Goal: Task Accomplishment & Management: Use online tool/utility

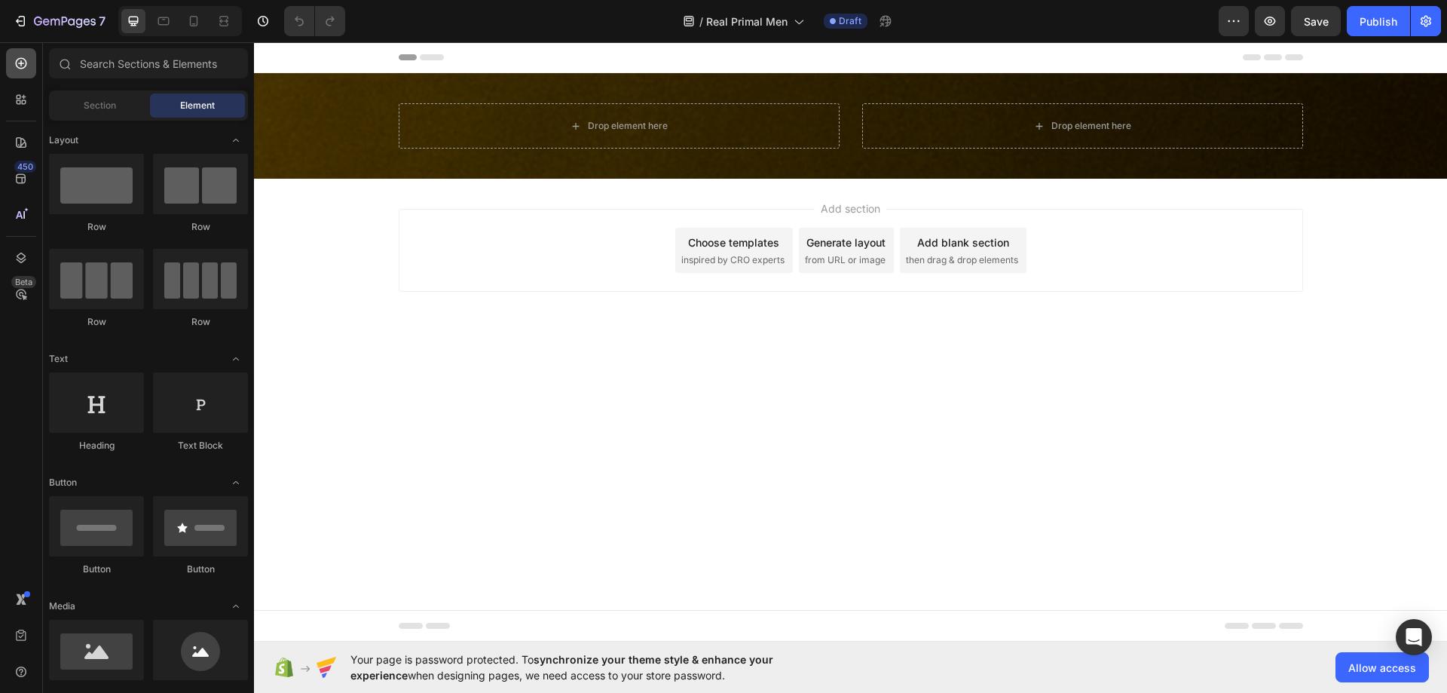
click at [17, 57] on icon at bounding box center [21, 63] width 15 height 15
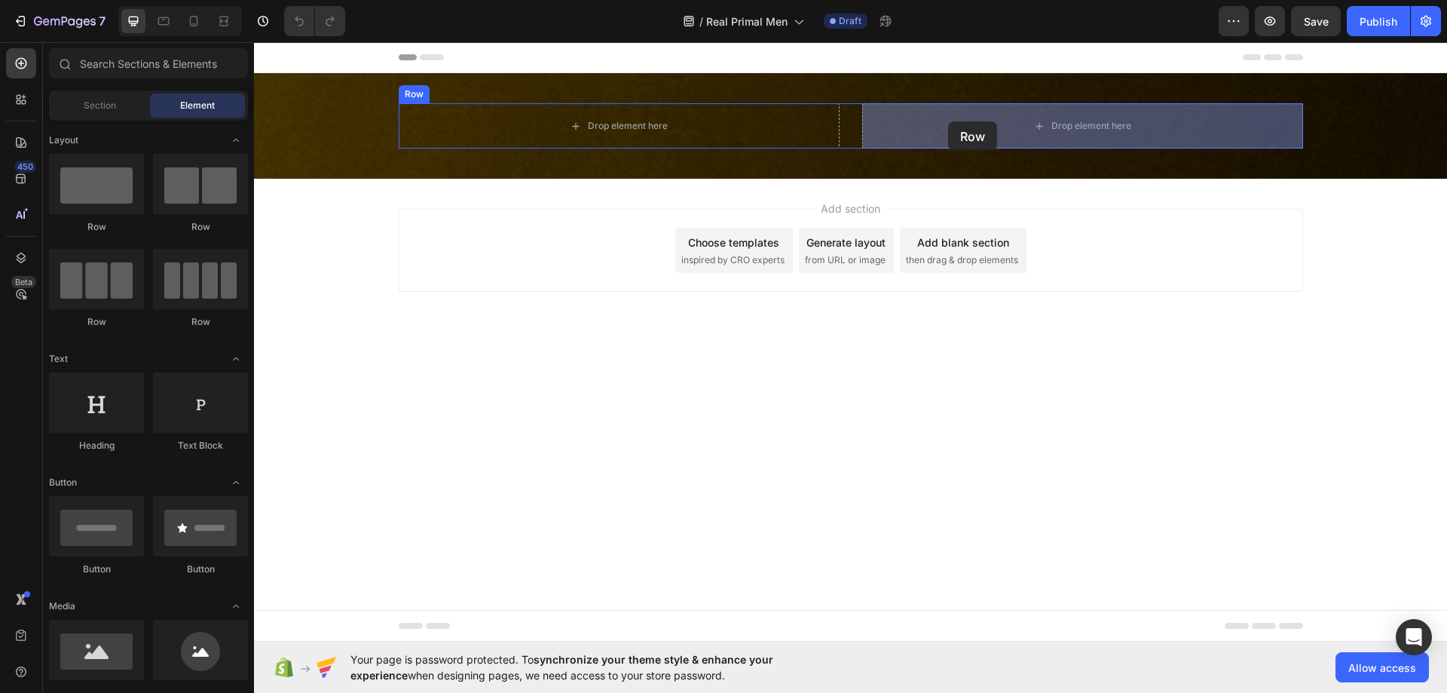
drag, startPoint x: 469, startPoint y: 235, endPoint x: 948, endPoint y: 121, distance: 492.8
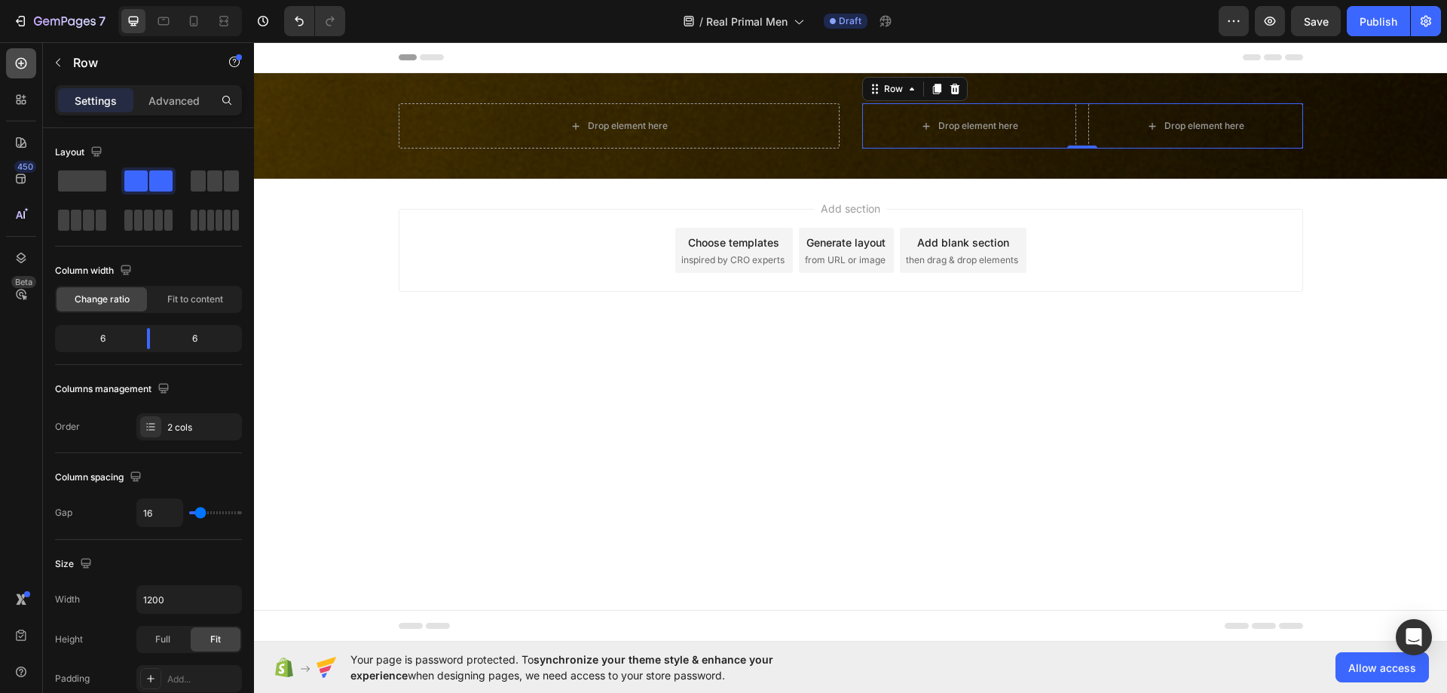
click at [29, 59] on div at bounding box center [21, 63] width 30 height 30
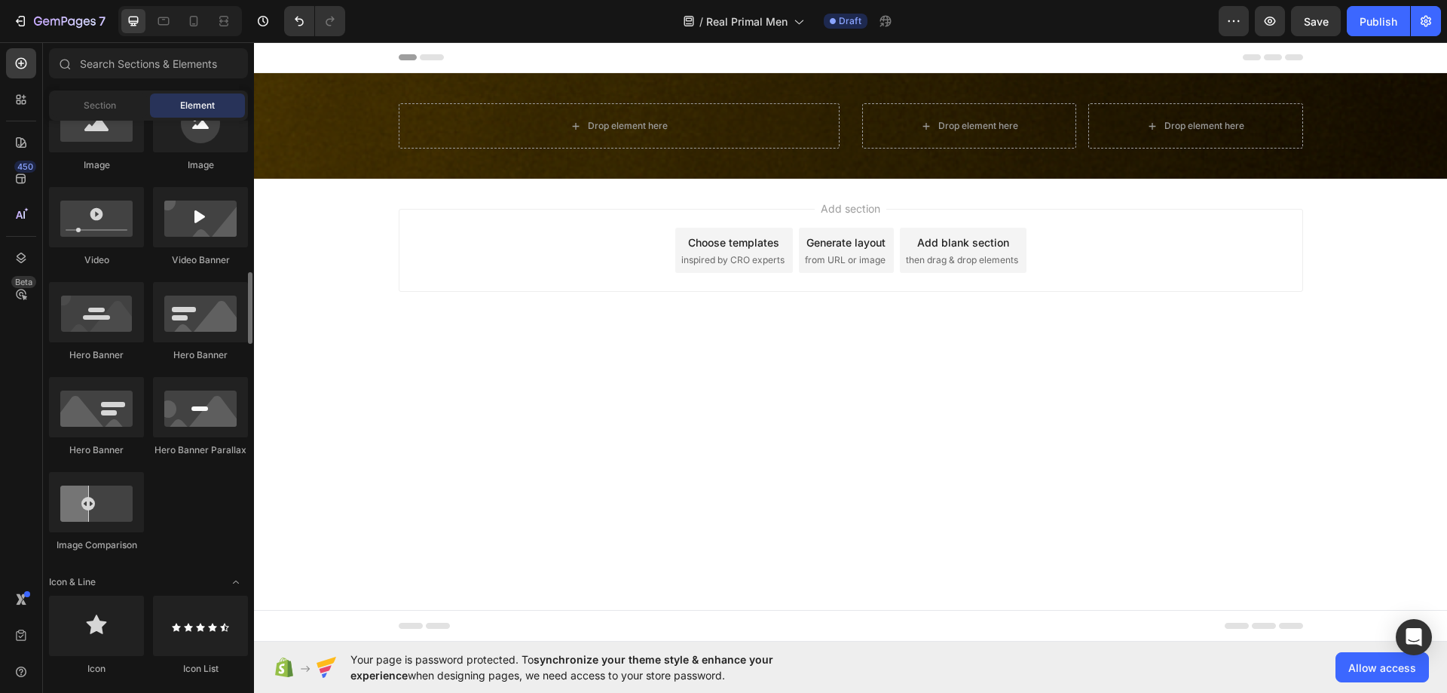
scroll to position [678, 0]
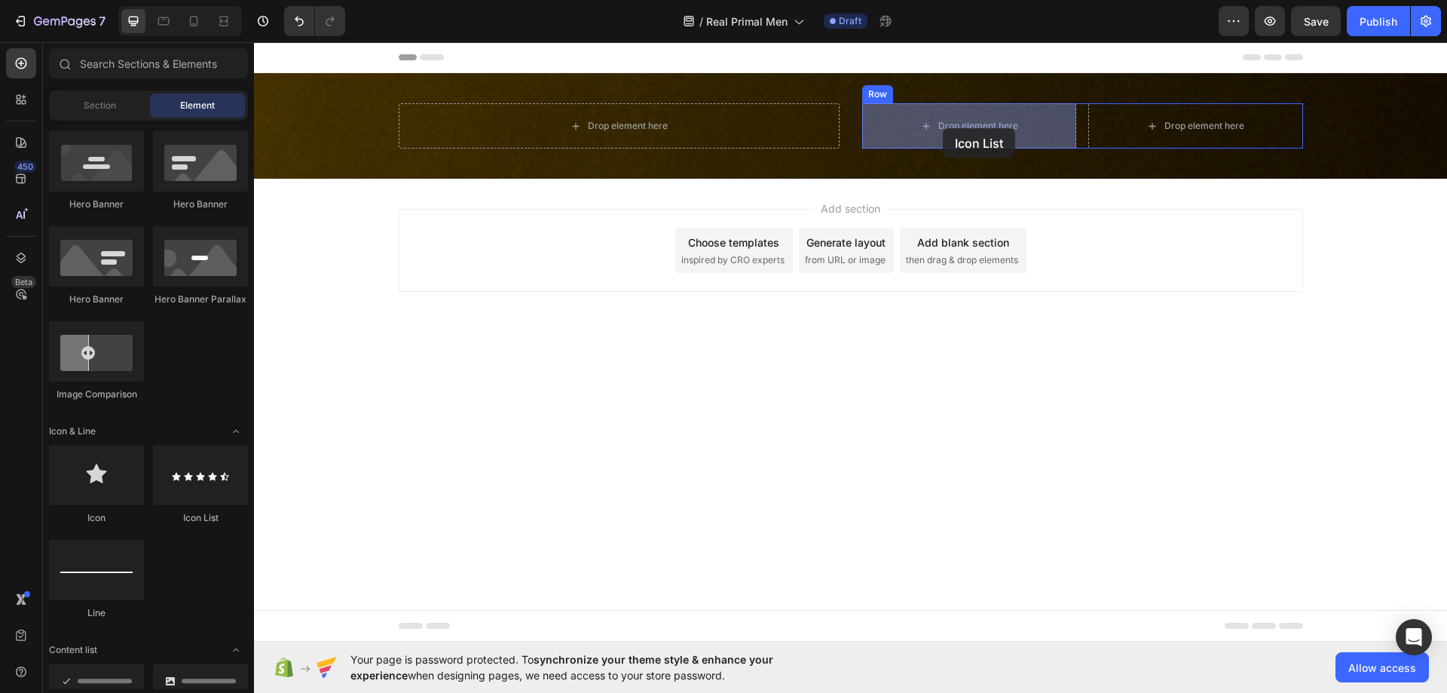
drag, startPoint x: 452, startPoint y: 529, endPoint x: 943, endPoint y: 128, distance: 633.8
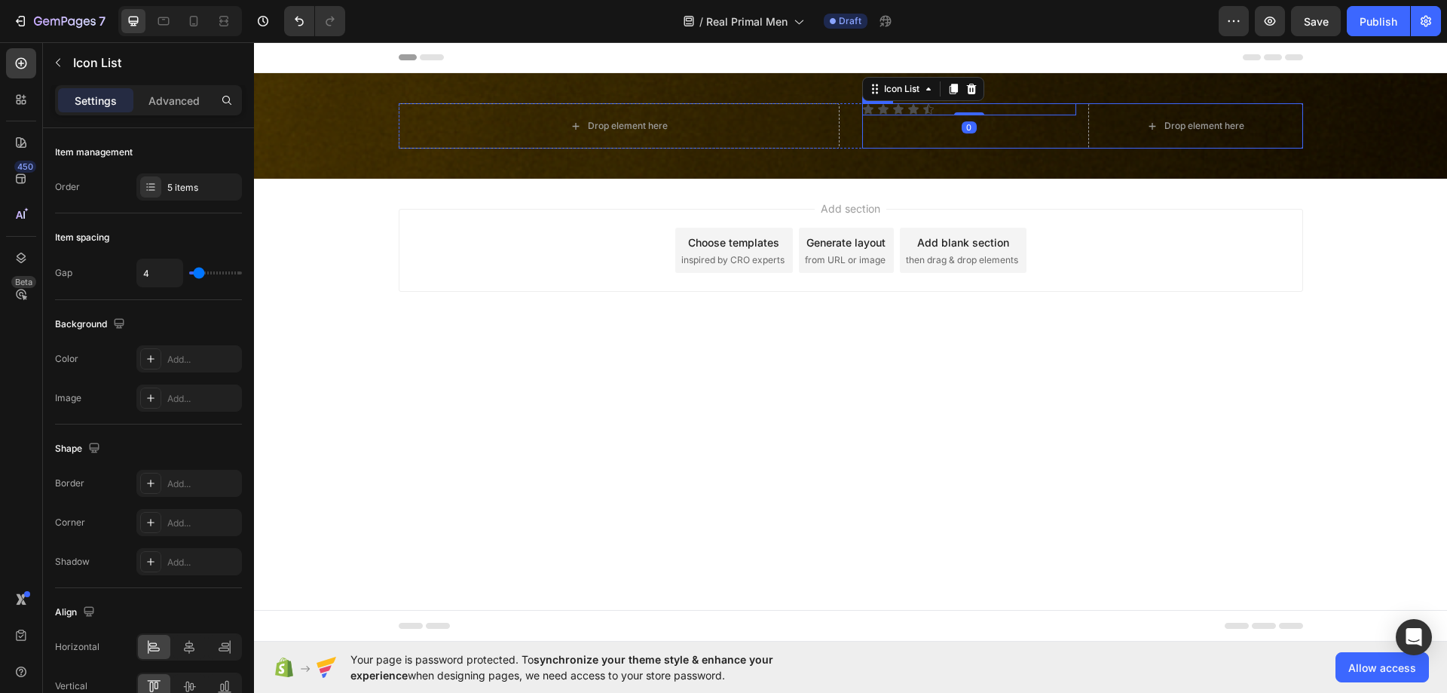
click at [1084, 130] on div "Icon Icon Icon Icon Icon Icon List 0 Drop element here Row" at bounding box center [1082, 125] width 441 height 45
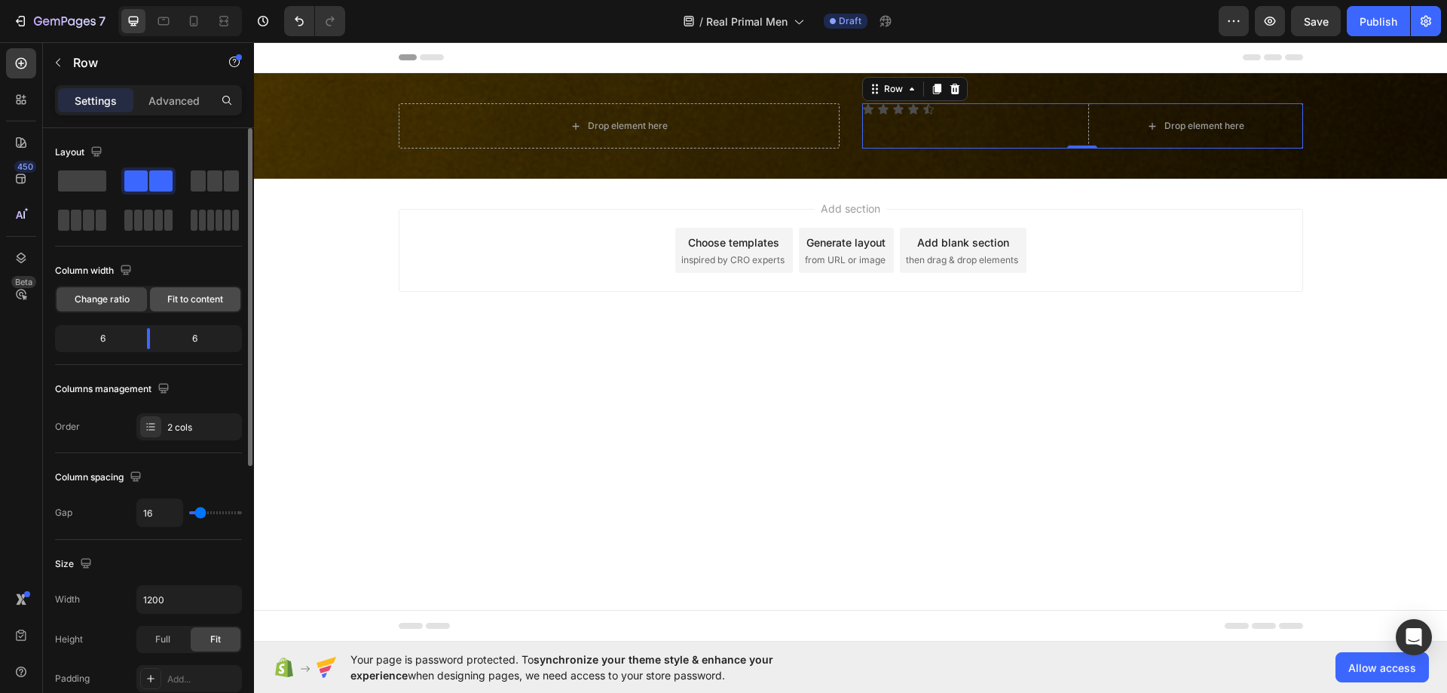
click at [184, 302] on span "Fit to content" at bounding box center [195, 299] width 56 height 14
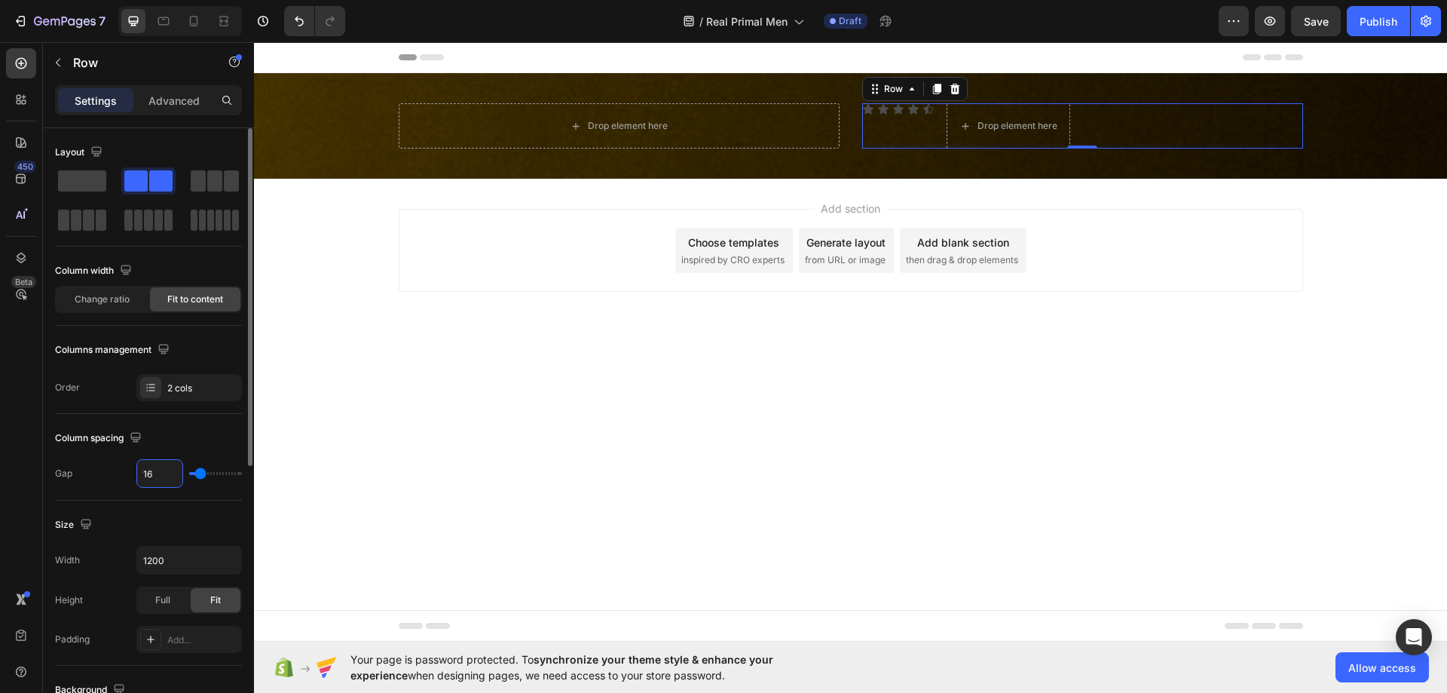
click at [165, 482] on input "16" at bounding box center [159, 473] width 45 height 27
type input "1"
type input "10"
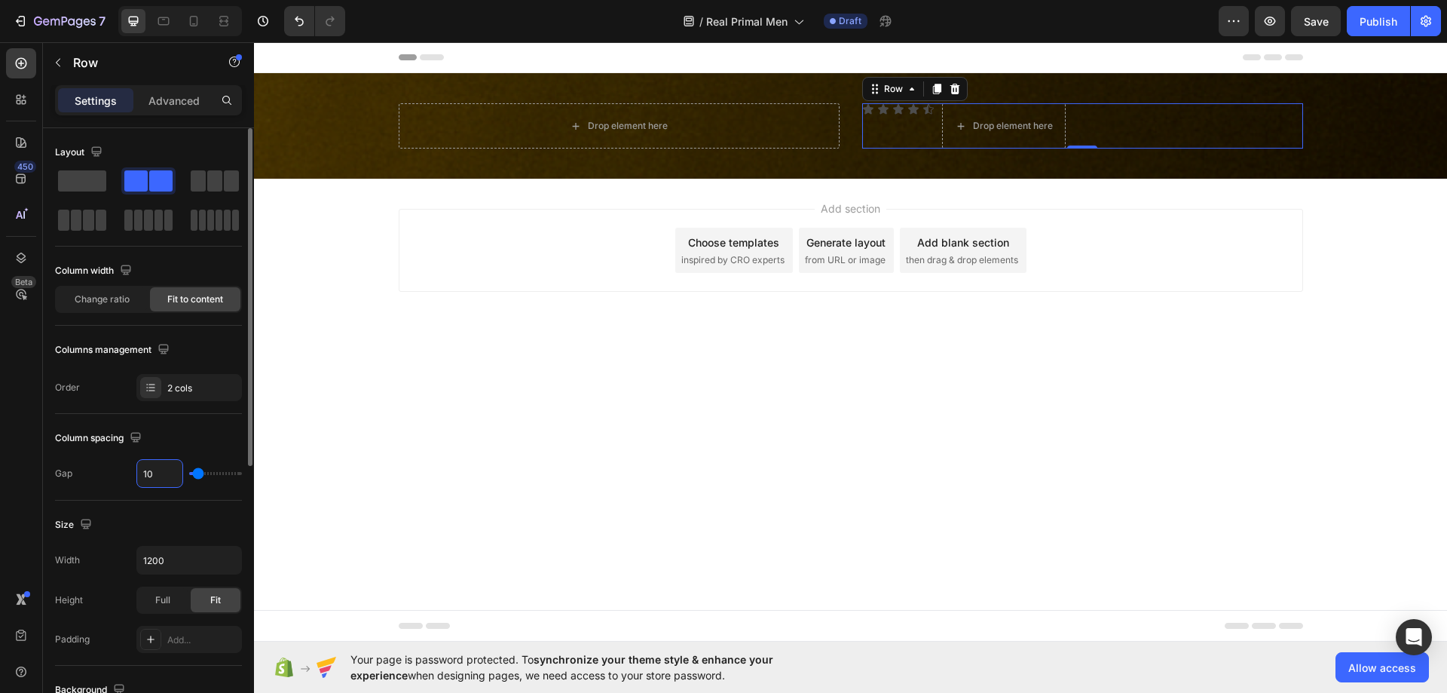
type input "10"
click at [63, 434] on div "Column spacing" at bounding box center [100, 438] width 90 height 20
click at [29, 68] on div at bounding box center [21, 63] width 30 height 30
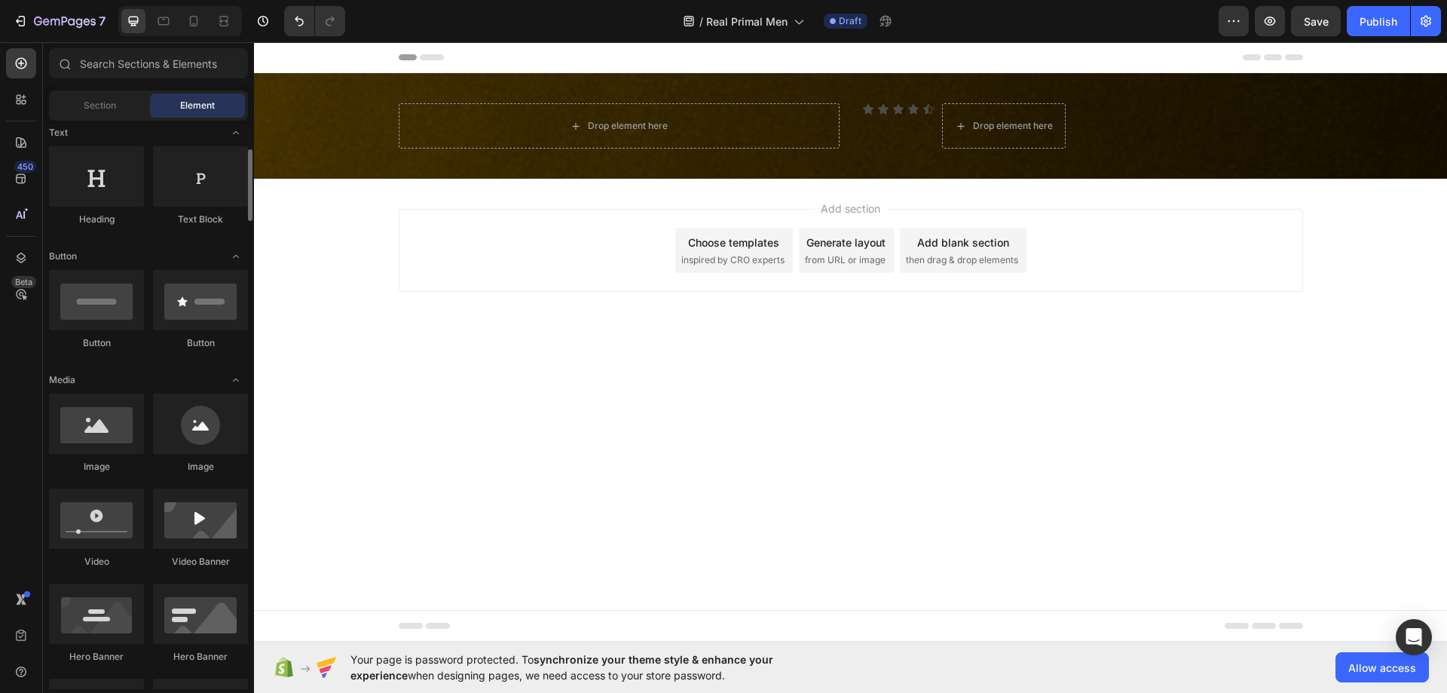
scroll to position [0, 0]
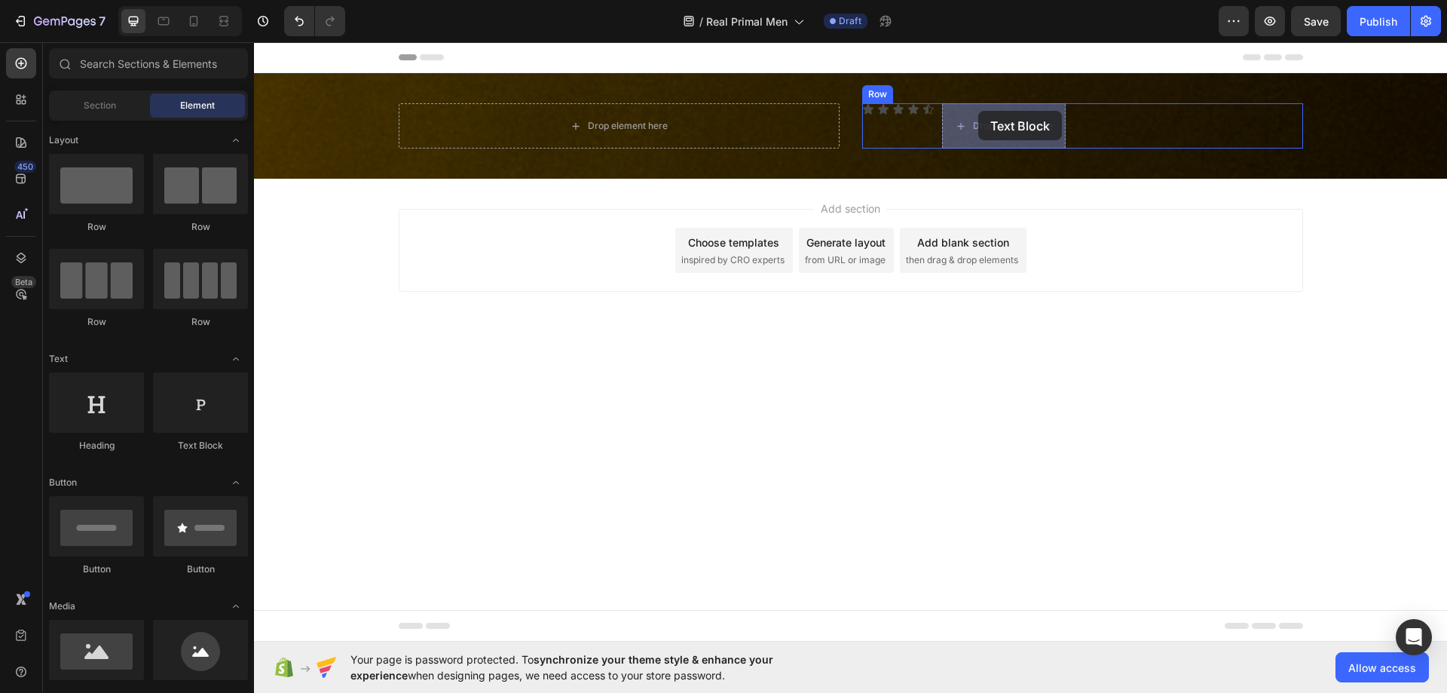
drag, startPoint x: 493, startPoint y: 445, endPoint x: 978, endPoint y: 111, distance: 589.2
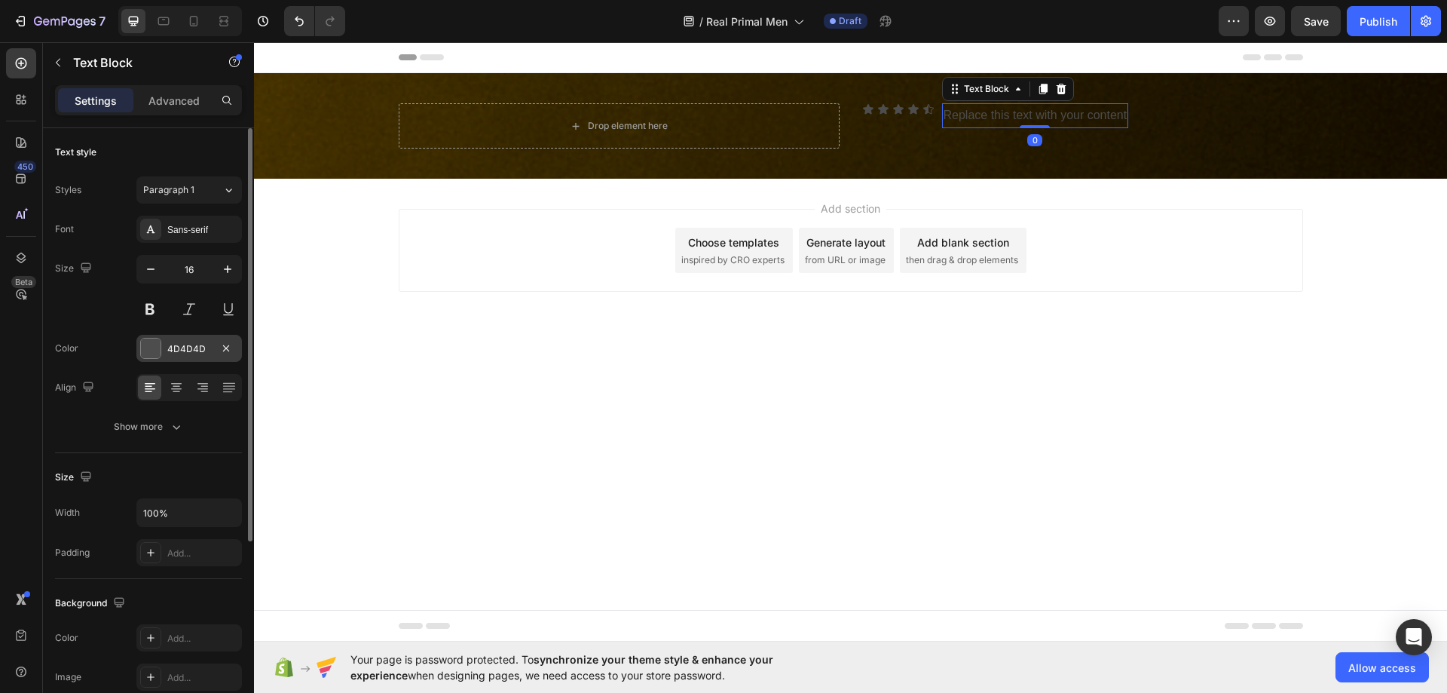
click at [152, 349] on div at bounding box center [151, 348] width 20 height 20
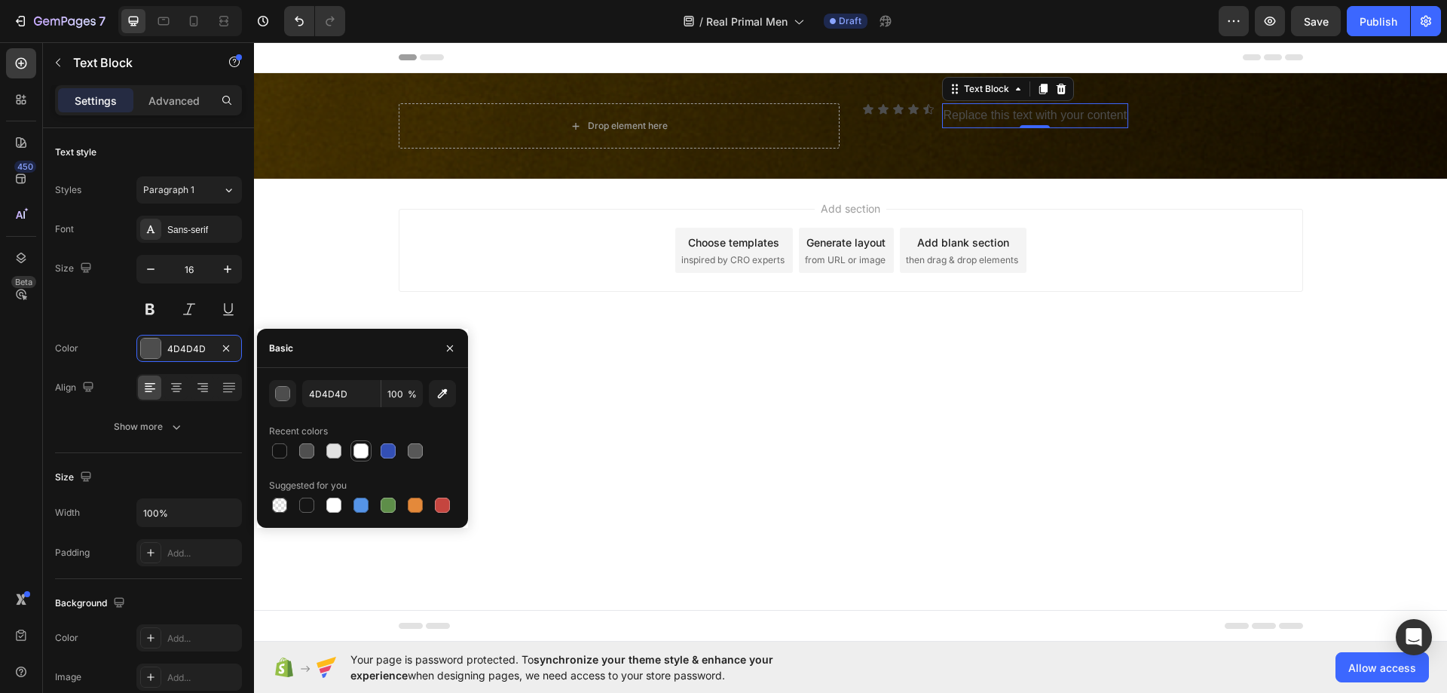
click at [360, 447] on div at bounding box center [361, 450] width 15 height 15
type input "FFFFFF"
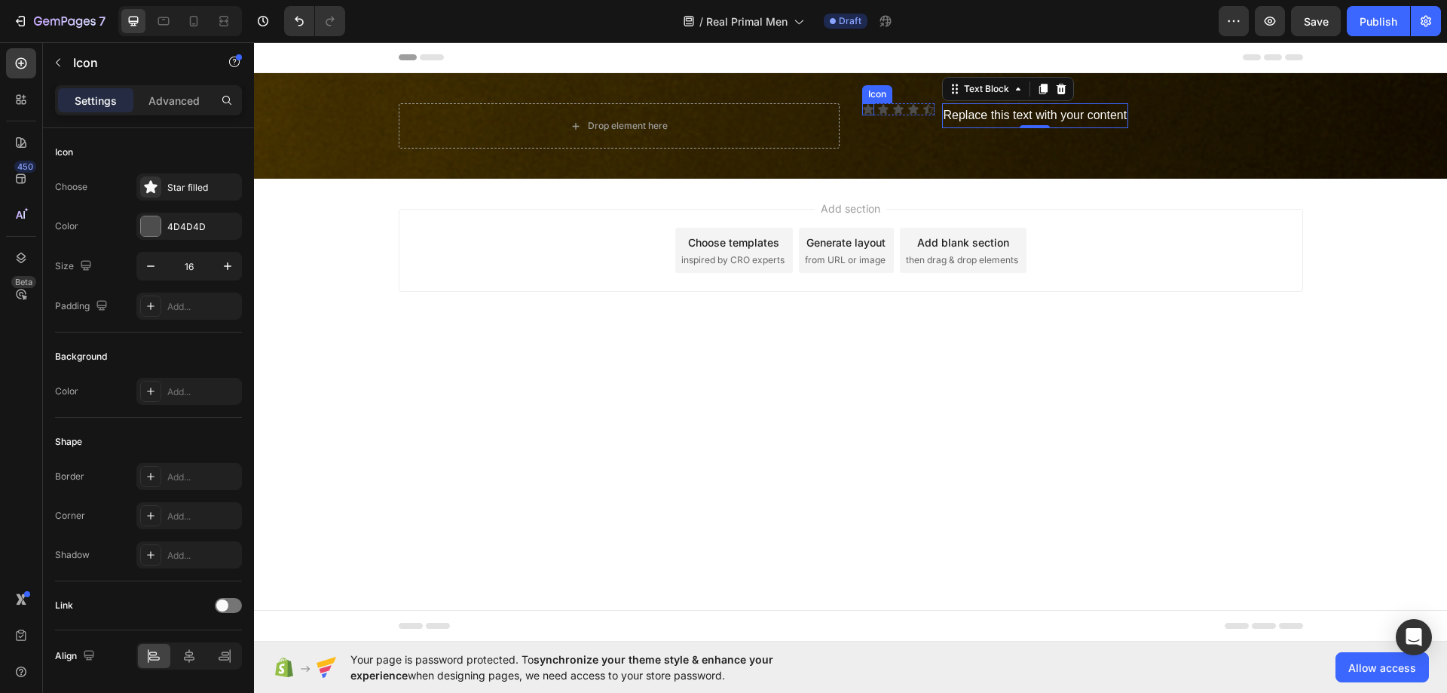
click at [871, 112] on div "Icon" at bounding box center [868, 109] width 12 height 12
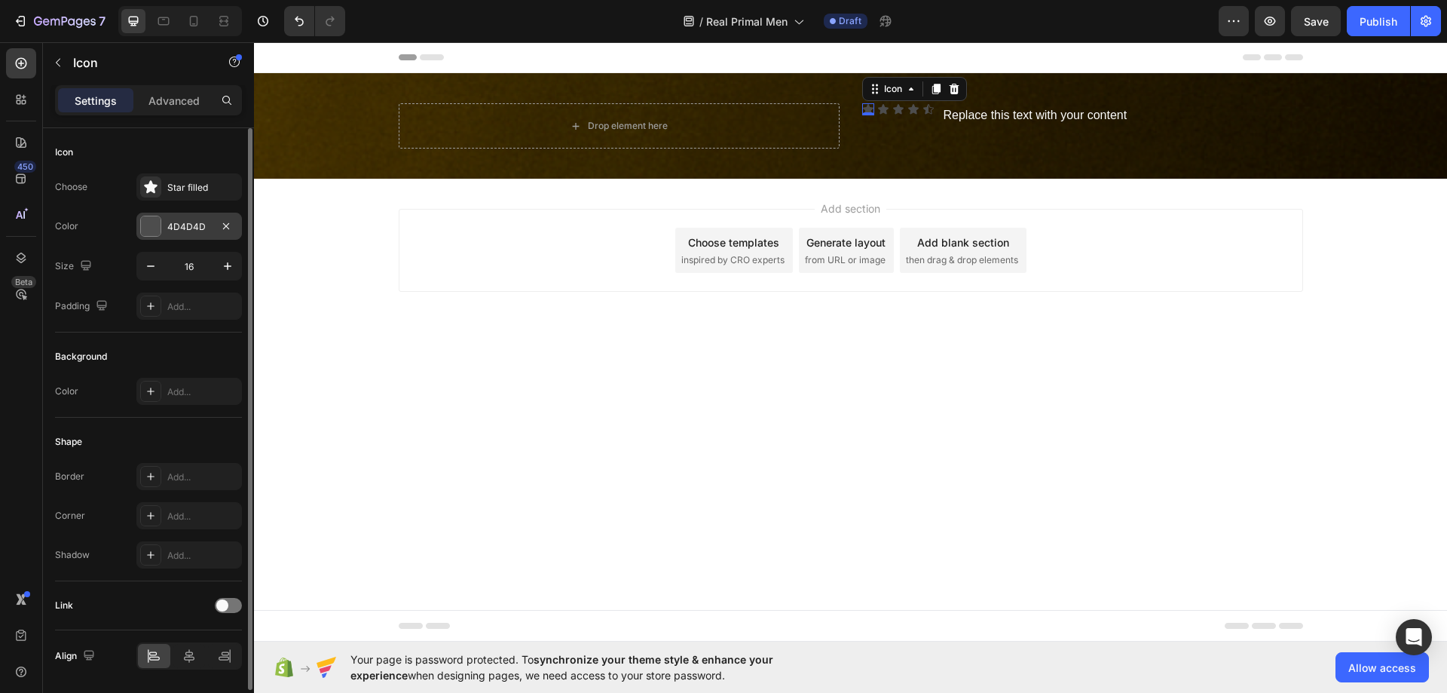
click at [176, 223] on div "4D4D4D" at bounding box center [189, 227] width 44 height 14
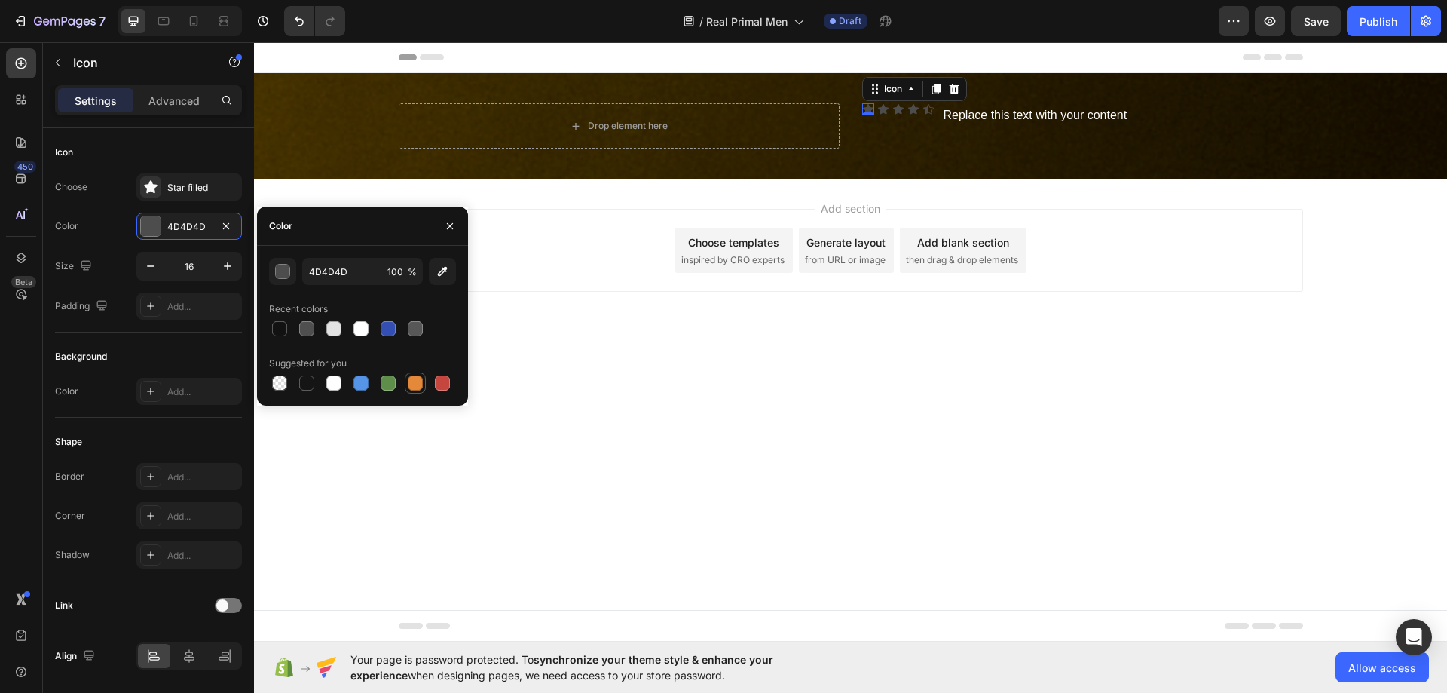
click at [418, 381] on div at bounding box center [415, 382] width 15 height 15
click at [282, 268] on div "button" at bounding box center [283, 272] width 15 height 15
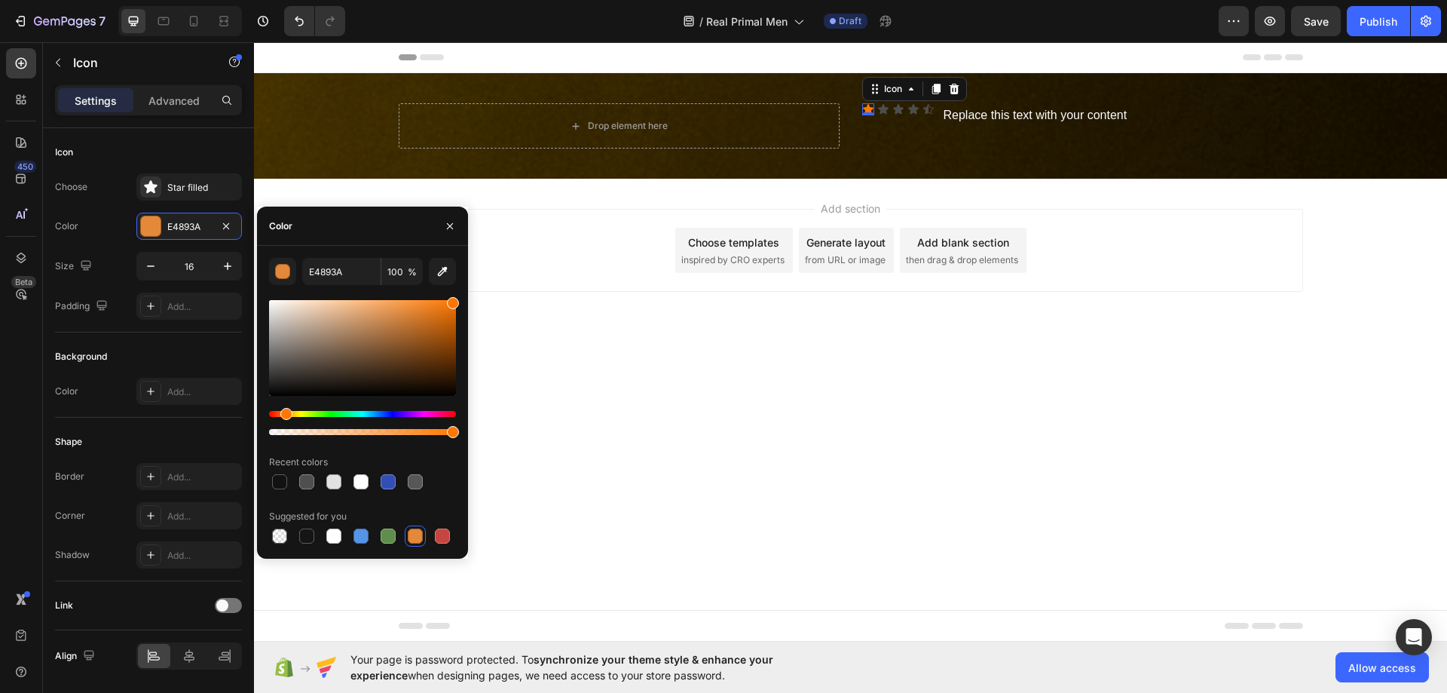
drag, startPoint x: 700, startPoint y: 353, endPoint x: 479, endPoint y: 277, distance: 232.7
type input "FF7700"
click at [415, 430] on div at bounding box center [362, 432] width 187 height 6
drag, startPoint x: 426, startPoint y: 433, endPoint x: 439, endPoint y: 432, distance: 12.9
click at [439, 432] on div at bounding box center [362, 432] width 187 height 6
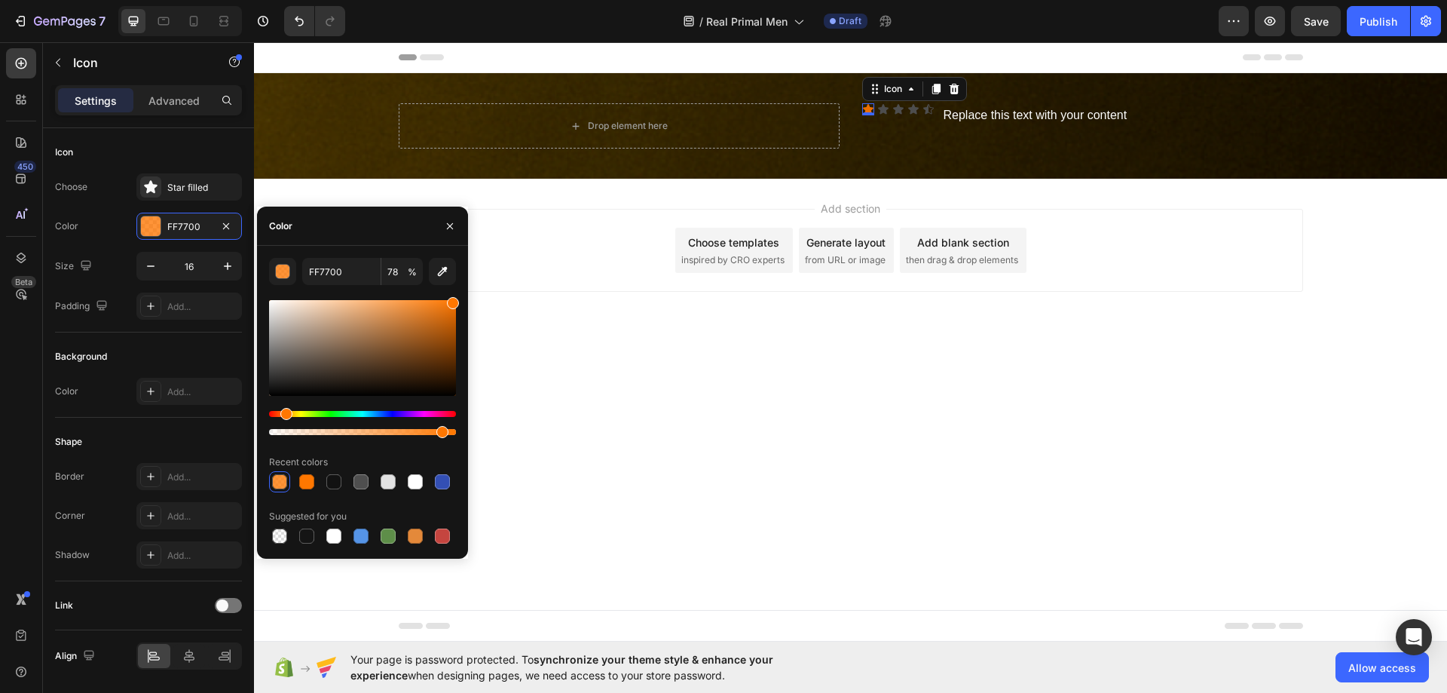
type input "91"
click at [435, 431] on div at bounding box center [439, 432] width 12 height 12
drag, startPoint x: 400, startPoint y: 321, endPoint x: 403, endPoint y: 284, distance: 37.1
click at [403, 284] on div "FF7700 91 % Recent colors Suggested for you" at bounding box center [362, 402] width 187 height 289
type input "FF9E49"
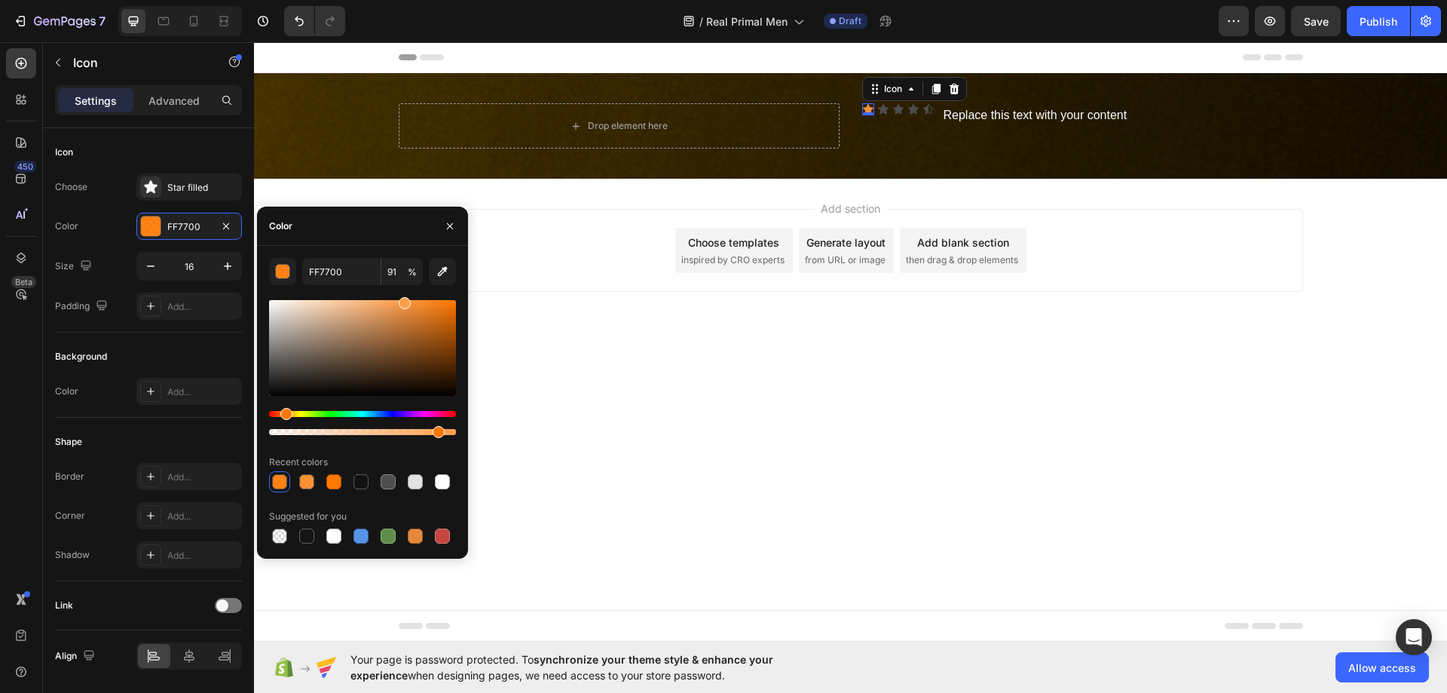
type input "89"
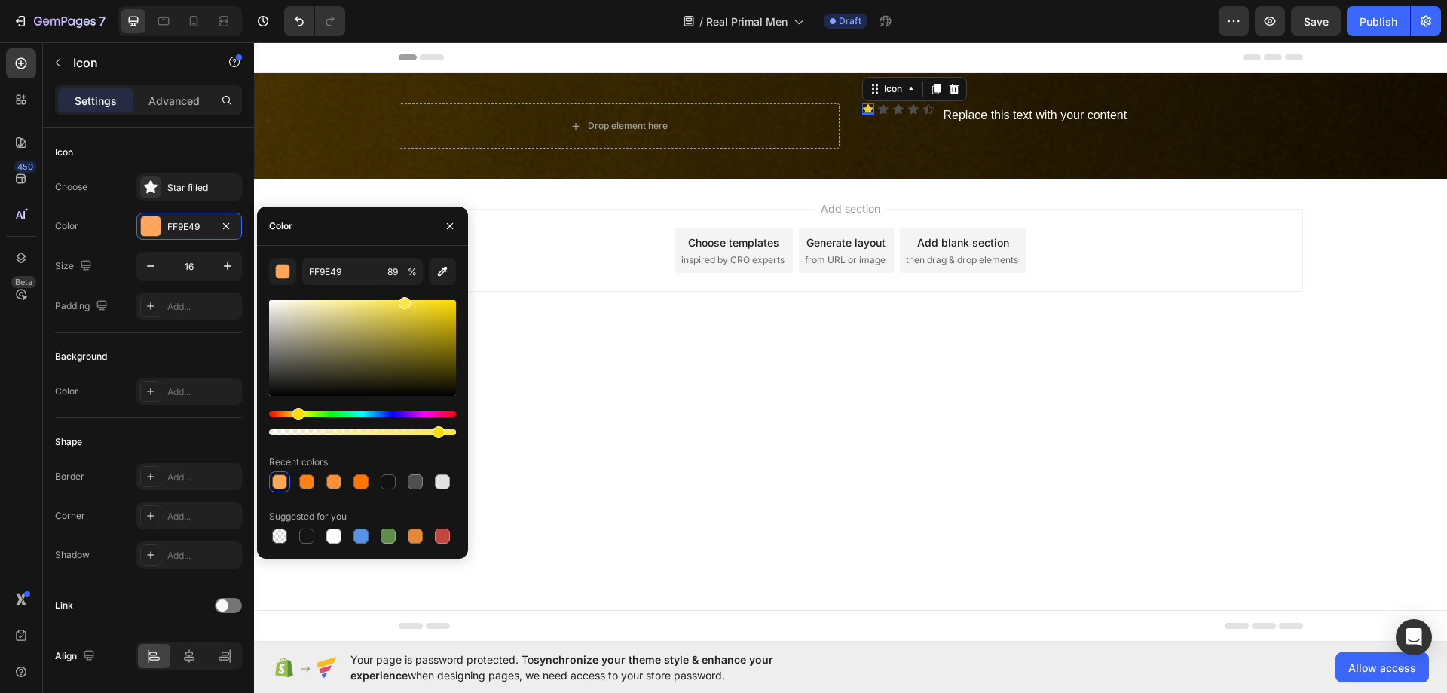
type input "FFE649"
click at [296, 415] on div "Hue" at bounding box center [298, 414] width 12 height 12
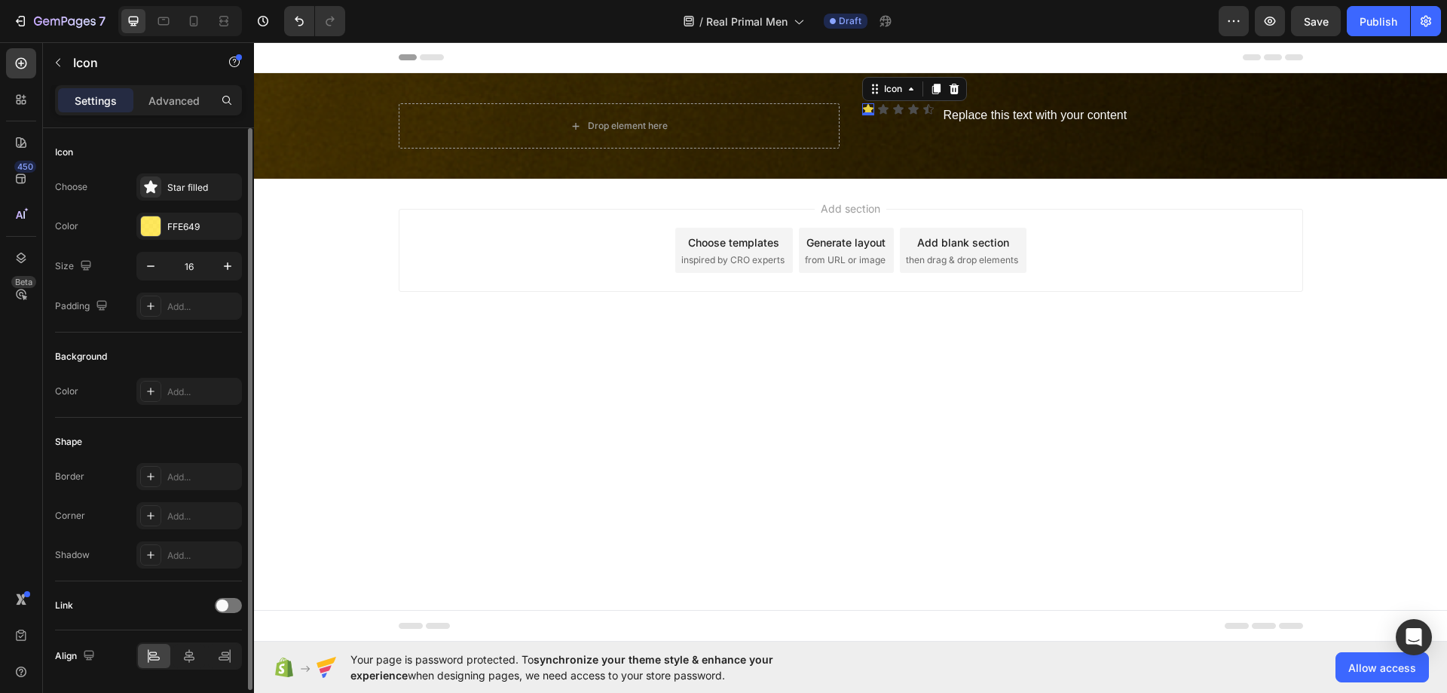
click at [109, 346] on div "Background" at bounding box center [148, 357] width 187 height 24
click at [743, 342] on div "Add section Choose templates inspired by CRO experts Generate layout from URL o…" at bounding box center [850, 271] width 1193 height 185
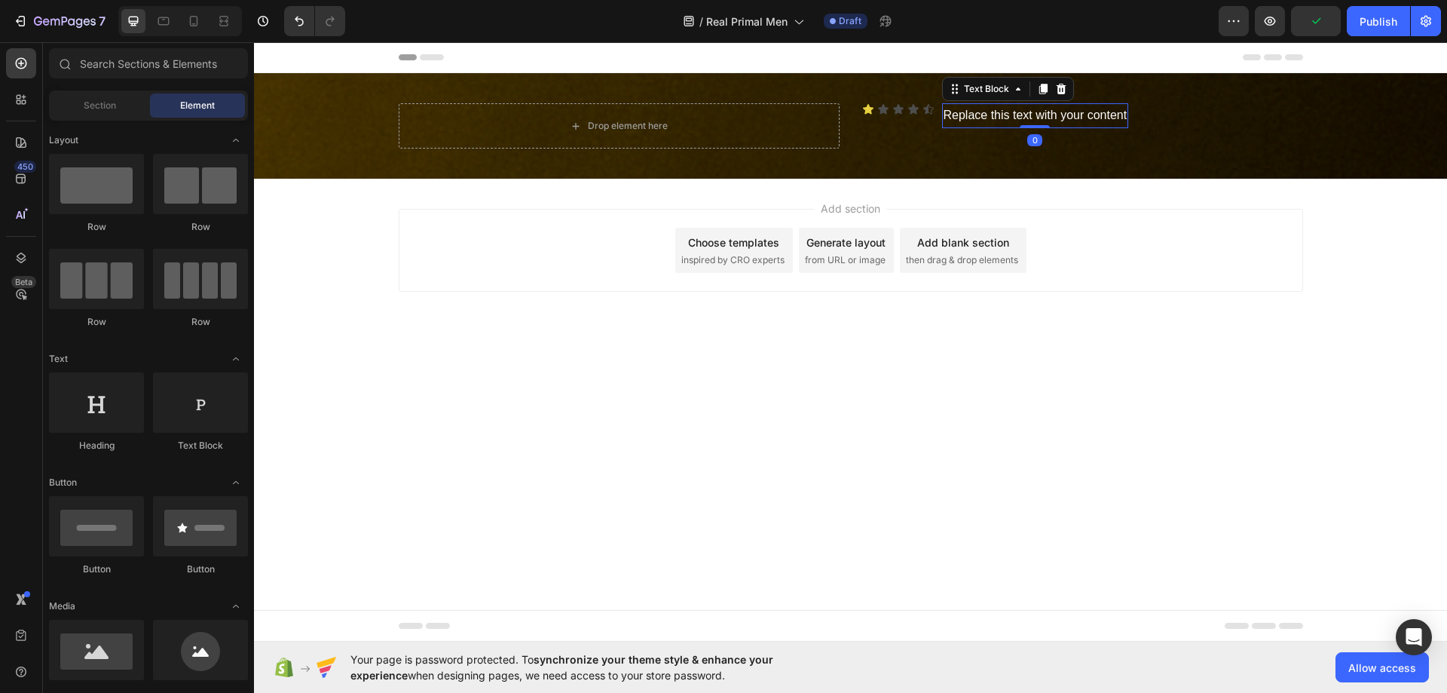
click at [1028, 108] on div "Replace this text with your content" at bounding box center [1035, 115] width 187 height 25
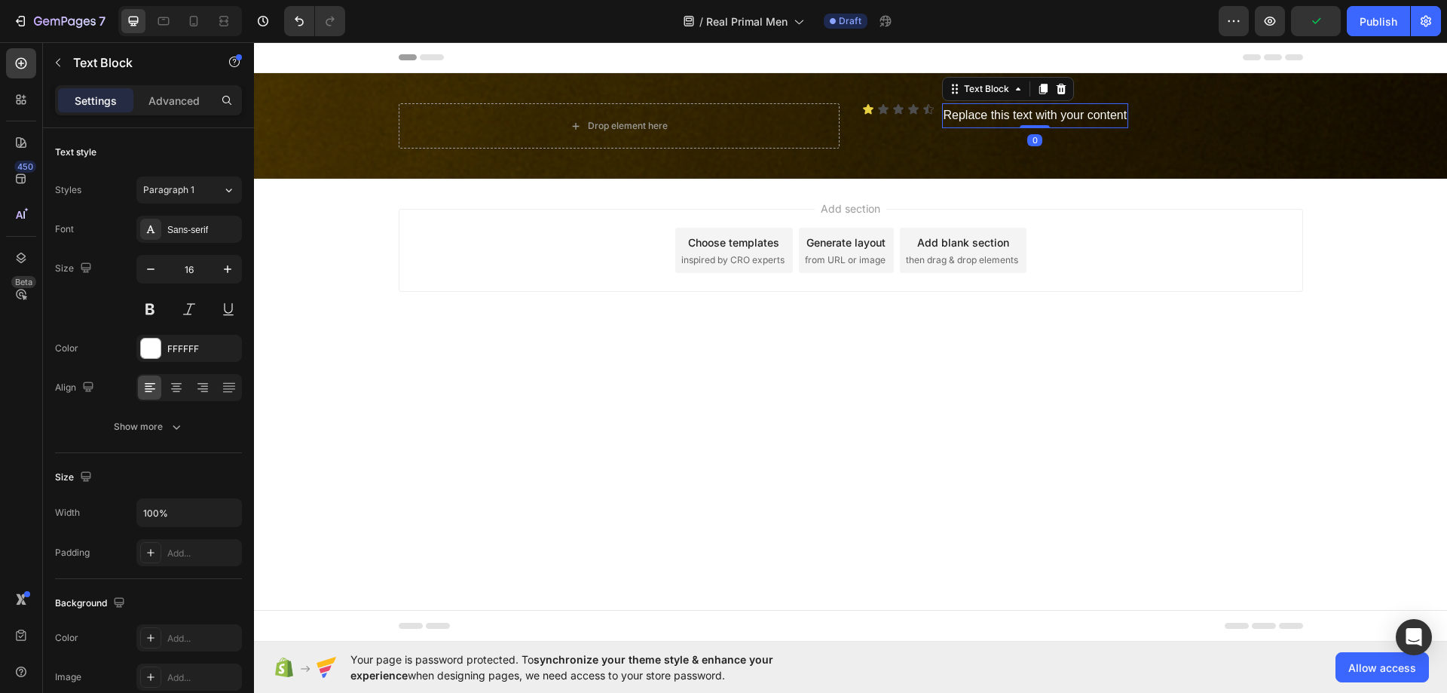
click at [1028, 108] on div "Replace this text with your content" at bounding box center [1035, 115] width 187 height 25
click at [1028, 108] on p "Replace this text with your content" at bounding box center [1036, 116] width 184 height 22
click at [1025, 115] on span "⭐️⭐️⭐️⭐️⭐️ Rated 4.9 by Real Primal Men" at bounding box center [1053, 115] width 219 height 12
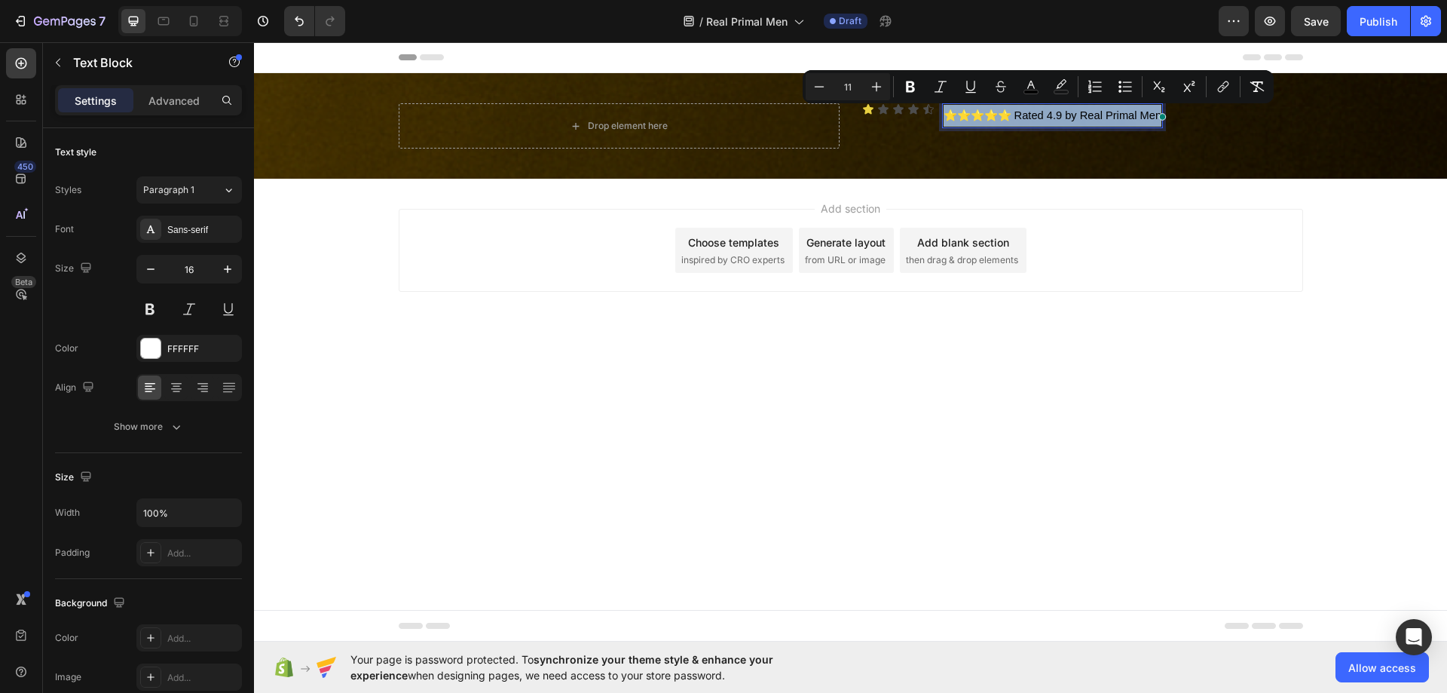
click at [1026, 115] on span "⭐️⭐️⭐️⭐️⭐️ Rated 4.9 by Real Primal Men" at bounding box center [1053, 115] width 219 height 12
click at [1030, 115] on span "⭐️⭐️⭐️⭐️⭐️ Rated 4.9 by Real Primal Men" at bounding box center [1053, 115] width 219 height 12
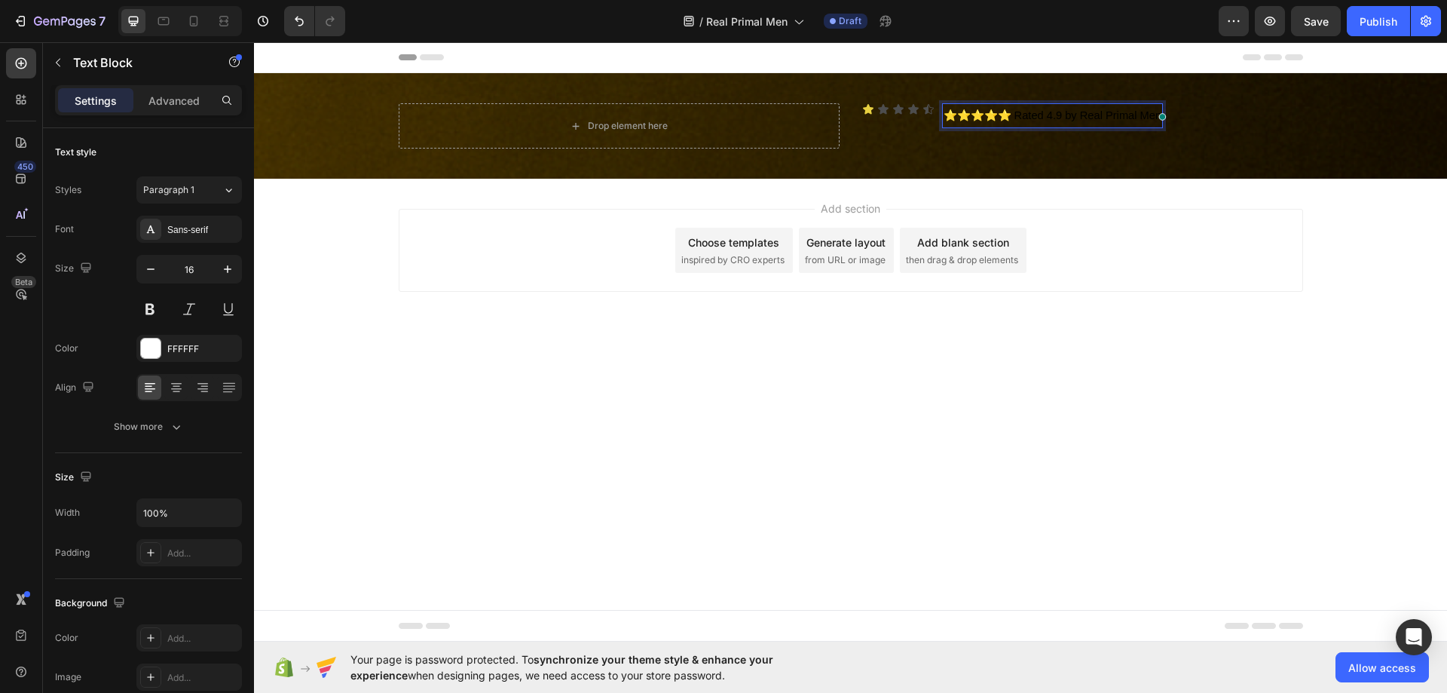
click at [1031, 116] on span "⭐️⭐️⭐️⭐️⭐️ Rated 4.9 by Real Primal Men" at bounding box center [1053, 115] width 219 height 12
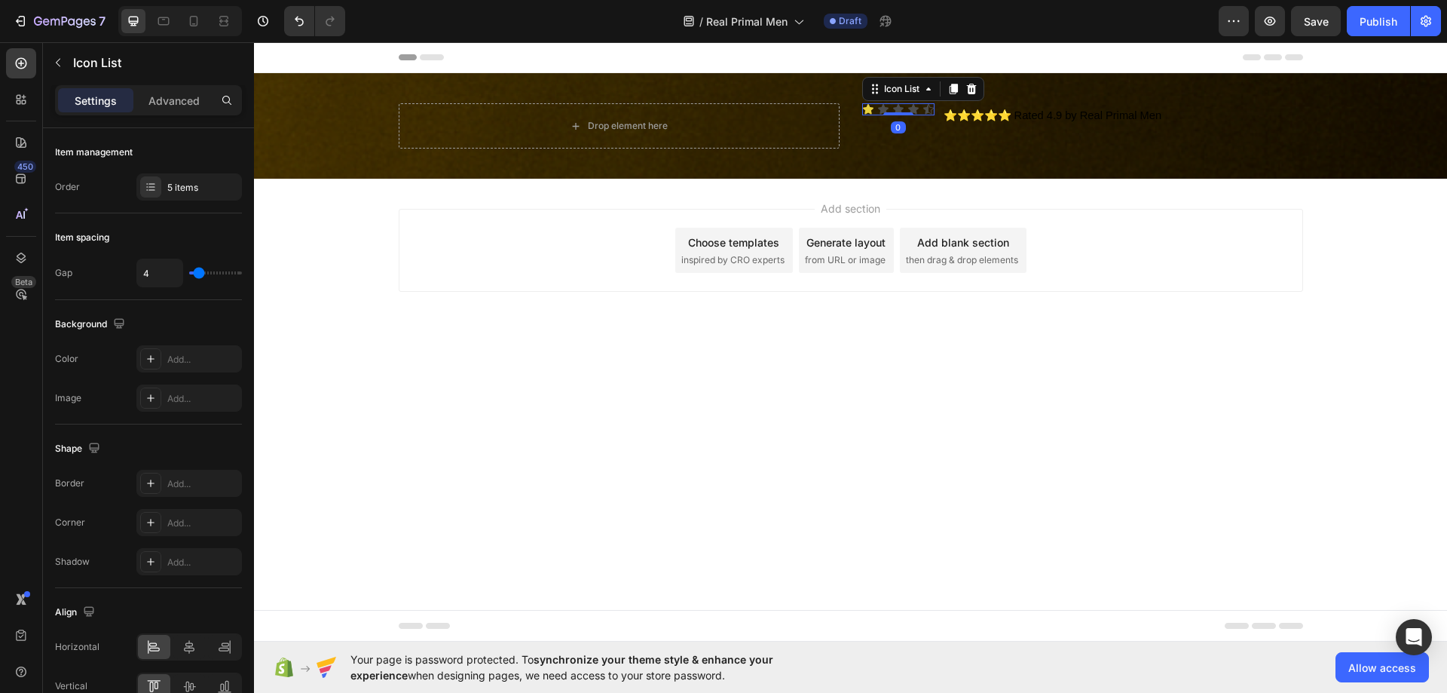
click at [921, 109] on div "Icon Icon Icon Icon Icon" at bounding box center [898, 109] width 72 height 12
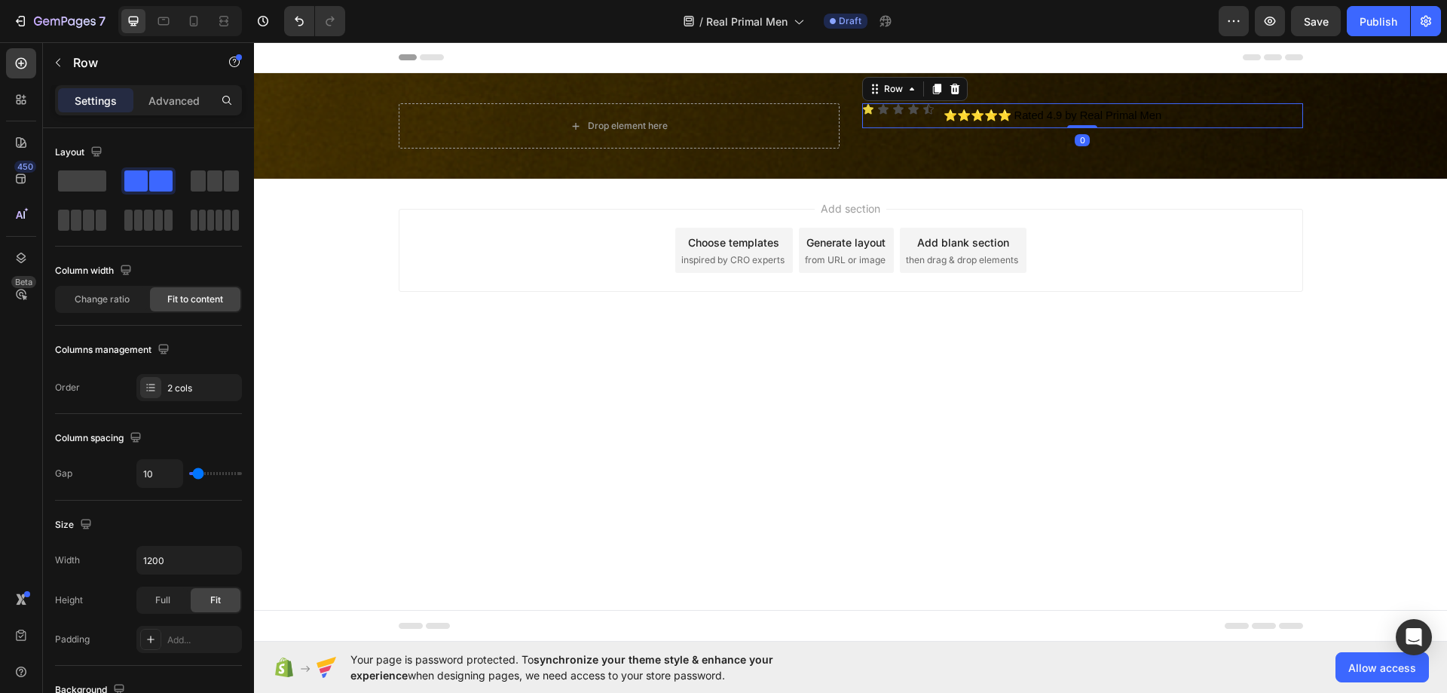
click at [923, 119] on div "Icon Icon Icon Icon Icon Icon List" at bounding box center [898, 115] width 72 height 25
click at [194, 378] on div "2 cols" at bounding box center [189, 387] width 106 height 27
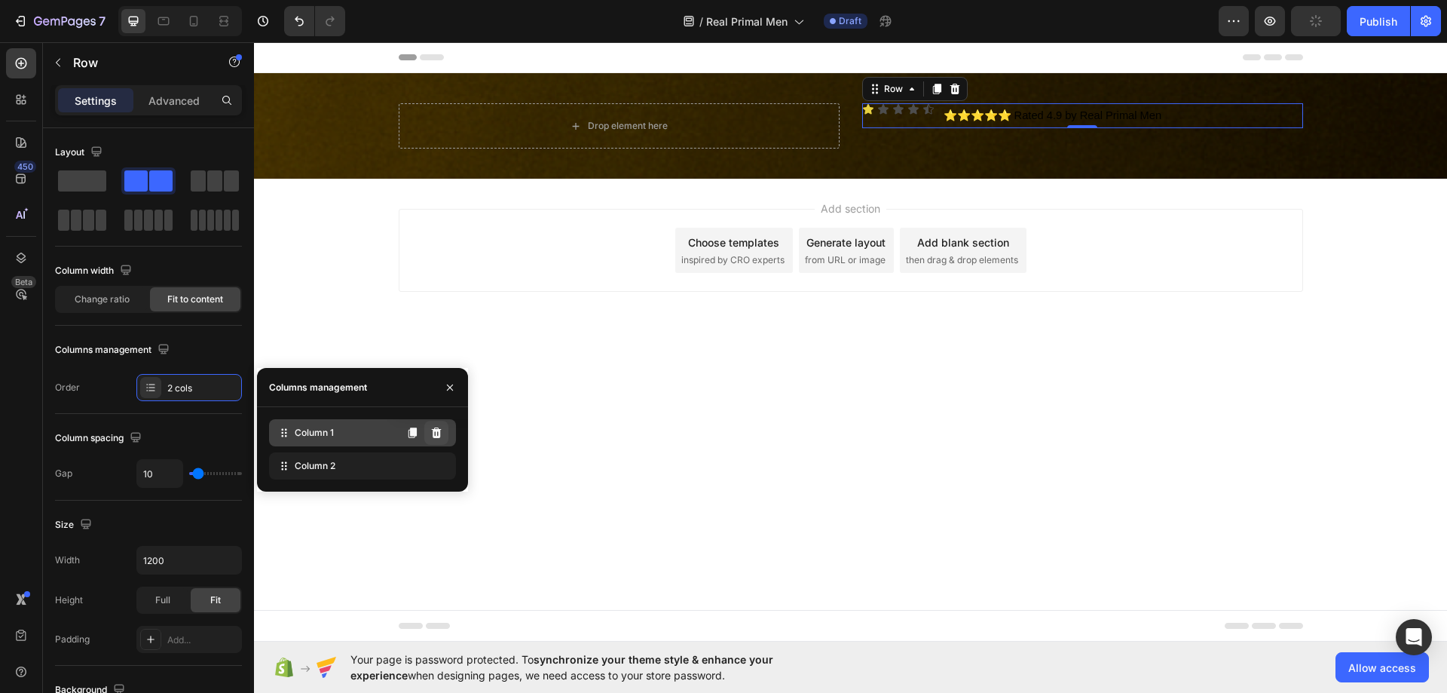
click at [439, 428] on icon at bounding box center [436, 433] width 12 height 12
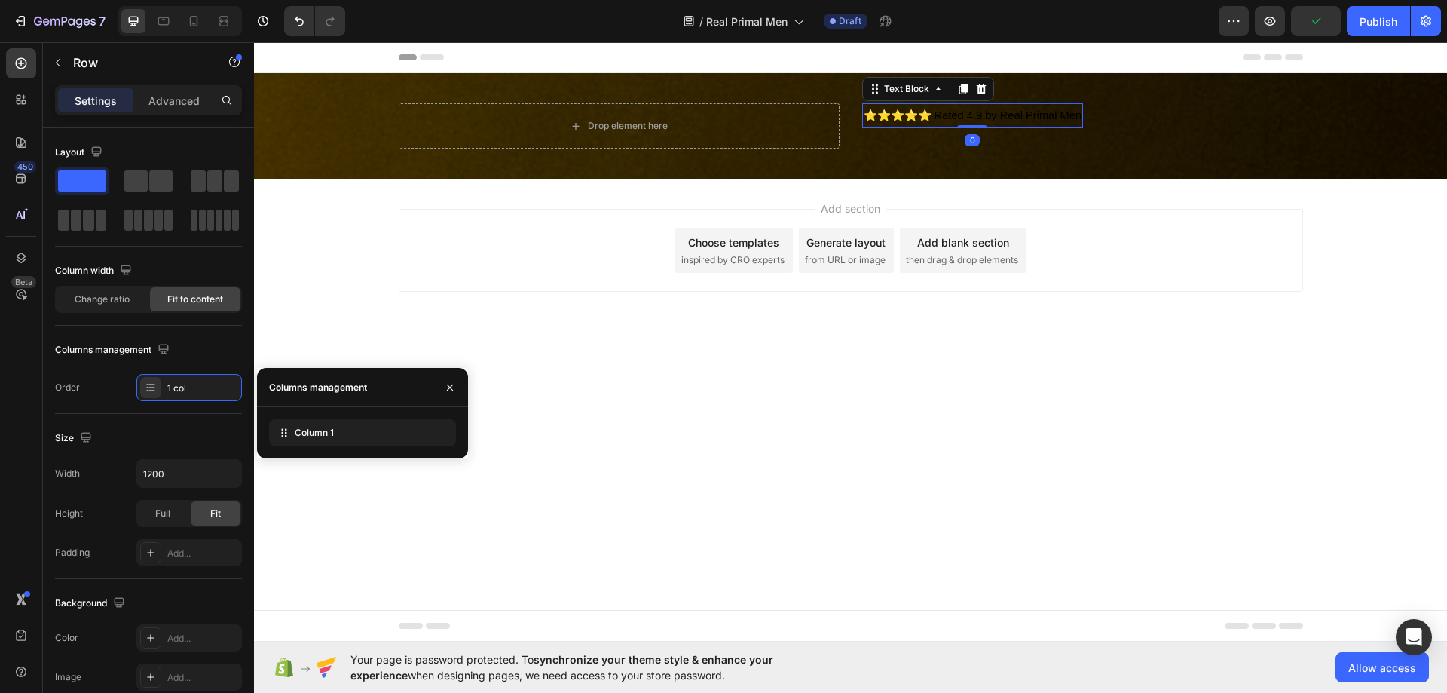
click at [953, 115] on span "⭐️⭐️⭐️⭐️⭐️ Rated 4.9 by Real Primal Men" at bounding box center [973, 115] width 219 height 12
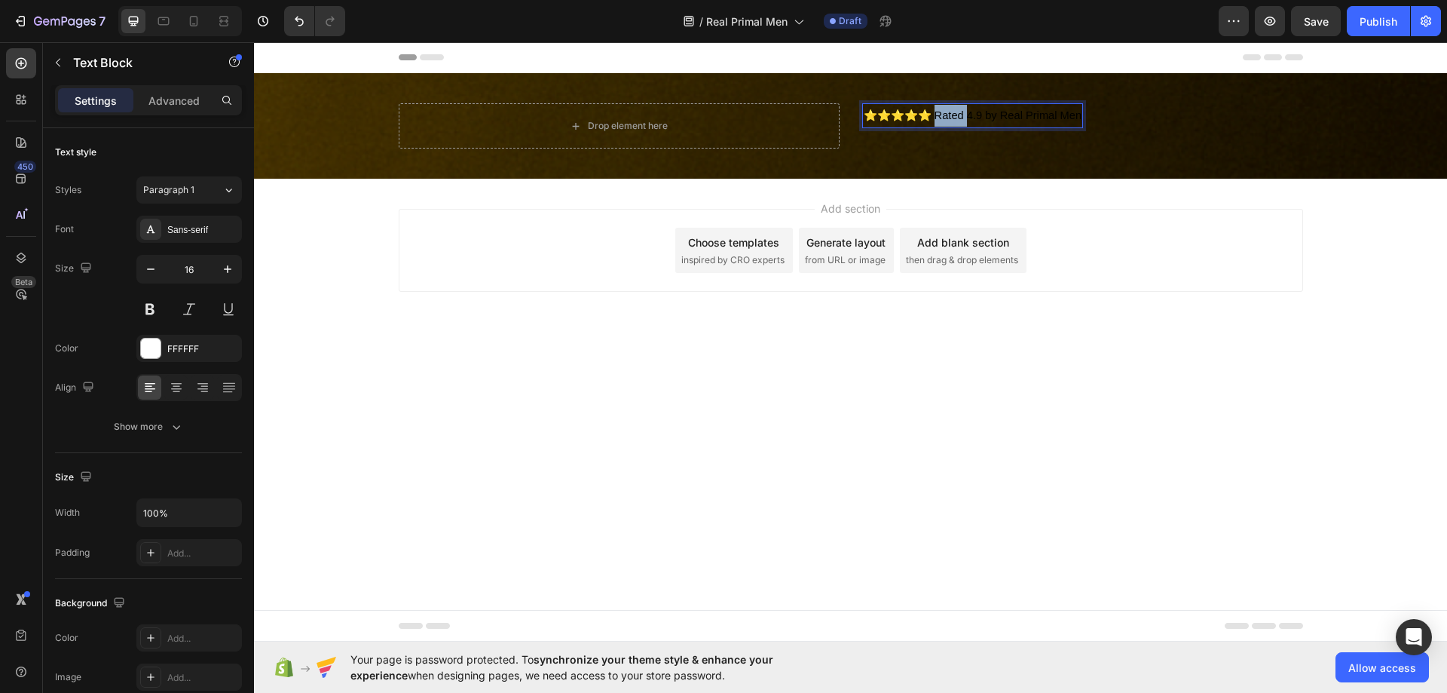
click at [953, 115] on span "⭐️⭐️⭐️⭐️⭐️ Rated 4.9 by Real Primal Men" at bounding box center [973, 115] width 219 height 12
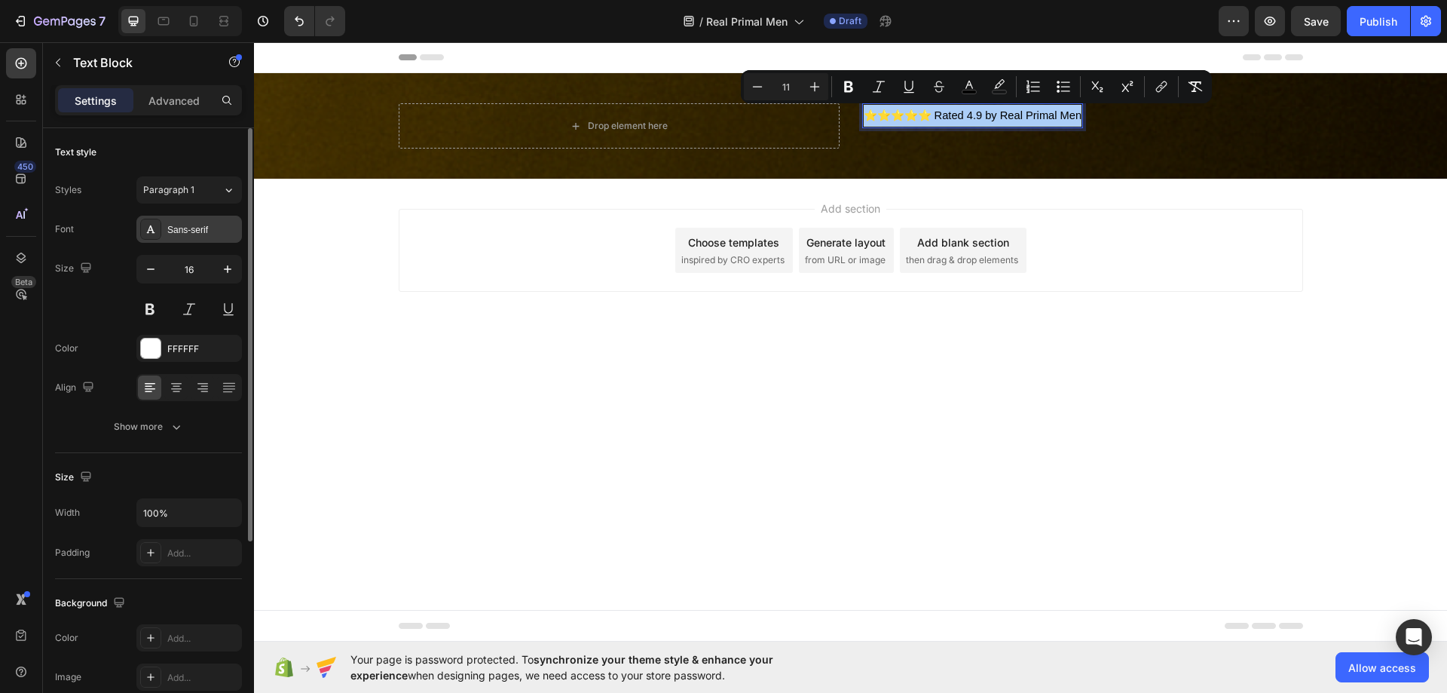
click at [176, 235] on div "Sans-serif" at bounding box center [202, 230] width 71 height 14
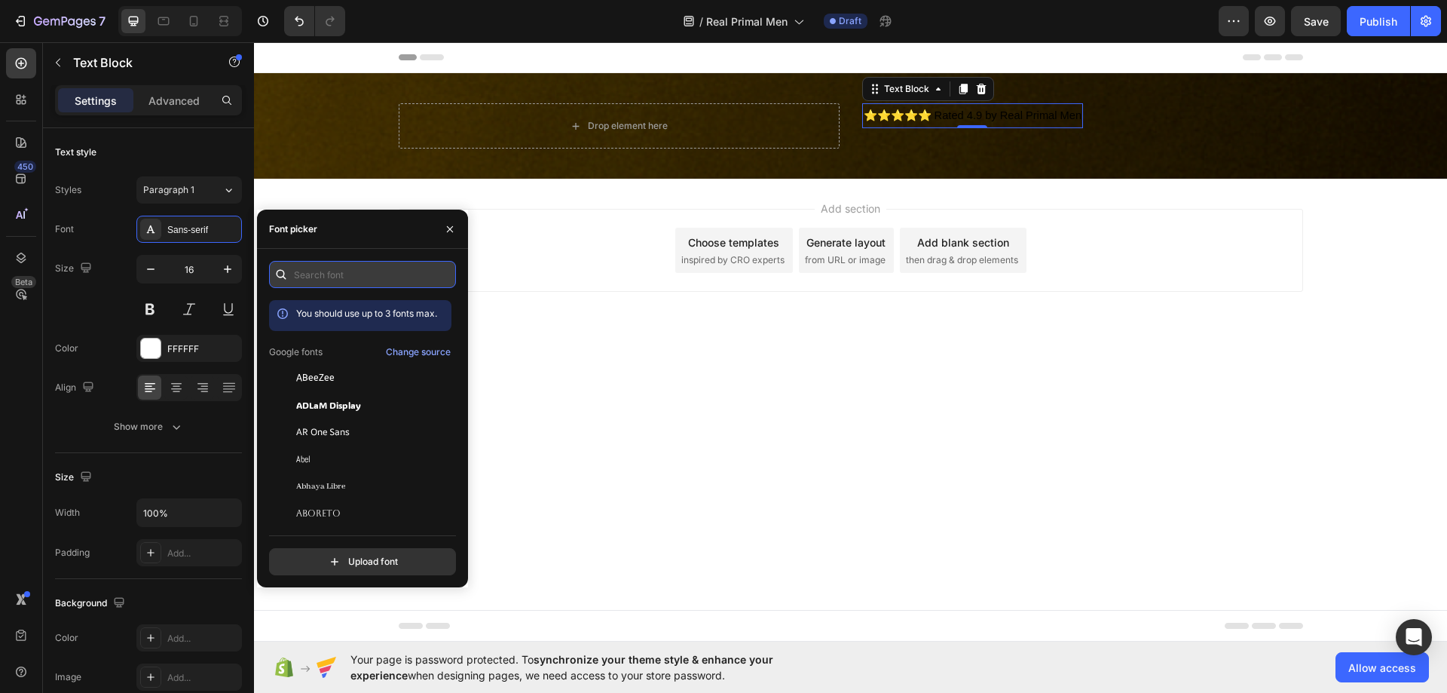
click at [387, 266] on input "text" at bounding box center [362, 274] width 187 height 27
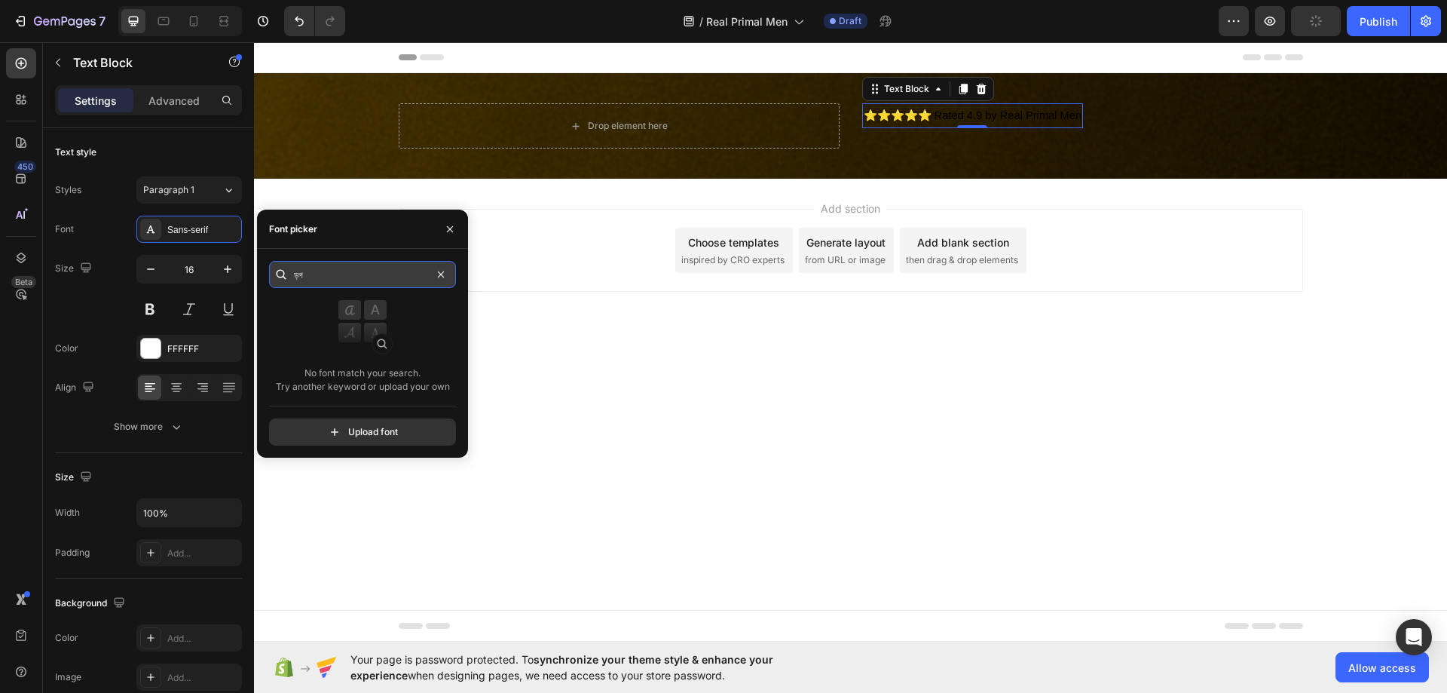
type input "ড়"
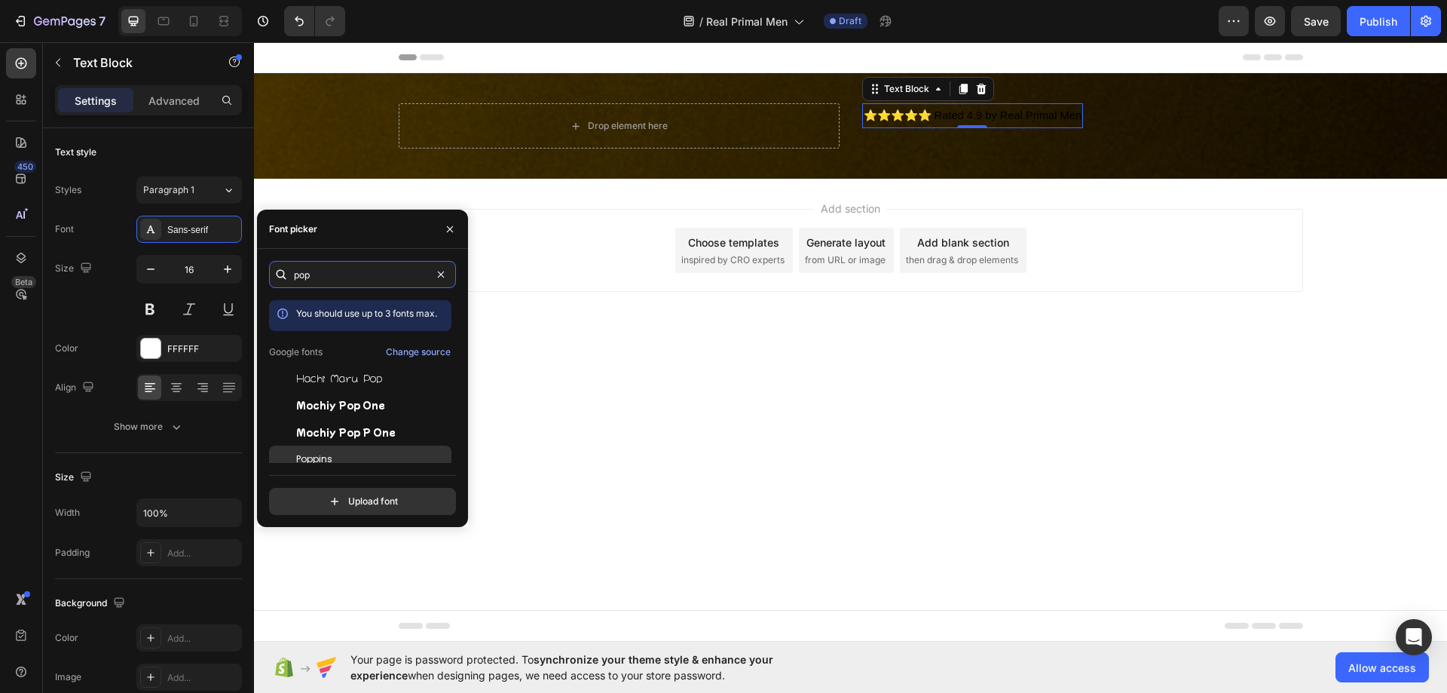
type input "pop"
click at [357, 461] on div "Poppins" at bounding box center [372, 459] width 152 height 14
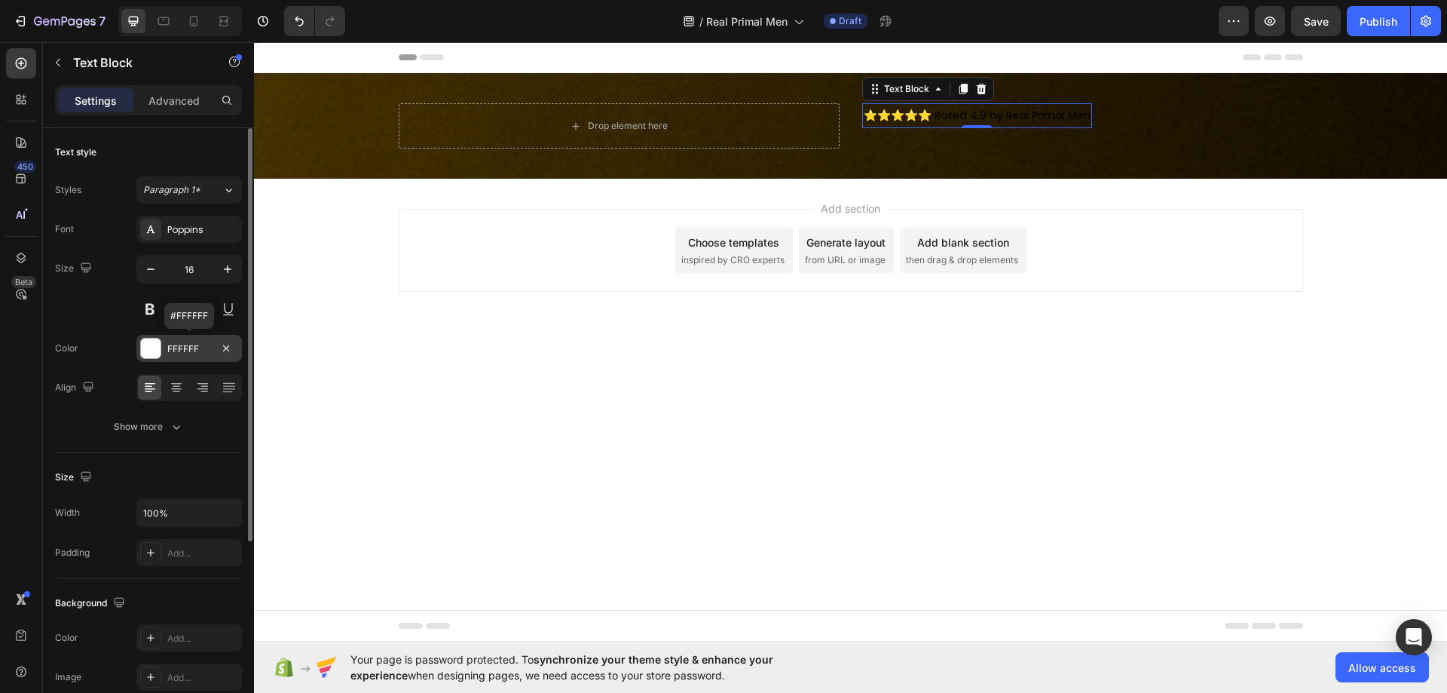
click at [146, 343] on div at bounding box center [151, 348] width 20 height 20
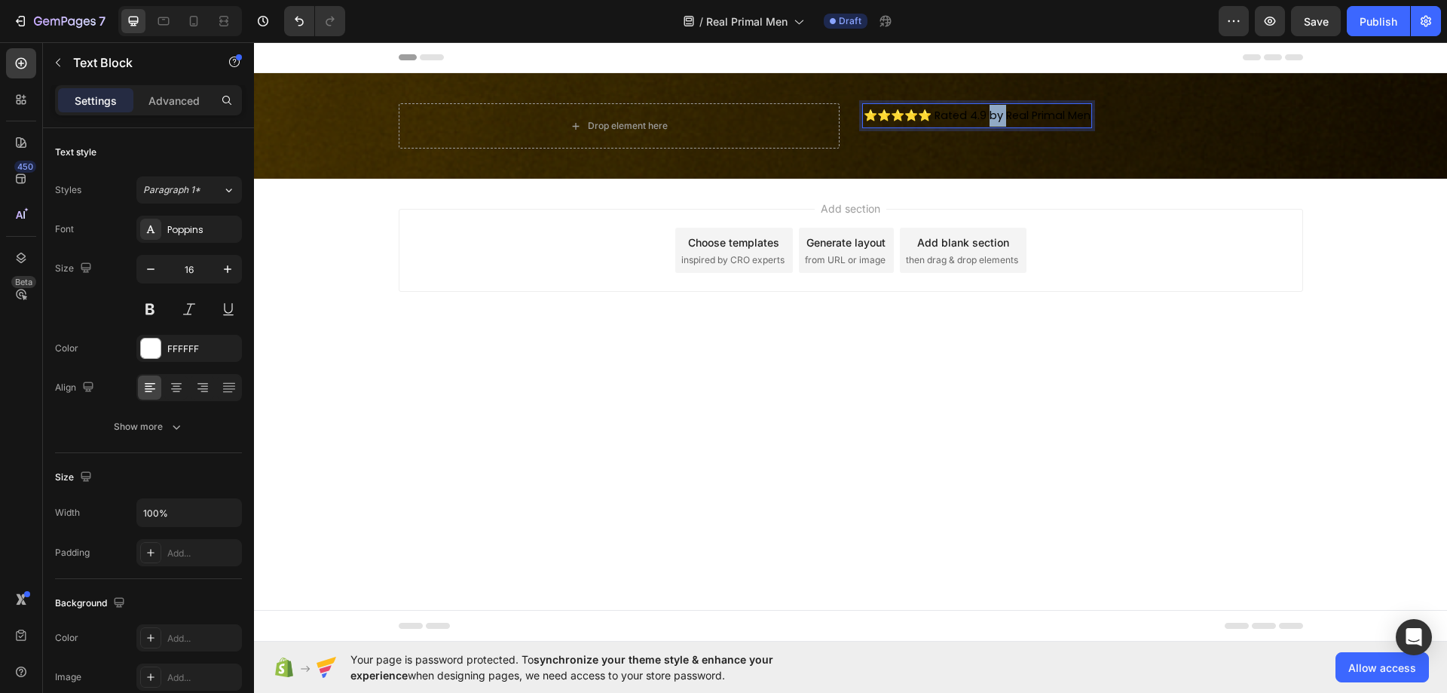
click at [996, 122] on span "⭐️⭐️⭐️⭐️⭐️ Rated 4.9 by Real Primal Men" at bounding box center [977, 115] width 227 height 15
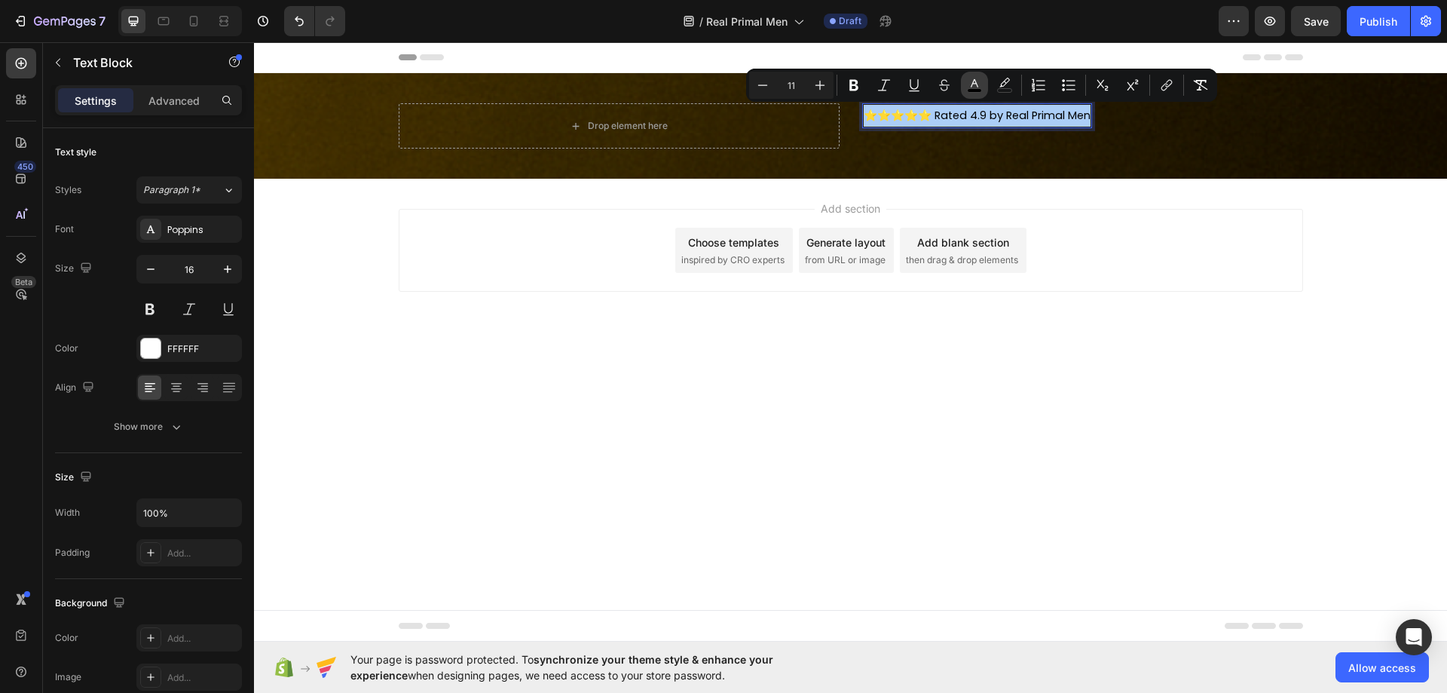
click at [974, 84] on icon "Editor contextual toolbar" at bounding box center [975, 83] width 8 height 8
type input "000000"
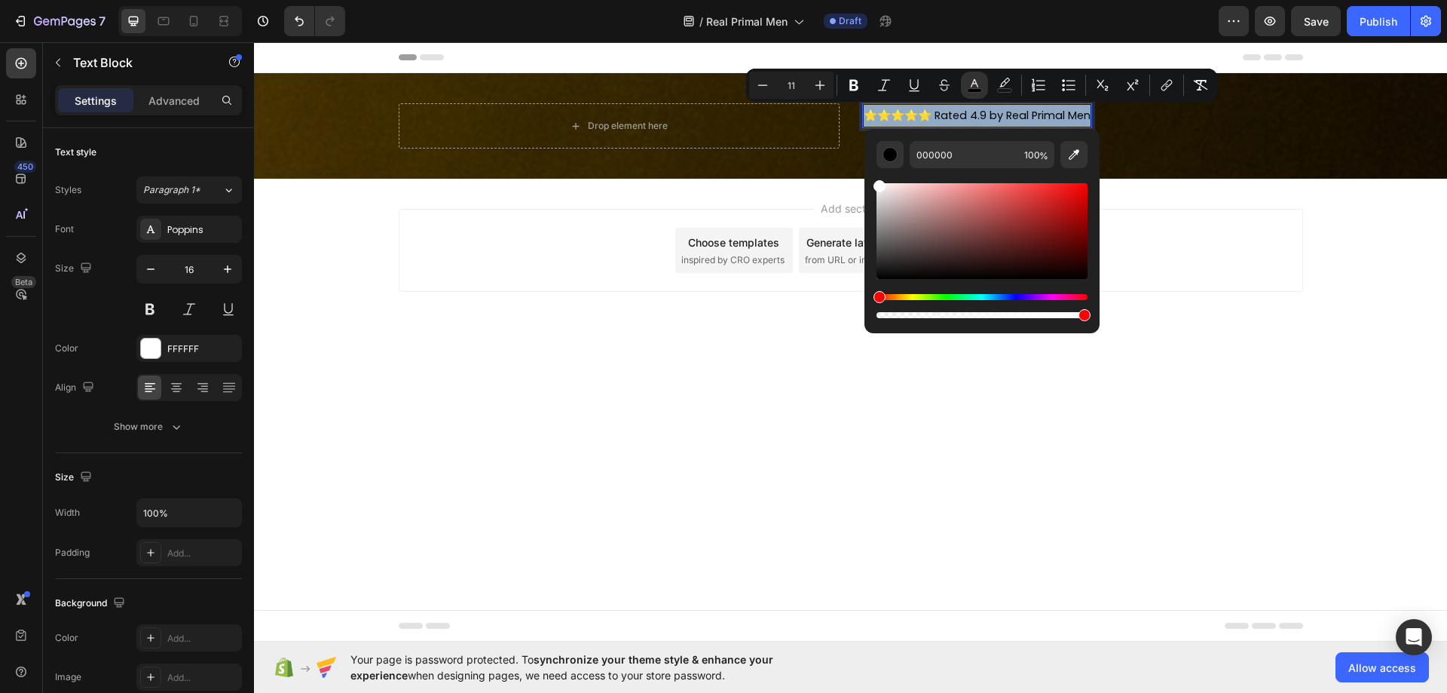
type input "FFFFFF"
drag, startPoint x: 890, startPoint y: 228, endPoint x: 871, endPoint y: 167, distance: 64.1
click at [871, 167] on div "FFFFFF 100 %" at bounding box center [982, 225] width 235 height 192
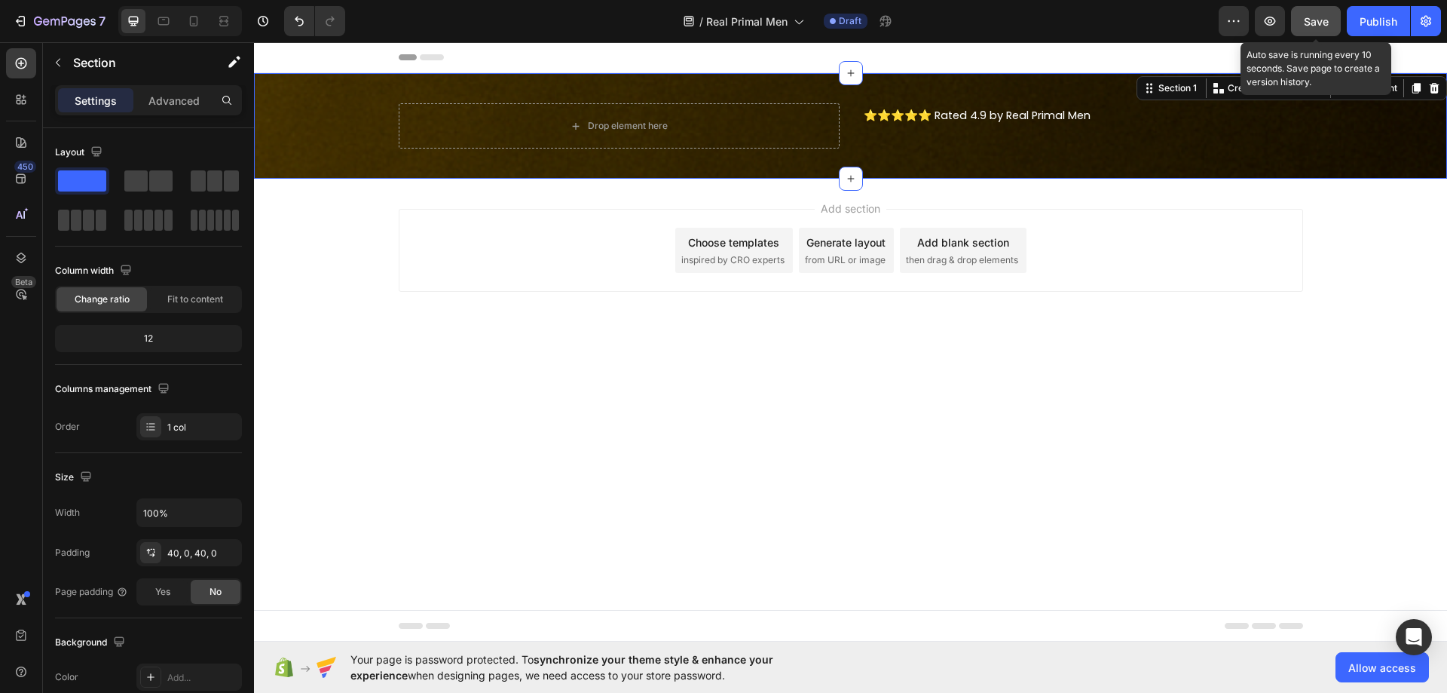
click at [1311, 18] on span "Save" at bounding box center [1316, 21] width 25 height 13
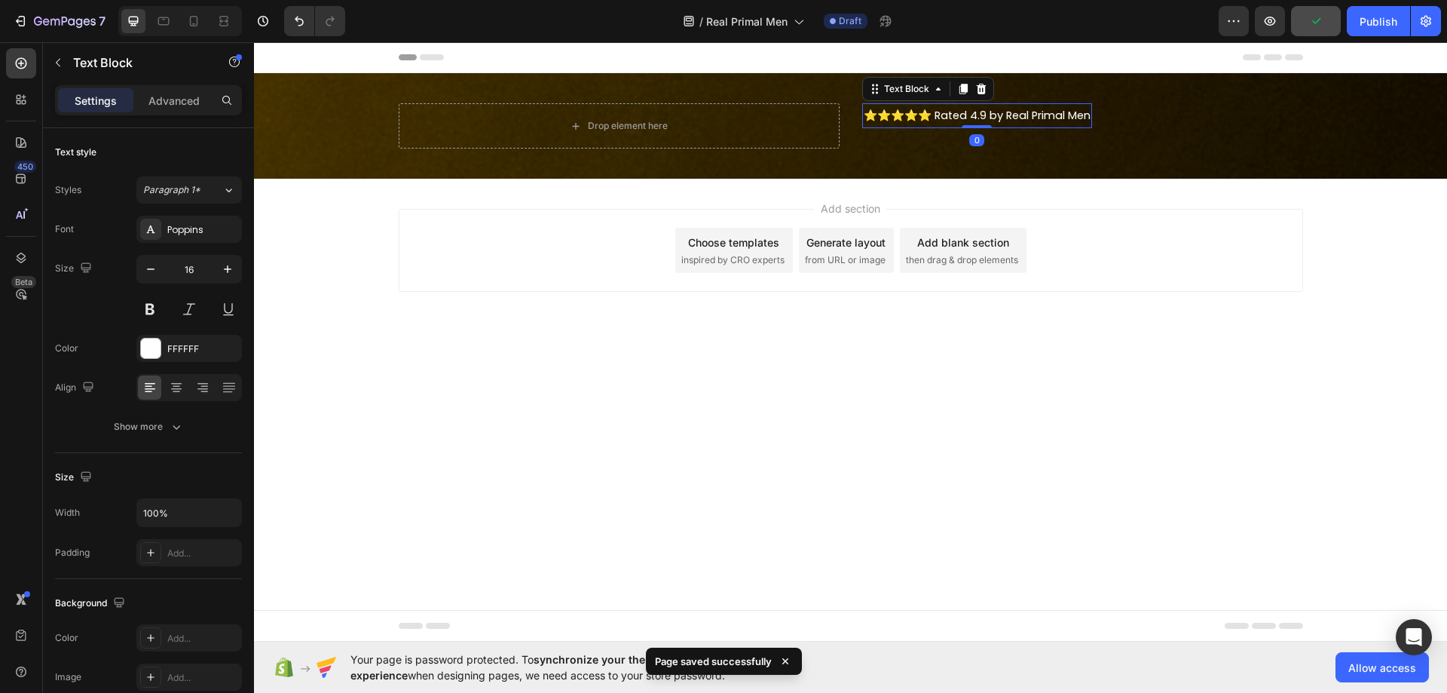
click at [1047, 111] on span "⭐️⭐️⭐️⭐️⭐️ Rated 4.9 by Real Primal Men" at bounding box center [977, 115] width 227 height 15
click at [1026, 113] on span "⭐️⭐️⭐️⭐️⭐️ Rated 4.9 by Real Primal Men" at bounding box center [977, 115] width 227 height 15
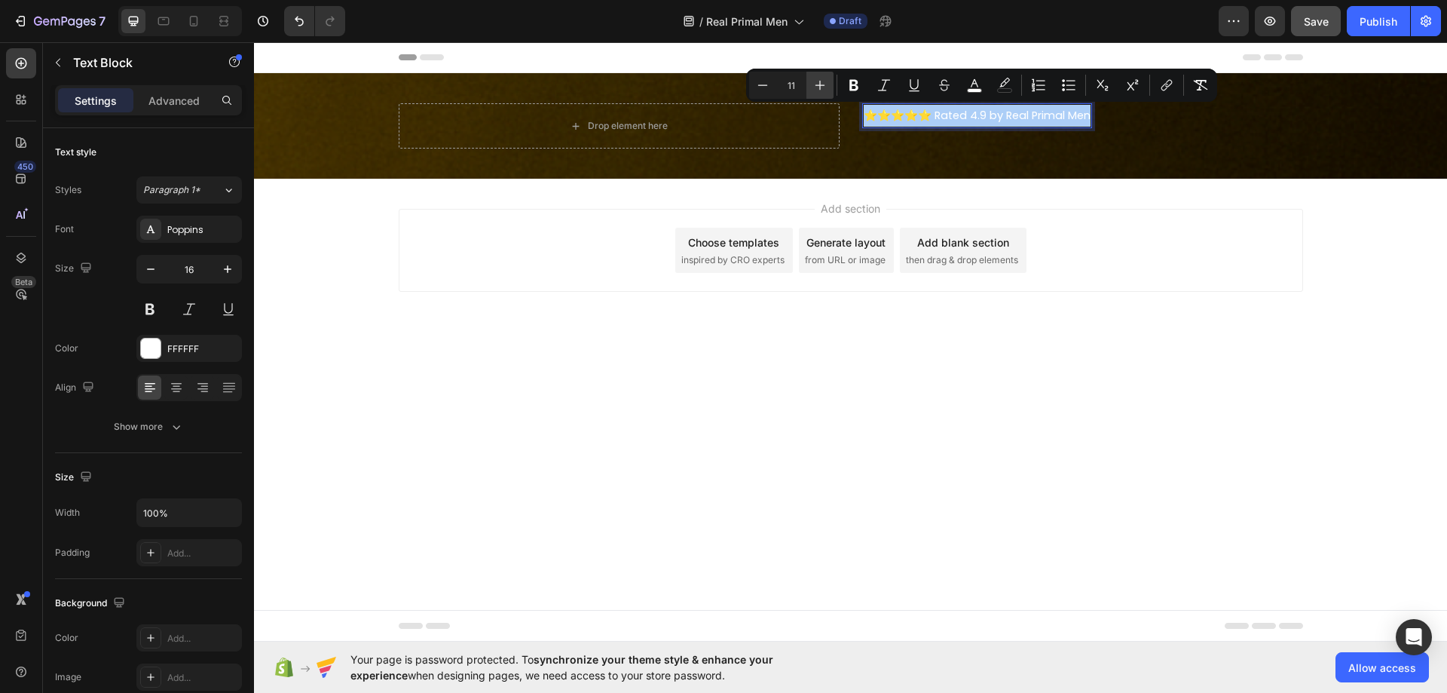
click at [822, 87] on icon "Editor contextual toolbar" at bounding box center [820, 85] width 15 height 15
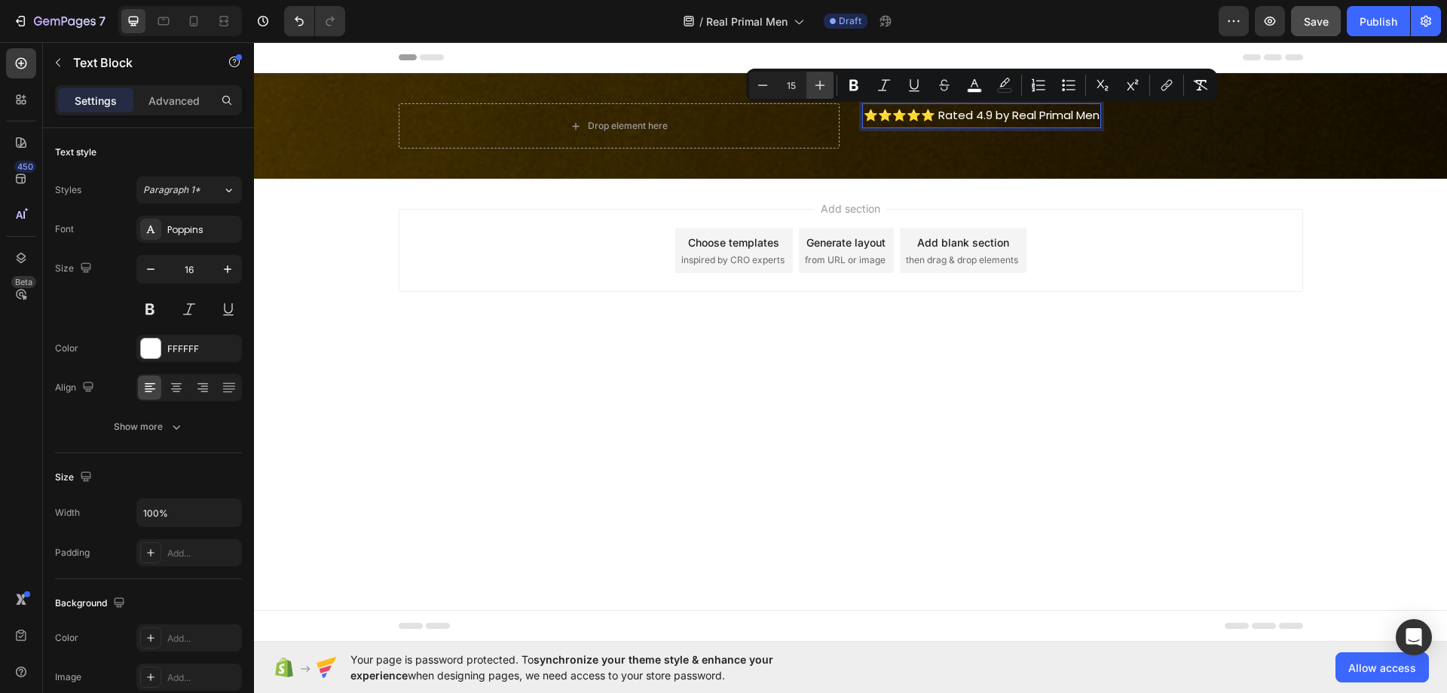
type input "16"
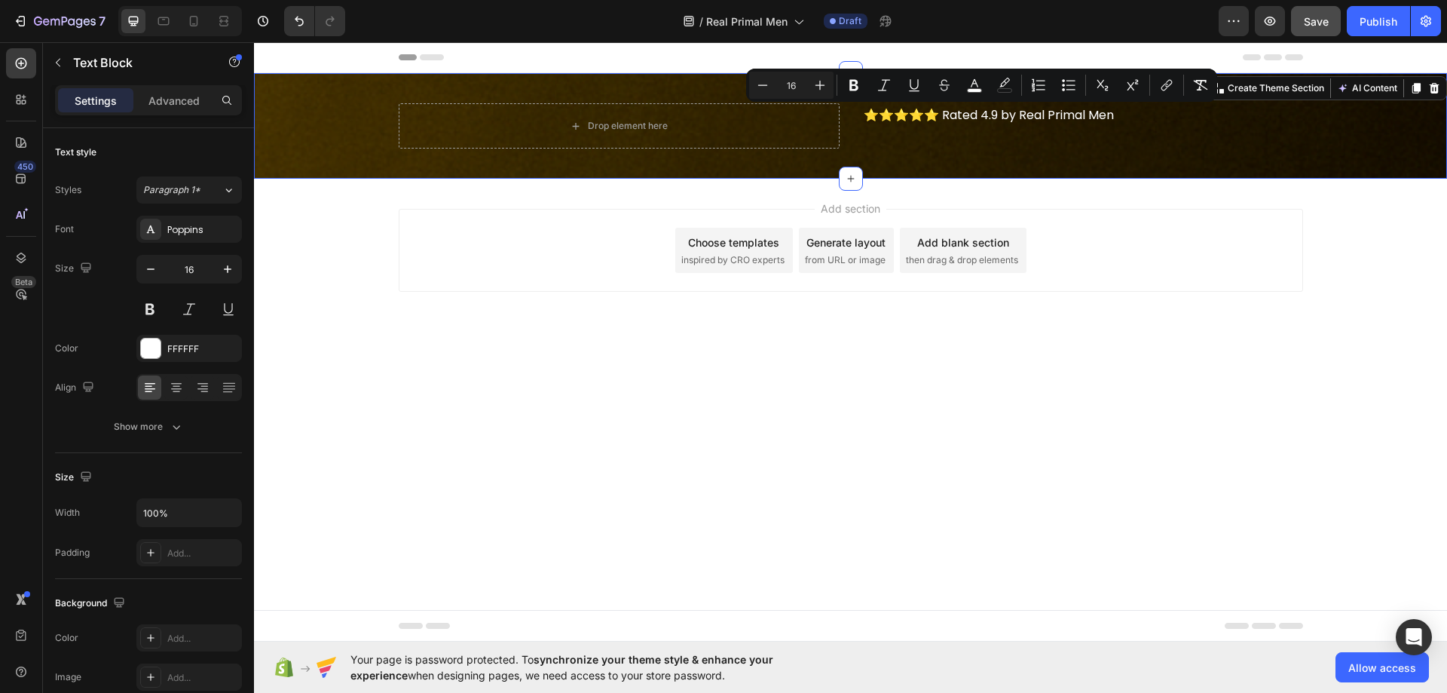
click at [1051, 151] on div "Drop element here ⭐️⭐️⭐️⭐️⭐️ Rated 4.9 by Real Primal Men Text Block Row Row Se…" at bounding box center [850, 126] width 1193 height 106
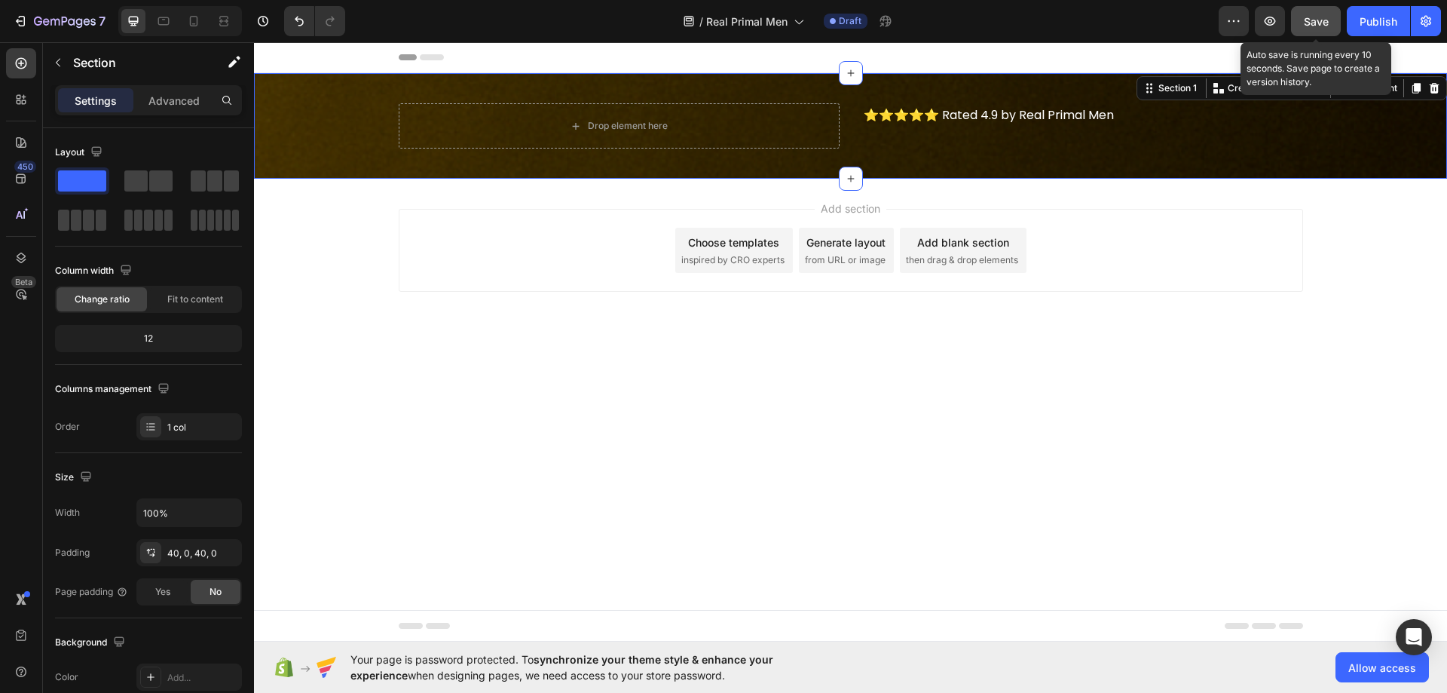
click at [1312, 26] on span "Save" at bounding box center [1316, 21] width 25 height 13
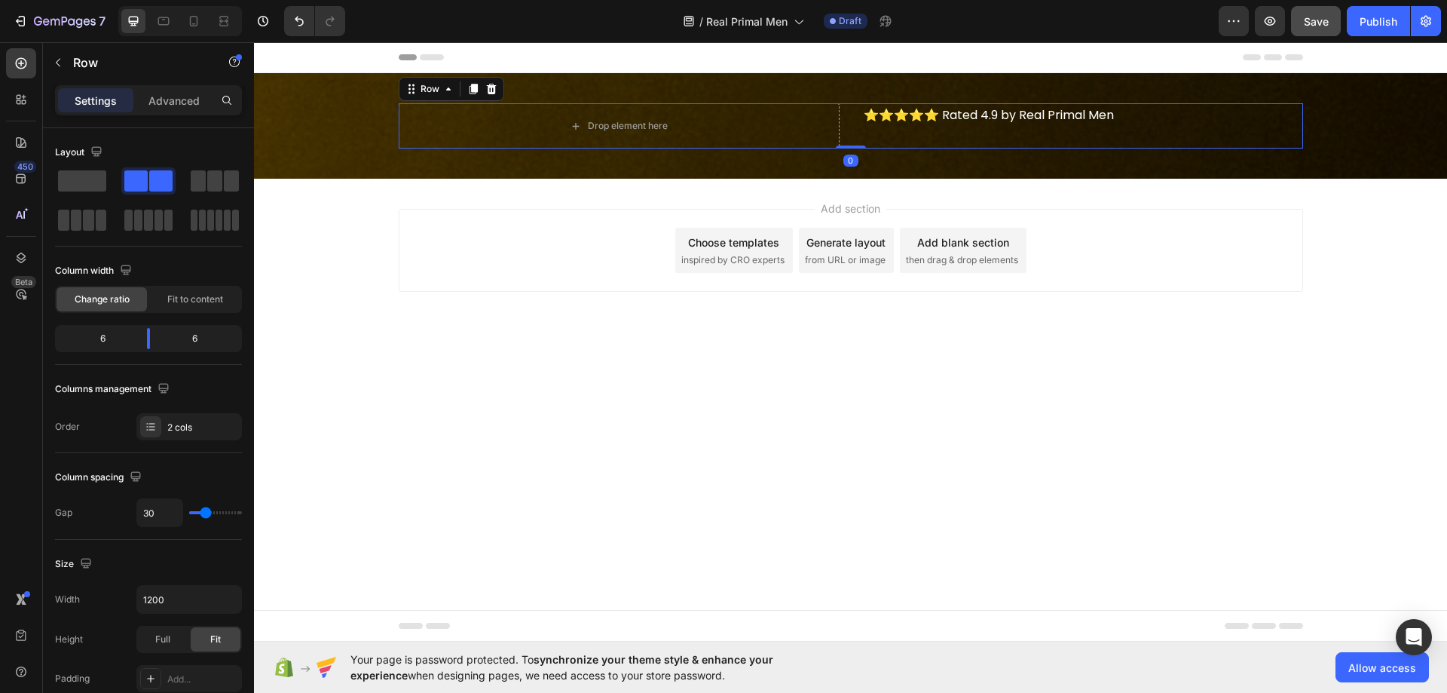
click at [1008, 132] on div "⭐️⭐️⭐️⭐️⭐️ Rated 4.9 by Real Primal Men Text Block Row" at bounding box center [1082, 125] width 441 height 45
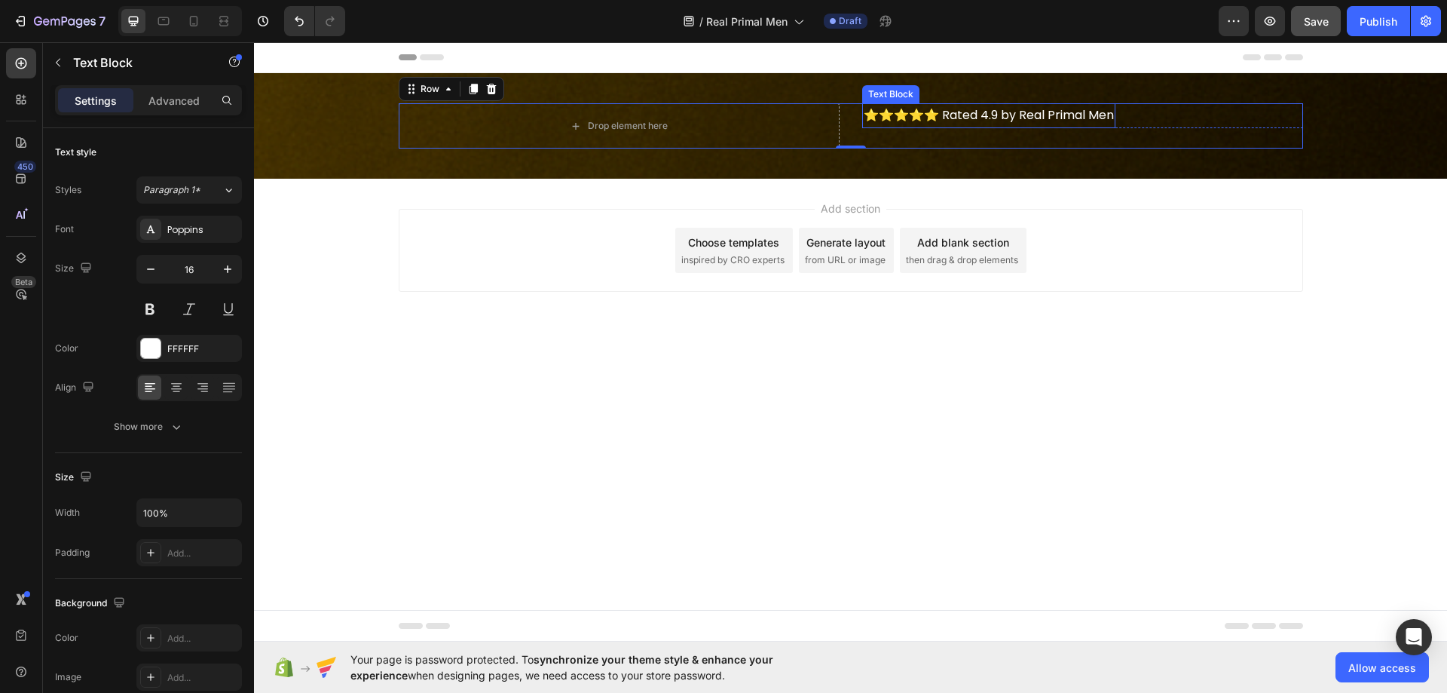
click at [947, 121] on span "⭐️⭐️⭐️⭐️⭐️ Rated 4.9 by Real Primal Men" at bounding box center [989, 114] width 250 height 17
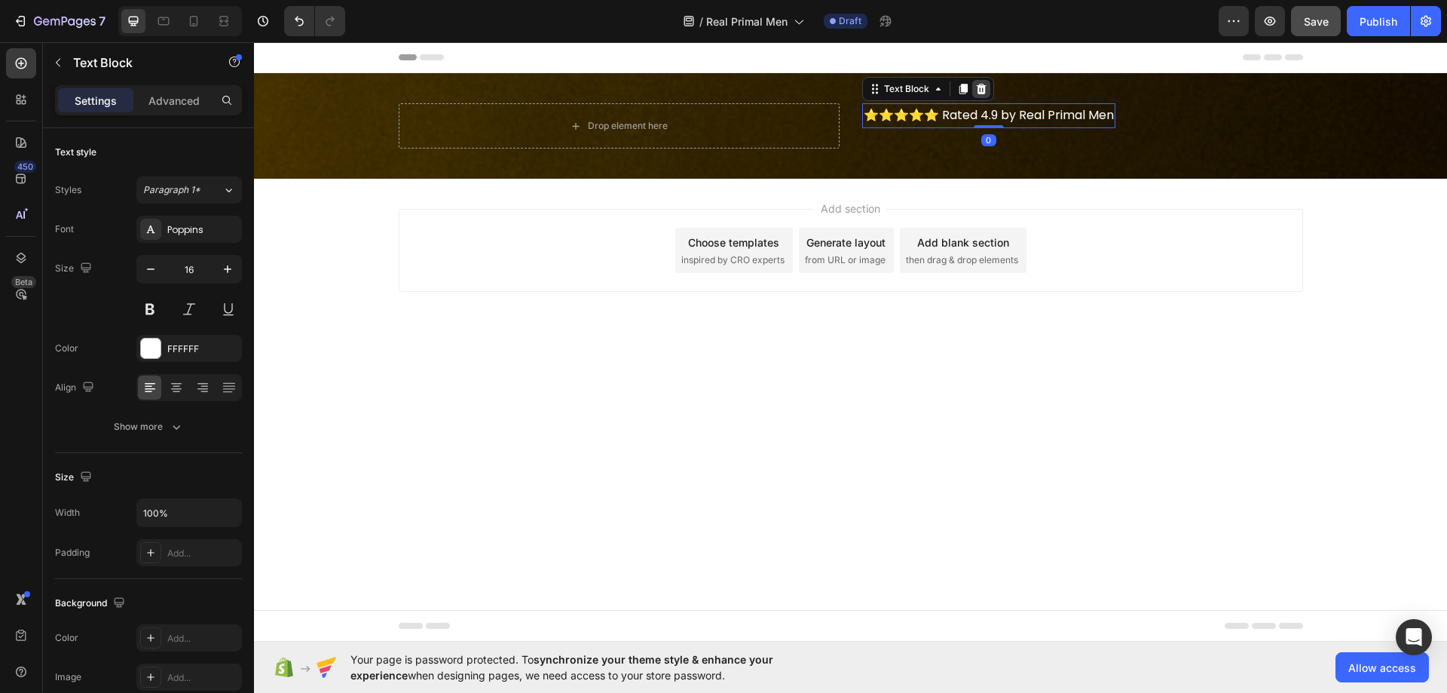
click at [982, 90] on icon at bounding box center [981, 89] width 10 height 11
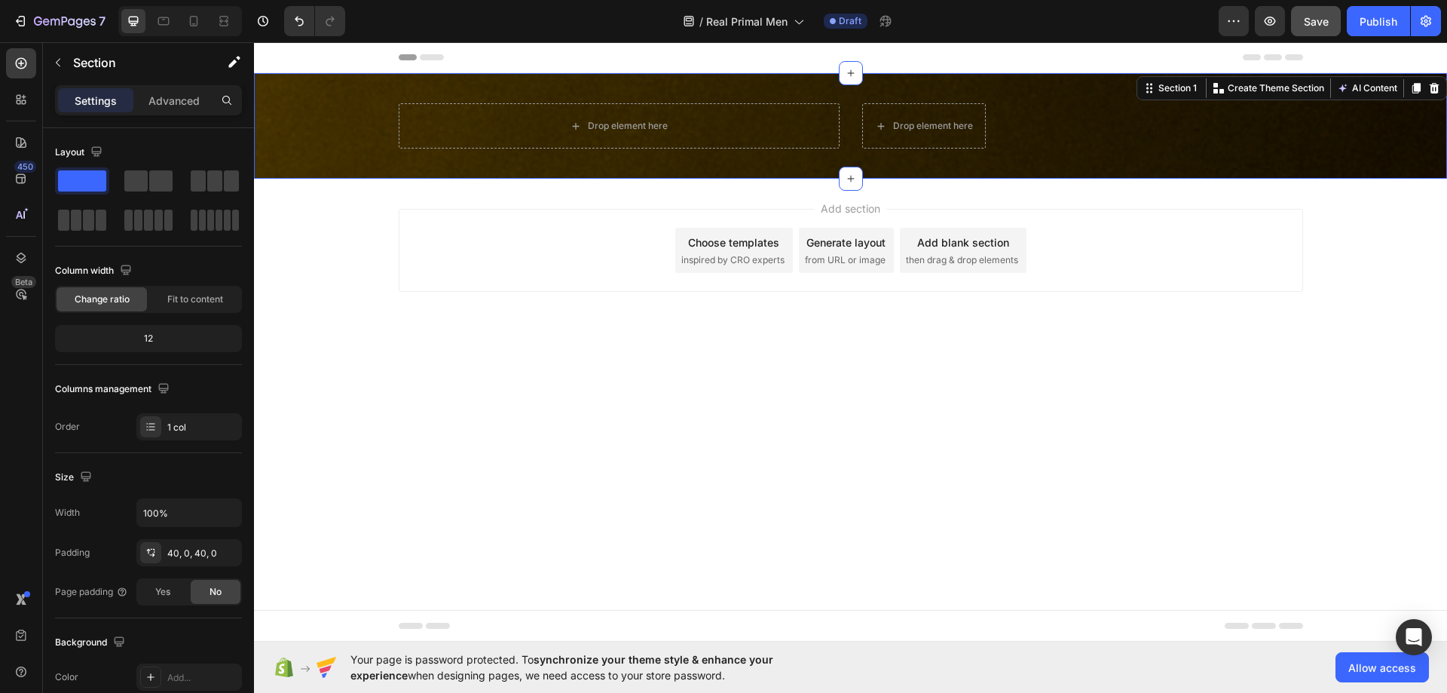
click at [912, 103] on div "Drop element here Drop element here Row Row Section 1 You can create reusable s…" at bounding box center [850, 126] width 1193 height 106
click at [13, 60] on div at bounding box center [21, 63] width 30 height 30
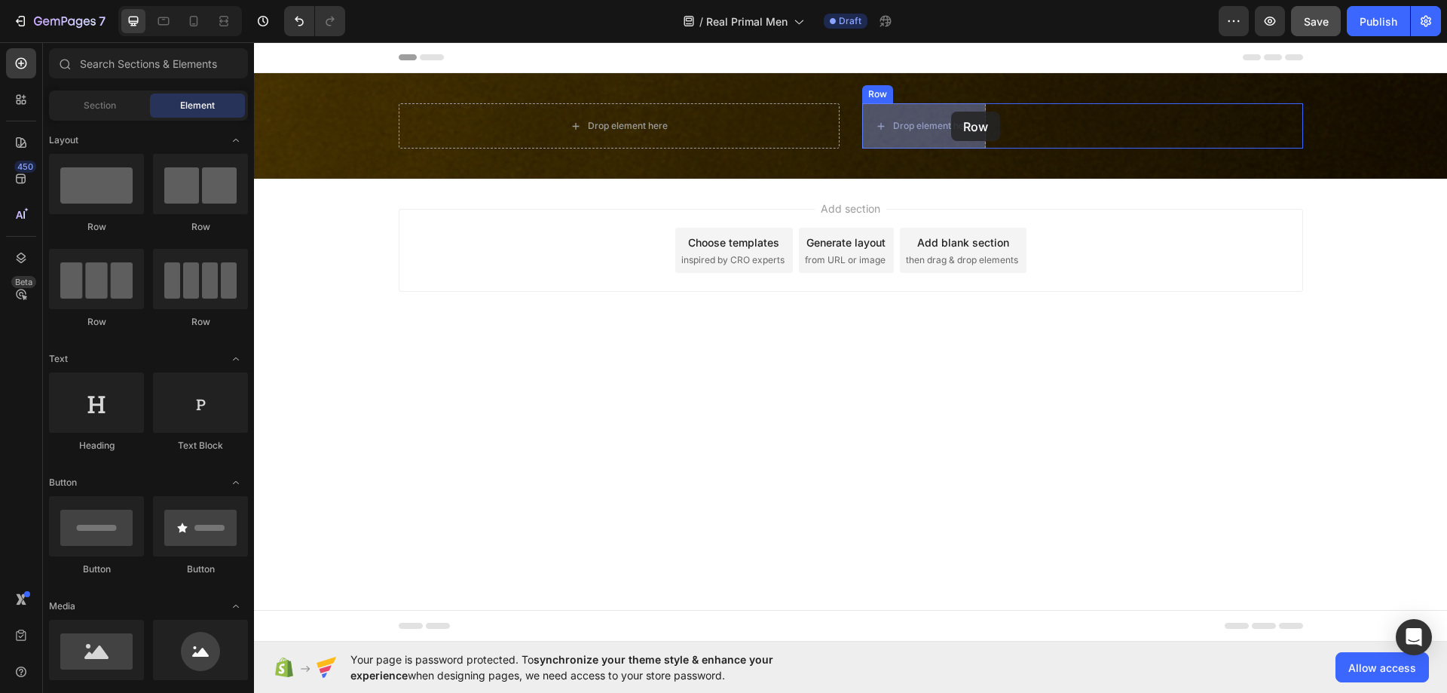
drag, startPoint x: 461, startPoint y: 231, endPoint x: 951, endPoint y: 112, distance: 505.0
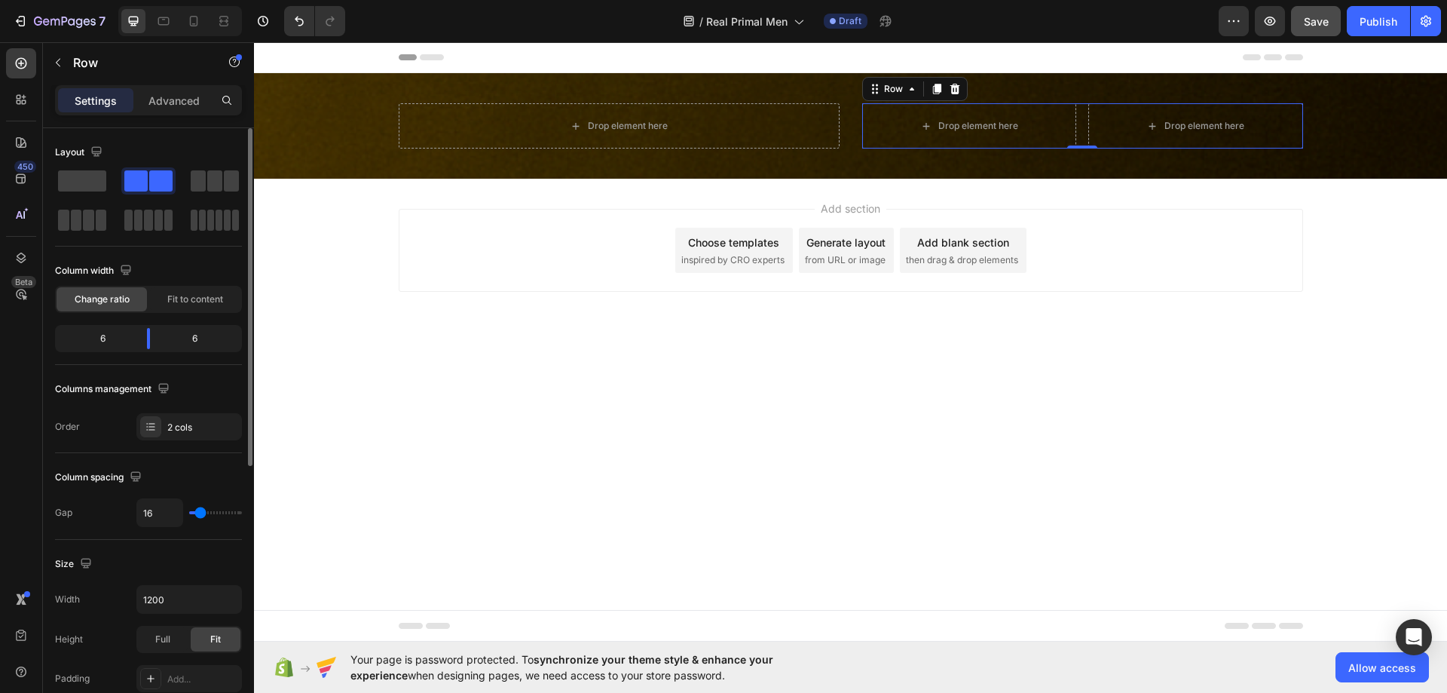
click at [188, 286] on div "Change ratio Fit to content" at bounding box center [148, 299] width 187 height 27
click at [188, 296] on span "Fit to content" at bounding box center [195, 299] width 56 height 14
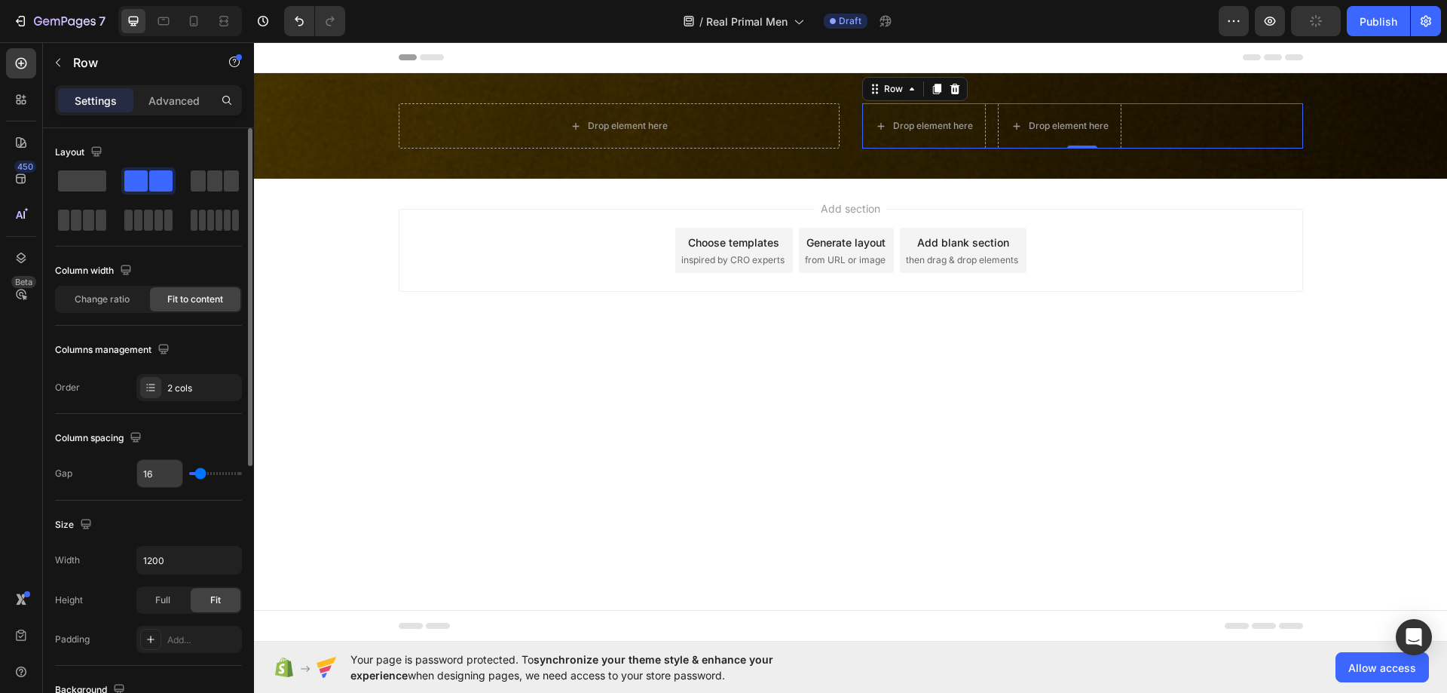
click at [158, 474] on input "16" at bounding box center [159, 473] width 45 height 27
type input "1"
type input "10"
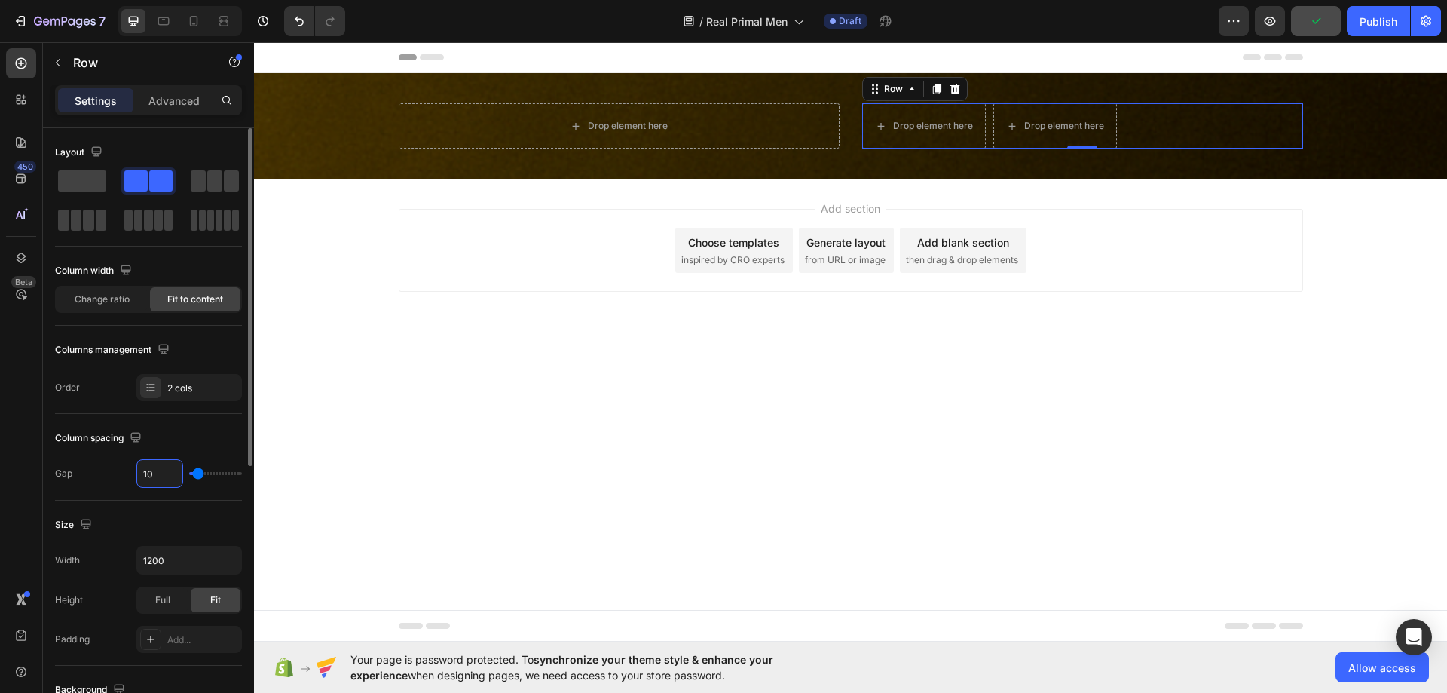
type input "10"
click at [185, 430] on div "Column spacing" at bounding box center [148, 438] width 187 height 24
click at [18, 63] on icon at bounding box center [21, 63] width 11 height 11
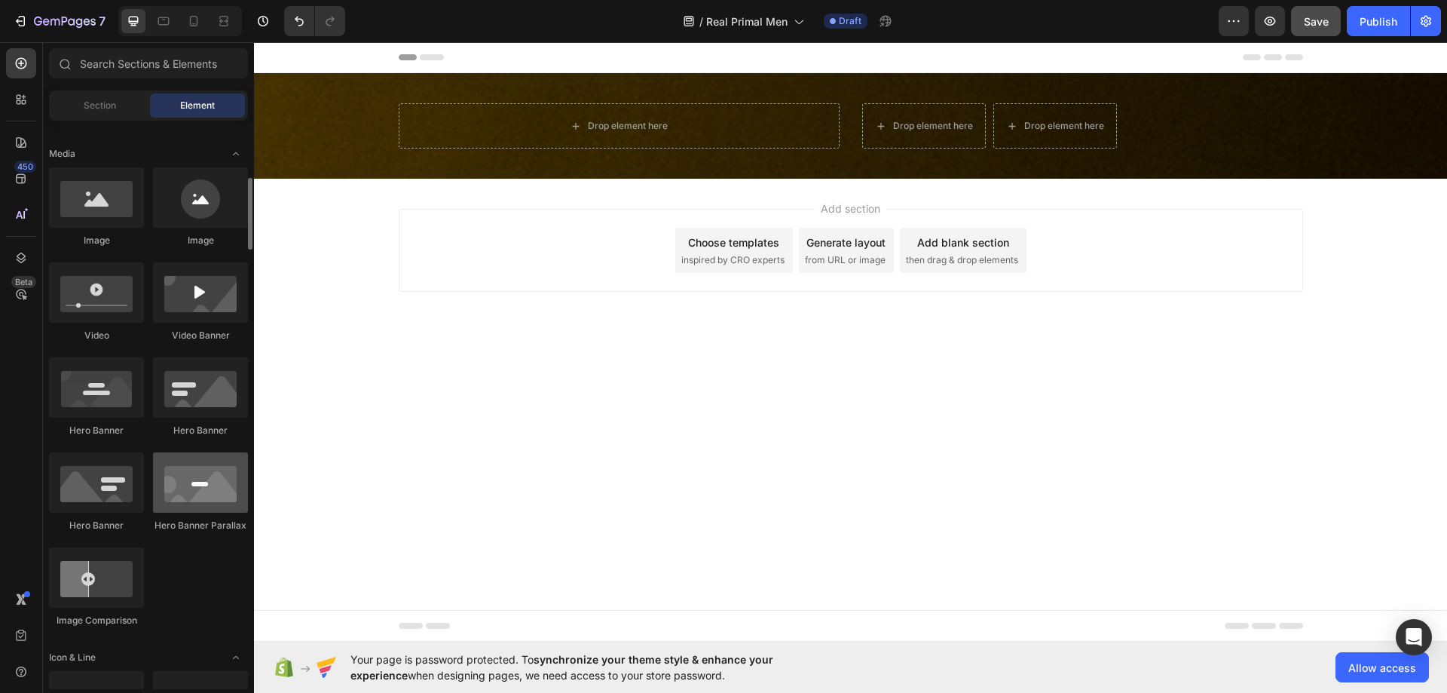
scroll to position [754, 0]
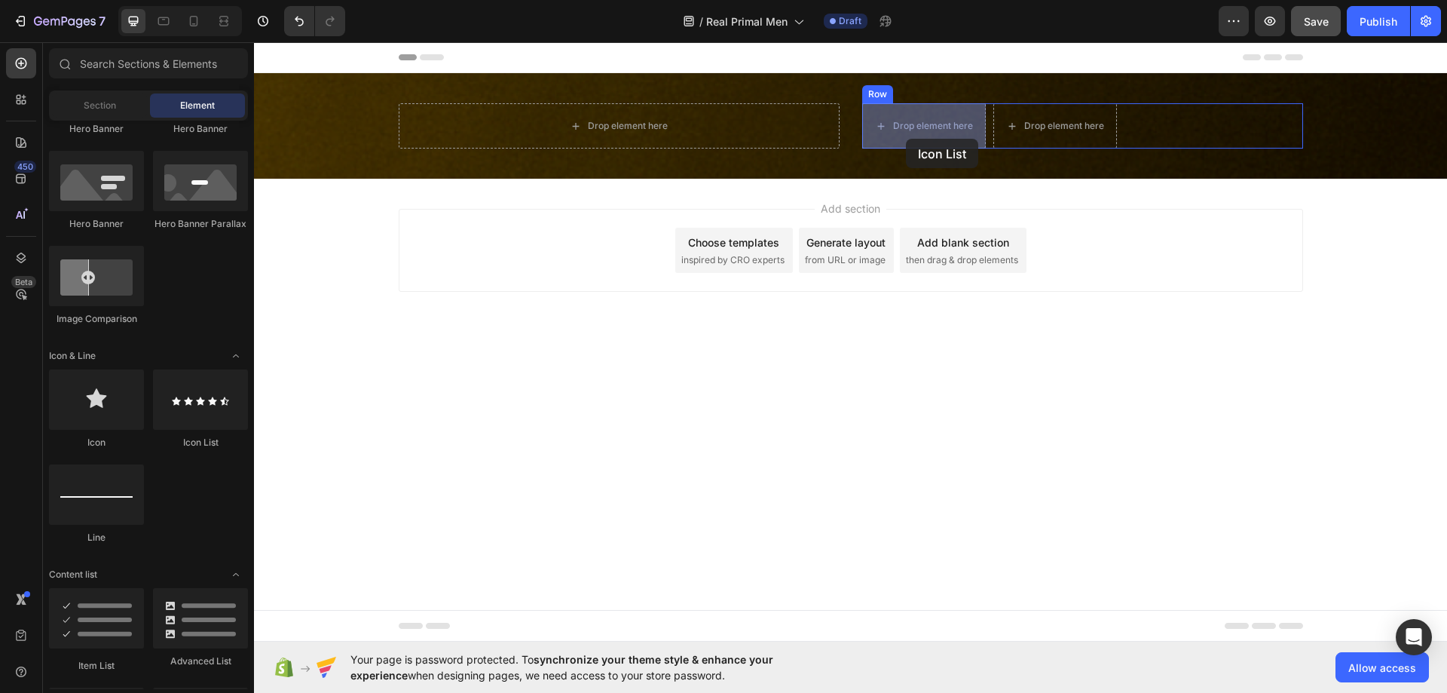
drag, startPoint x: 451, startPoint y: 458, endPoint x: 907, endPoint y: 139, distance: 556.9
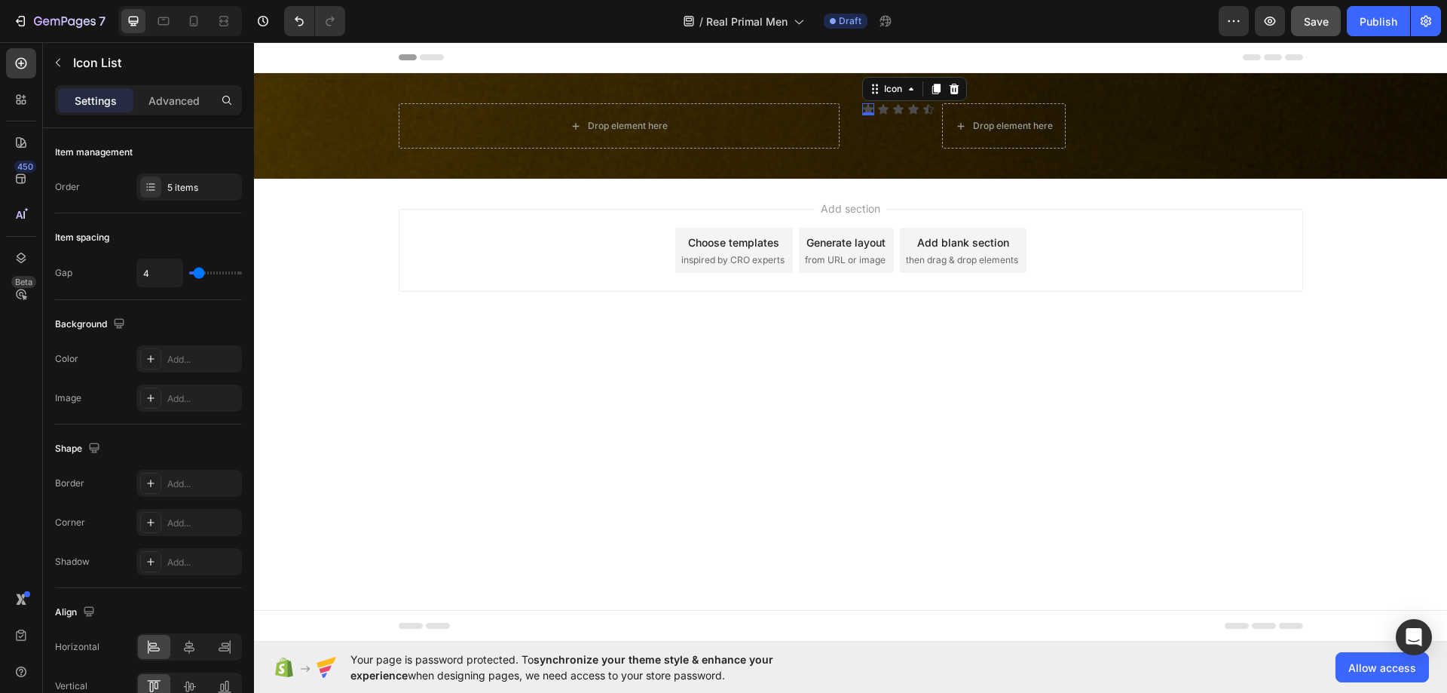
click at [869, 108] on icon at bounding box center [868, 109] width 11 height 10
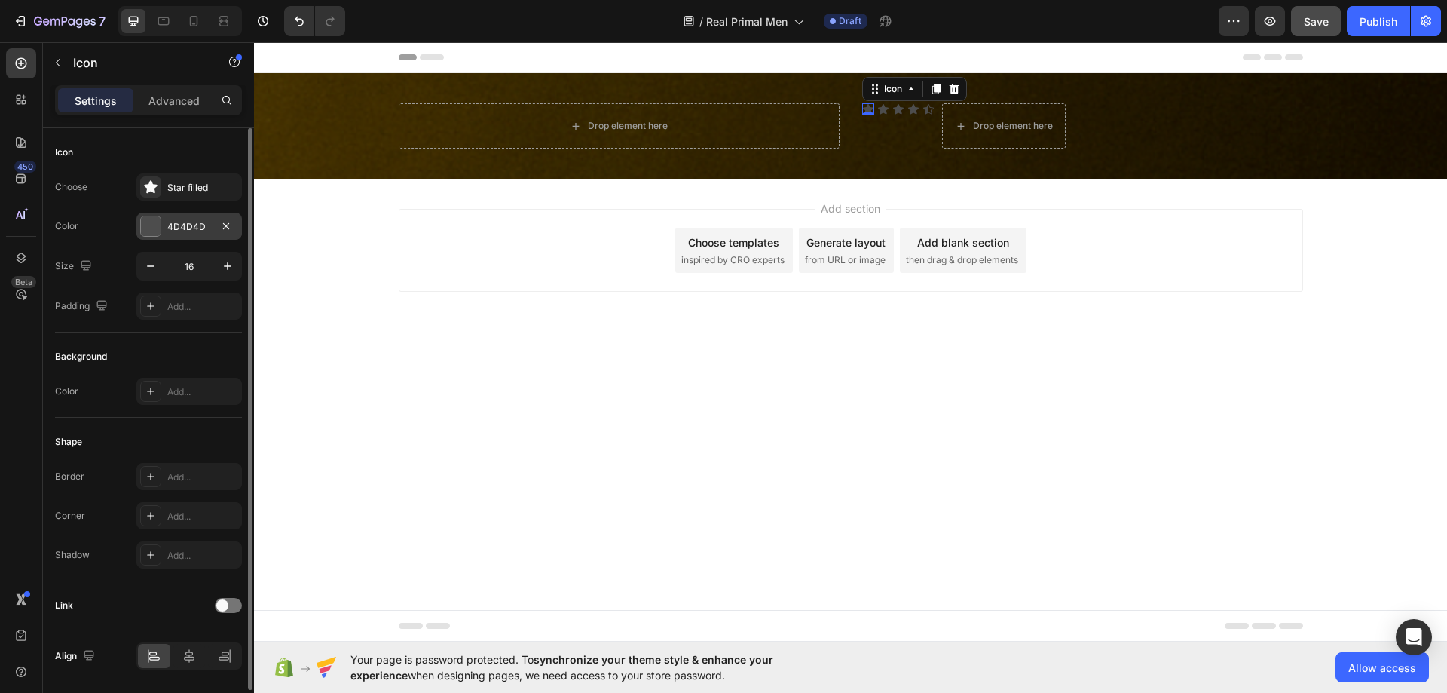
click at [155, 213] on div "4D4D4D" at bounding box center [189, 226] width 106 height 27
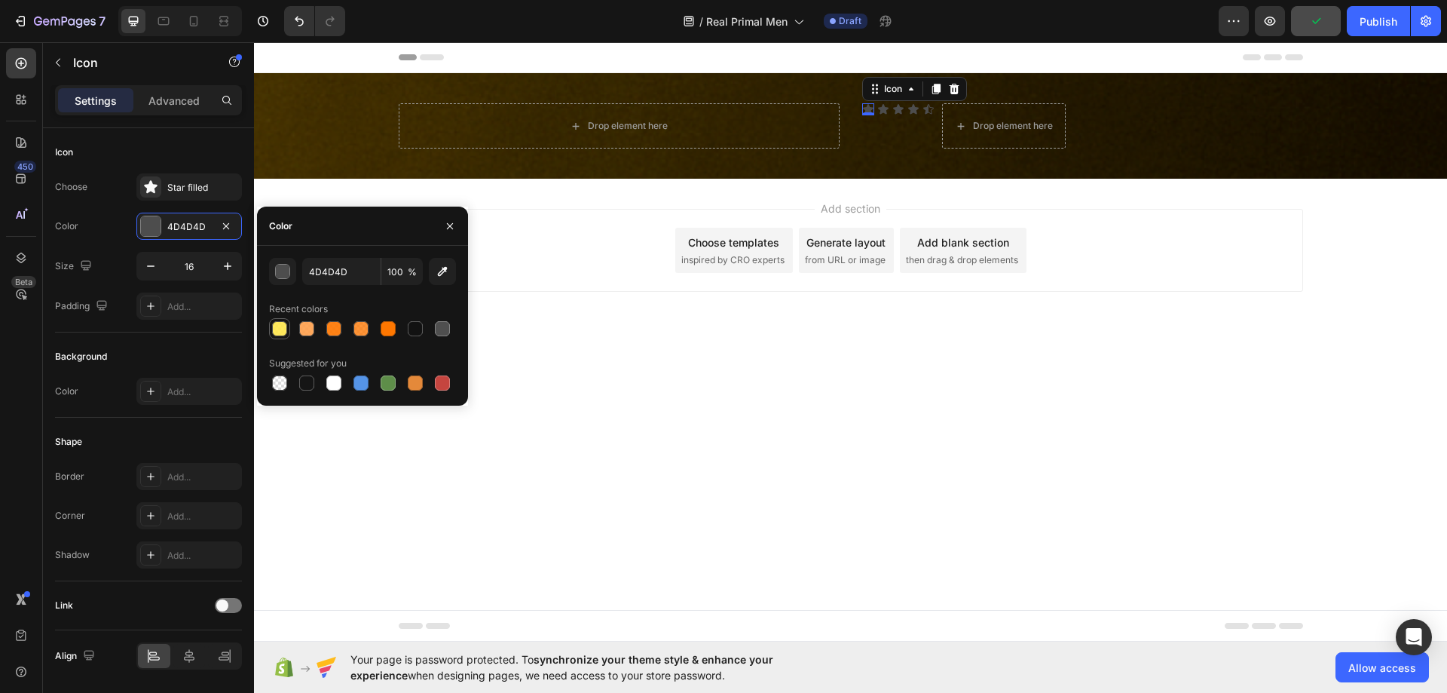
click at [283, 331] on div at bounding box center [279, 328] width 15 height 15
type input "FFE649"
type input "89"
click at [357, 269] on input "FFE649" at bounding box center [341, 271] width 78 height 27
paste input "ffc83d"
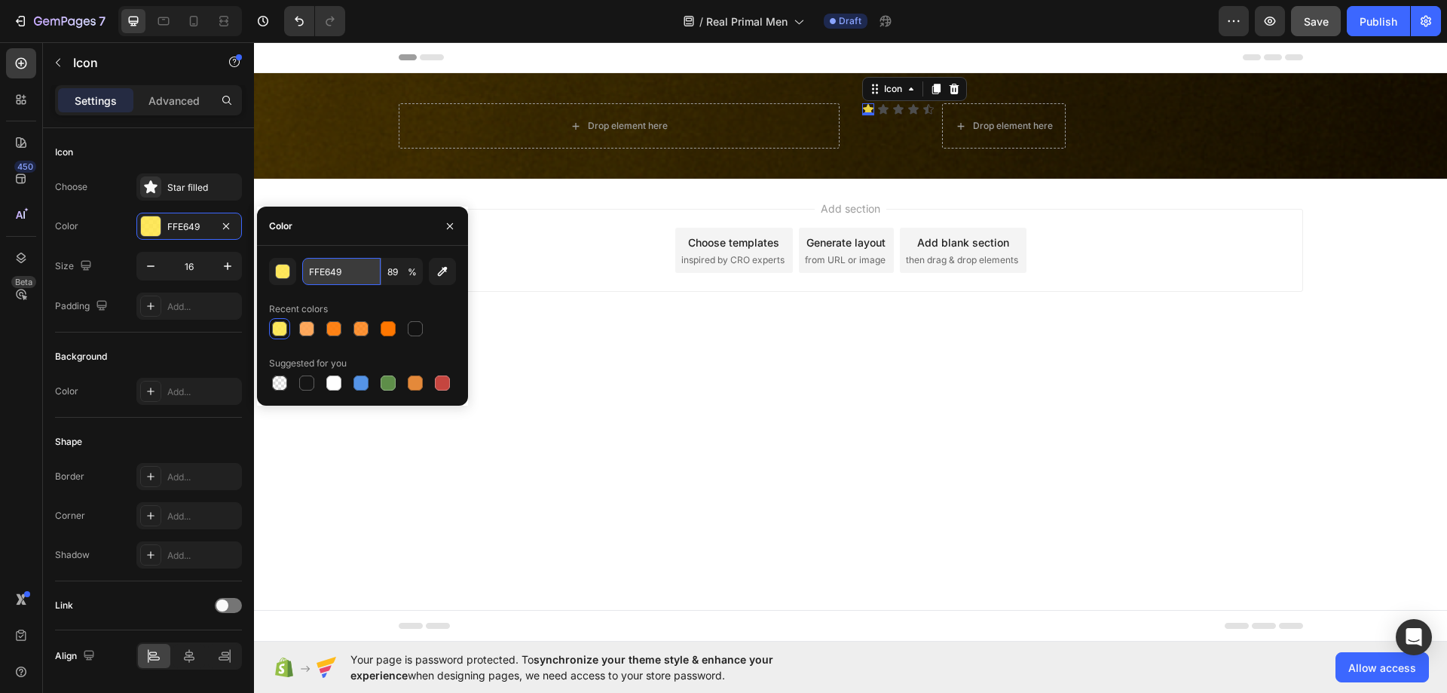
type input "ffc83d"
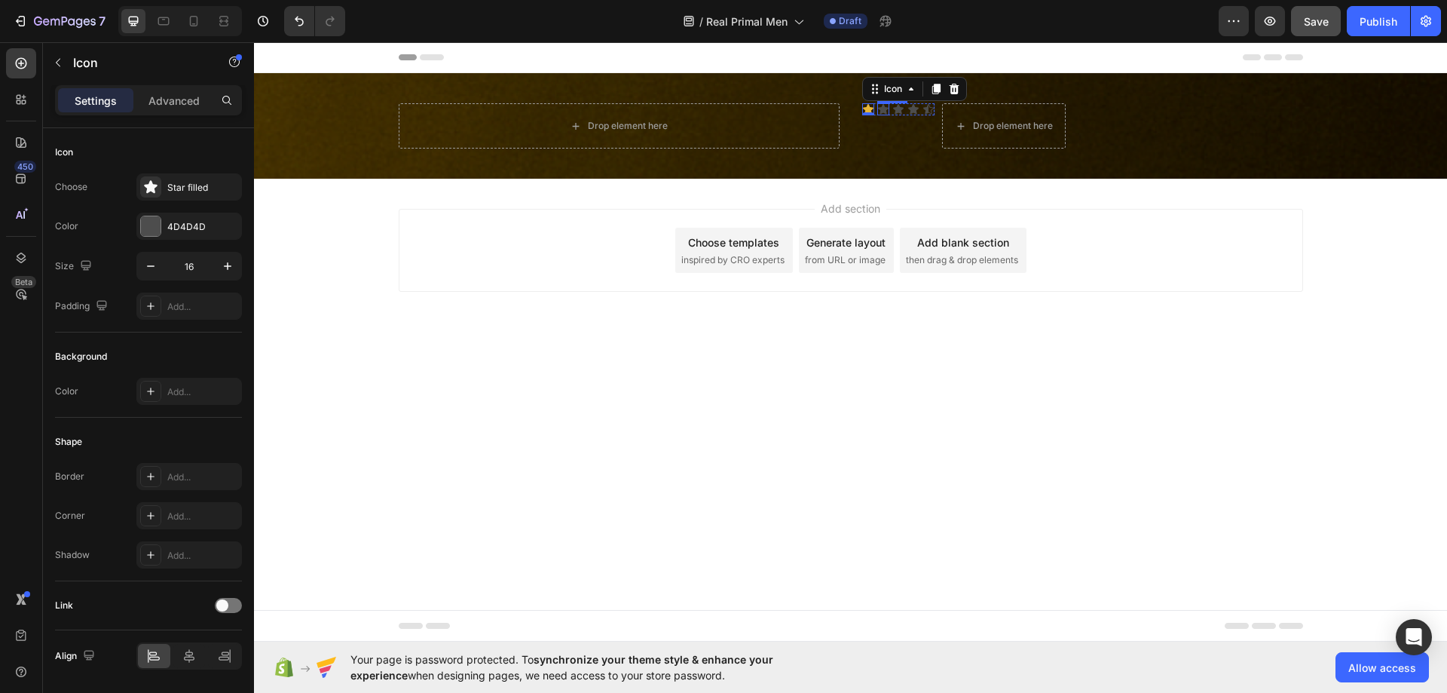
click at [884, 106] on icon at bounding box center [883, 109] width 11 height 10
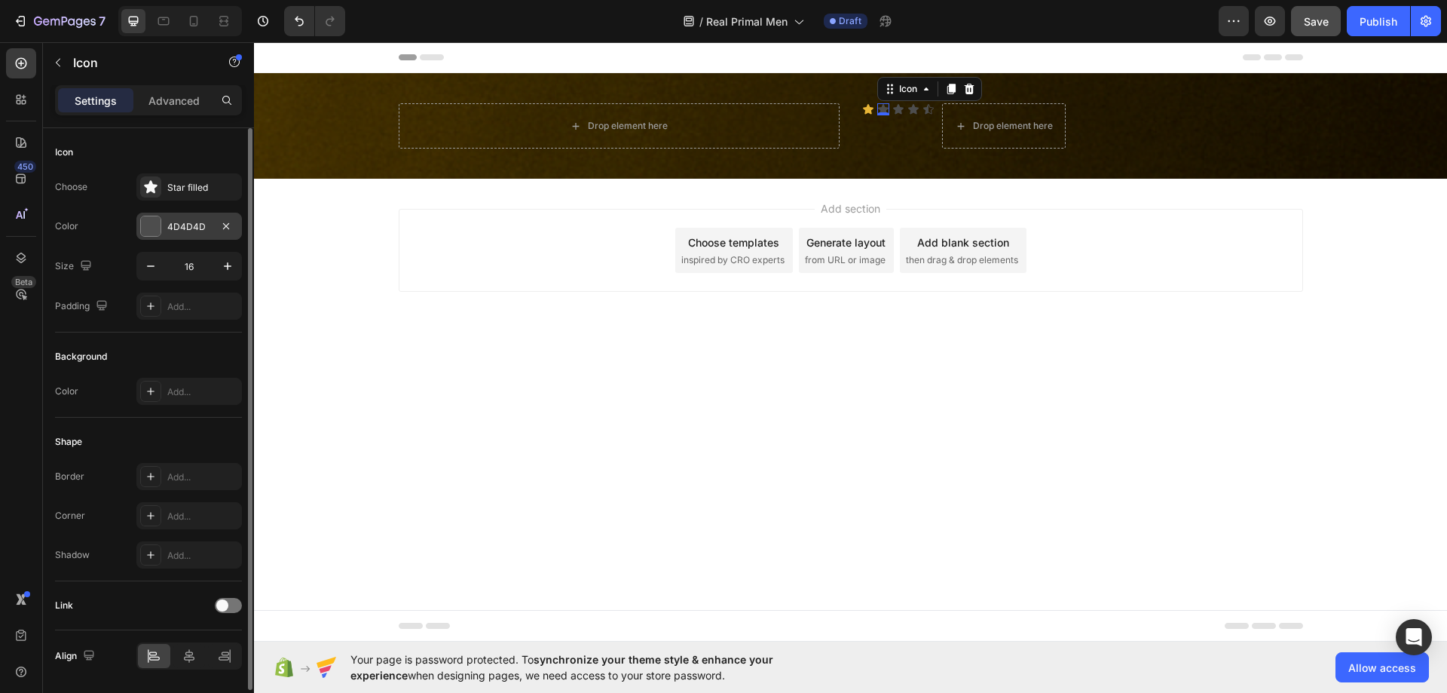
click at [185, 227] on div "4D4D4D" at bounding box center [189, 227] width 44 height 14
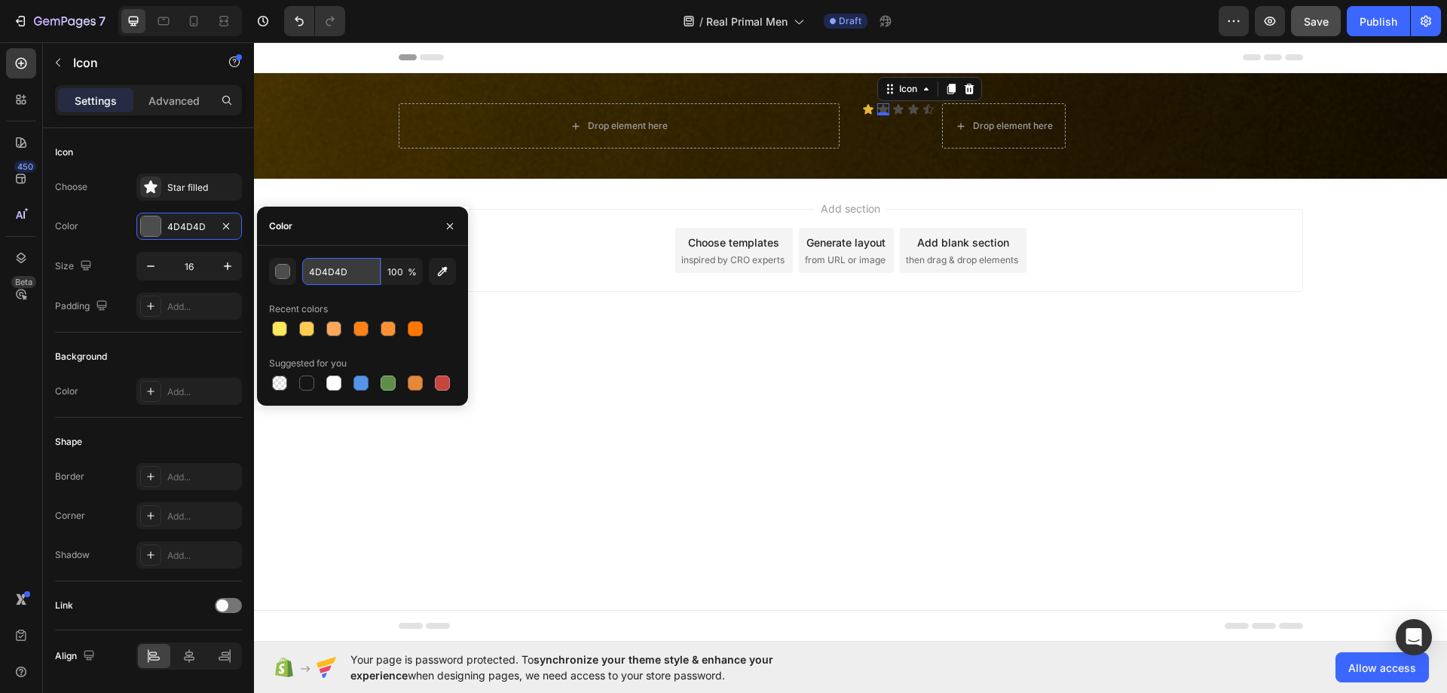
click at [361, 277] on input "4D4D4D" at bounding box center [341, 271] width 78 height 27
paste input "ffc83d"
type input "ffc83d"
click at [897, 106] on icon at bounding box center [898, 109] width 11 height 10
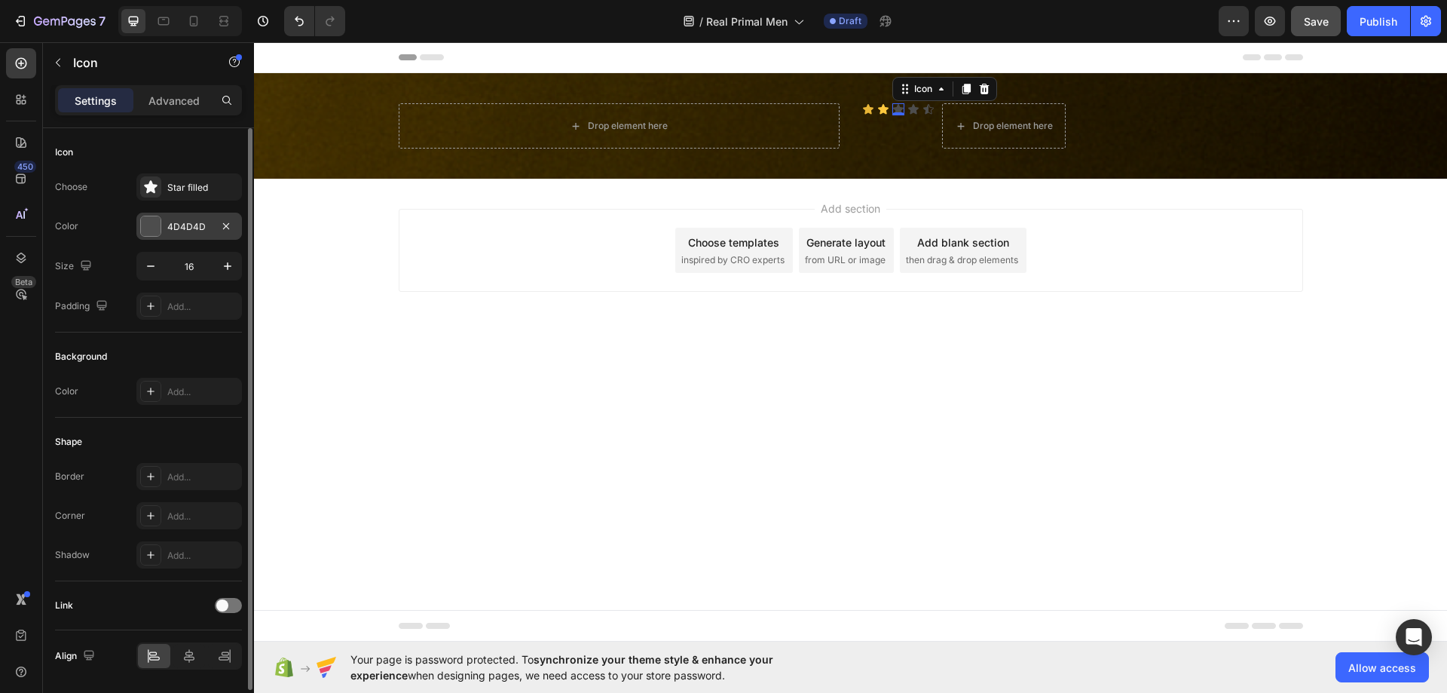
click at [184, 222] on div "4D4D4D" at bounding box center [189, 227] width 44 height 14
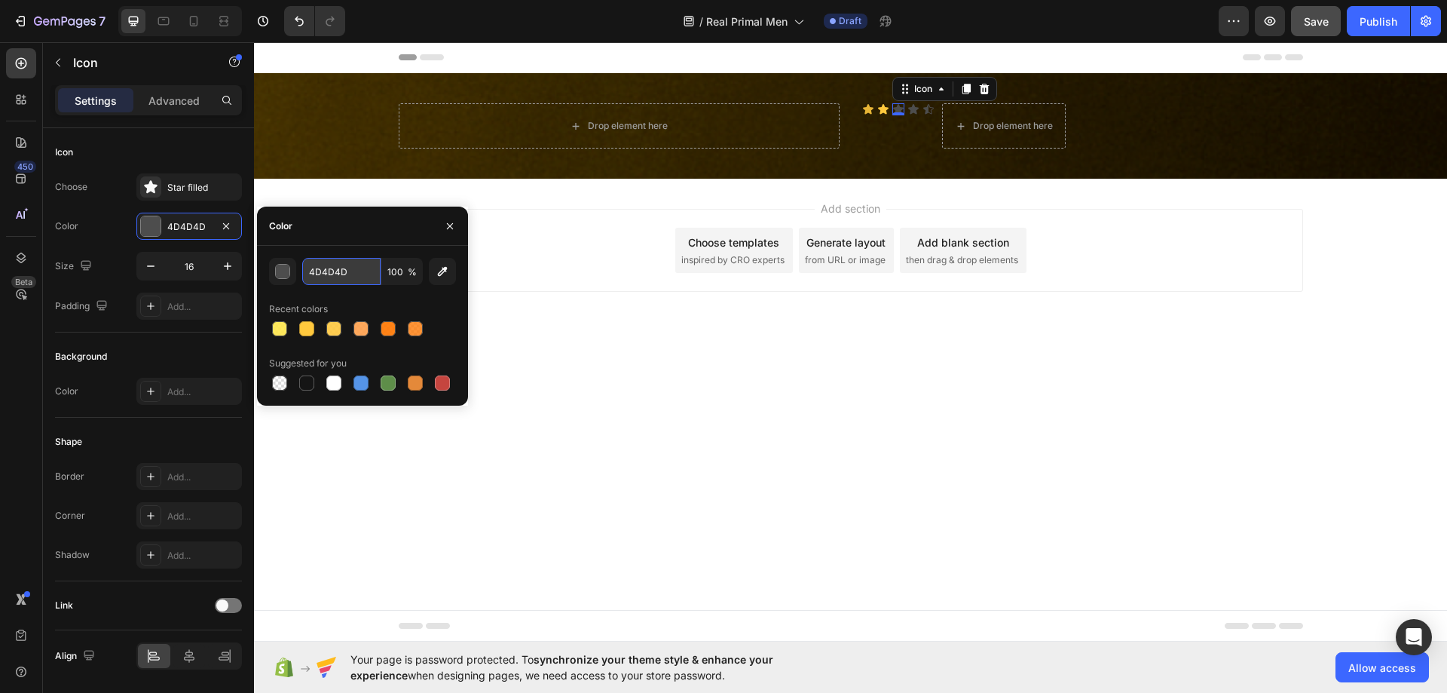
click at [351, 265] on input "4D4D4D" at bounding box center [341, 271] width 78 height 27
paste input "ffc83d"
type input "ffc83d"
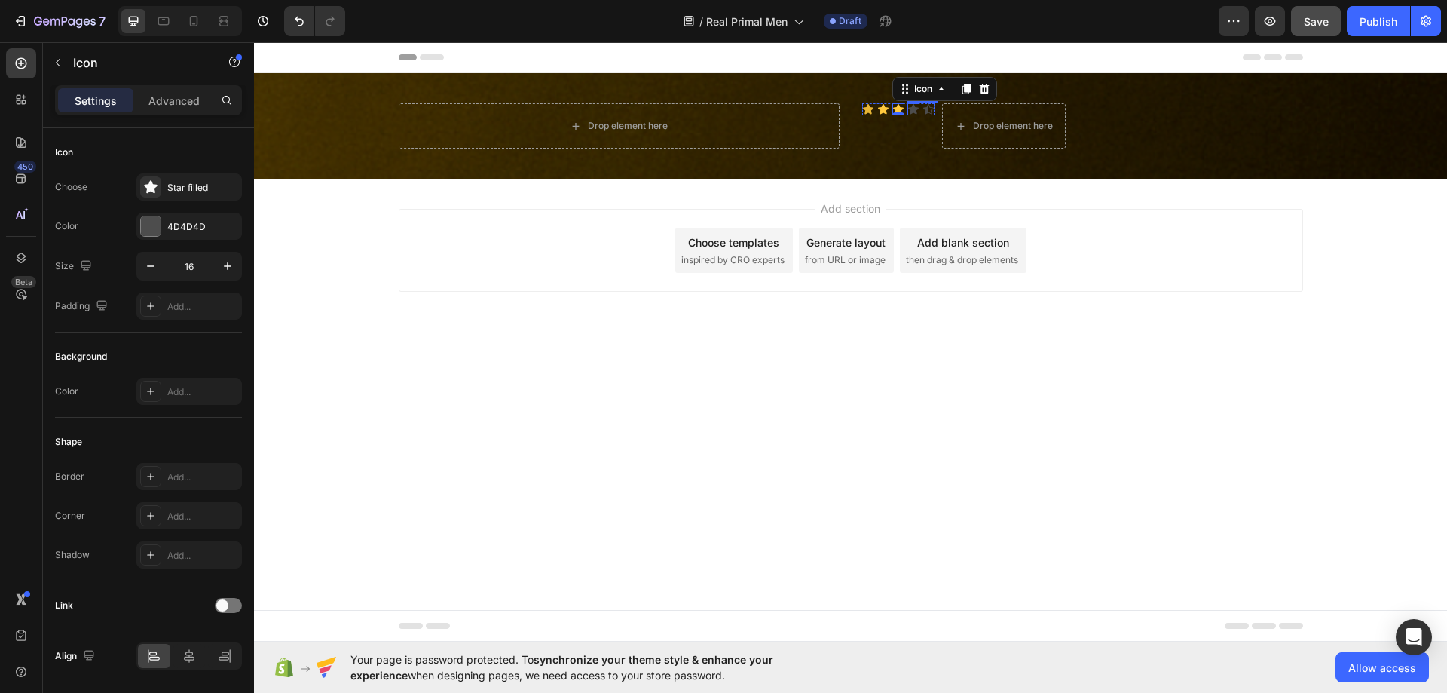
click at [917, 109] on div "Icon" at bounding box center [914, 109] width 12 height 12
click at [166, 221] on div "4D4D4D" at bounding box center [189, 226] width 106 height 27
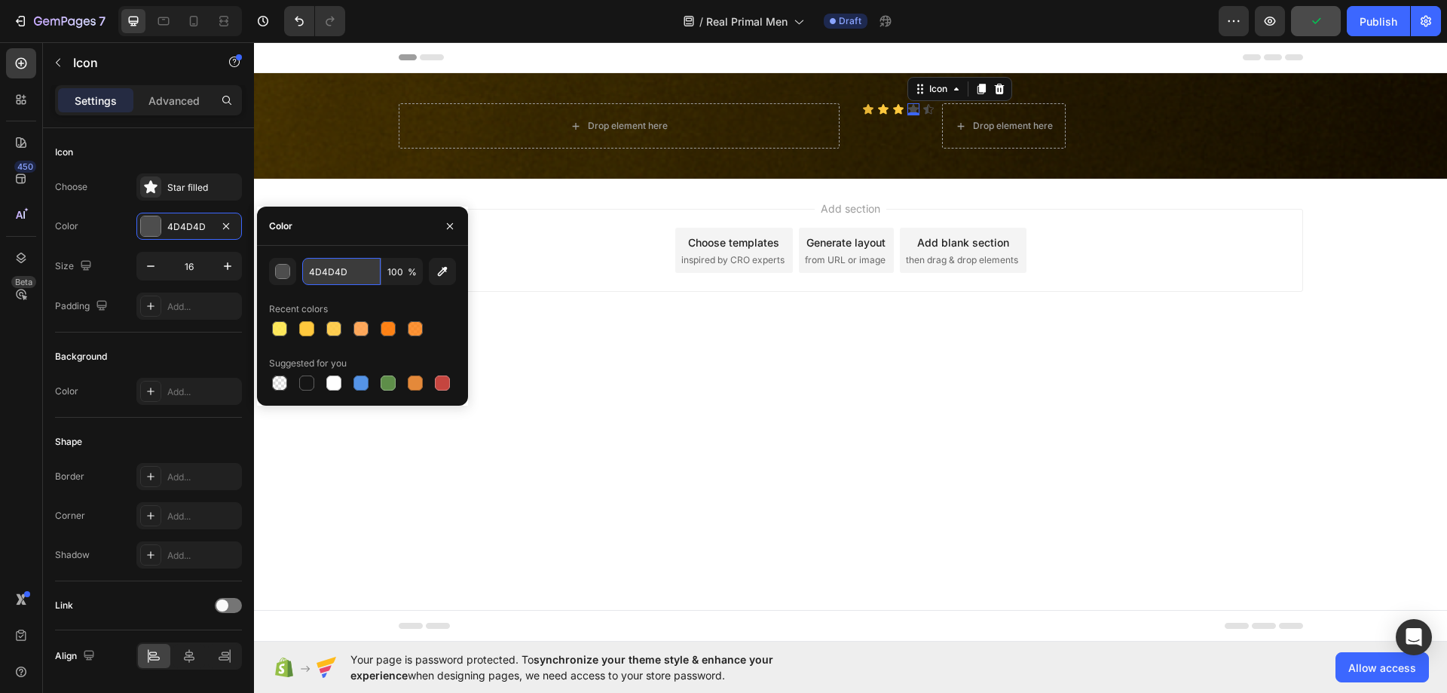
click at [331, 268] on input "4D4D4D" at bounding box center [341, 271] width 78 height 27
paste input "ffc83d"
type input "ffc83d"
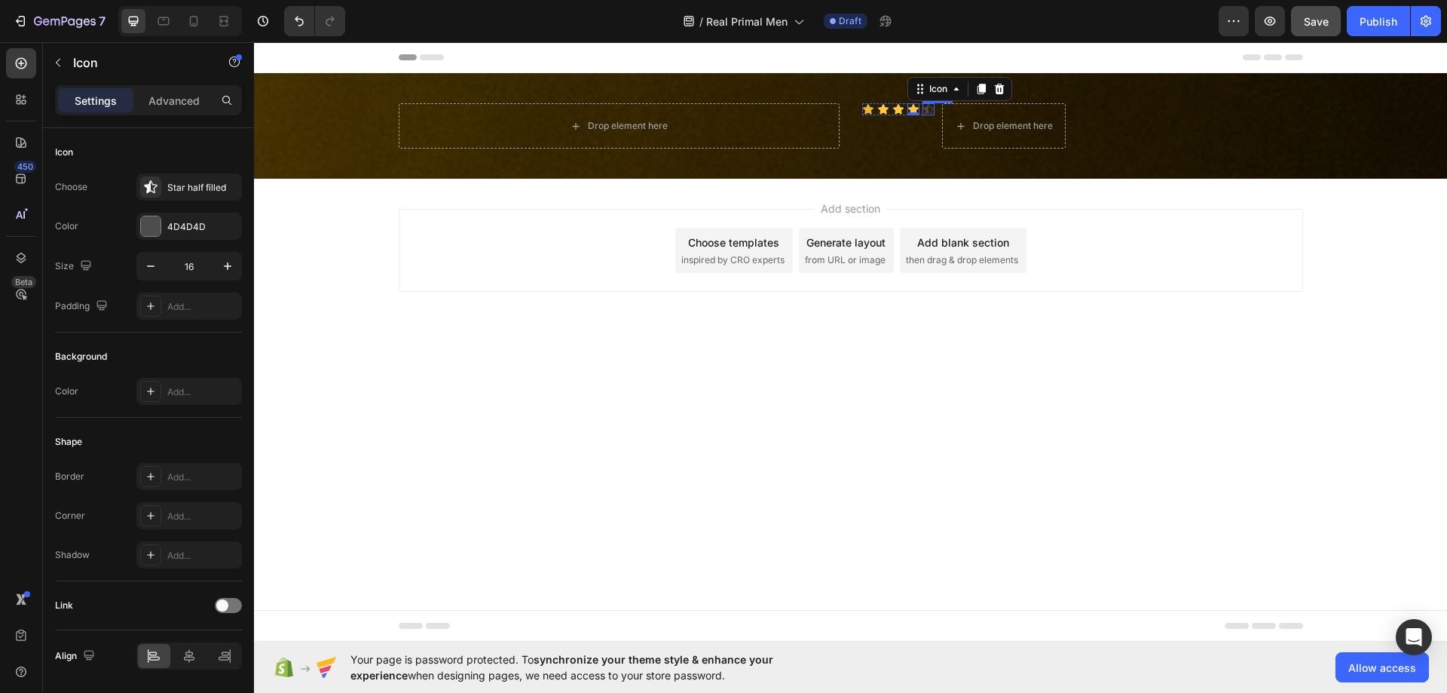
click at [924, 107] on icon at bounding box center [929, 109] width 12 height 12
click at [168, 220] on div "4D4D4D" at bounding box center [189, 227] width 44 height 14
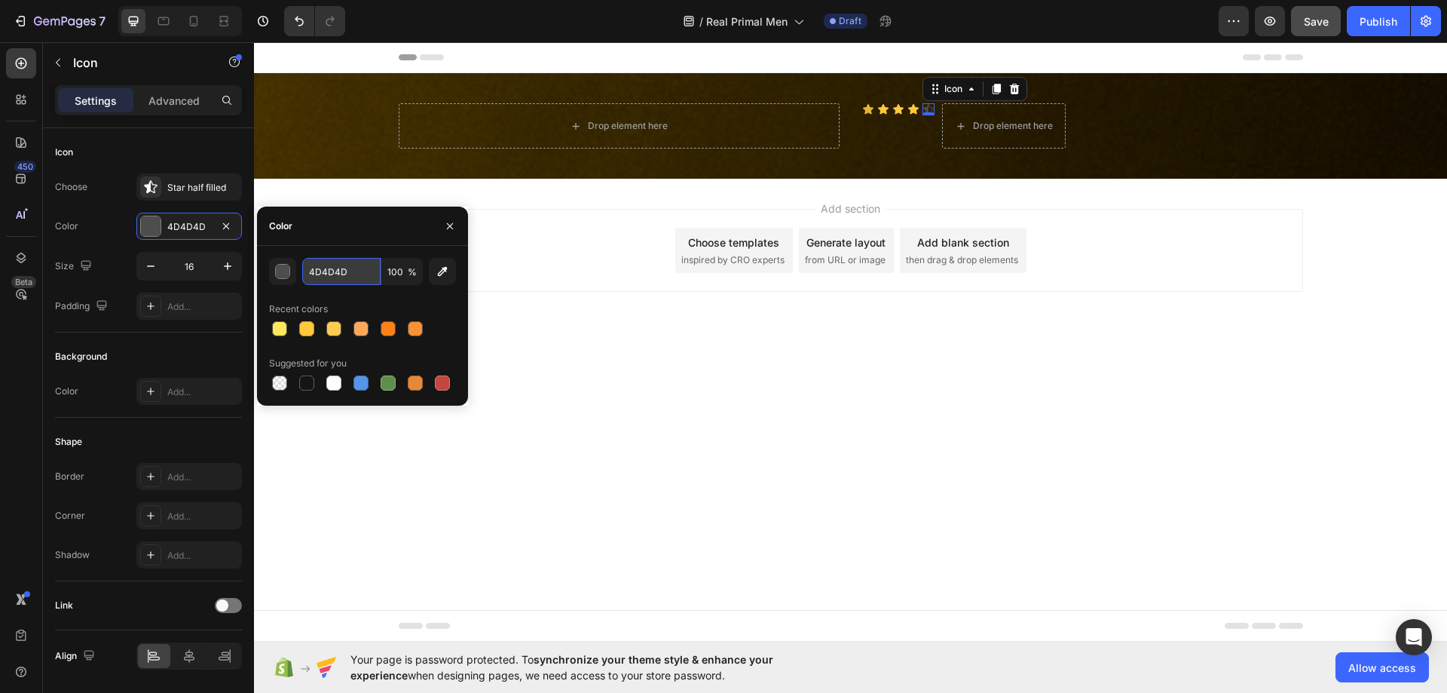
click at [367, 271] on input "4D4D4D" at bounding box center [341, 271] width 78 height 27
paste input "ffc83d"
type input "ffc83d"
click at [869, 420] on body "Header Drop element here Icon Icon Icon Icon Icon Icon List Drop element here R…" at bounding box center [850, 341] width 1193 height 599
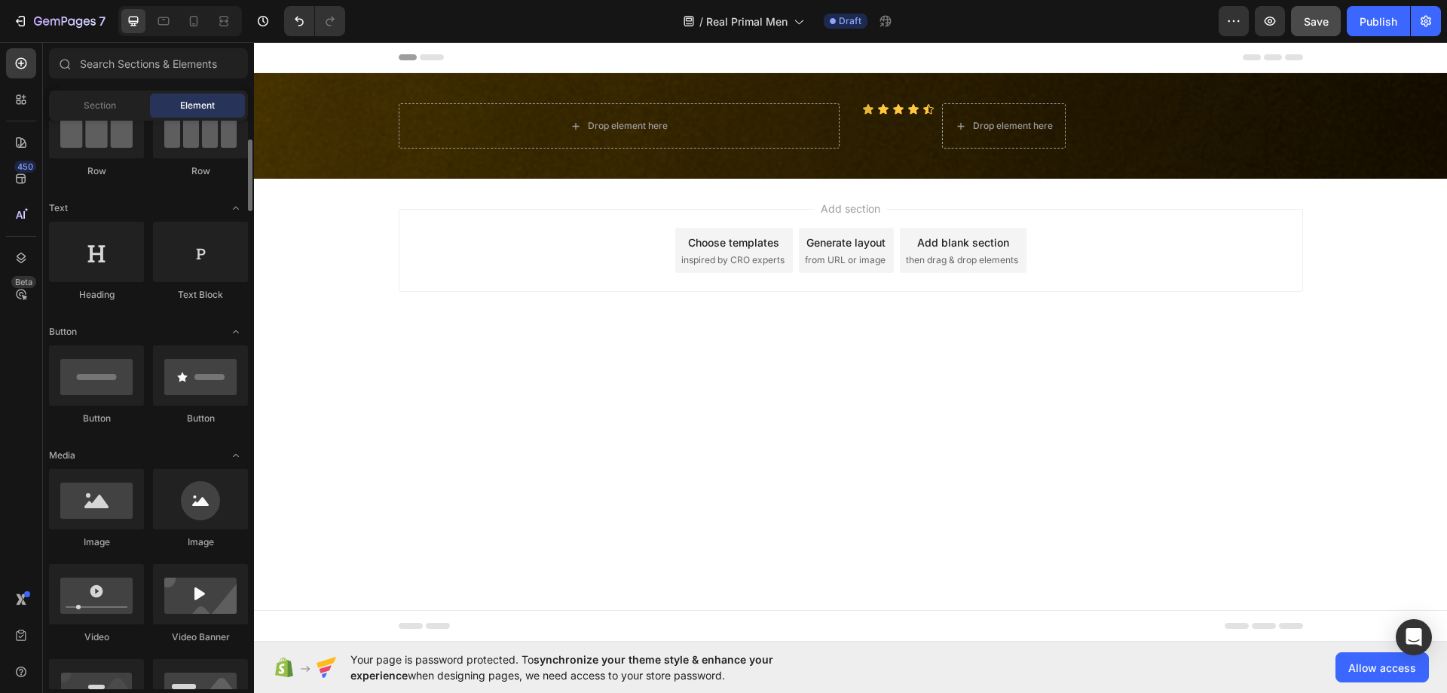
scroll to position [75, 0]
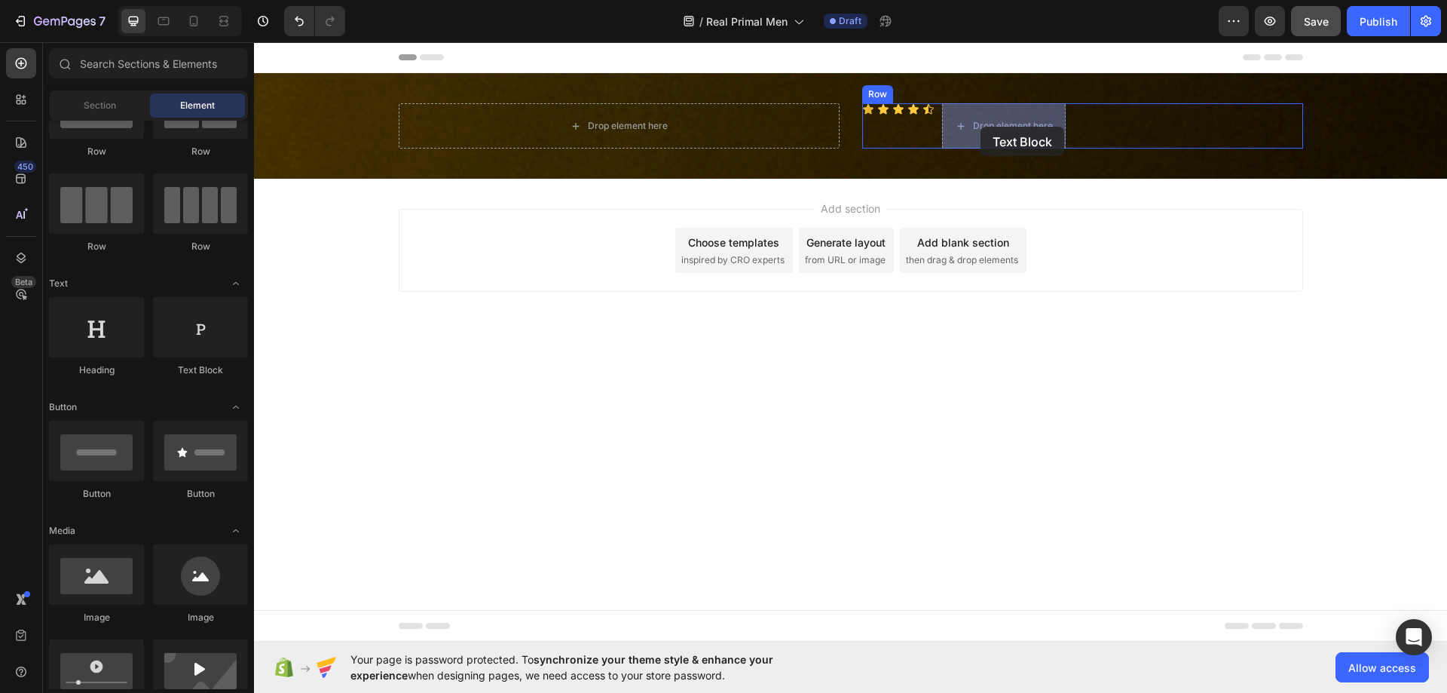
drag, startPoint x: 450, startPoint y: 360, endPoint x: 981, endPoint y: 127, distance: 579.9
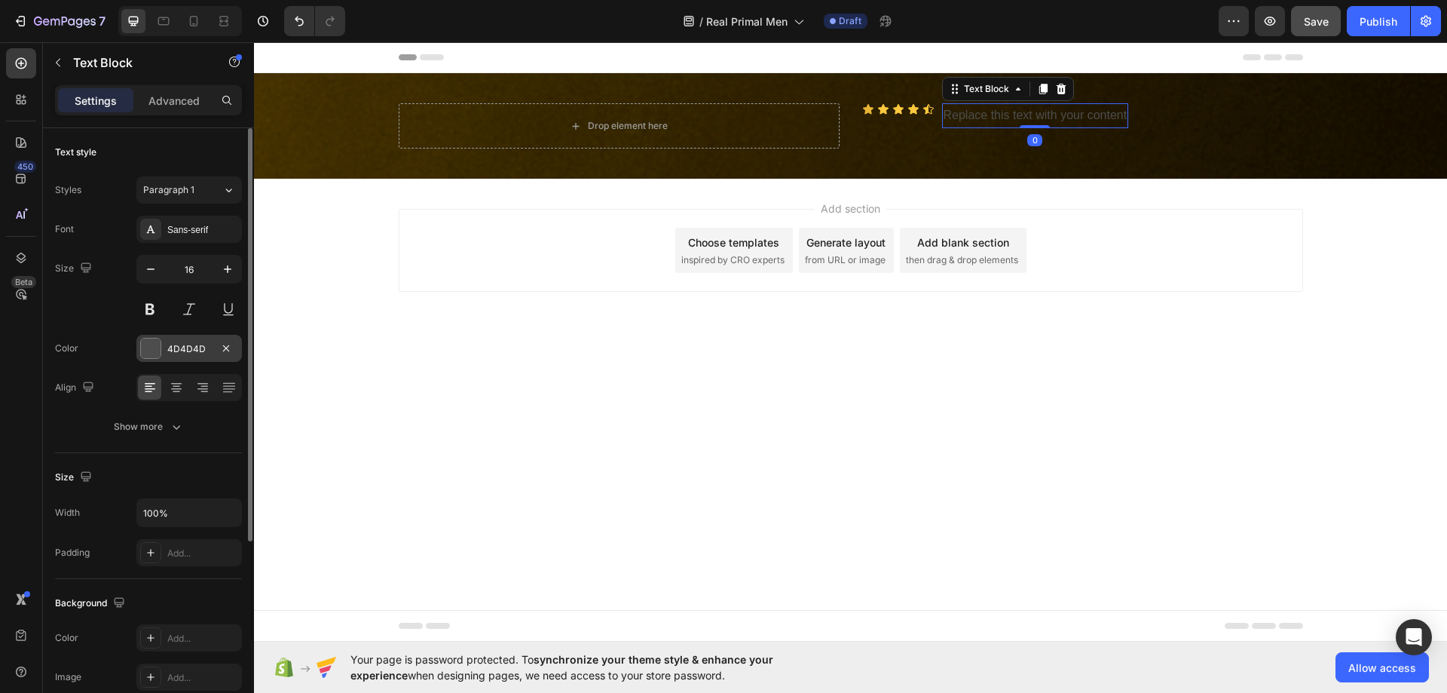
click at [171, 352] on div "4D4D4D" at bounding box center [189, 349] width 44 height 14
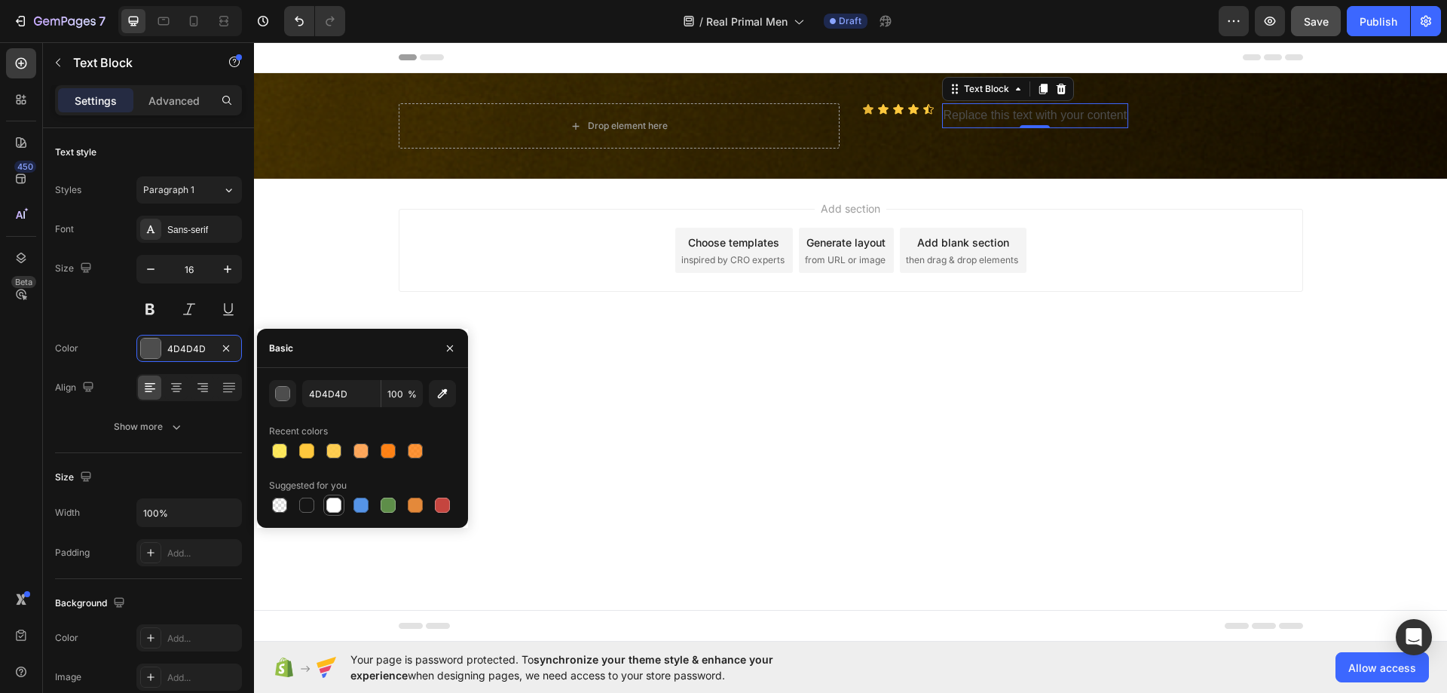
click at [328, 501] on div at bounding box center [333, 505] width 15 height 15
type input "FFFFFF"
click at [182, 225] on div "Sans-serif" at bounding box center [202, 230] width 71 height 14
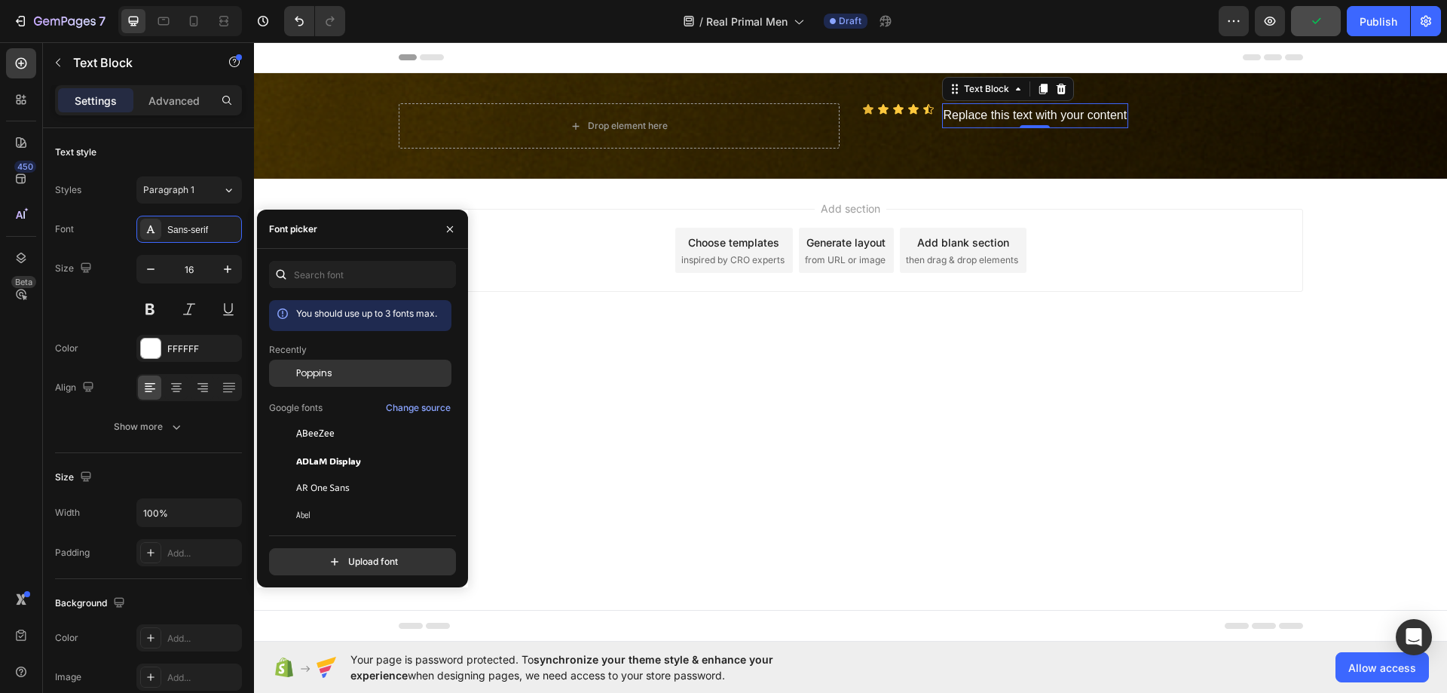
click at [314, 372] on span "Poppins" at bounding box center [314, 373] width 36 height 14
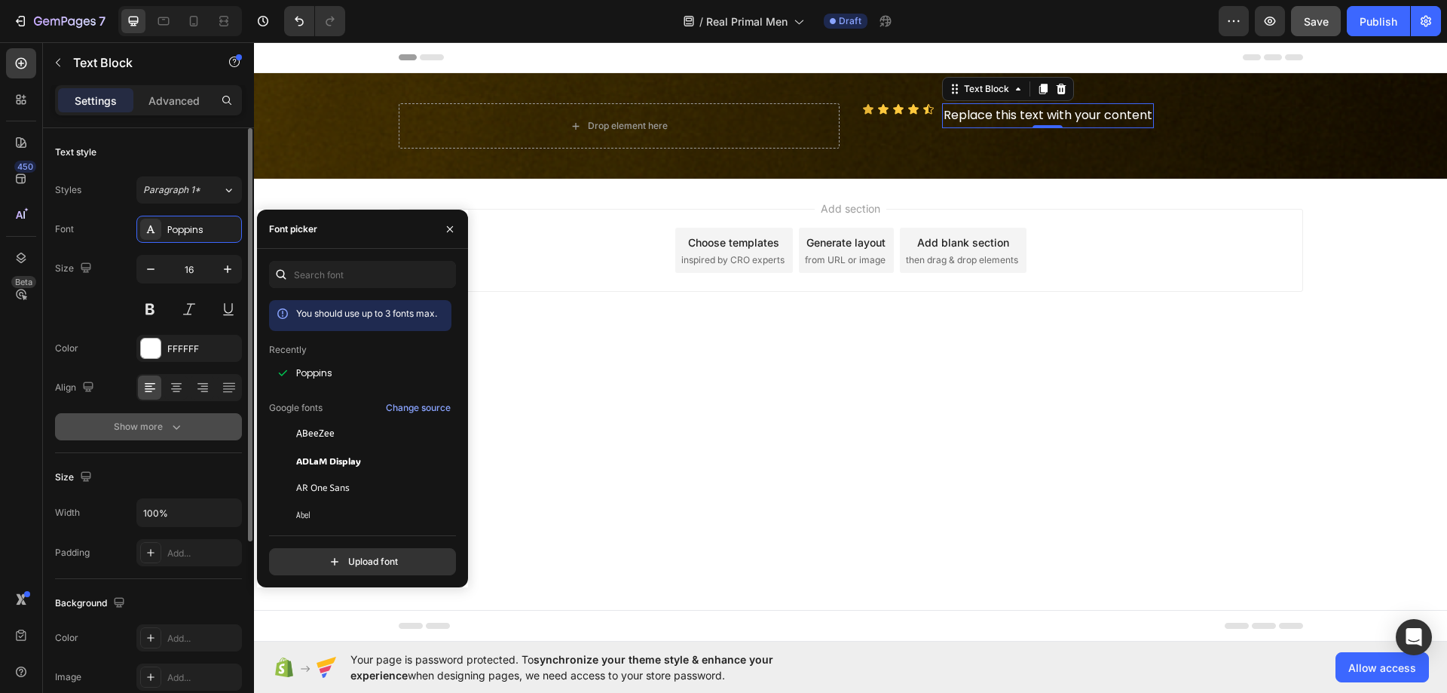
click at [155, 427] on div "Show more" at bounding box center [149, 426] width 70 height 15
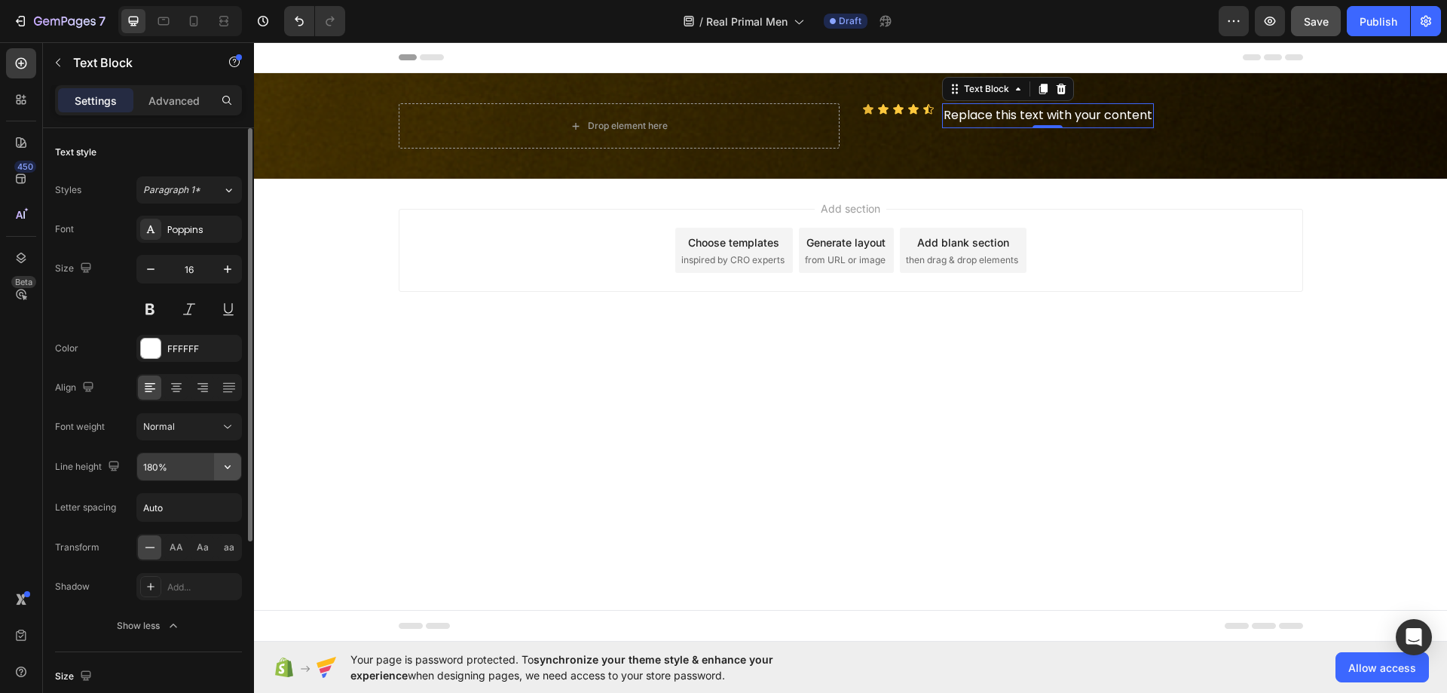
click at [240, 461] on div "180%" at bounding box center [189, 466] width 106 height 29
click at [231, 460] on icon "button" at bounding box center [227, 466] width 15 height 15
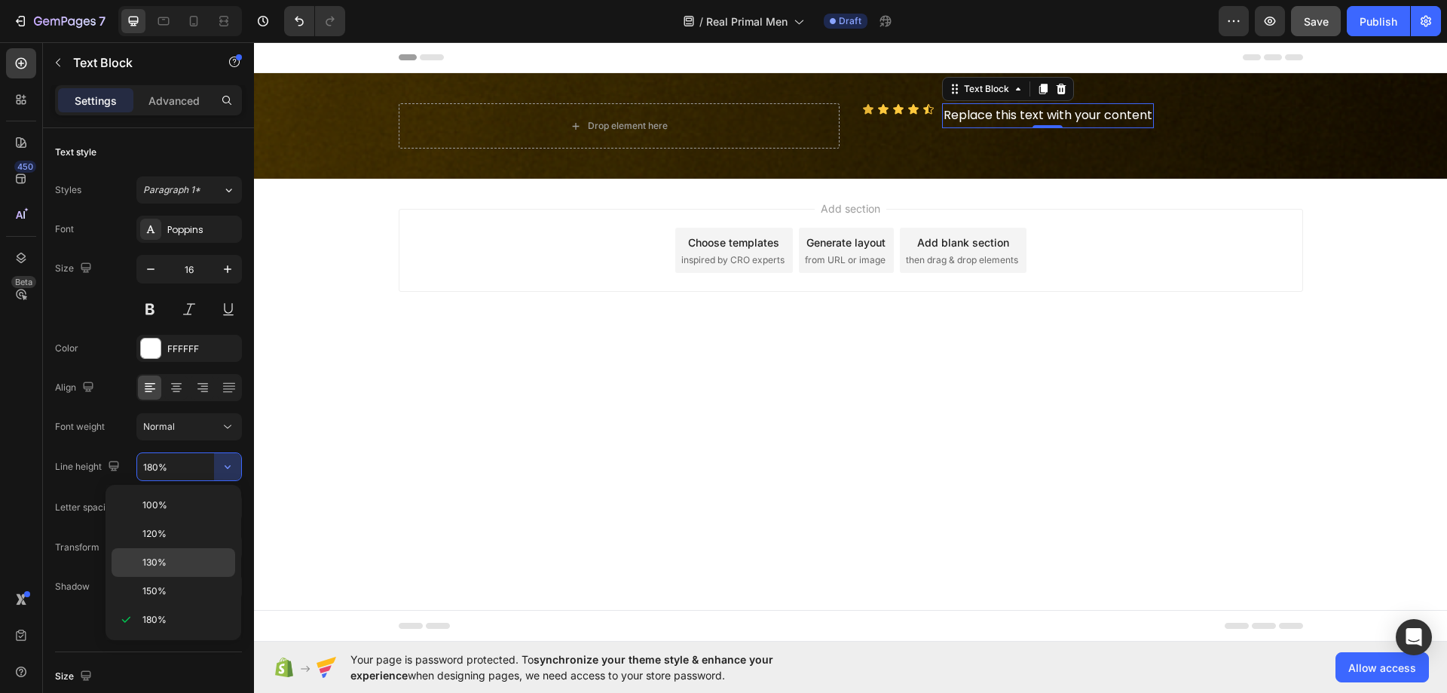
click at [180, 561] on p "130%" at bounding box center [185, 563] width 86 height 14
type input "130%"
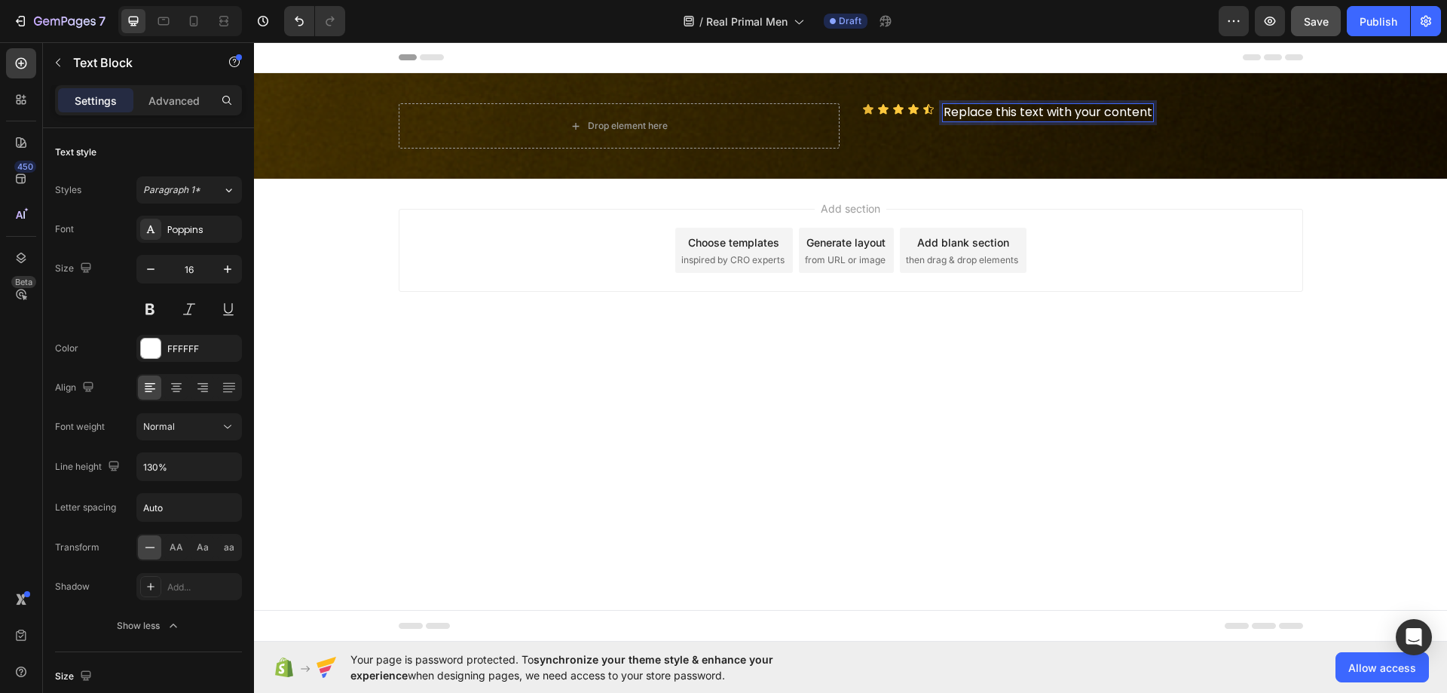
click at [987, 115] on div "Replace this text with your content" at bounding box center [1048, 112] width 212 height 19
click at [987, 115] on p "Replace this text with your content" at bounding box center [1048, 113] width 209 height 16
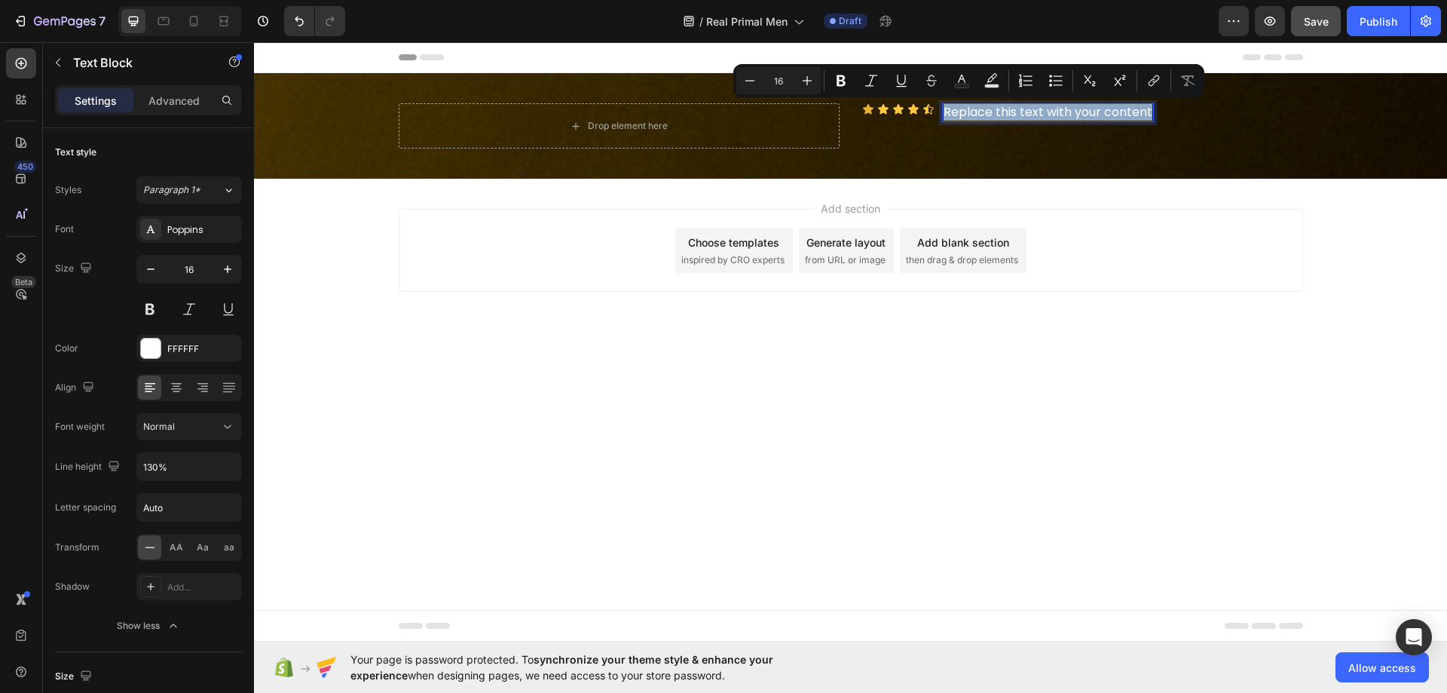
click at [987, 115] on p "Replace this text with your content" at bounding box center [1048, 113] width 209 height 16
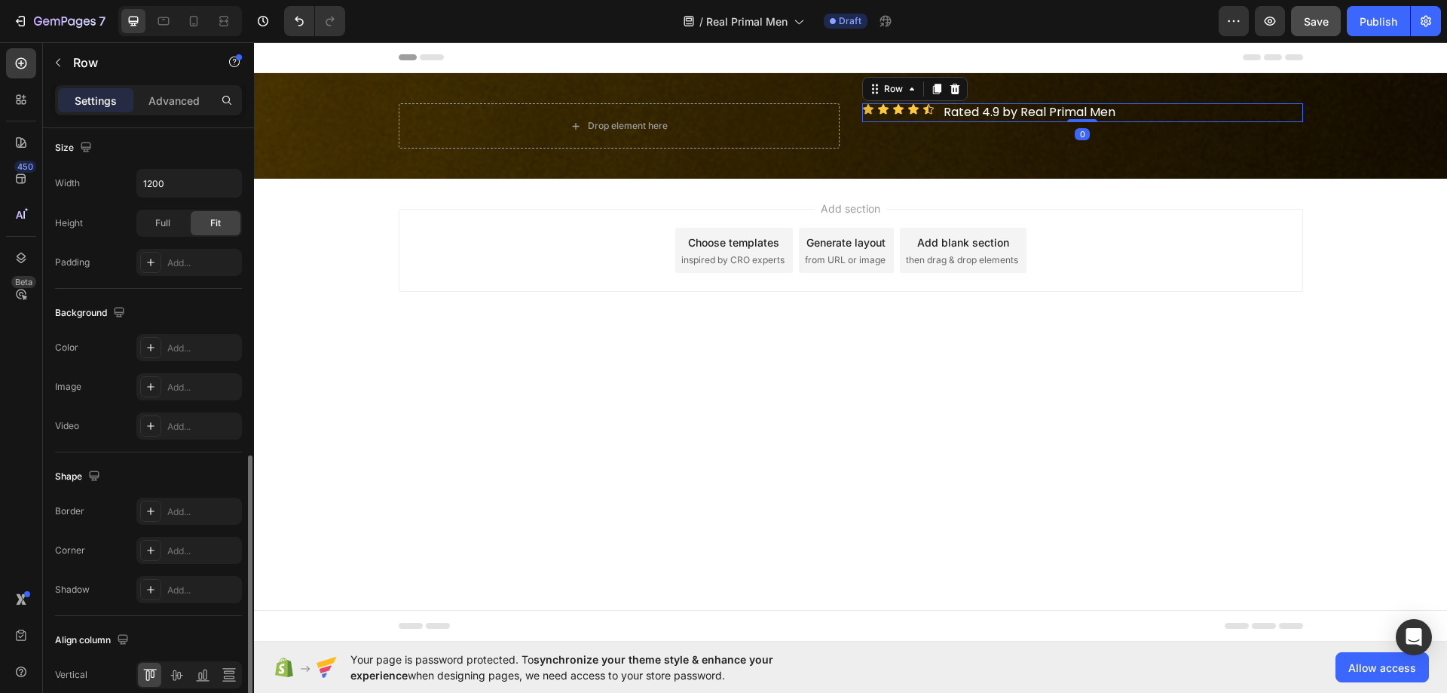
scroll to position [452, 0]
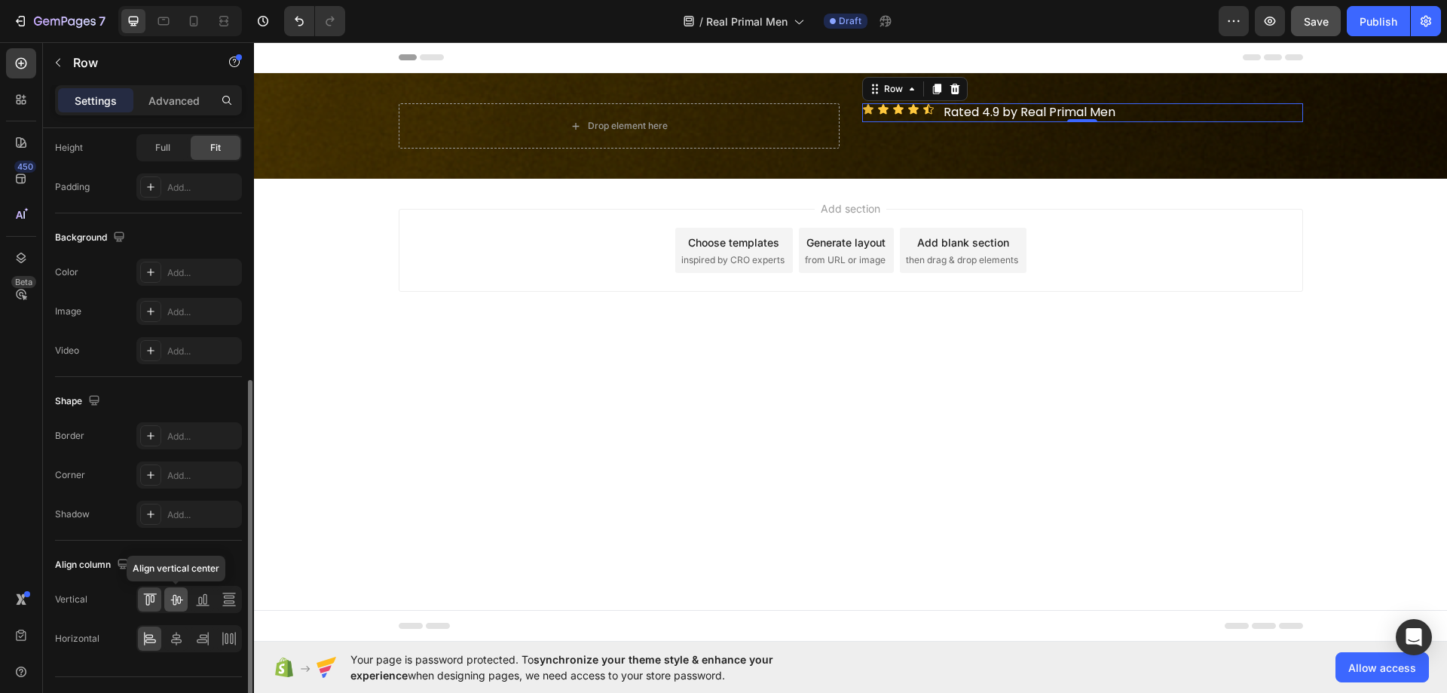
click at [174, 596] on icon at bounding box center [176, 599] width 15 height 15
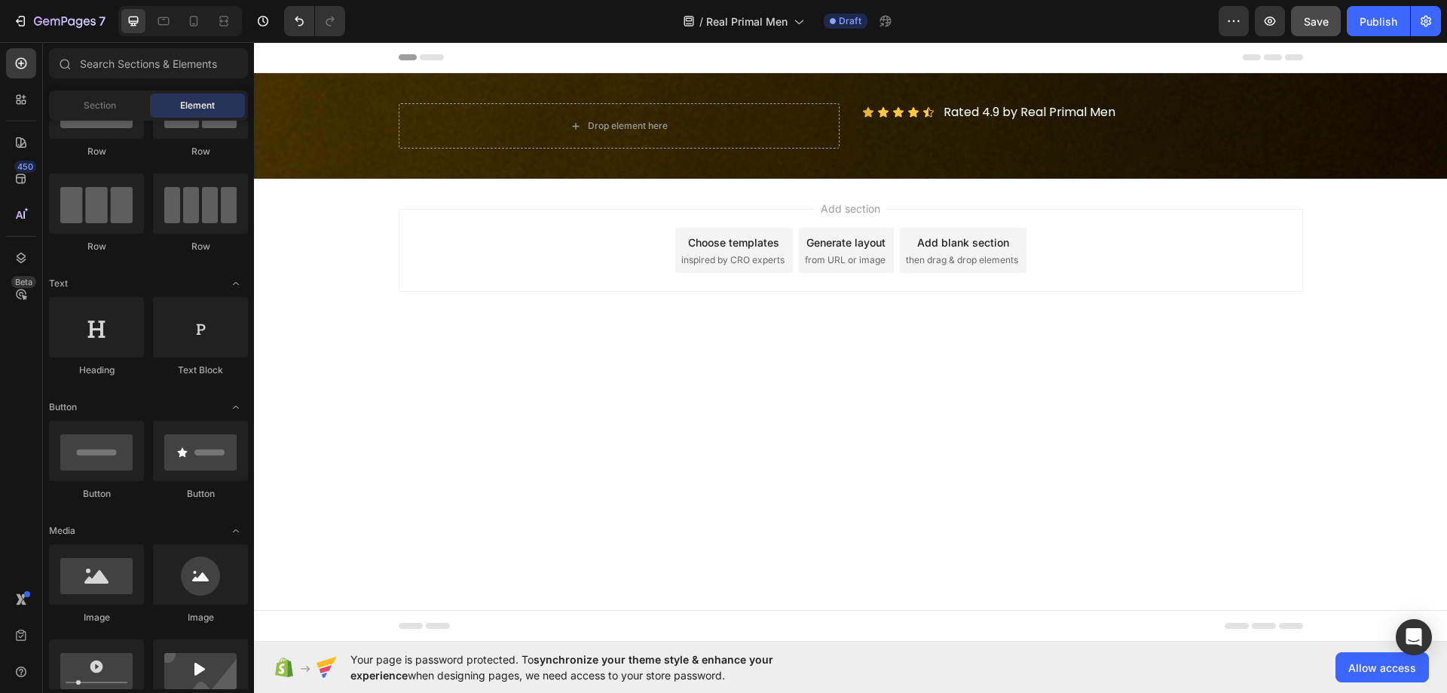
click at [877, 513] on body "Header Drop element here Icon Icon Icon Icon Icon Icon List Rated 4.9 by Real P…" at bounding box center [850, 341] width 1193 height 599
click at [1318, 20] on span "Save" at bounding box center [1316, 21] width 25 height 13
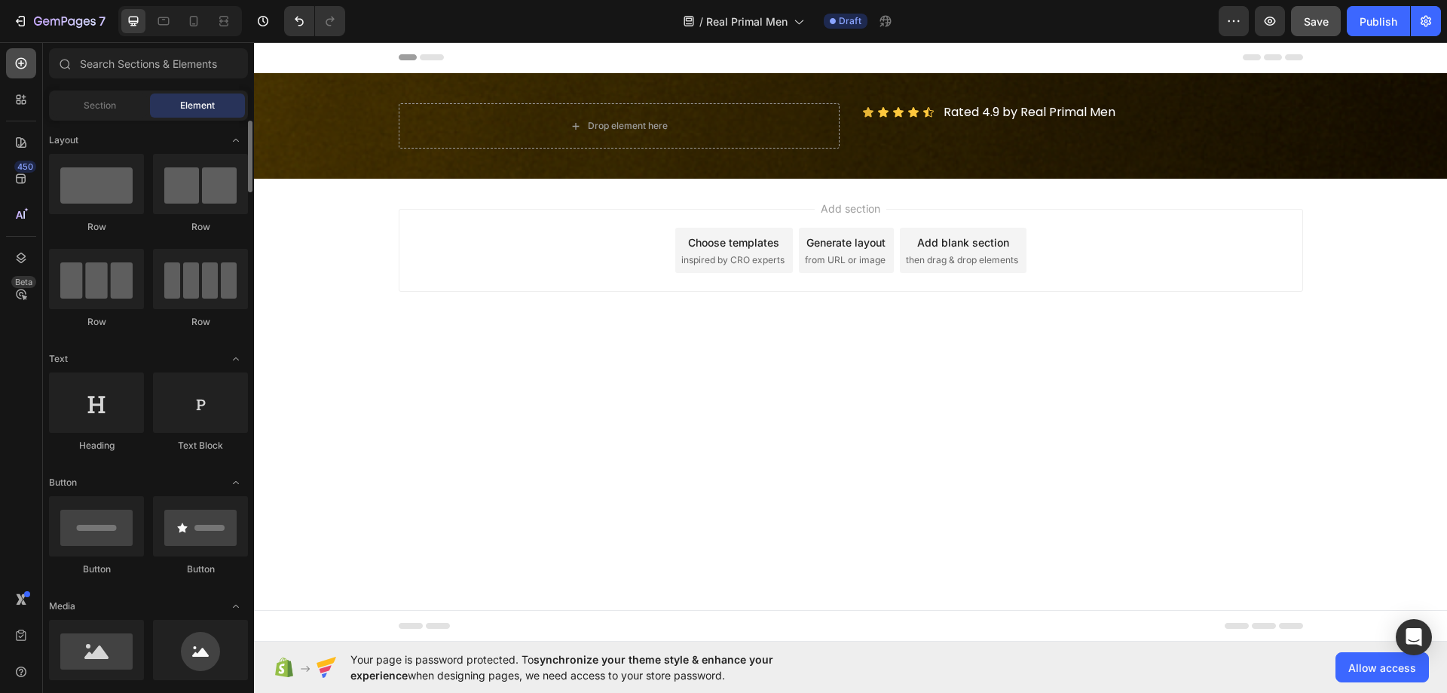
click at [19, 60] on icon at bounding box center [21, 63] width 15 height 15
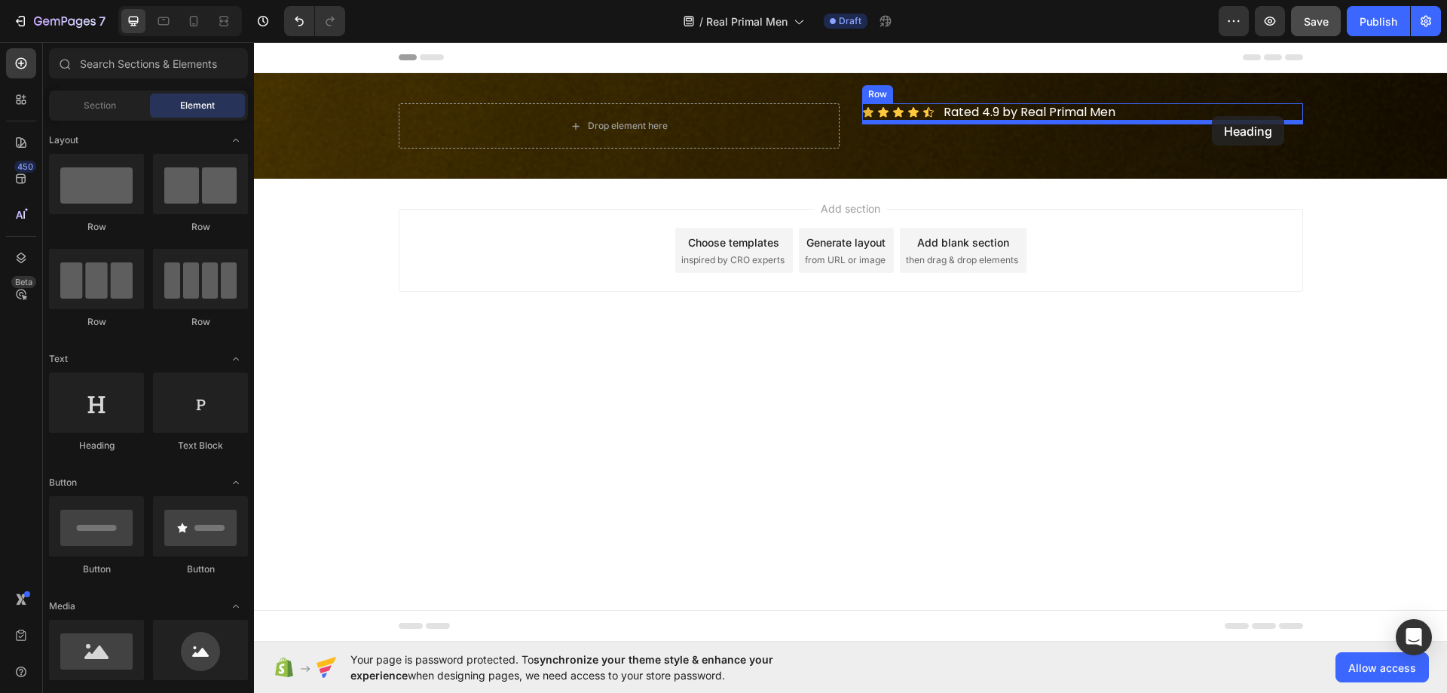
drag, startPoint x: 357, startPoint y: 440, endPoint x: 1212, endPoint y: 116, distance: 915.0
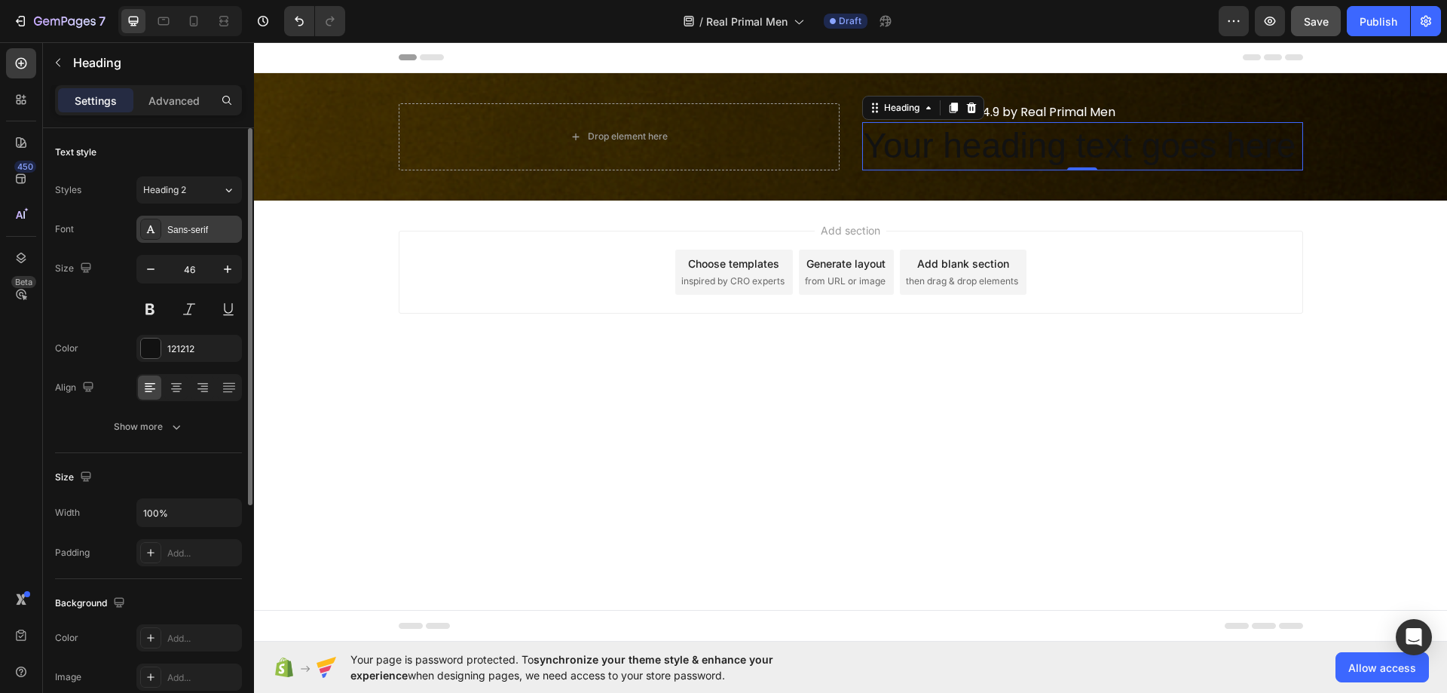
click at [189, 230] on div "Sans-serif" at bounding box center [202, 230] width 71 height 14
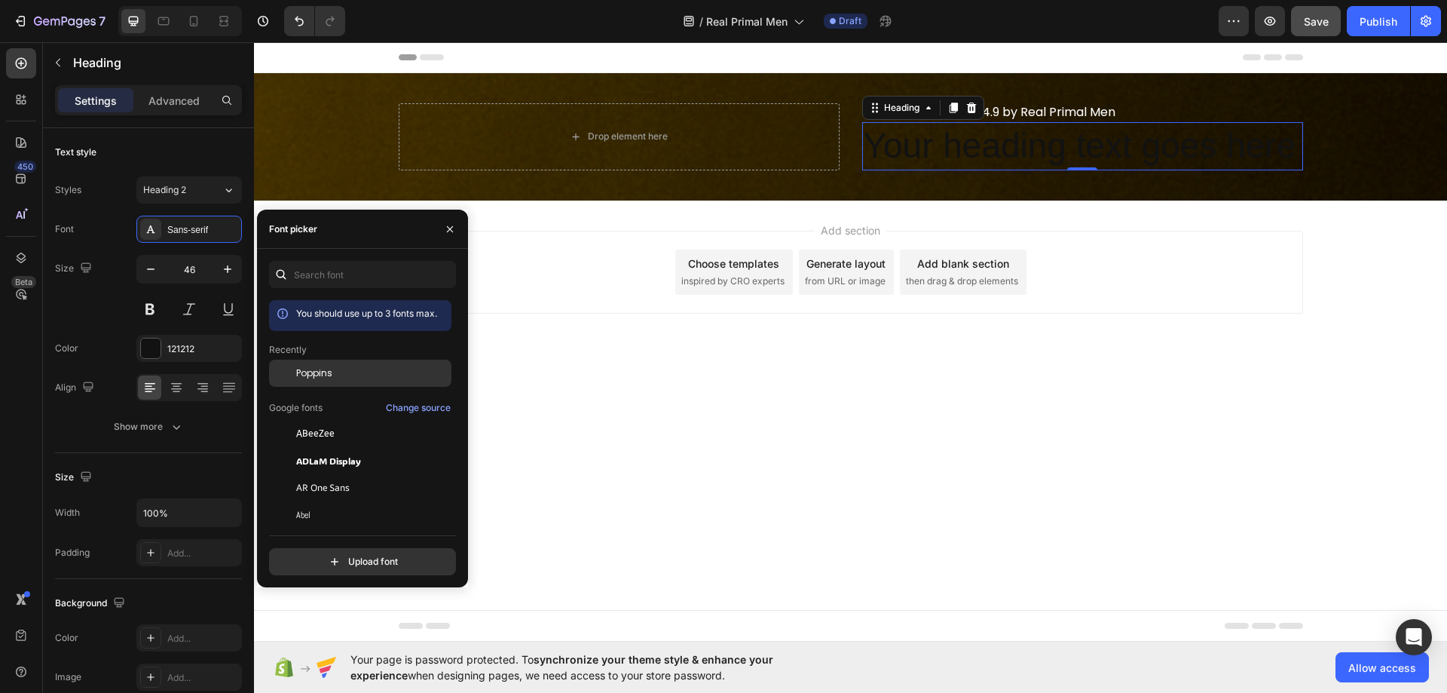
click at [311, 474] on div "Poppins" at bounding box center [360, 487] width 182 height 27
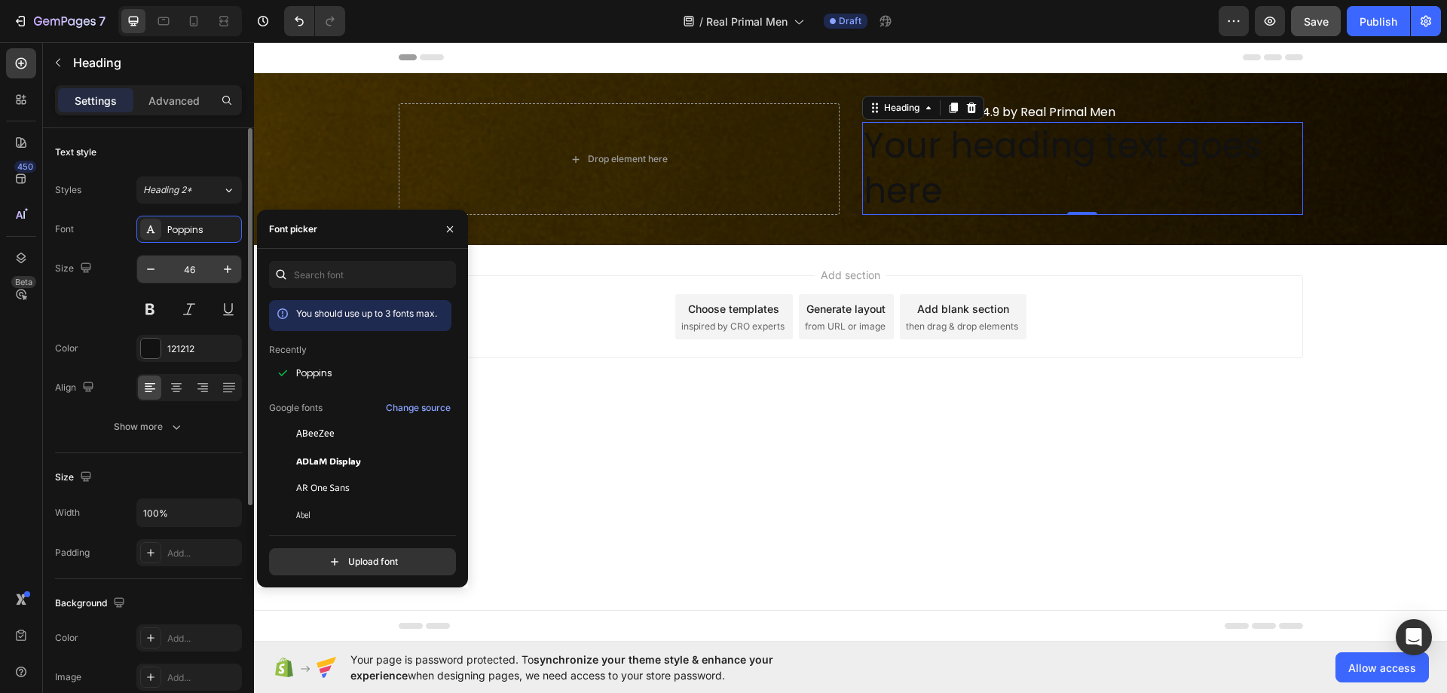
click at [190, 265] on input "46" at bounding box center [189, 269] width 50 height 27
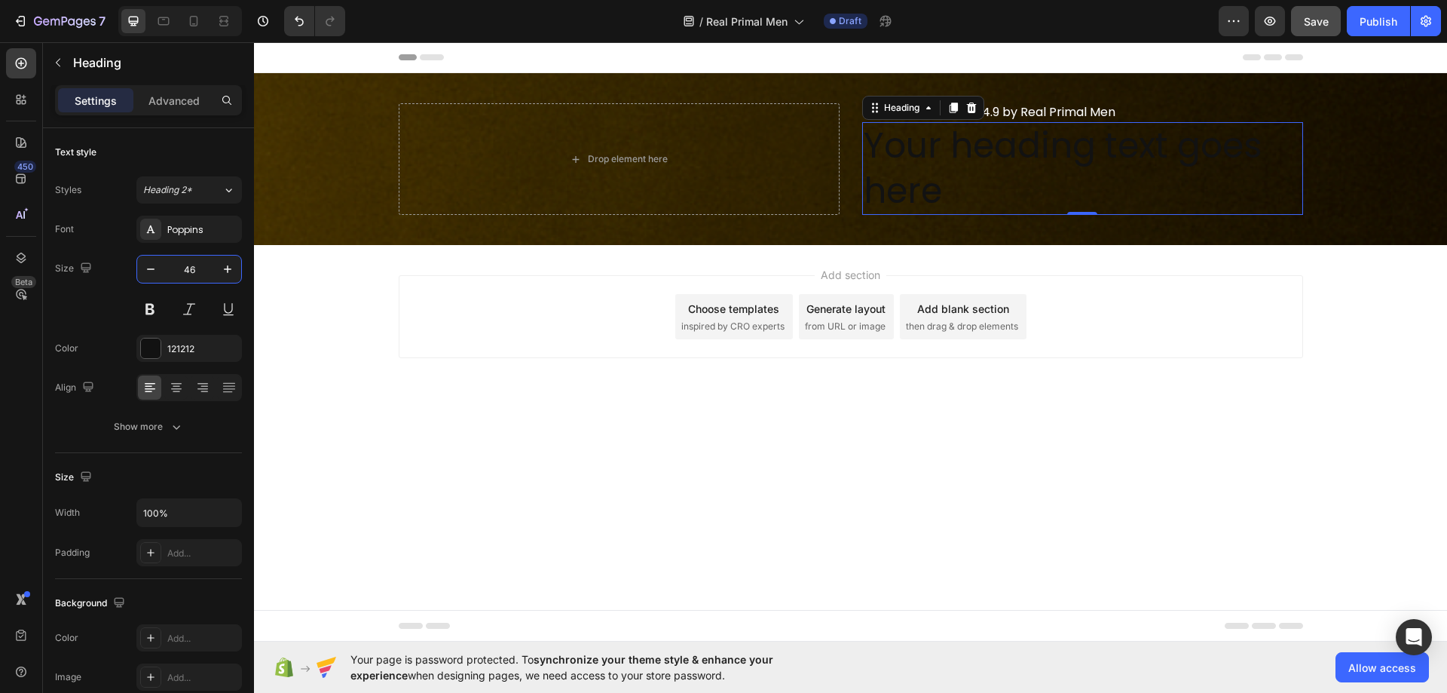
click at [970, 164] on h2 "Your heading text goes here" at bounding box center [1082, 168] width 441 height 93
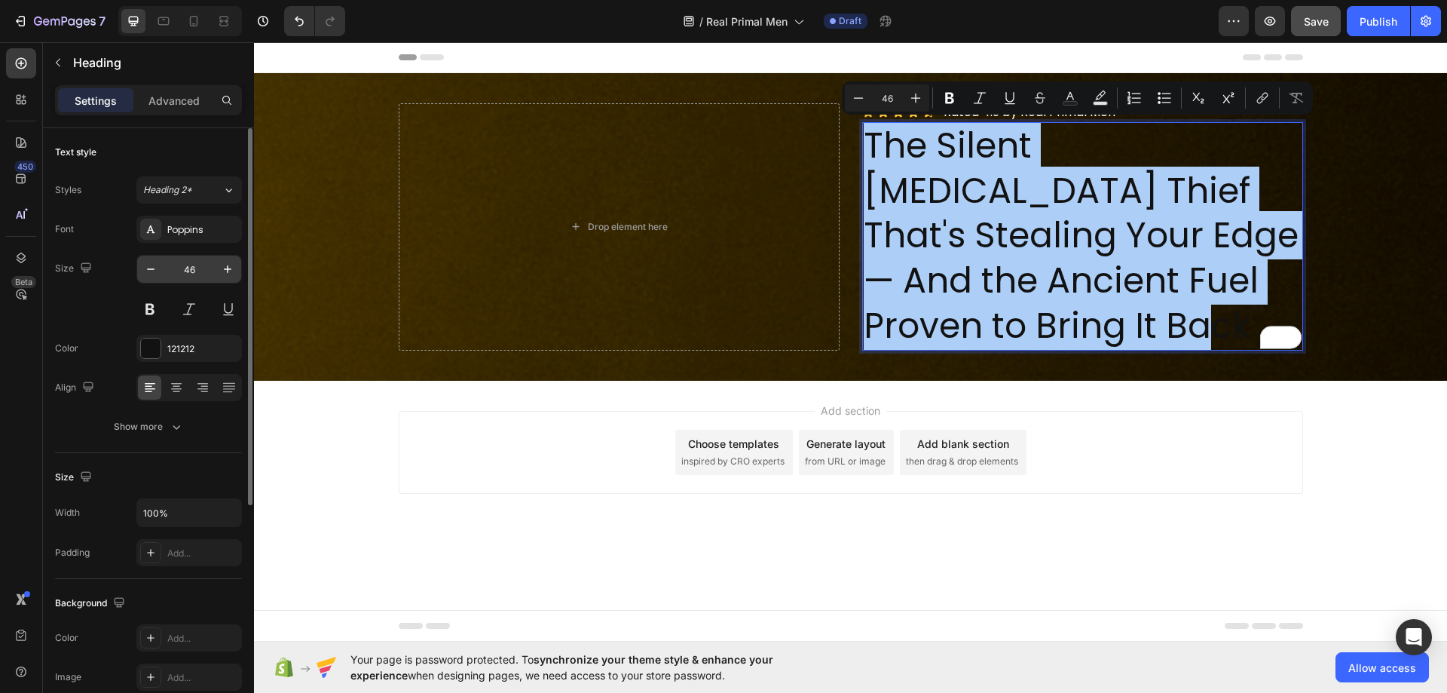
click at [200, 262] on input "46" at bounding box center [189, 269] width 50 height 27
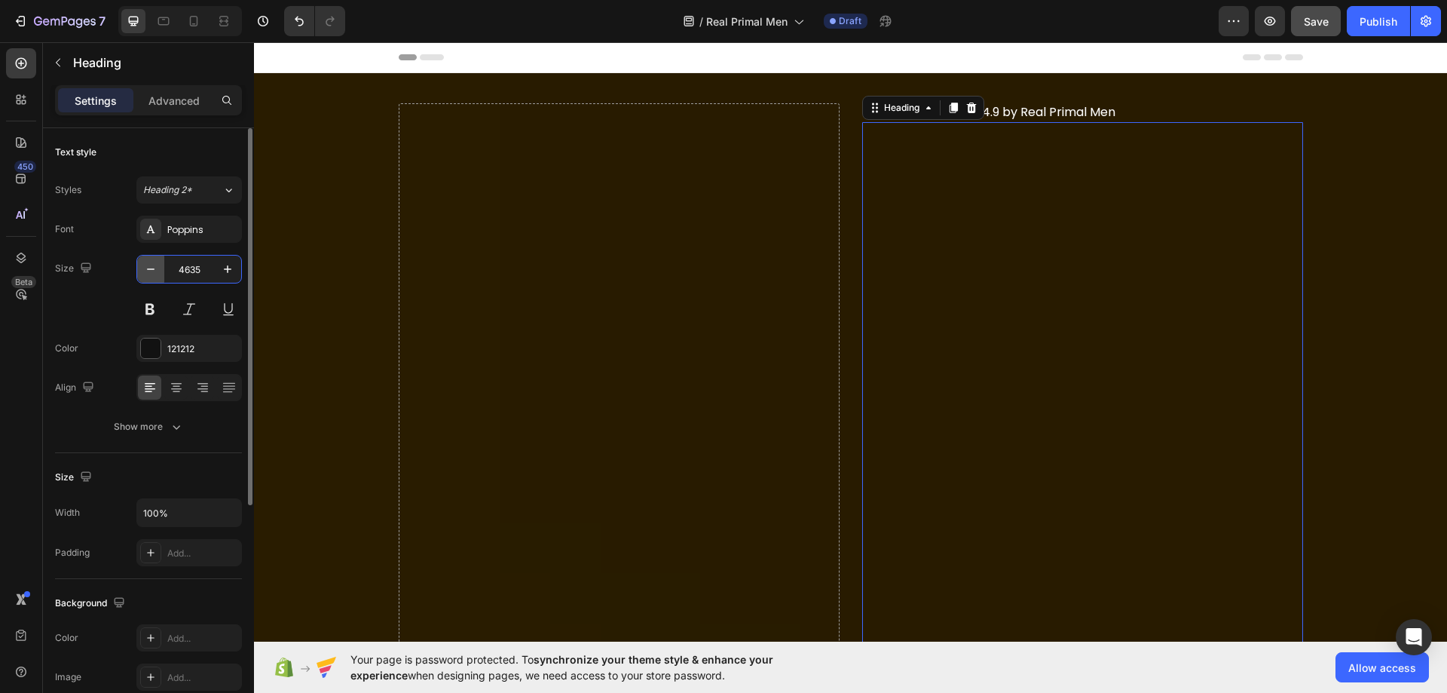
drag, startPoint x: 202, startPoint y: 265, endPoint x: 158, endPoint y: 265, distance: 43.7
click at [158, 265] on div "4635" at bounding box center [189, 269] width 104 height 27
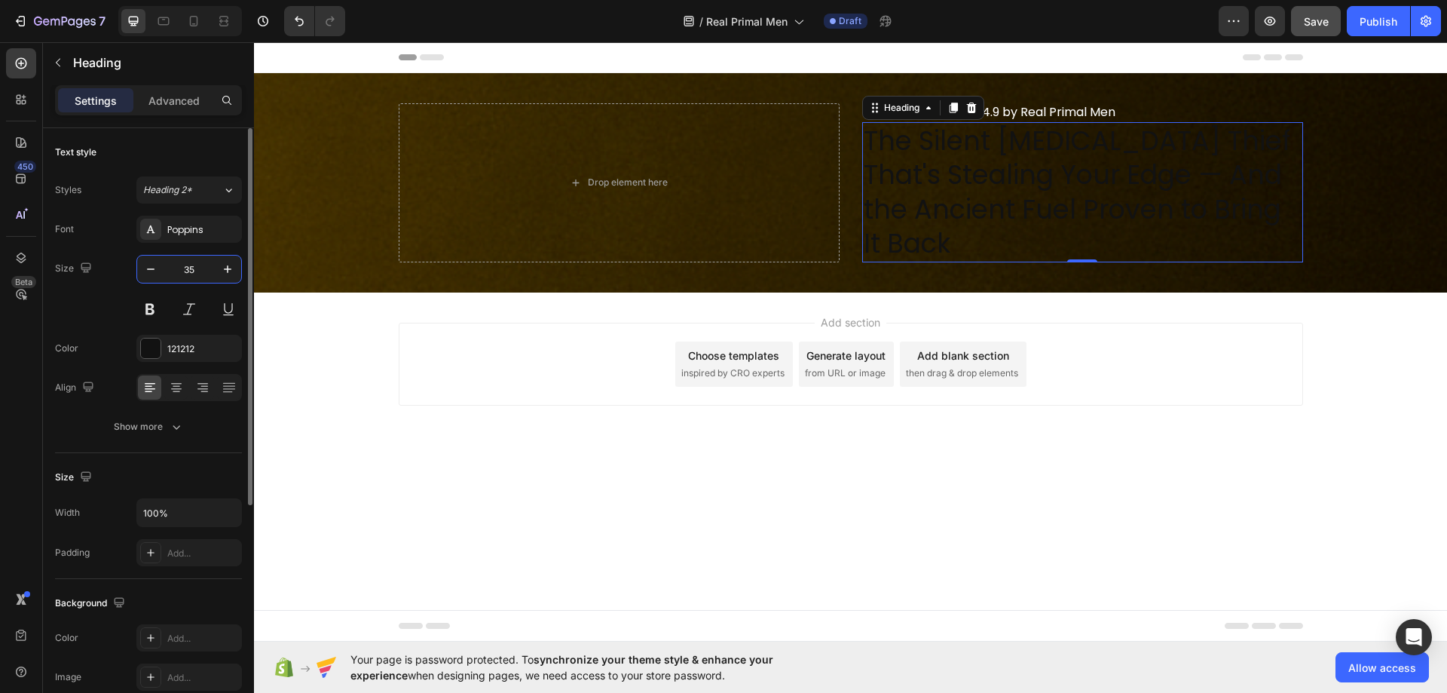
type input "35"
click at [156, 312] on button at bounding box center [149, 309] width 27 height 27
click at [165, 345] on div "121212" at bounding box center [189, 348] width 106 height 27
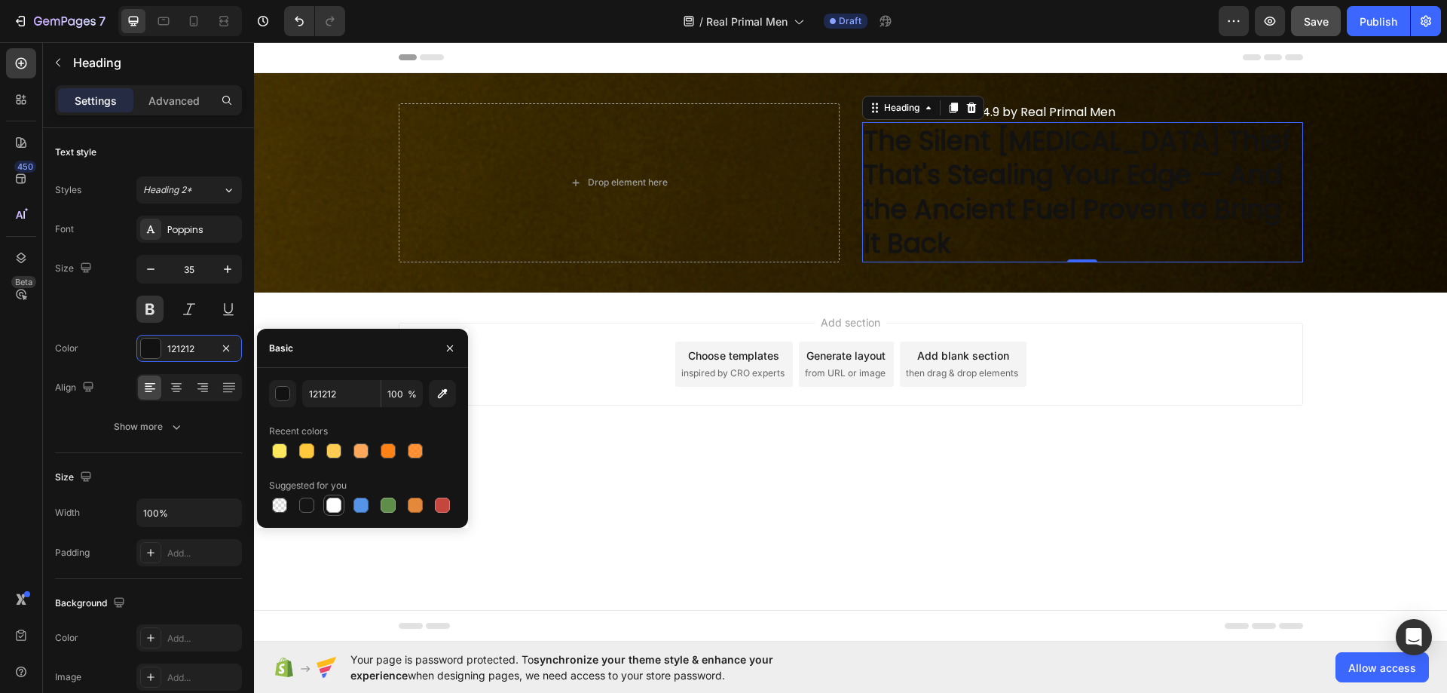
click at [329, 501] on div at bounding box center [333, 505] width 15 height 15
type input "FFFFFF"
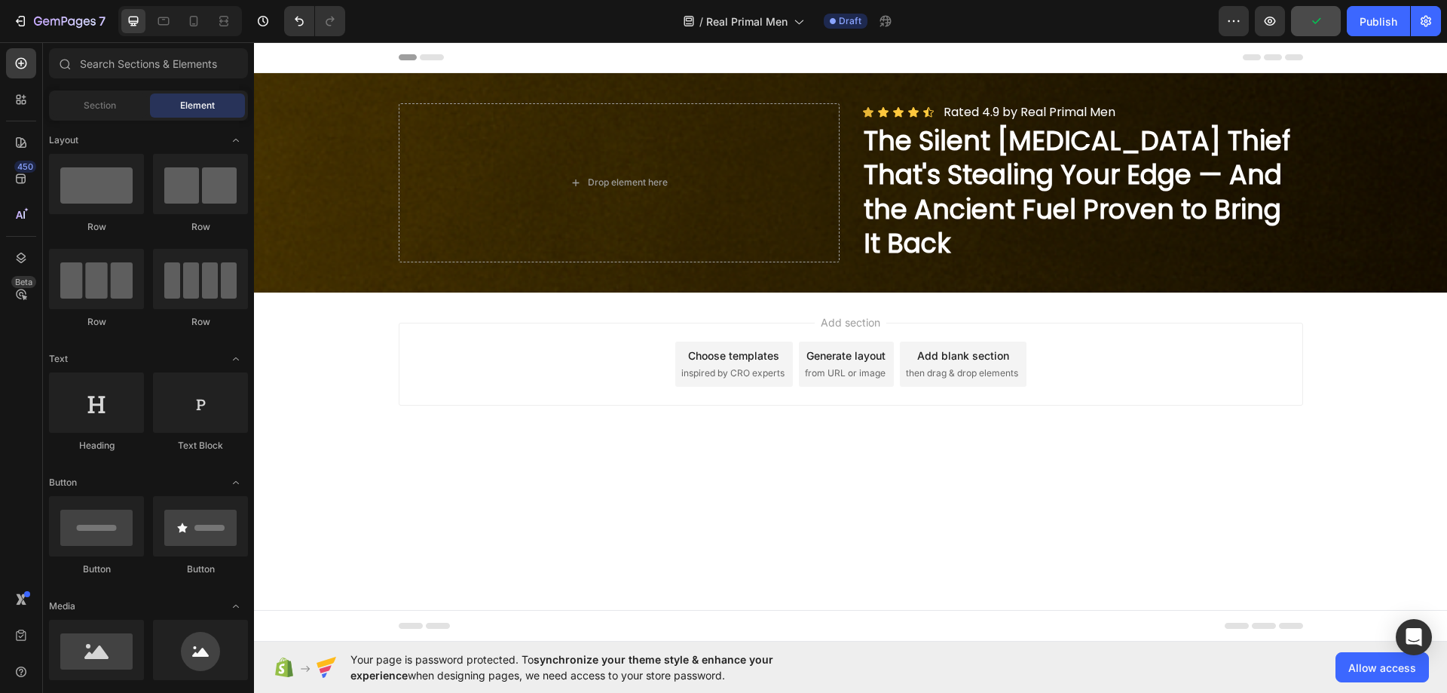
click at [969, 512] on body "Header Drop element here Icon Icon Icon Icon Icon Icon List Rated 4.9 by Real P…" at bounding box center [850, 341] width 1193 height 599
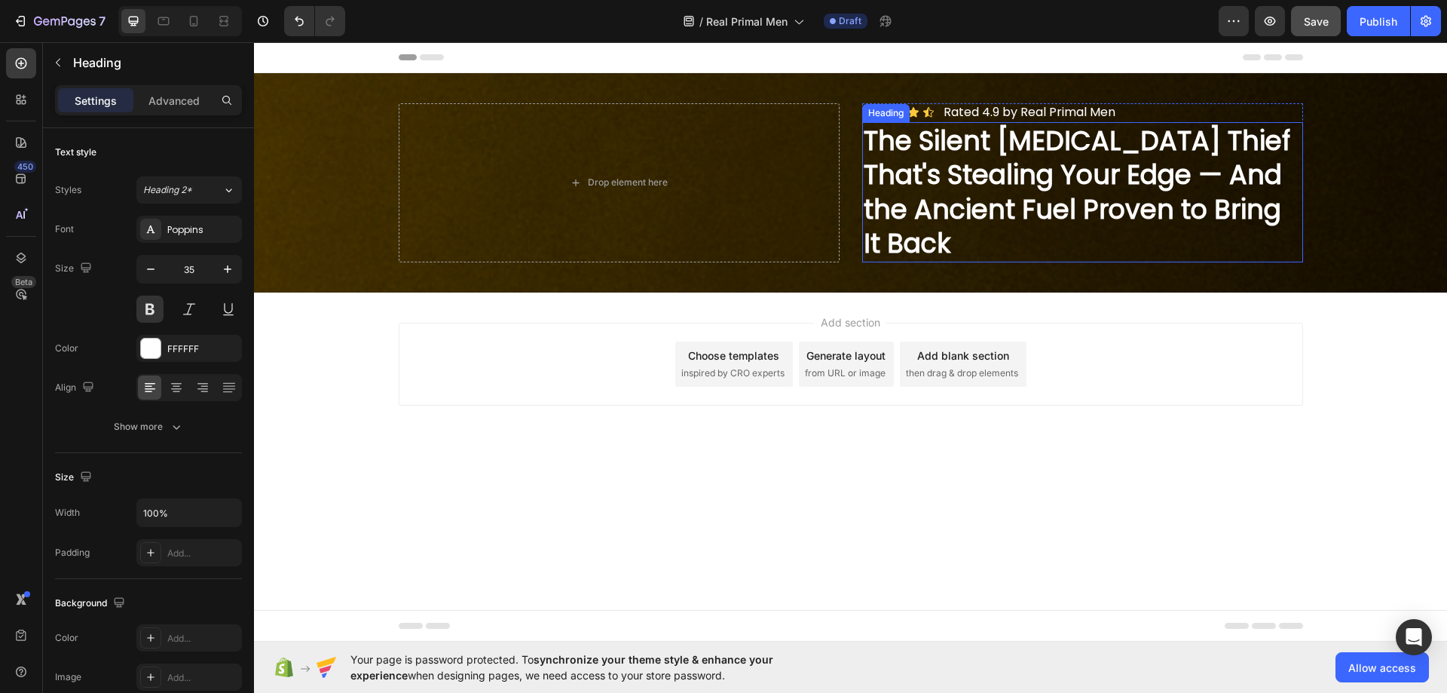
click at [976, 198] on p "The Silent [MEDICAL_DATA] Thief That's Stealing Your Edge — And the Ancient Fue…" at bounding box center [1083, 192] width 438 height 137
click at [168, 101] on p "Advanced" at bounding box center [174, 101] width 51 height 16
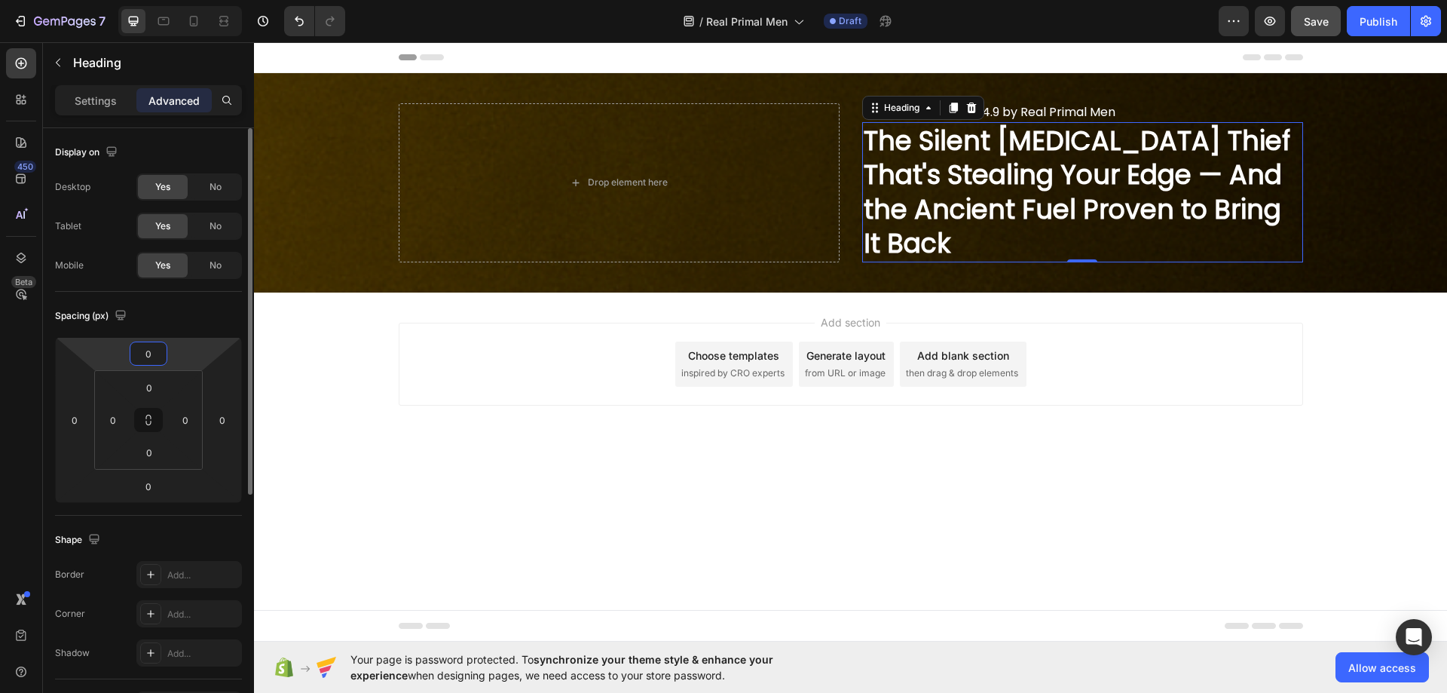
click at [142, 355] on input "0" at bounding box center [148, 353] width 30 height 23
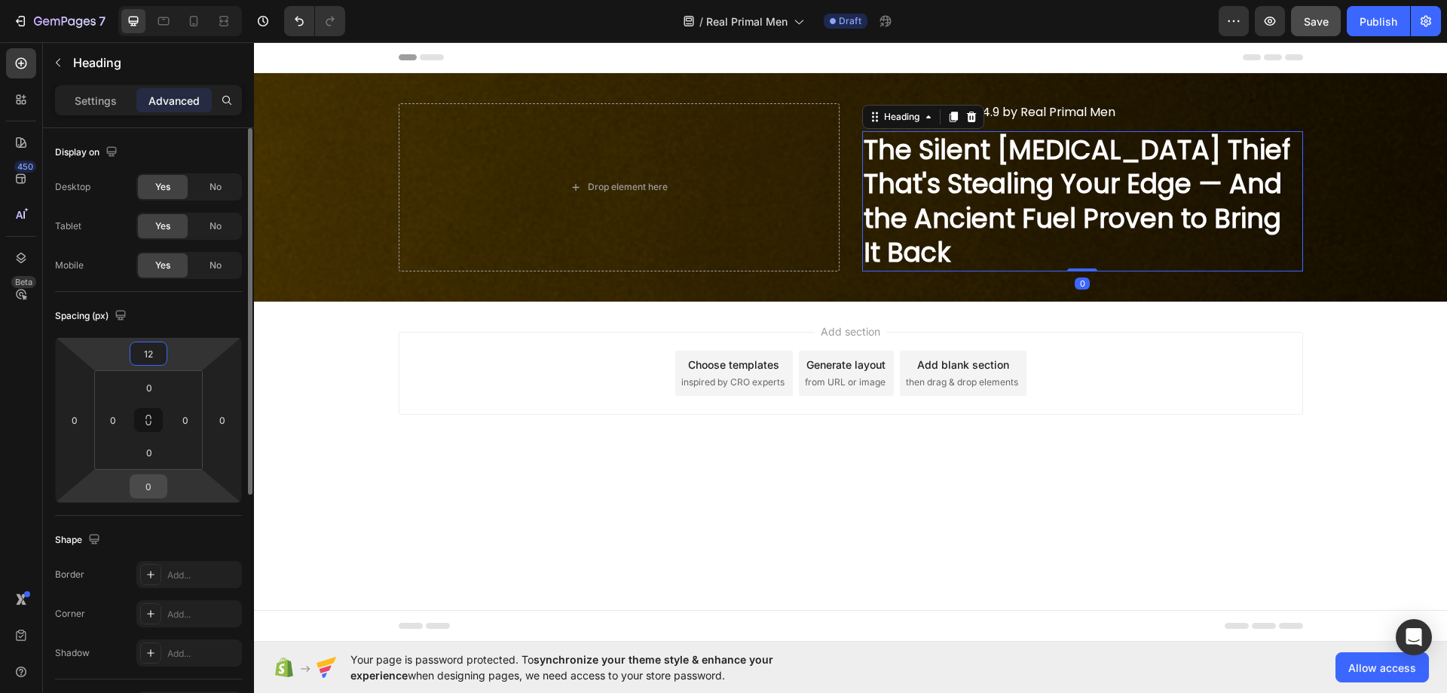
type input "12"
click at [150, 484] on input "0" at bounding box center [148, 486] width 30 height 23
type input "12"
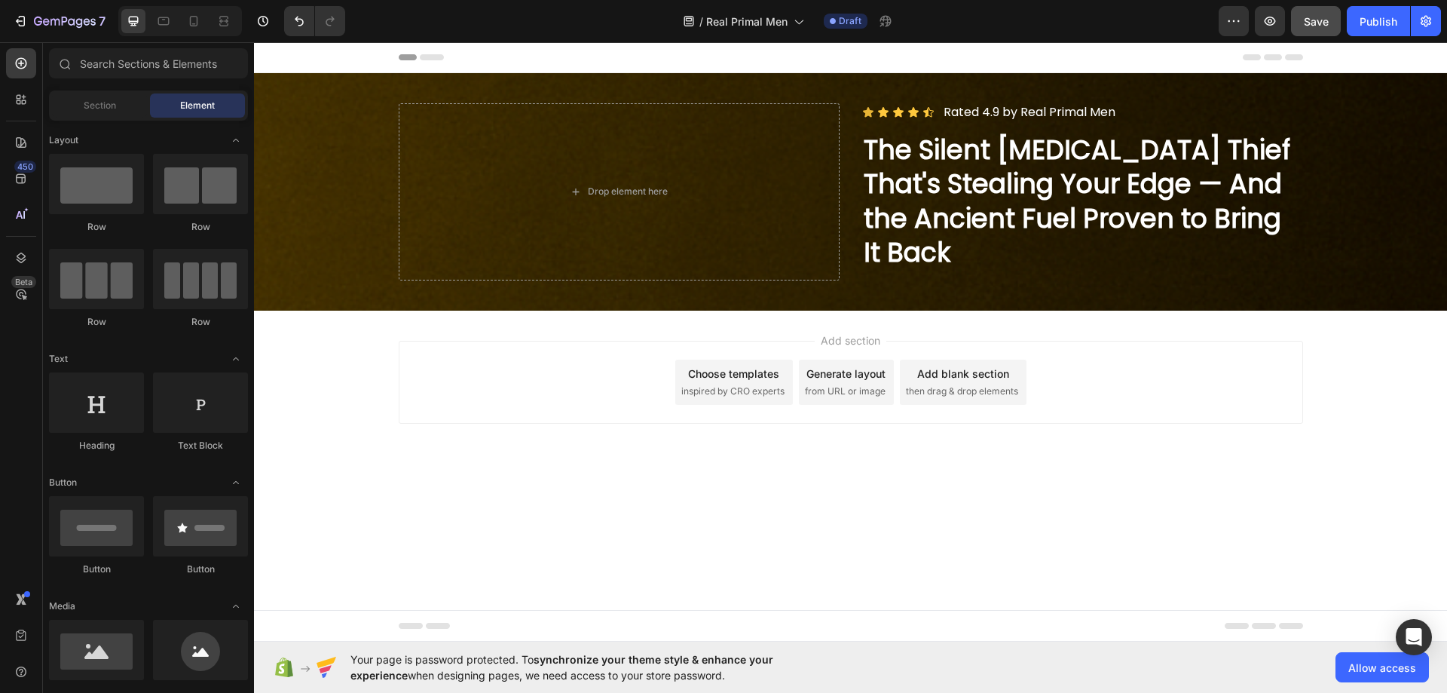
click at [816, 547] on body "Header Drop element here Icon Icon Icon Icon Icon Icon List Rated 4.9 by Real P…" at bounding box center [850, 341] width 1193 height 599
click at [1312, 25] on span "Save" at bounding box center [1316, 21] width 25 height 13
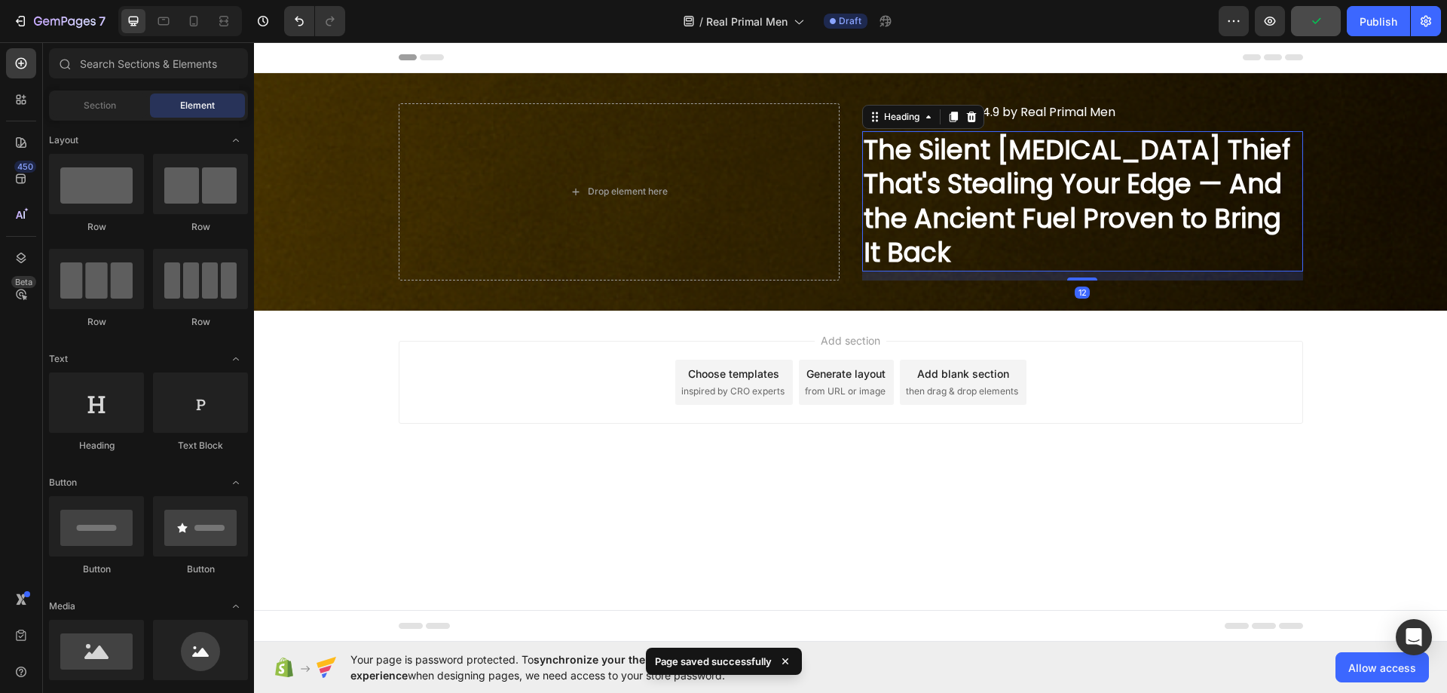
click at [1008, 193] on p "The Silent [MEDICAL_DATA] Thief That's Stealing Your Edge — And the Ancient Fue…" at bounding box center [1083, 201] width 438 height 137
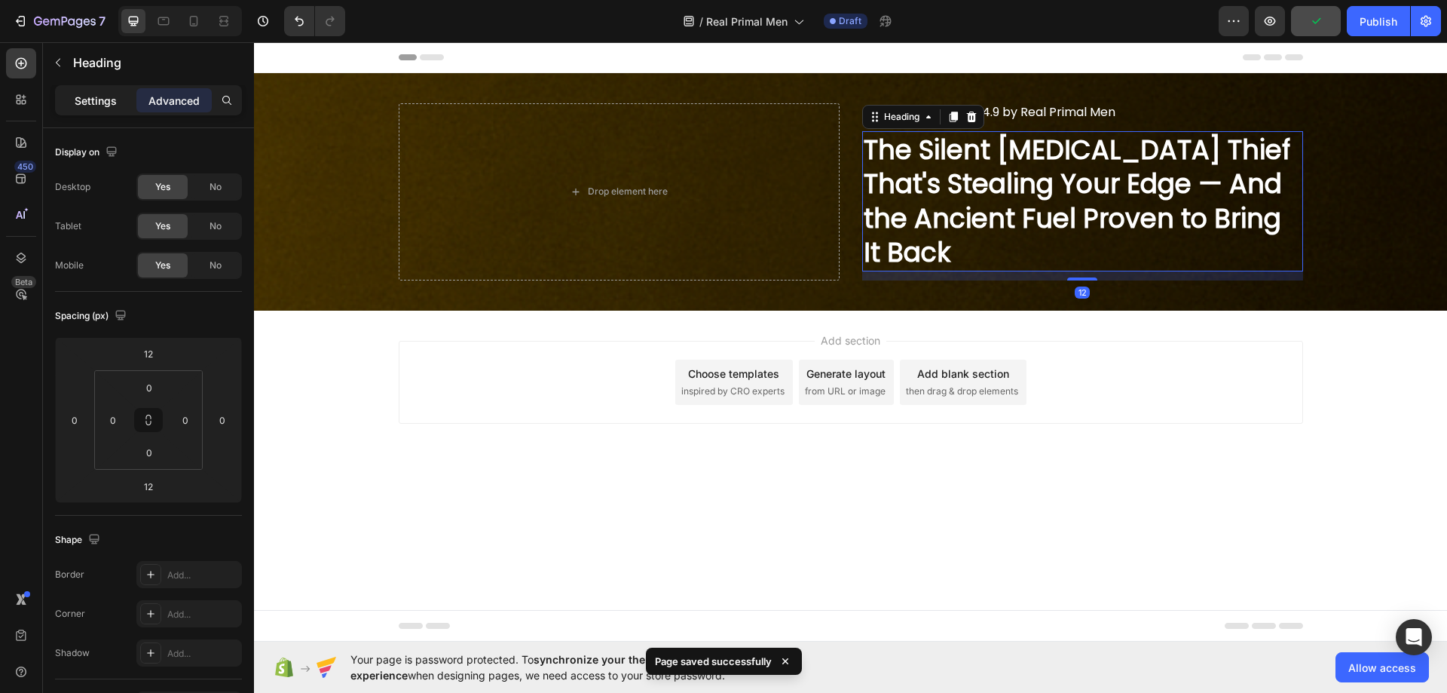
click at [82, 95] on p "Settings" at bounding box center [96, 101] width 42 height 16
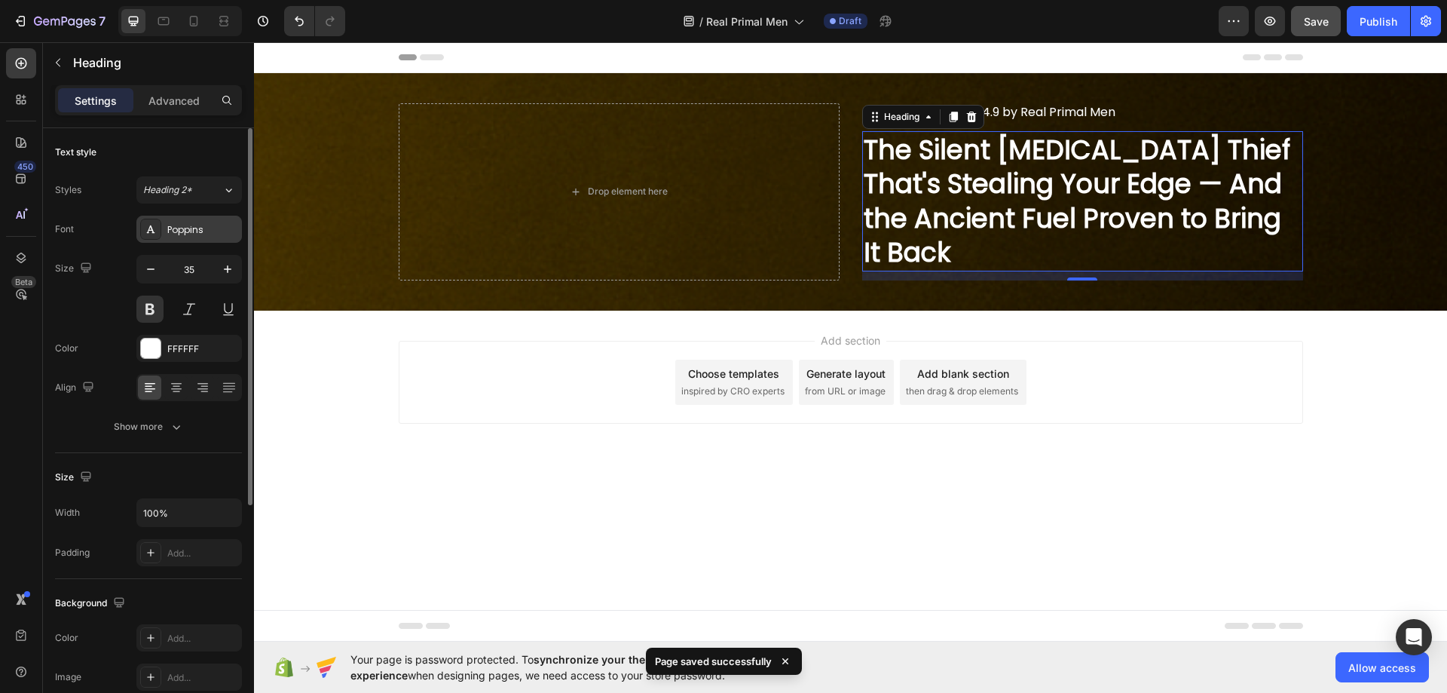
click at [183, 231] on div "Poppins" at bounding box center [202, 230] width 71 height 14
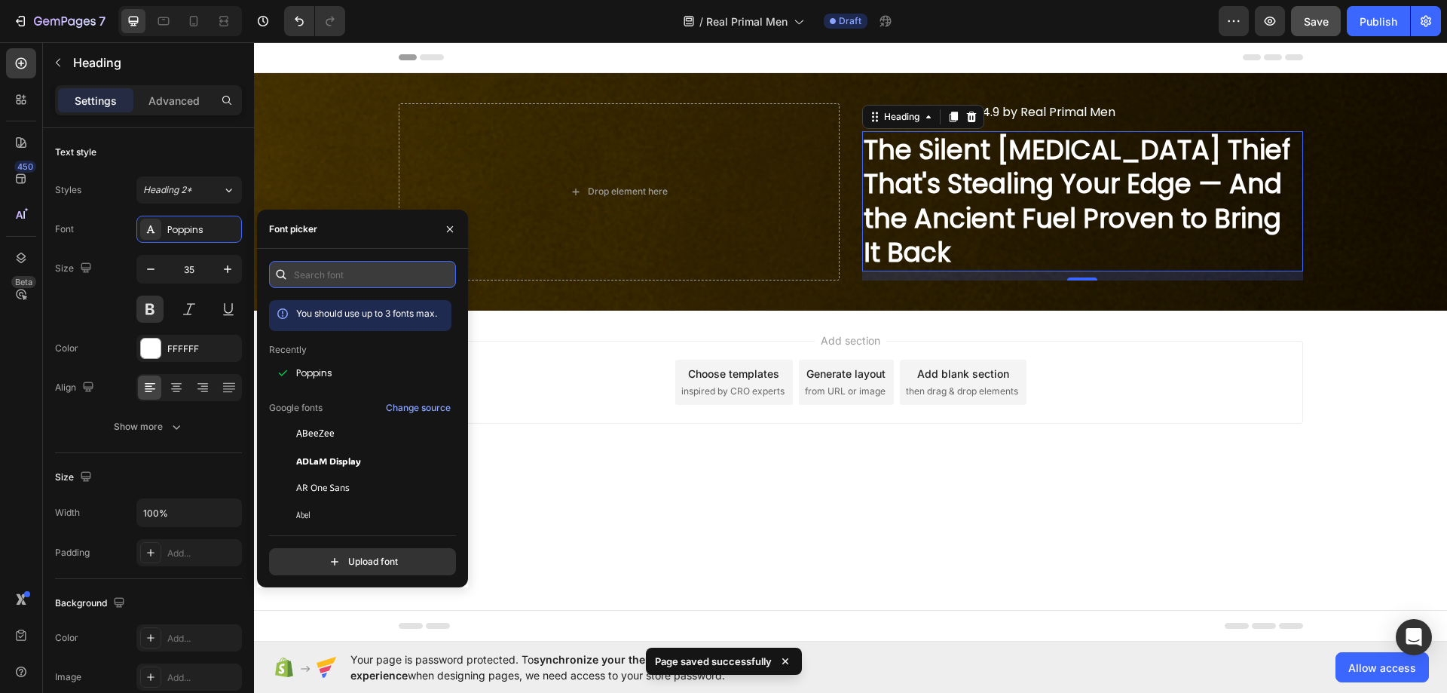
click at [326, 271] on input "text" at bounding box center [362, 274] width 187 height 27
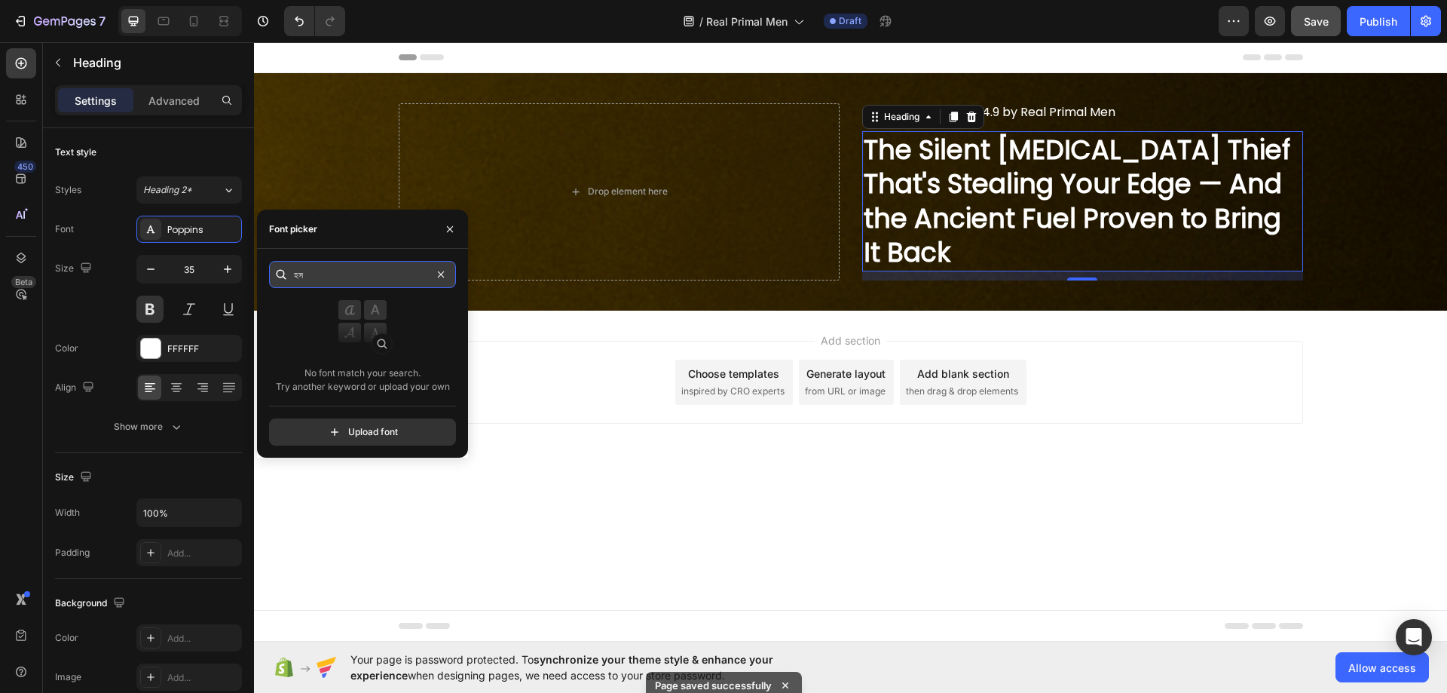
type input "হ"
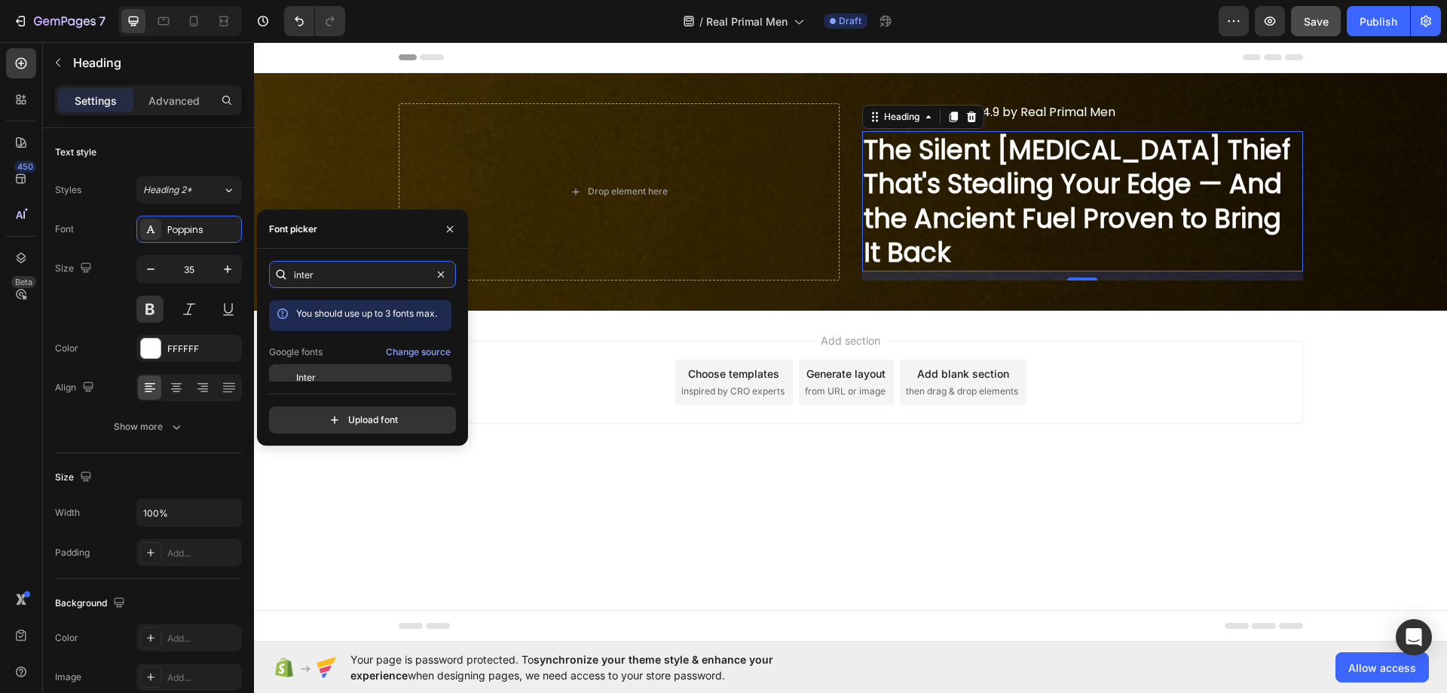
type input "inter"
click at [314, 375] on span "Inter" at bounding box center [306, 378] width 20 height 14
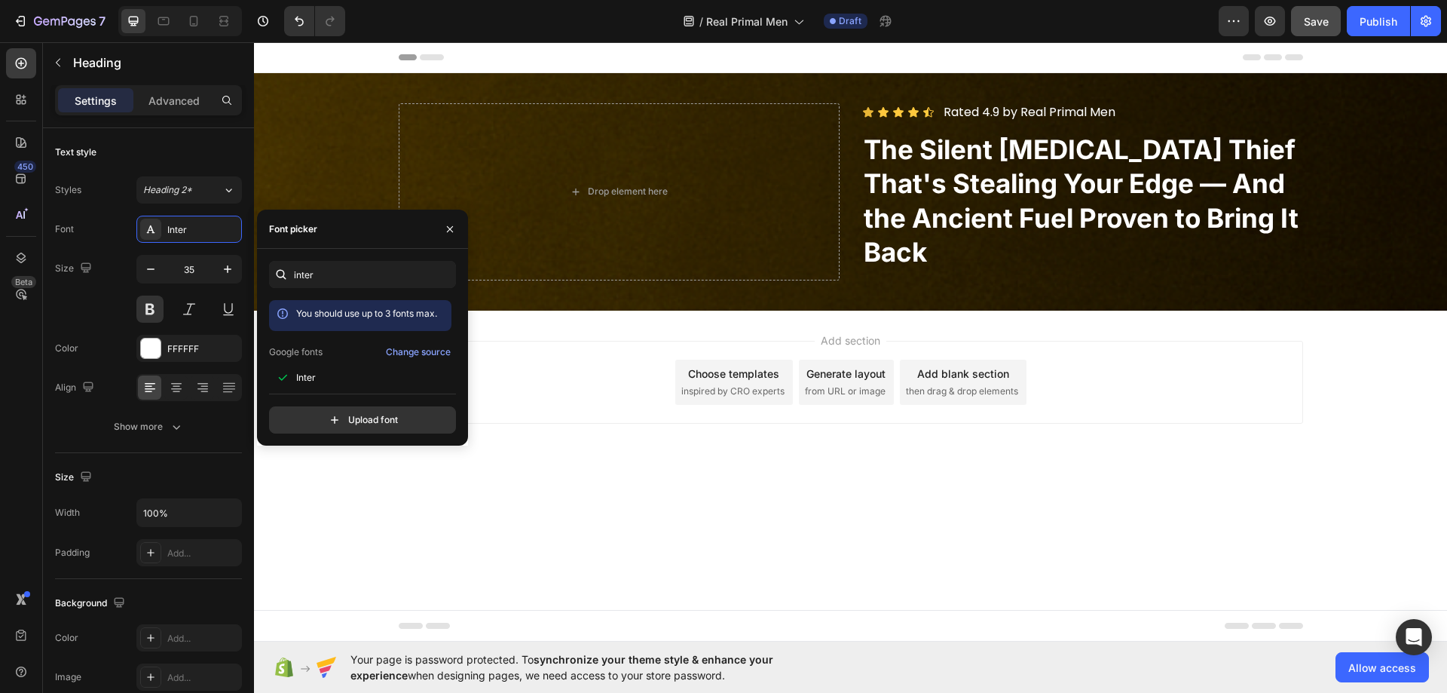
click at [798, 503] on body "Header Drop element here Icon Icon Icon Icon Icon Icon List Rated 4.9 by Real P…" at bounding box center [850, 341] width 1193 height 599
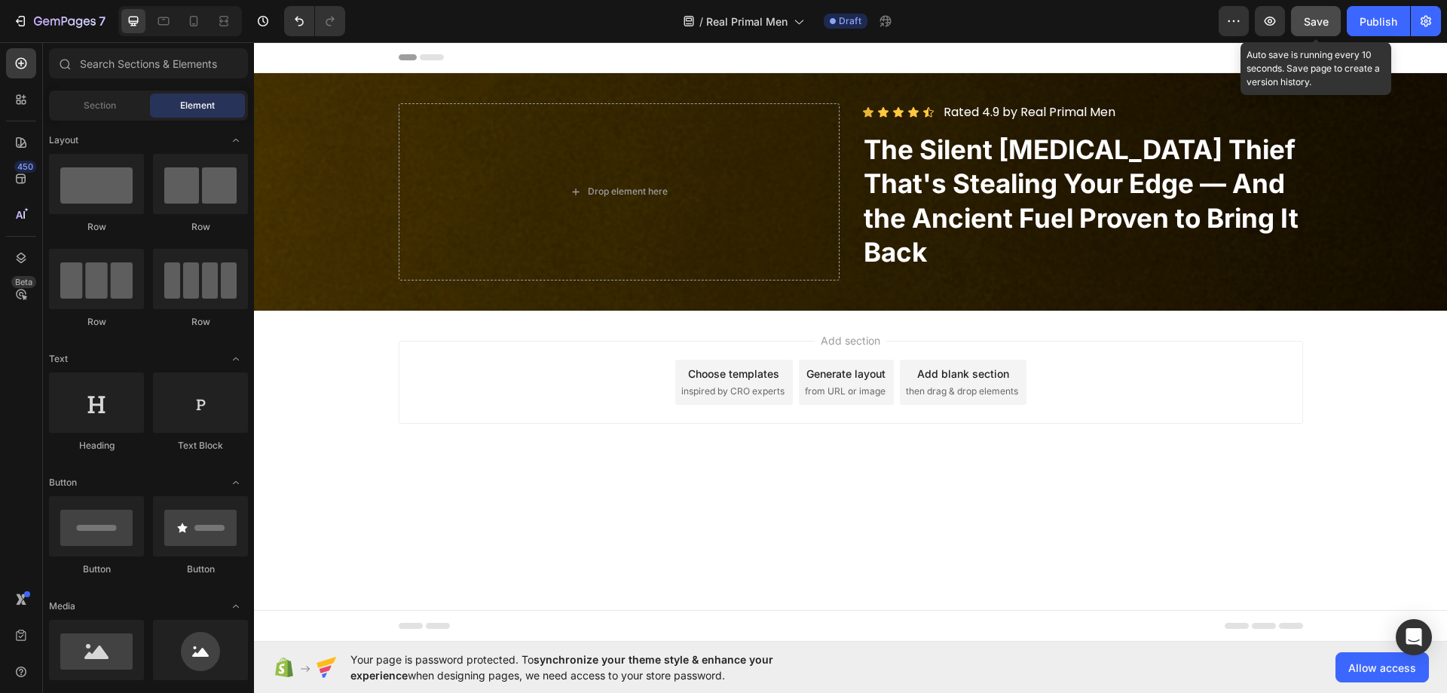
click at [1306, 20] on span "Save" at bounding box center [1316, 21] width 25 height 13
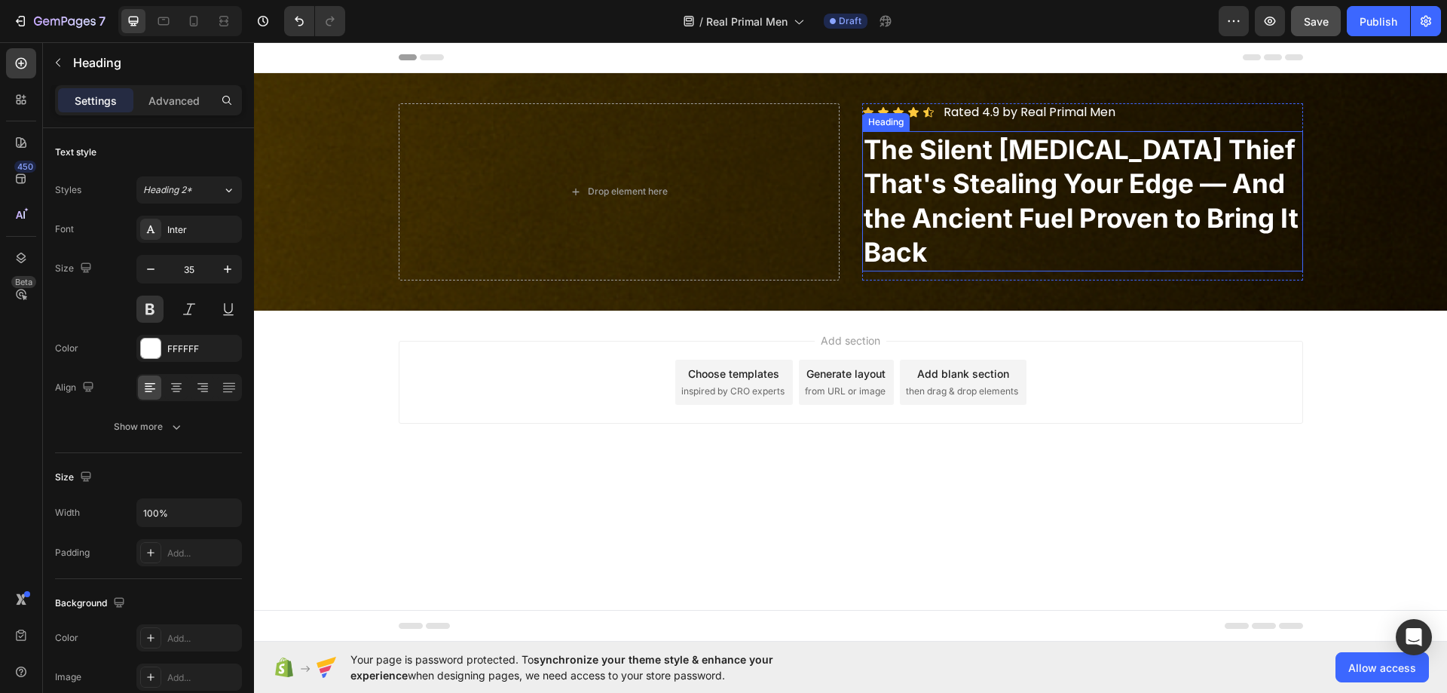
click at [948, 146] on p "The Silent [MEDICAL_DATA] Thief That's Stealing Your Edge — And the Ancient Fue…" at bounding box center [1083, 201] width 438 height 137
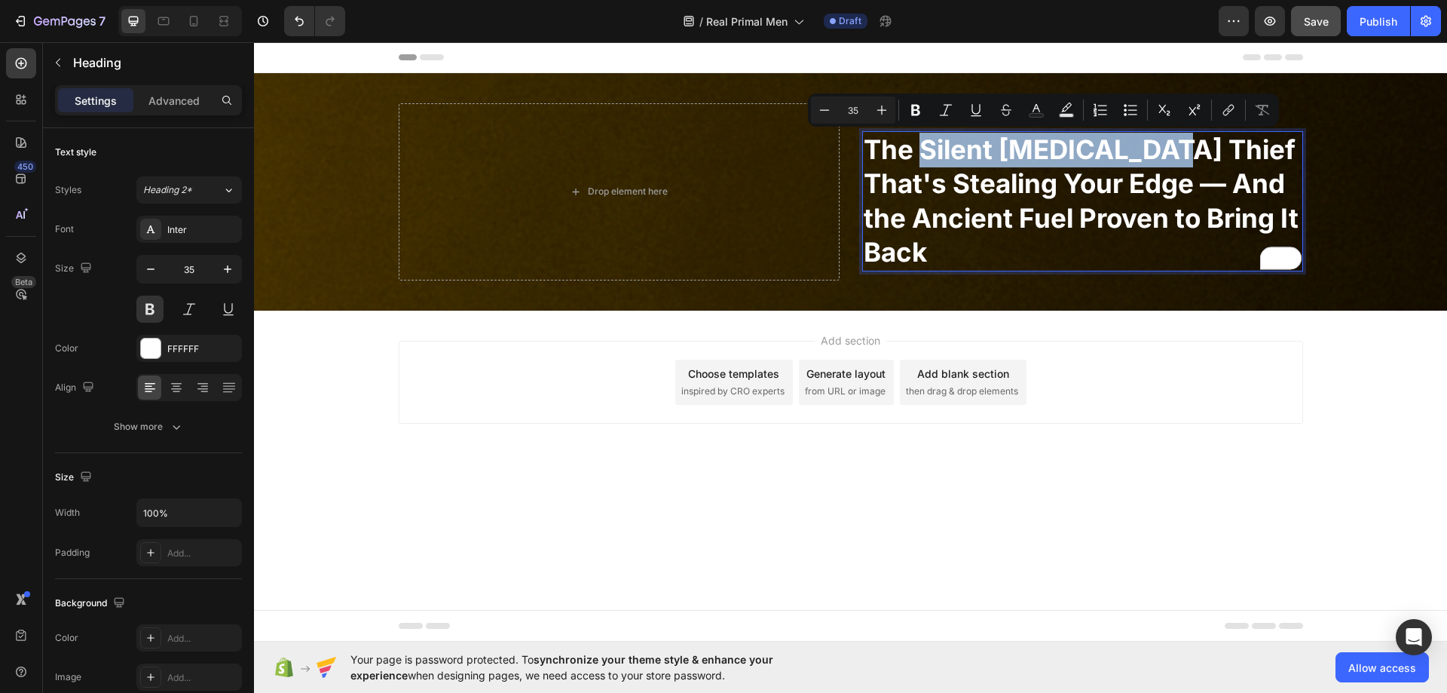
drag, startPoint x: 921, startPoint y: 145, endPoint x: 1164, endPoint y: 158, distance: 243.0
click at [1164, 158] on p "The Silent [MEDICAL_DATA] Thief That's Stealing Your Edge — And the Ancient Fue…" at bounding box center [1083, 201] width 438 height 137
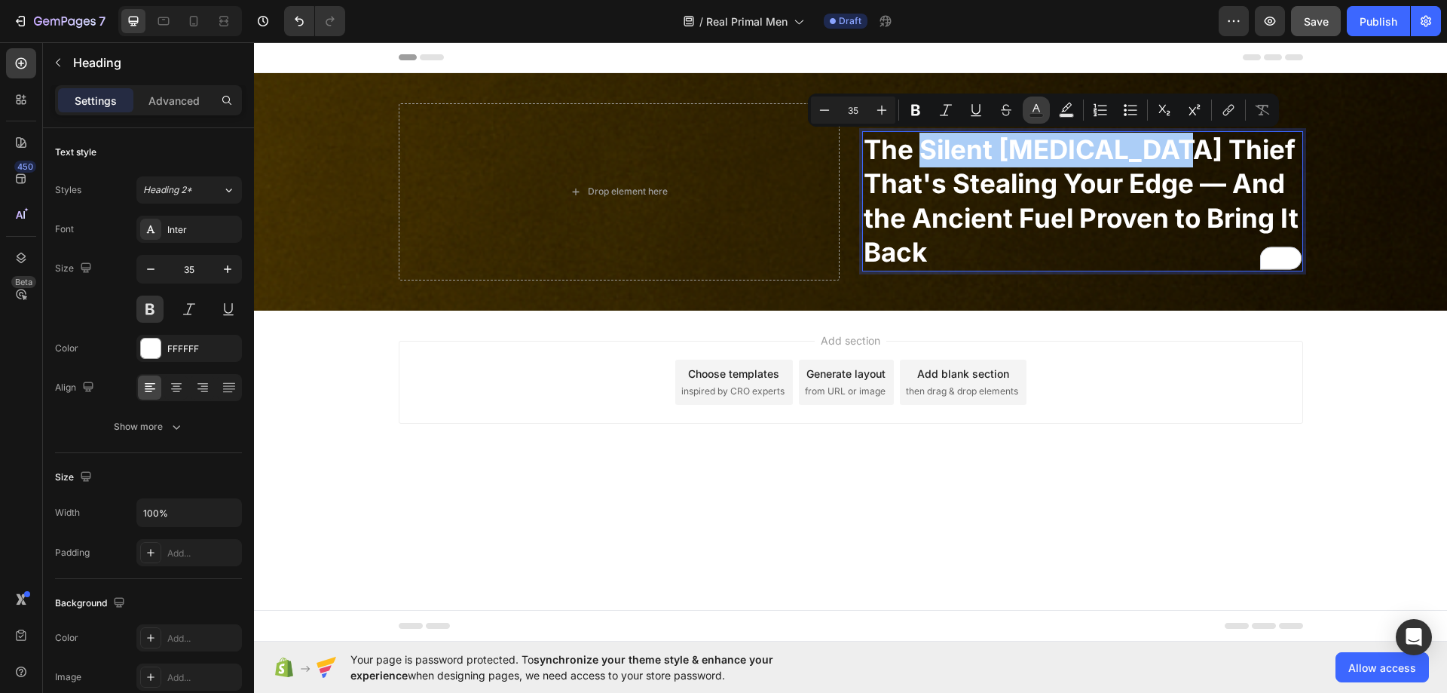
click at [1041, 114] on rect "Editor contextual toolbar" at bounding box center [1037, 116] width 14 height 4
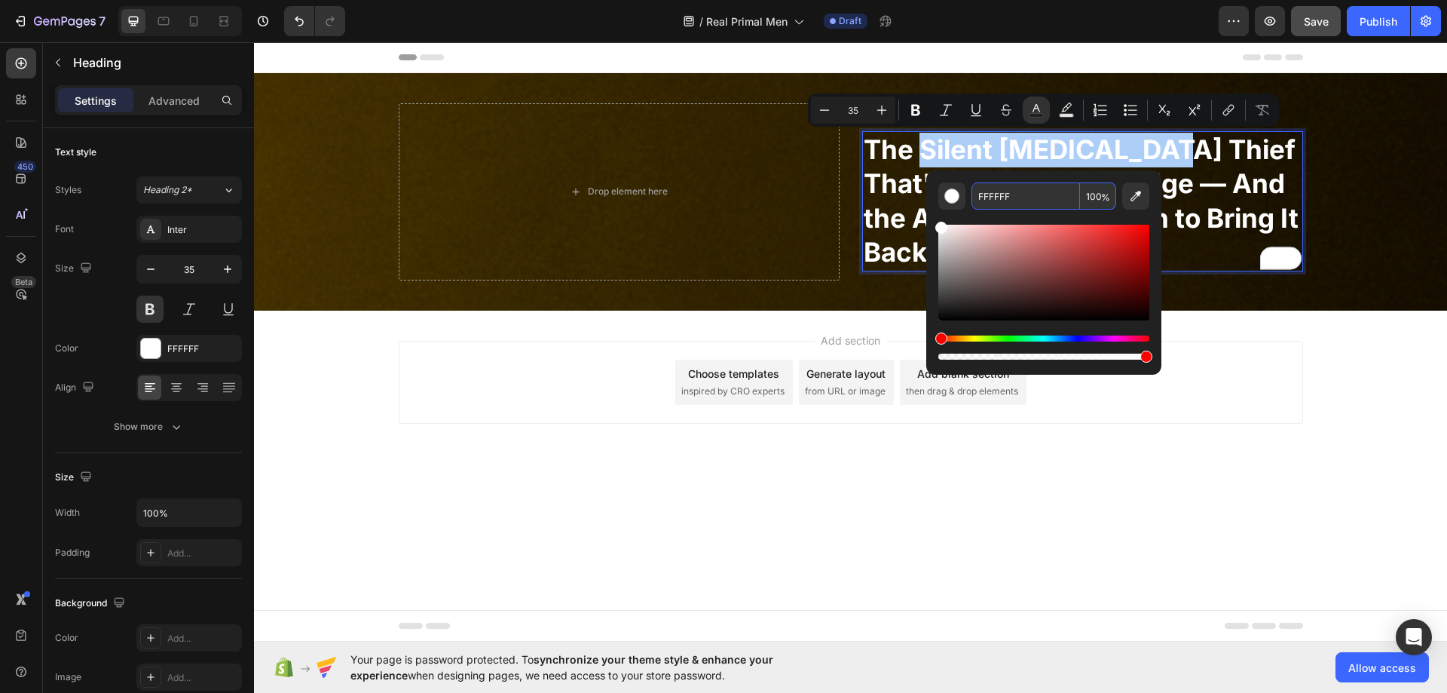
click at [1024, 201] on input "FFFFFF" at bounding box center [1026, 195] width 109 height 27
paste input "f33800"
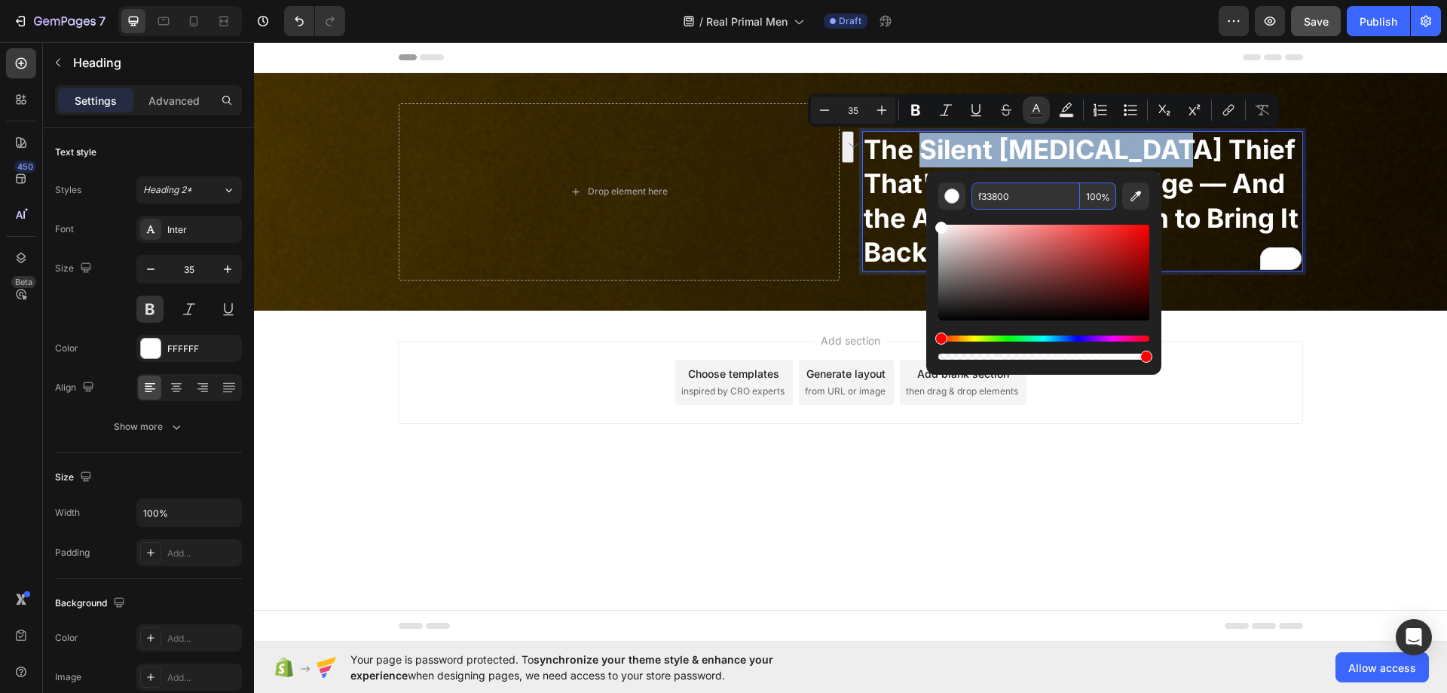
type input "F33800"
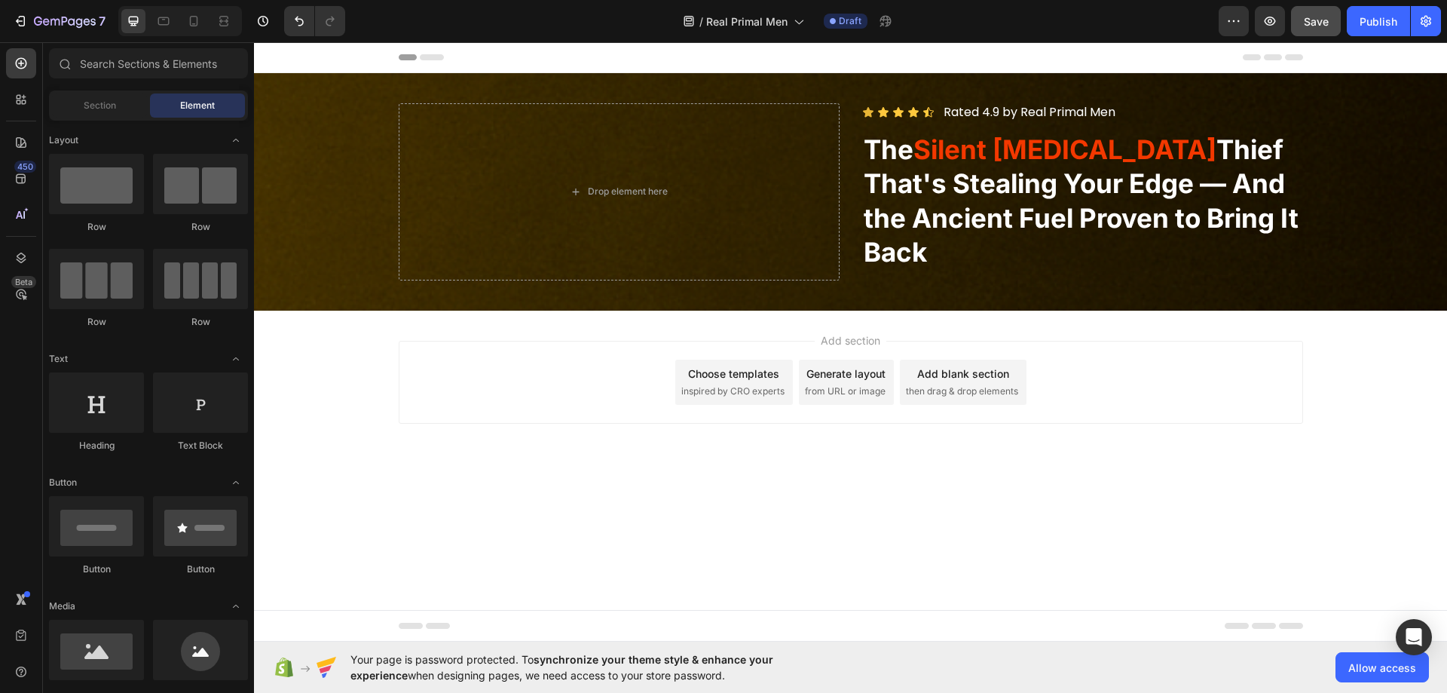
click at [639, 370] on div "Add section Choose templates inspired by CRO experts Generate layout from URL o…" at bounding box center [851, 382] width 905 height 83
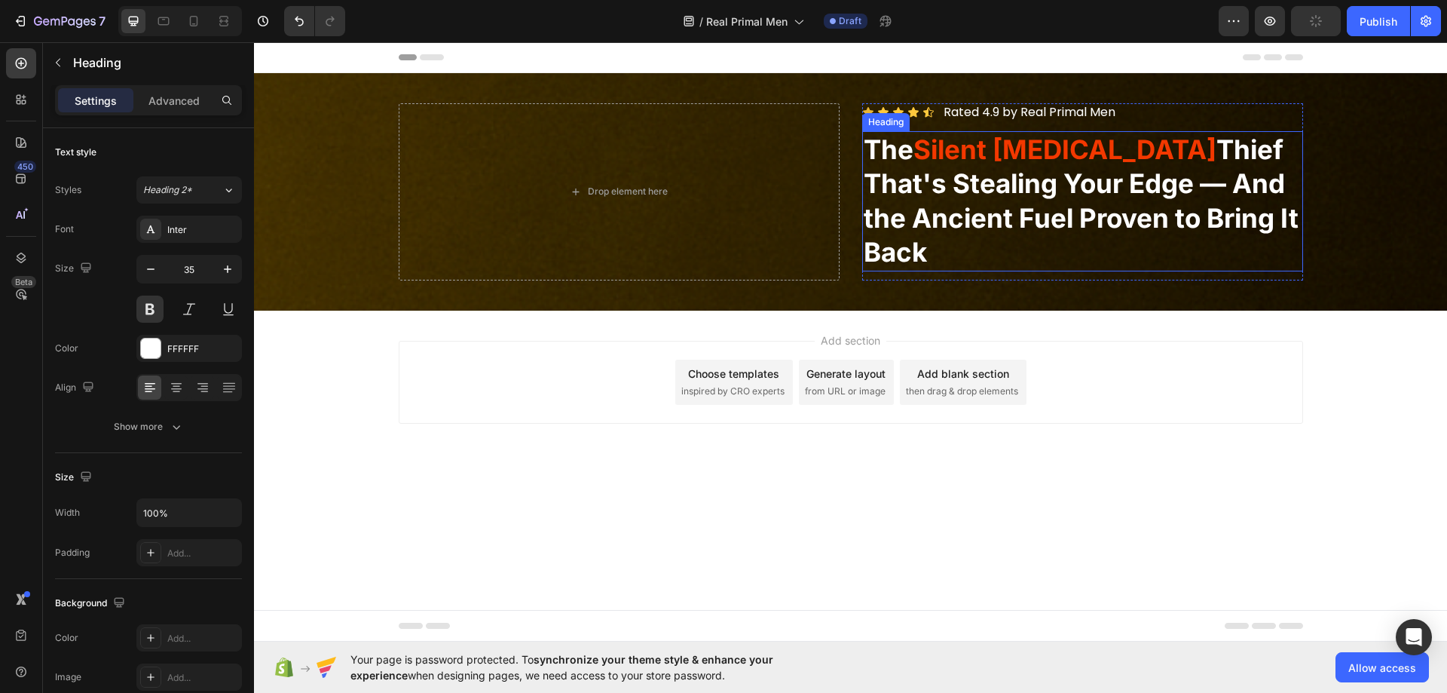
click at [1025, 182] on p "The Silent [MEDICAL_DATA] Thief That's Stealing Your Edge — And the Ancient Fue…" at bounding box center [1083, 201] width 438 height 137
click at [972, 183] on p "The Silent [MEDICAL_DATA] Thief That's Stealing Your Edge — And the Ancient Fue…" at bounding box center [1083, 201] width 438 height 137
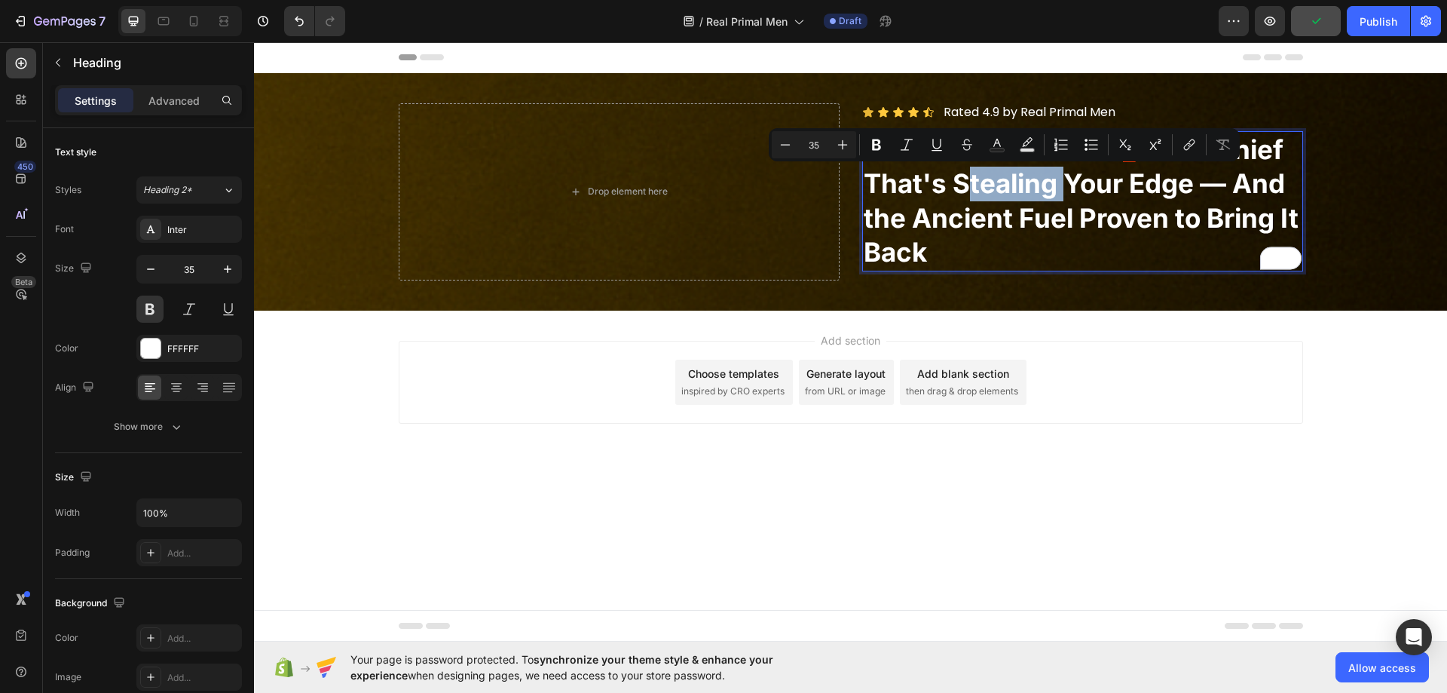
drag, startPoint x: 956, startPoint y: 183, endPoint x: 1056, endPoint y: 184, distance: 100.3
click at [1056, 184] on p "The Silent [MEDICAL_DATA] Thief That's Stealing Your Edge — And the Ancient Fue…" at bounding box center [1083, 201] width 438 height 137
click at [986, 145] on button "Text Color" at bounding box center [997, 144] width 27 height 27
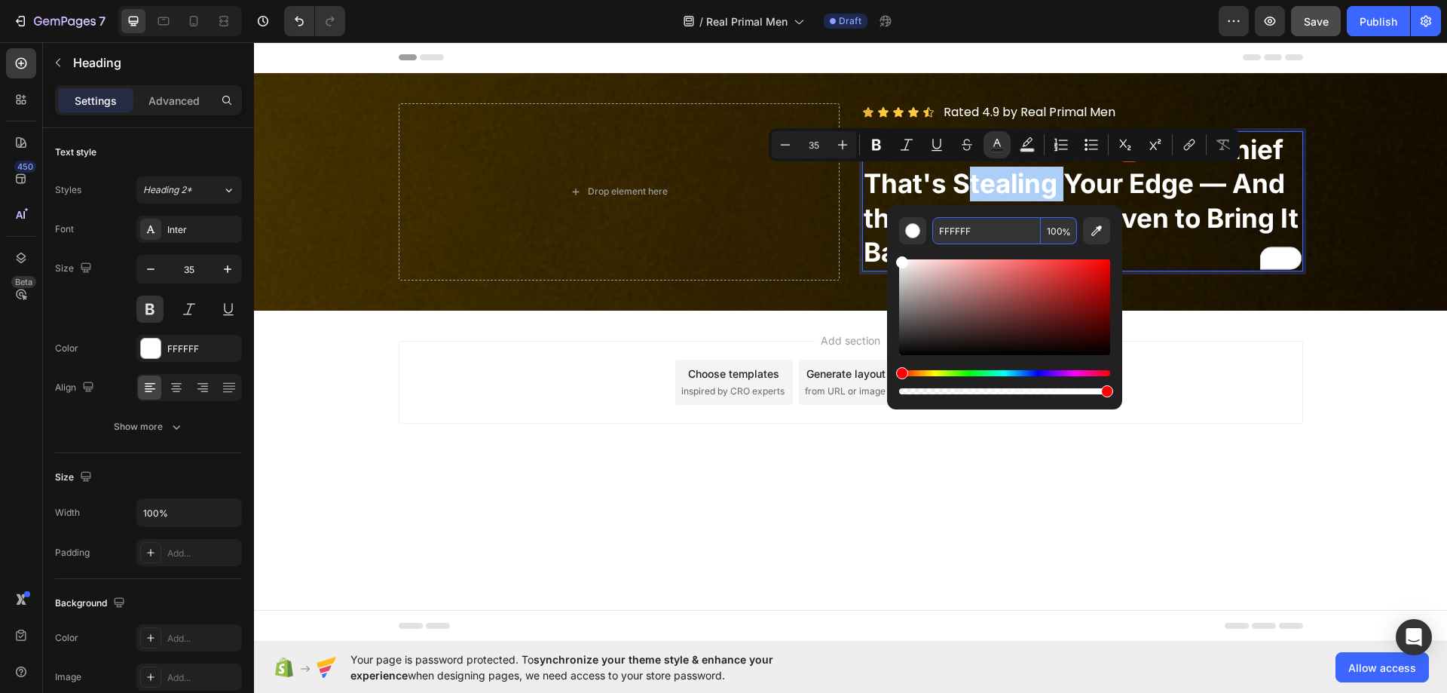
click at [975, 237] on input "FFFFFF" at bounding box center [987, 230] width 109 height 27
paste input "f33800"
type input "F33800"
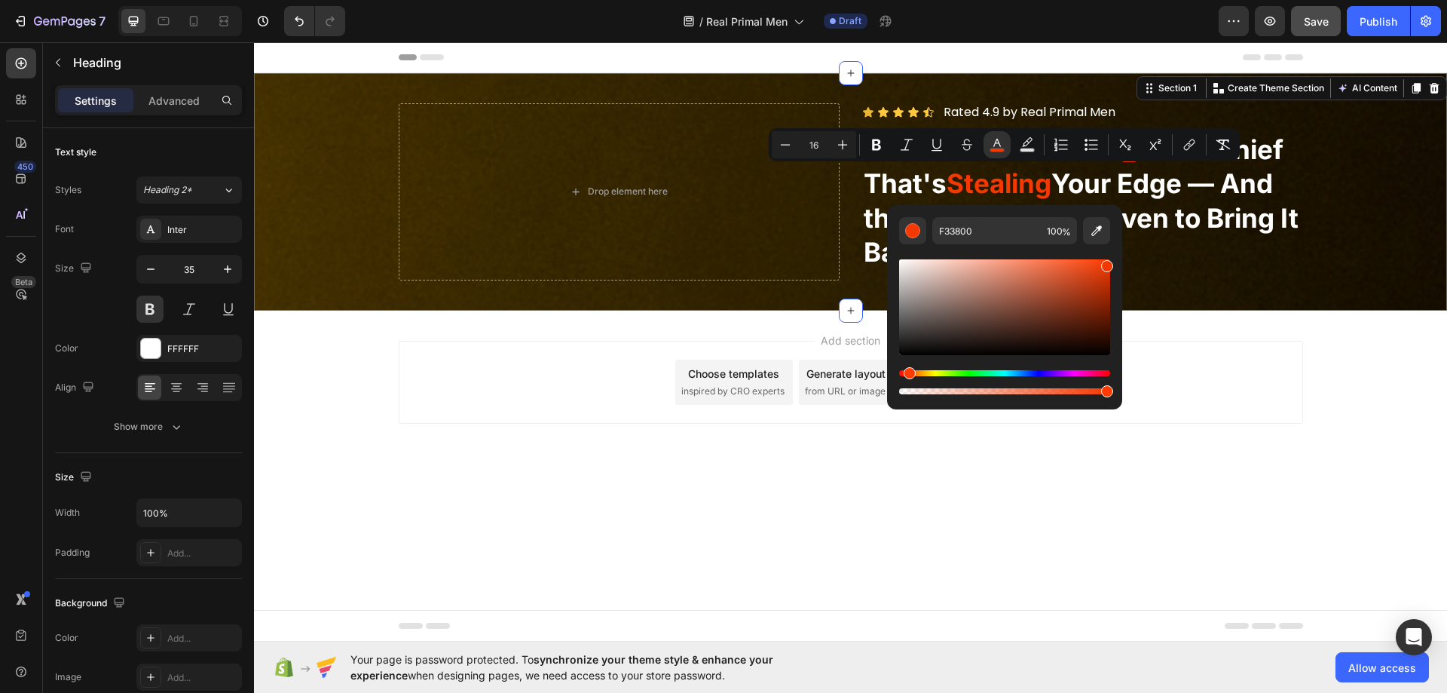
click at [1309, 292] on div "Drop element here Icon Icon Icon Icon Icon Icon List Rated 4.9 by Real Primal M…" at bounding box center [850, 191] width 1193 height 237
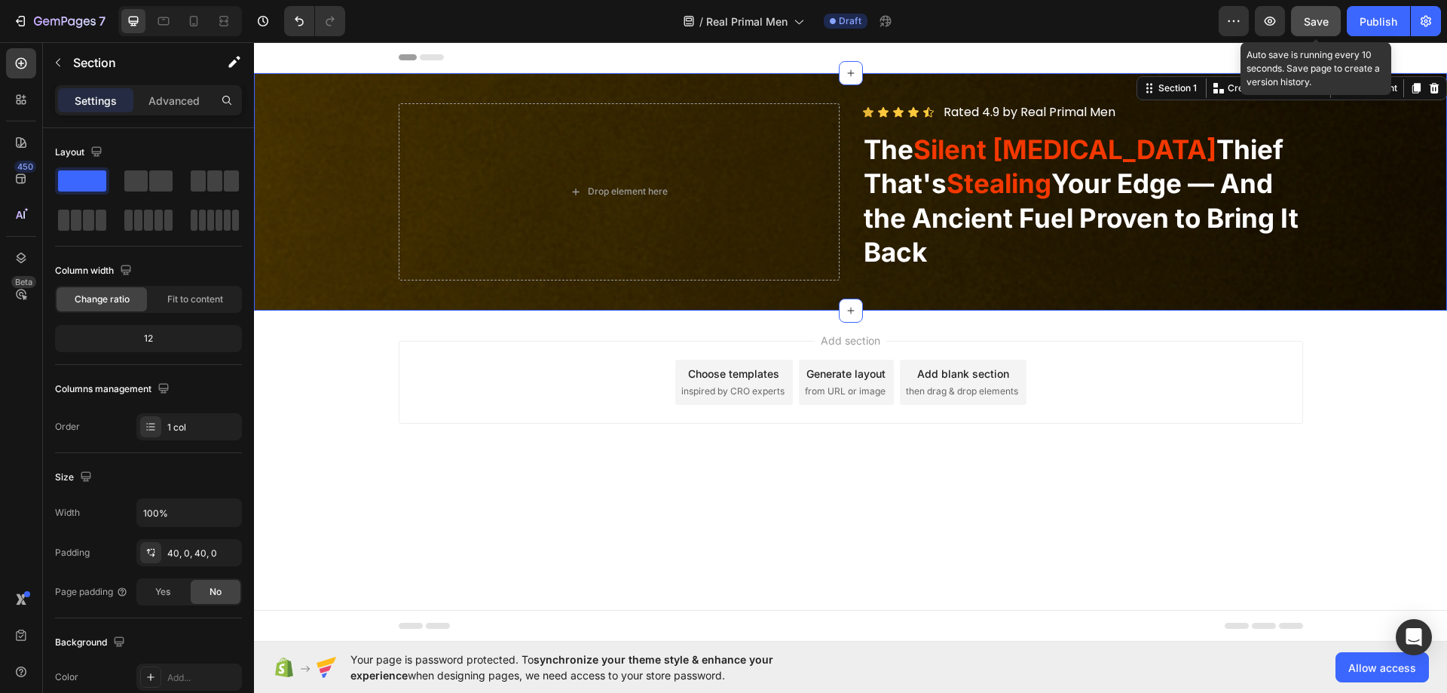
click at [1311, 25] on span "Save" at bounding box center [1316, 21] width 25 height 13
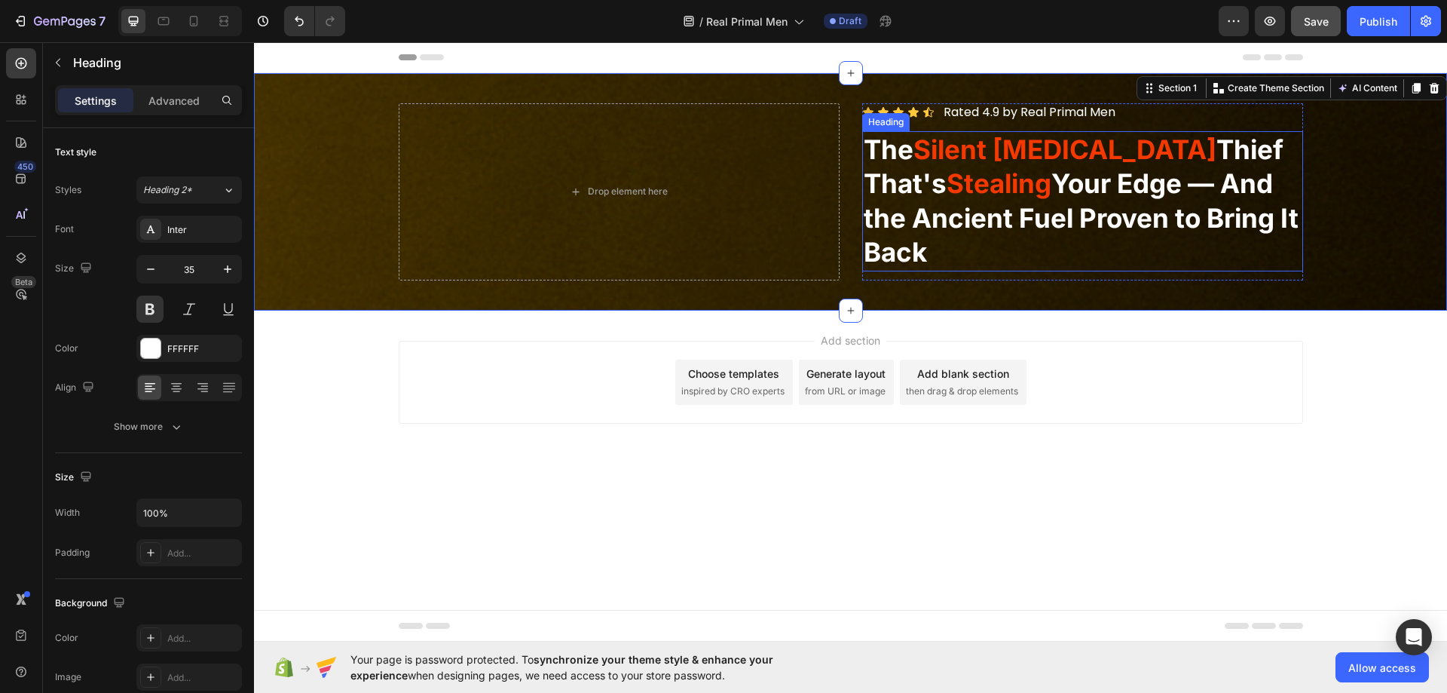
click at [992, 224] on p "The Silent [MEDICAL_DATA] Thief That's Stealing Your Edge — And the Ancient Fue…" at bounding box center [1083, 201] width 438 height 137
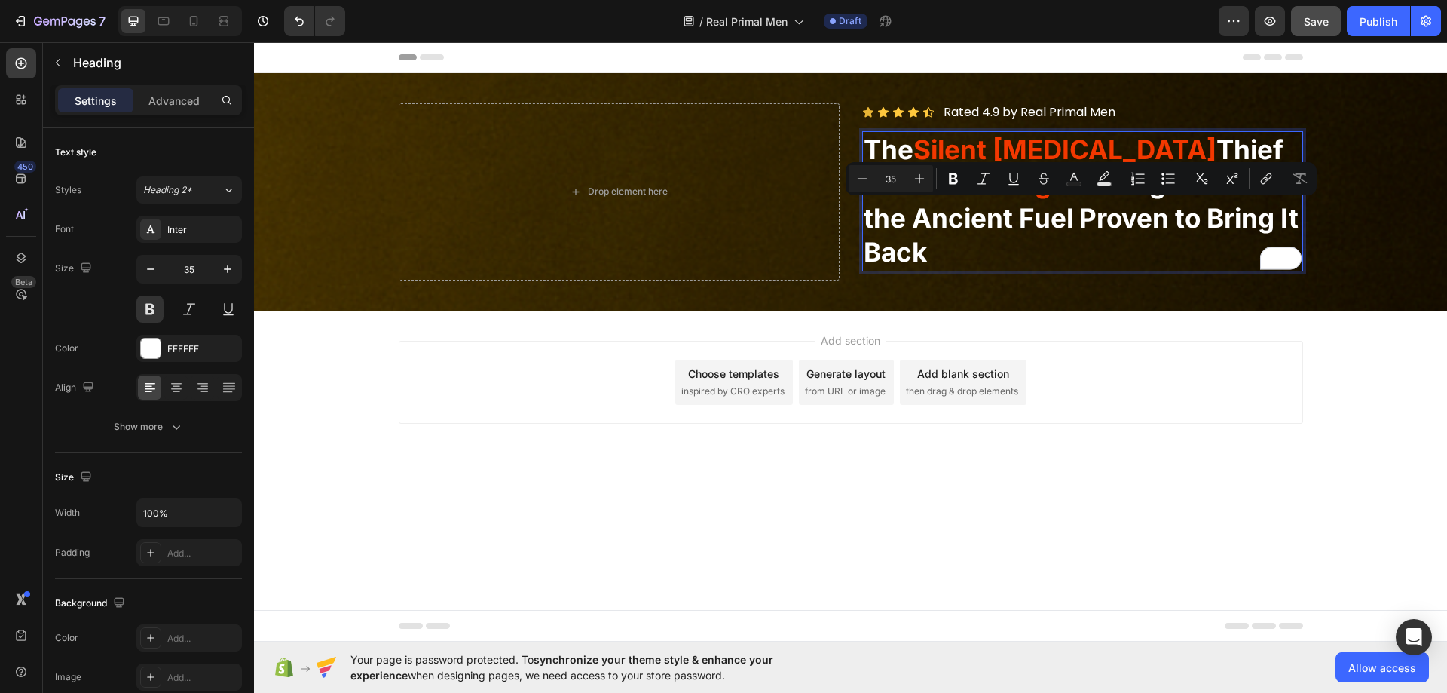
drag, startPoint x: 916, startPoint y: 219, endPoint x: 937, endPoint y: 253, distance: 40.0
click at [937, 253] on p "The Silent [MEDICAL_DATA] Thief That's Stealing Your Edge — And the Ancient Fue…" at bounding box center [1083, 201] width 438 height 137
click at [1072, 182] on rect "Editor contextual toolbar" at bounding box center [1074, 184] width 14 height 4
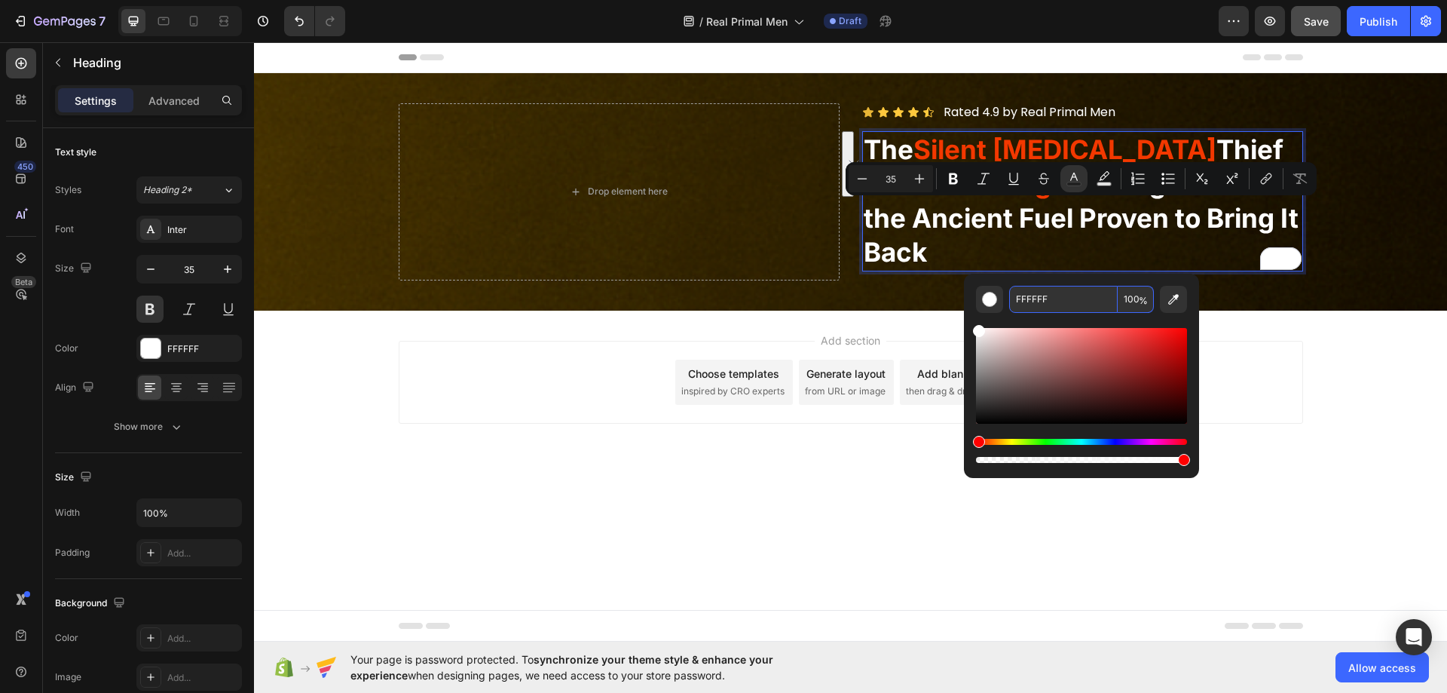
click at [1045, 311] on input "FFFFFF" at bounding box center [1063, 299] width 109 height 27
type input "F9B000"
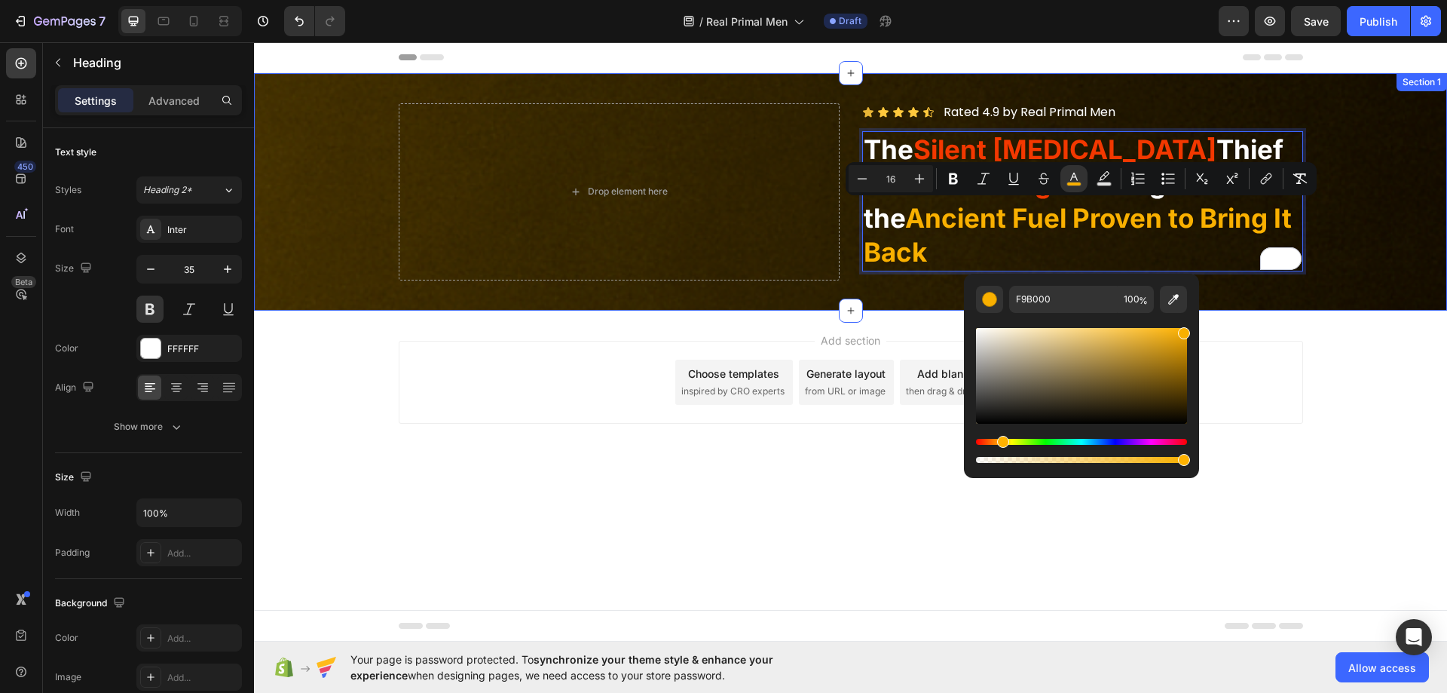
click at [1410, 250] on div "Drop element here Icon Icon Icon Icon Icon Icon List Rated 4.9 by Real Primal M…" at bounding box center [850, 191] width 1193 height 177
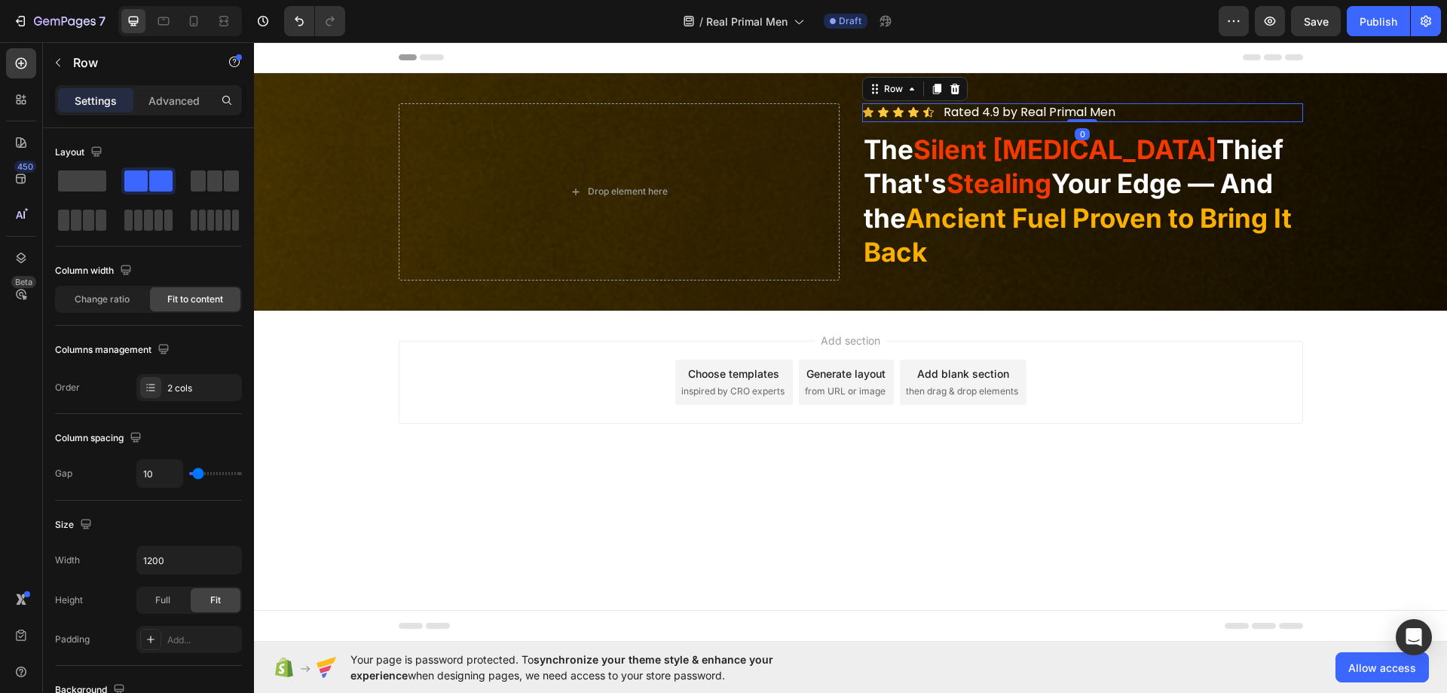
click at [941, 113] on div "Icon Icon Icon Icon Icon Icon List Rated 4.9 by Real Primal Men Text Block Row 0" at bounding box center [1082, 112] width 441 height 19
click at [171, 476] on input "10" at bounding box center [159, 473] width 45 height 27
type input "5"
click at [1251, 273] on div "Icon Icon Icon Icon Icon Icon List Rated 4.9 by Real Primal Men Text Block Row …" at bounding box center [1082, 191] width 441 height 177
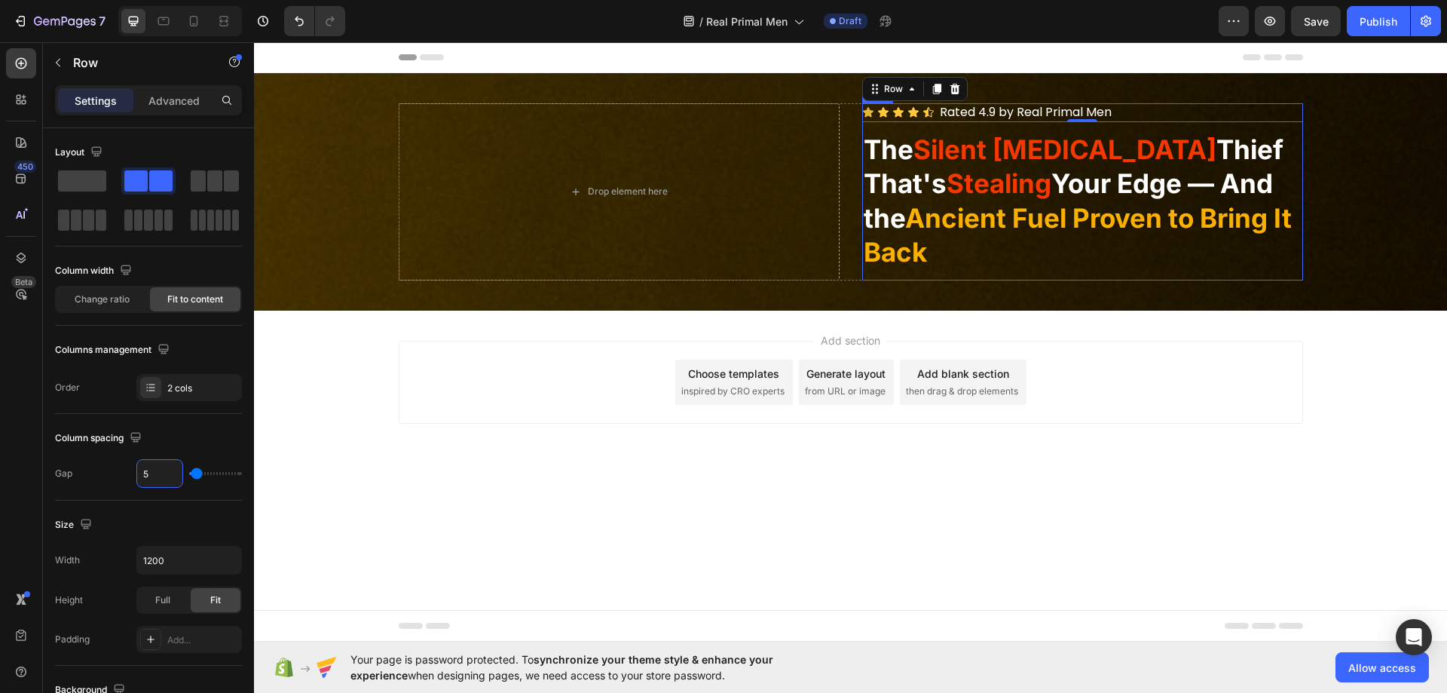
scroll to position [358, 0]
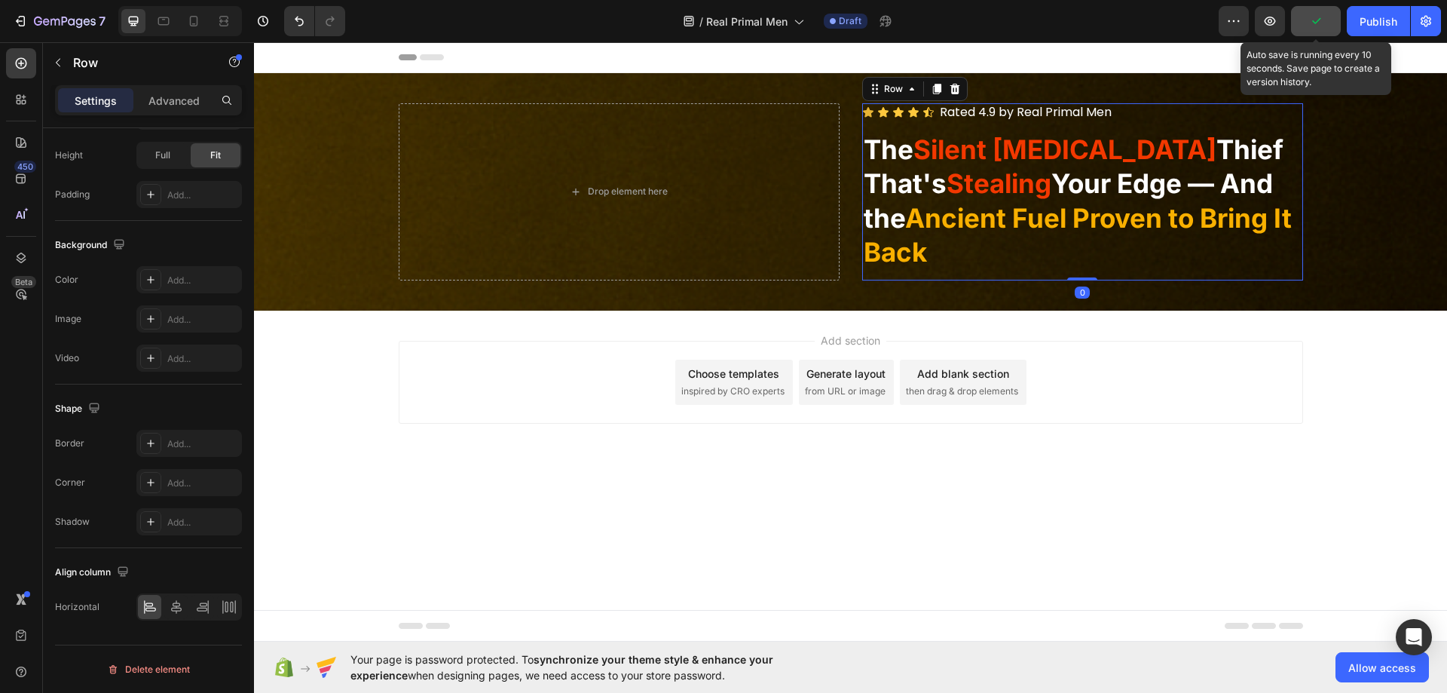
click at [1328, 20] on button "button" at bounding box center [1316, 21] width 50 height 30
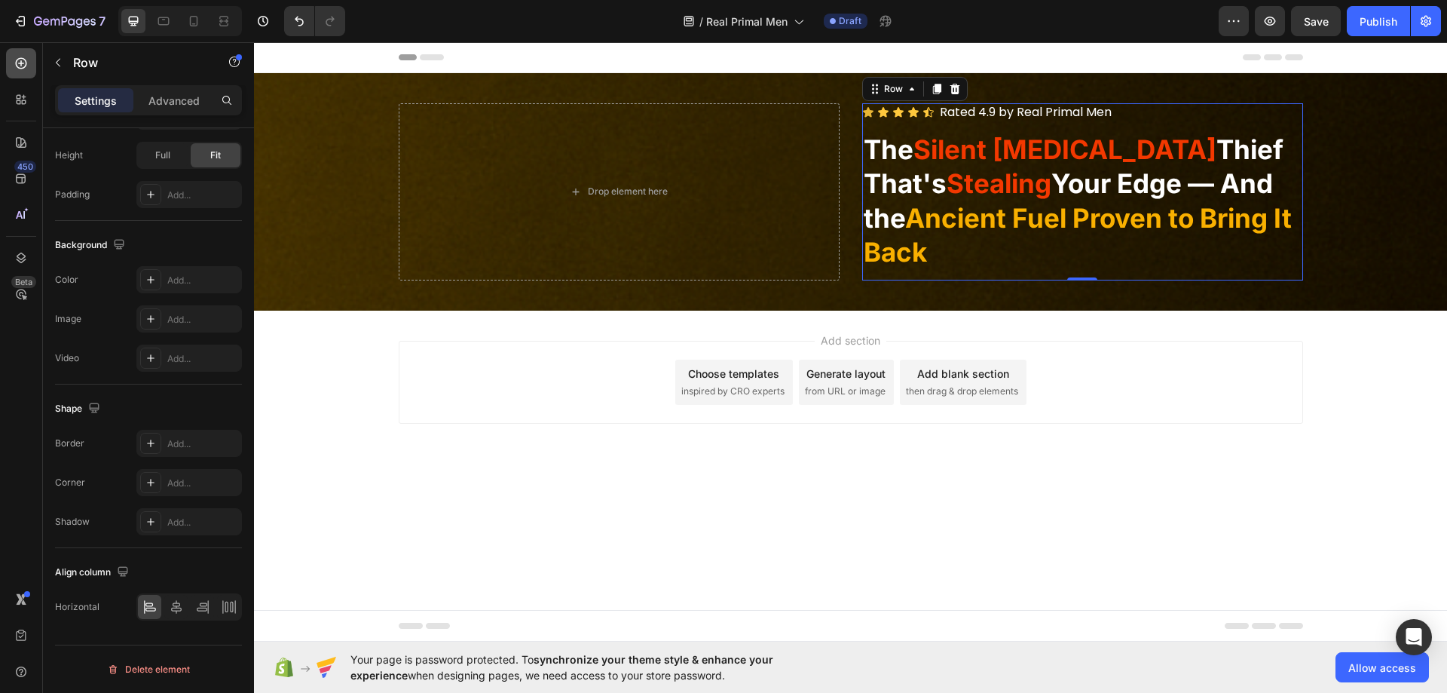
click at [25, 61] on icon at bounding box center [21, 63] width 15 height 15
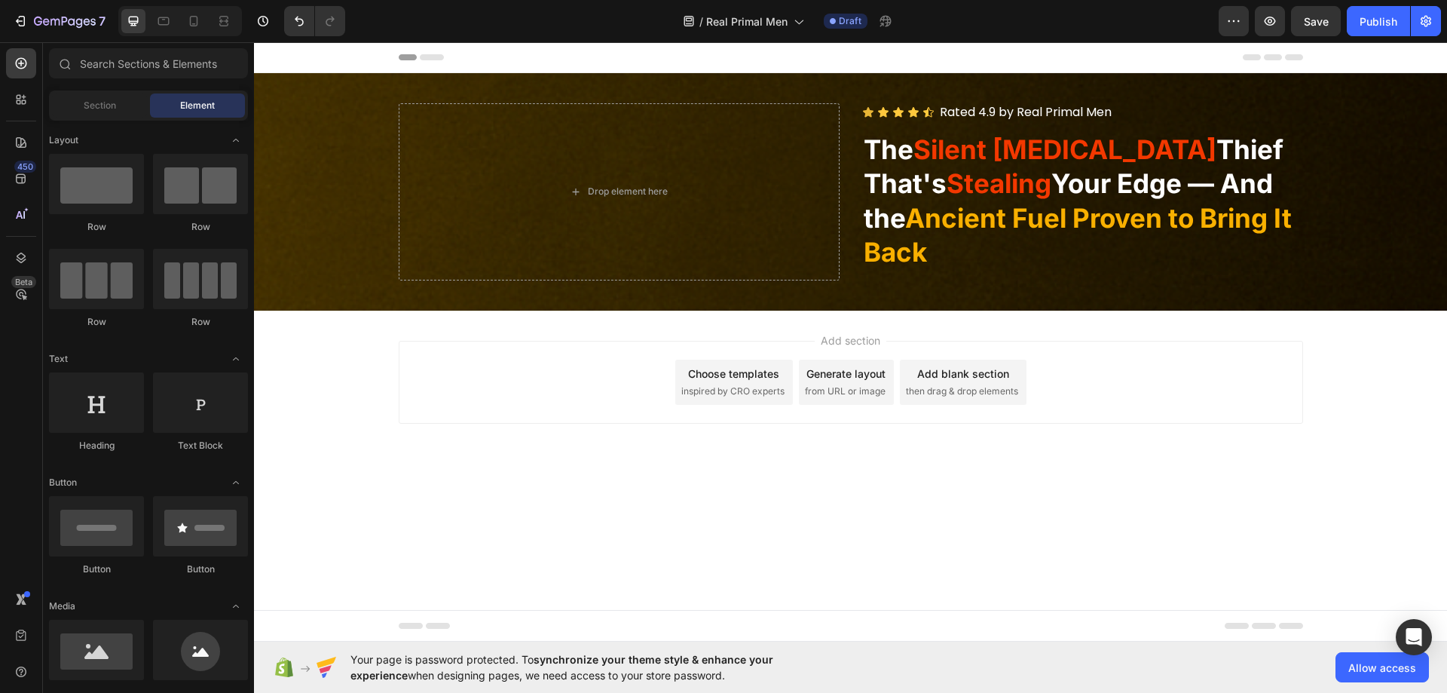
scroll to position [302, 0]
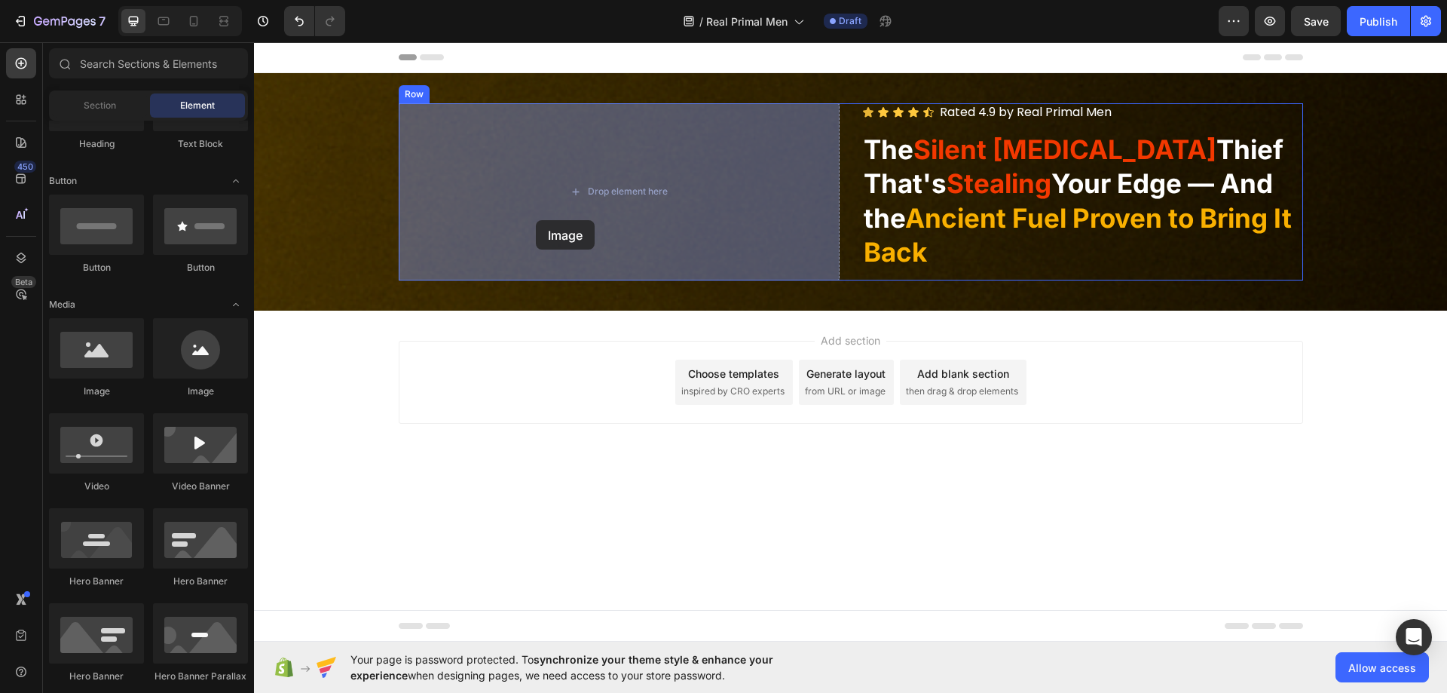
drag, startPoint x: 351, startPoint y: 396, endPoint x: 536, endPoint y: 220, distance: 254.9
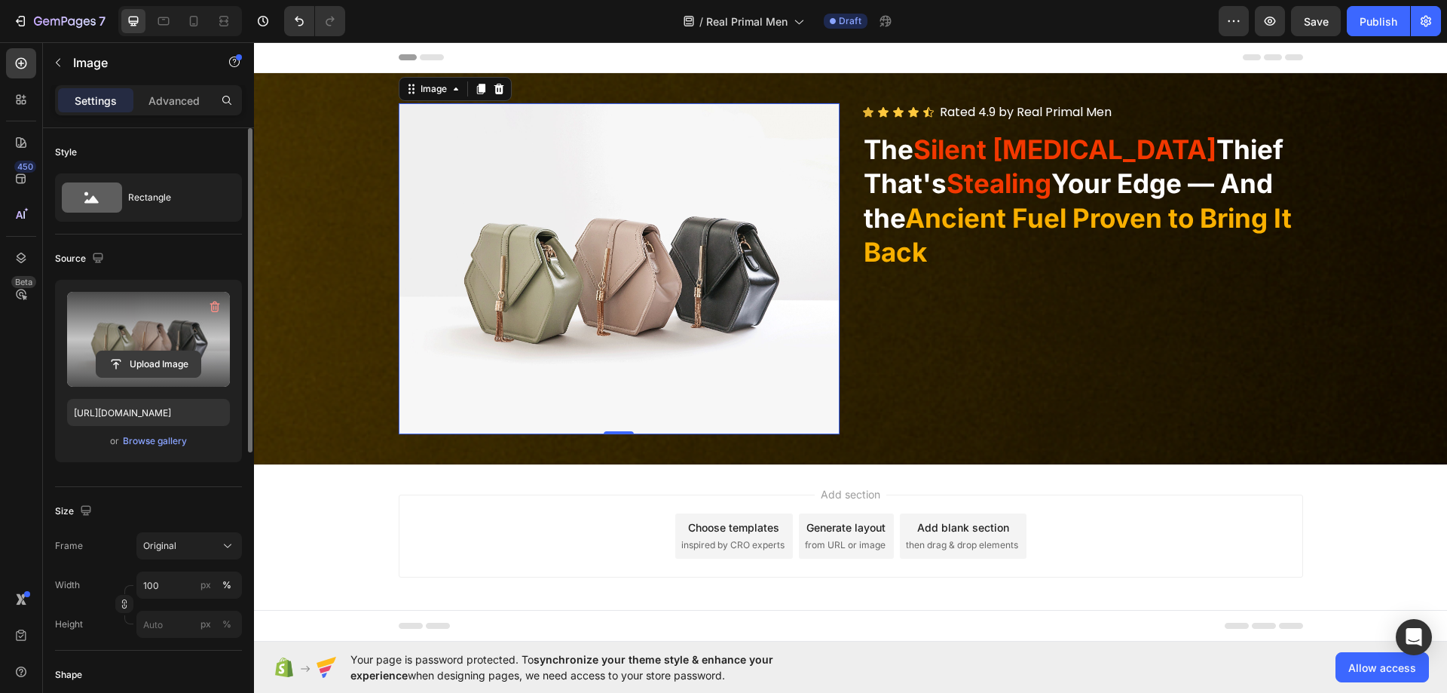
click at [164, 368] on input "file" at bounding box center [148, 364] width 104 height 26
click at [133, 354] on input "file" at bounding box center [148, 364] width 104 height 26
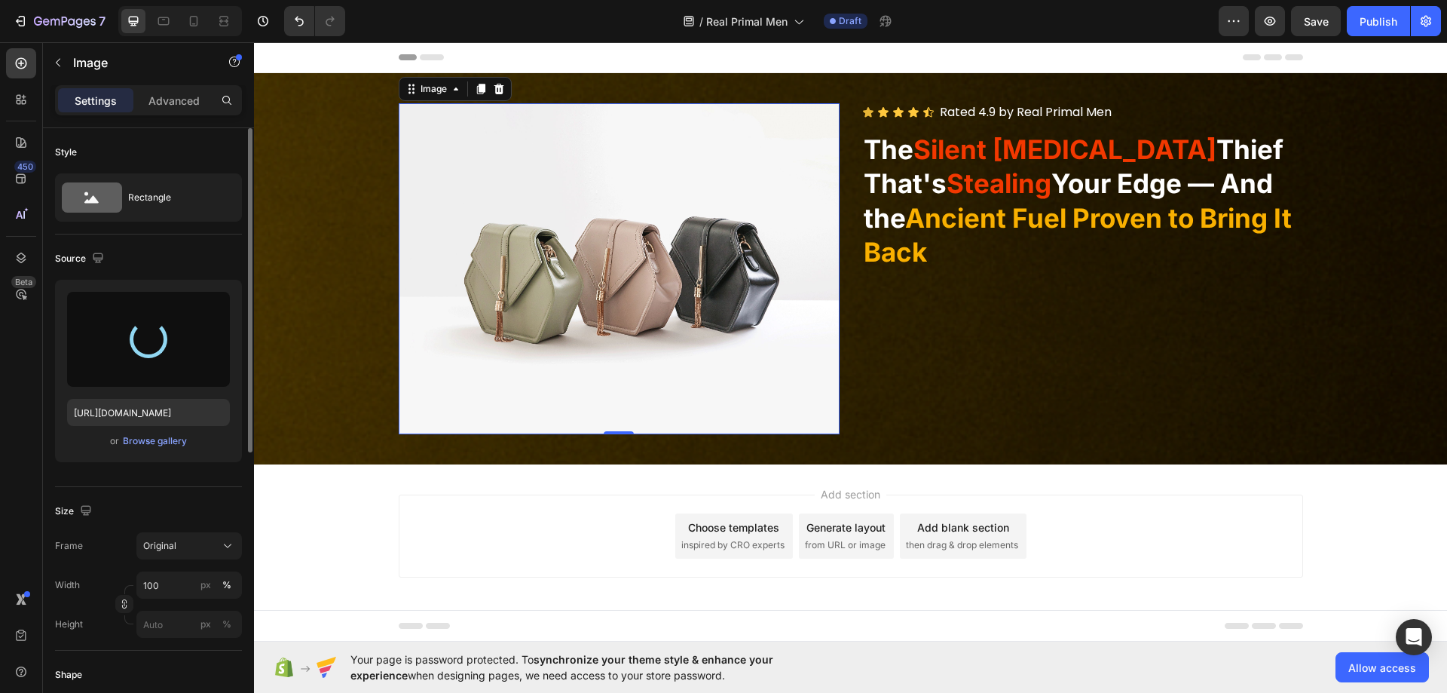
type input "https://cdn.shopify.com/s/files/1/0631/1175/7885/files/gempages_580824349150282…"
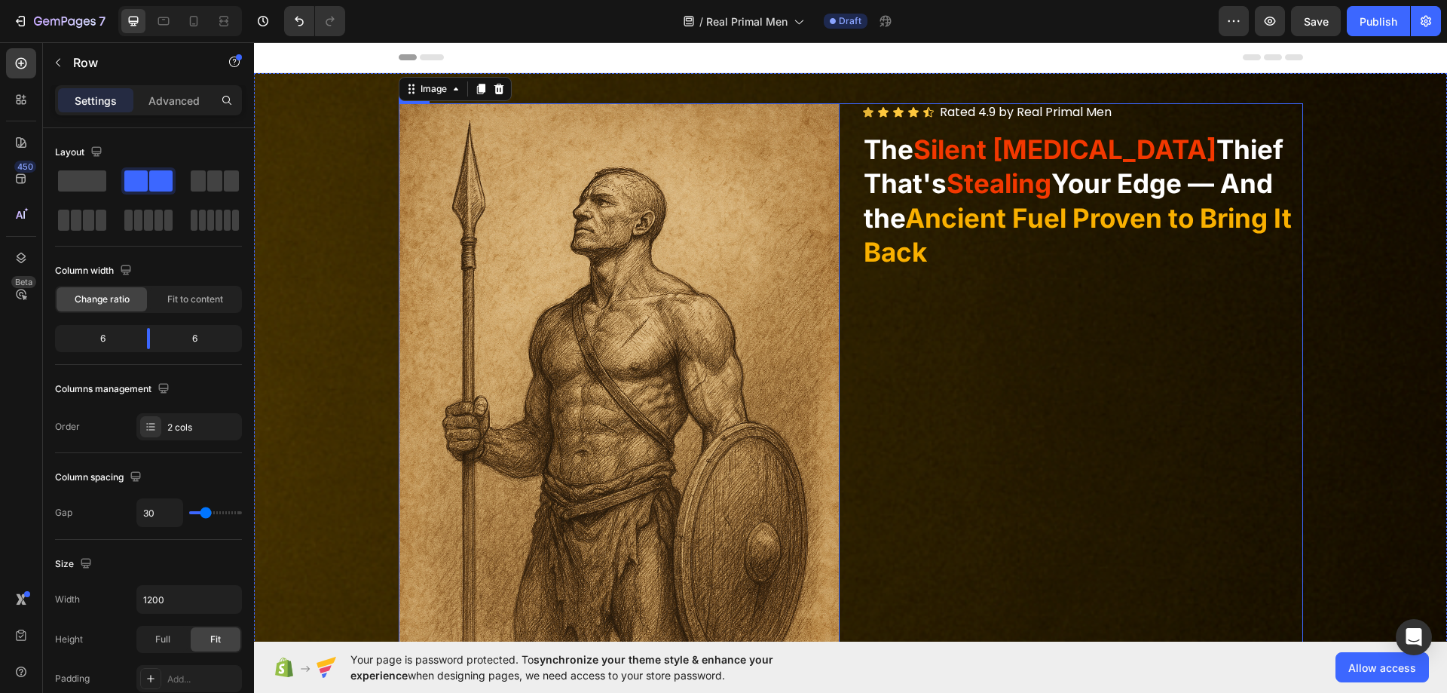
click at [982, 409] on div "Icon Icon Icon Icon Icon Icon List Rated 4.9 by Real Primal Men Text Block Row …" at bounding box center [1082, 434] width 441 height 662
click at [165, 424] on div "2 cols" at bounding box center [189, 426] width 106 height 27
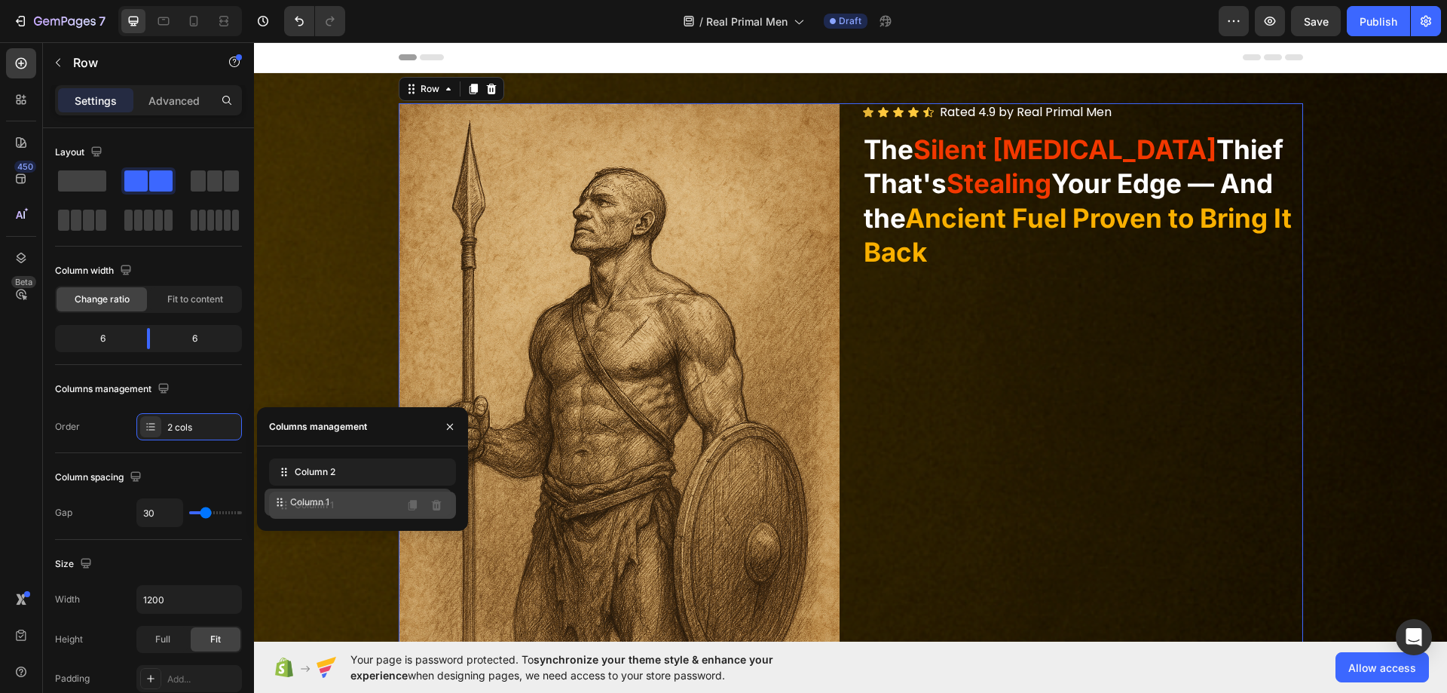
drag, startPoint x: 299, startPoint y: 484, endPoint x: 296, endPoint y: 498, distance: 14.1
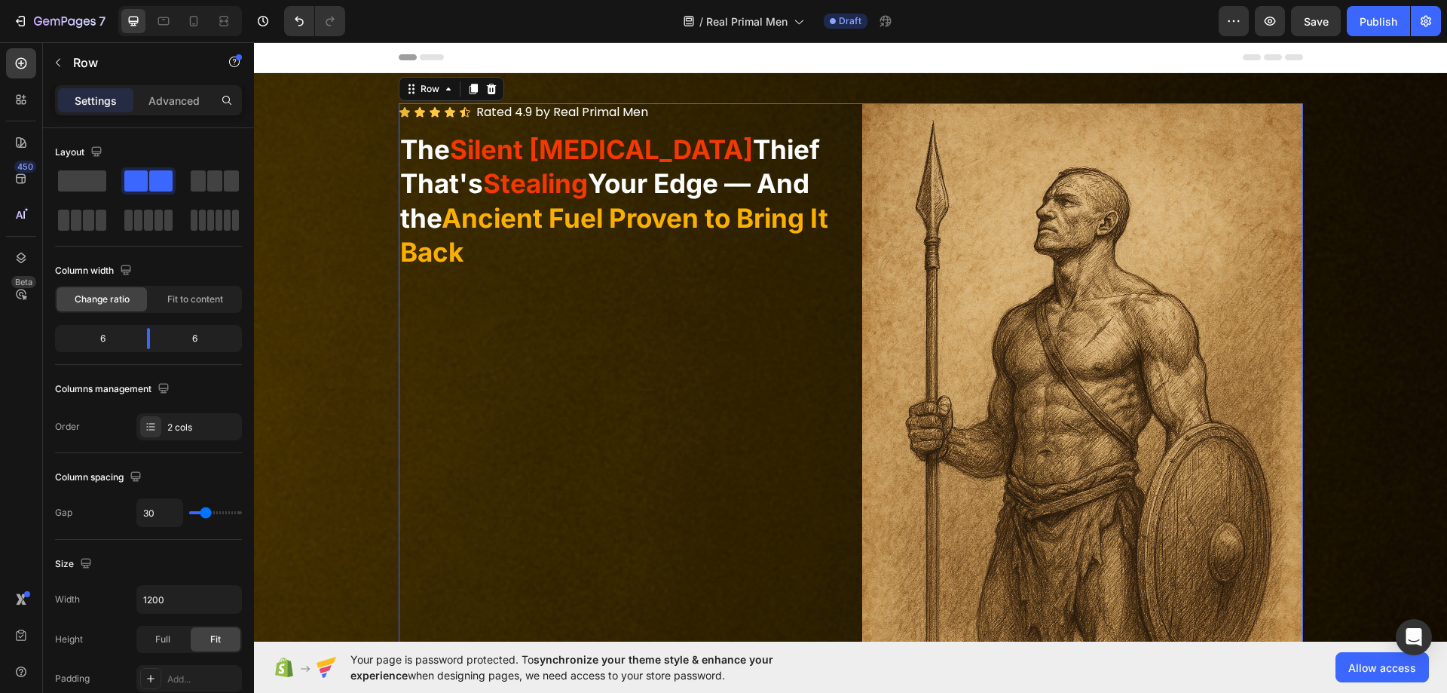
click at [728, 369] on div "Icon Icon Icon Icon Icon Icon List Rated 4.9 by Real Primal Men Text Block Row …" at bounding box center [619, 434] width 441 height 662
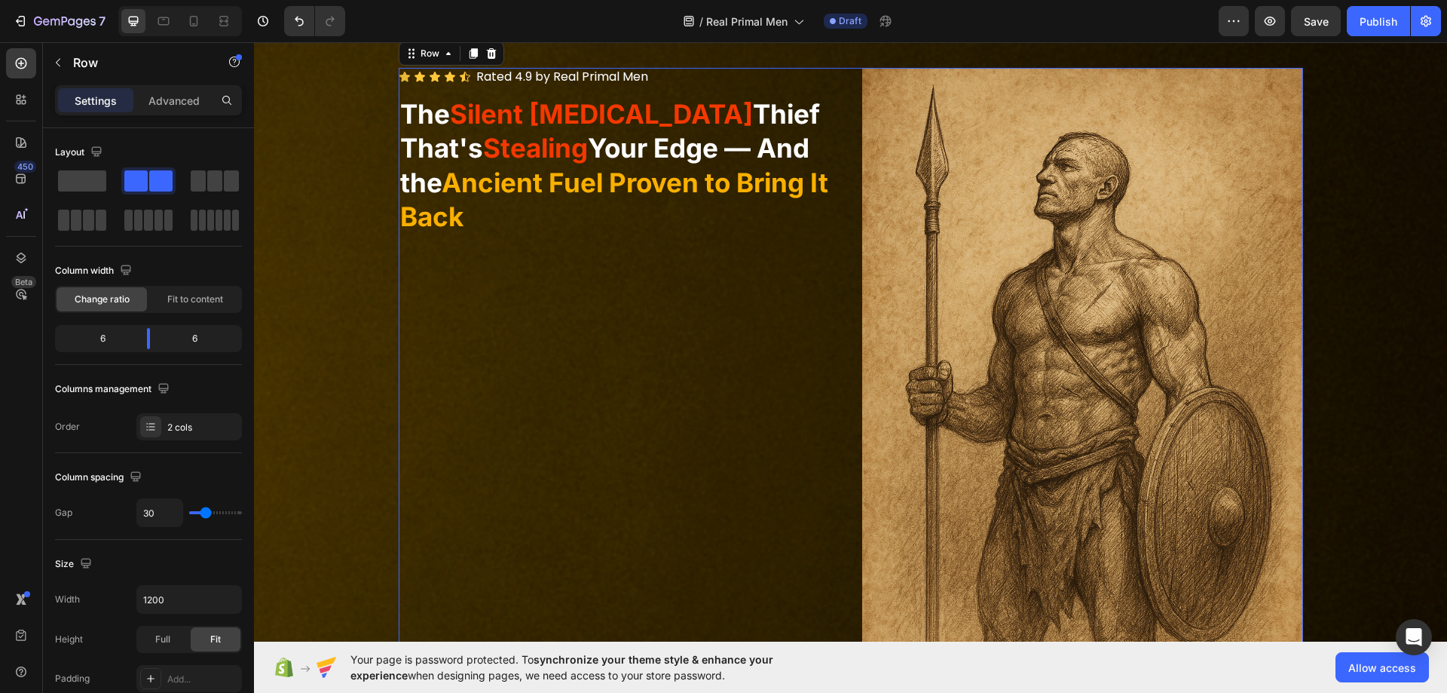
scroll to position [0, 0]
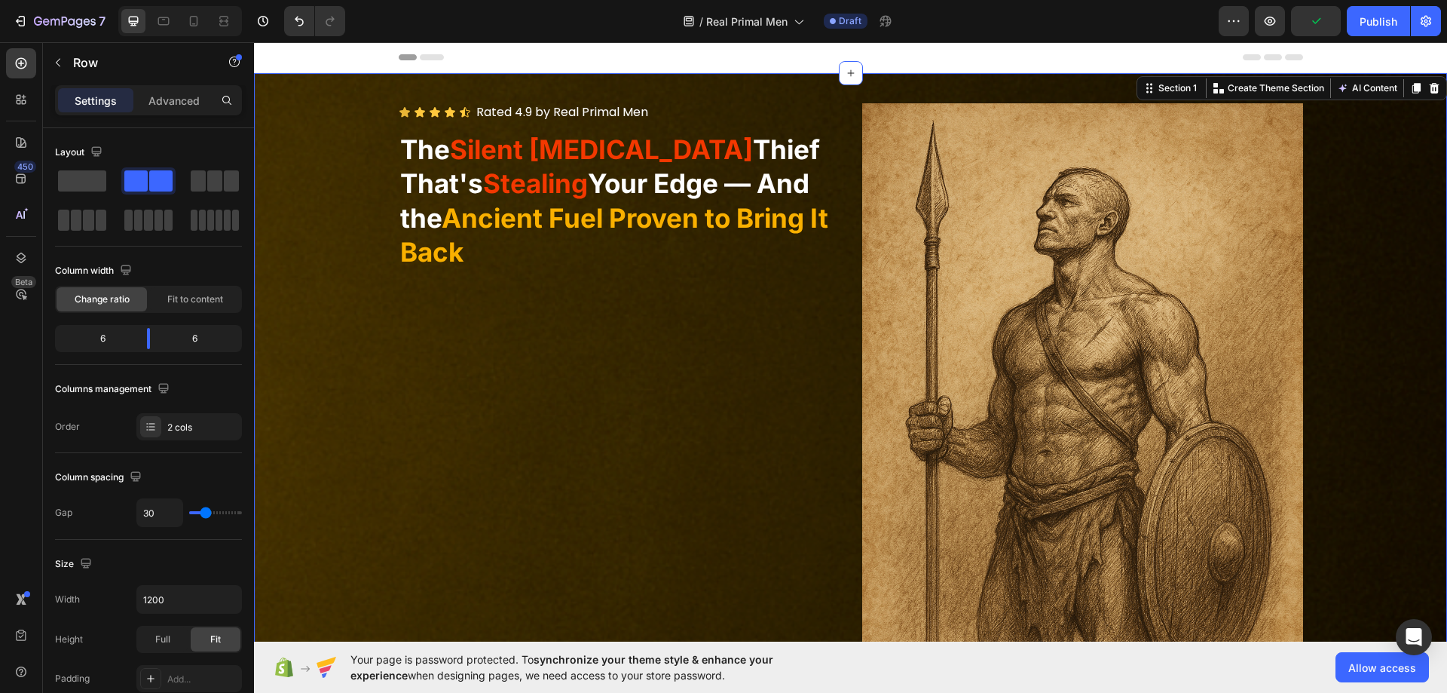
click at [1382, 252] on div "Image Icon Icon Icon Icon Icon Icon List Rated 4.9 by Real Primal Men Text Bloc…" at bounding box center [850, 434] width 1193 height 662
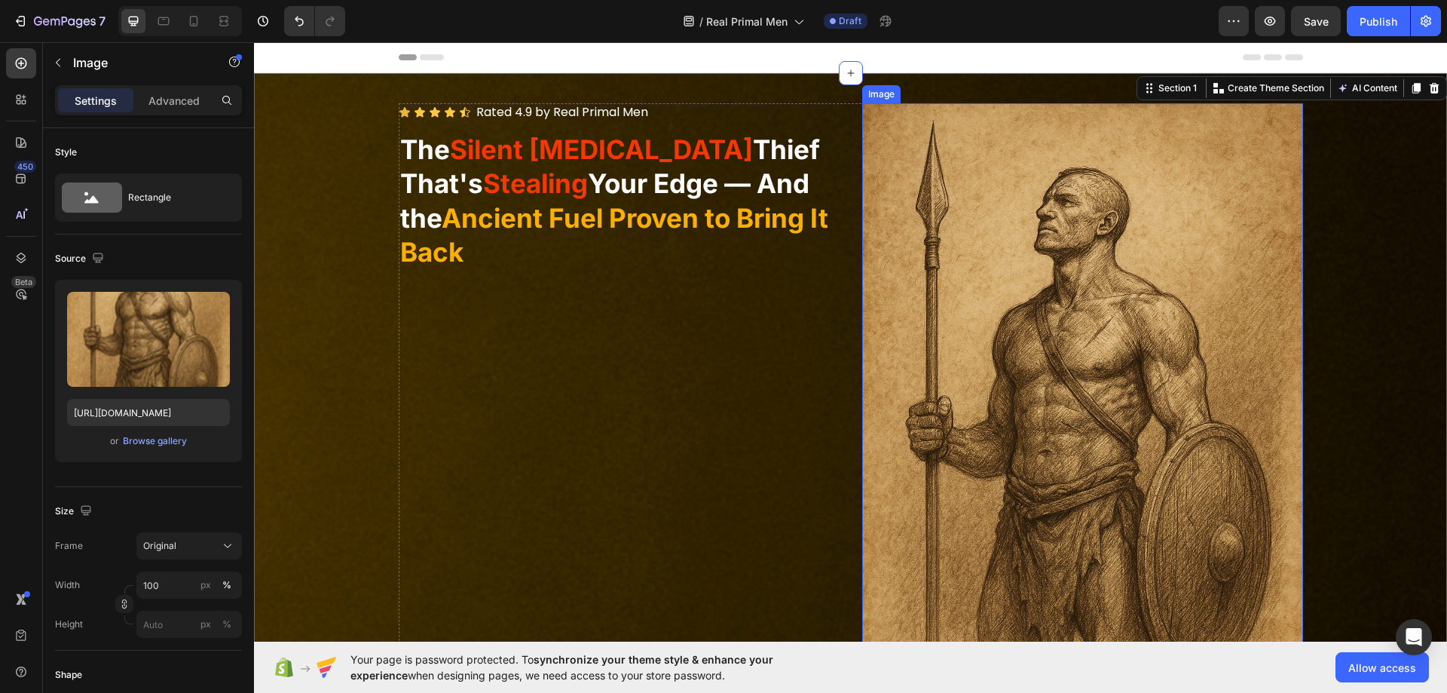
click at [1150, 284] on img at bounding box center [1082, 434] width 441 height 662
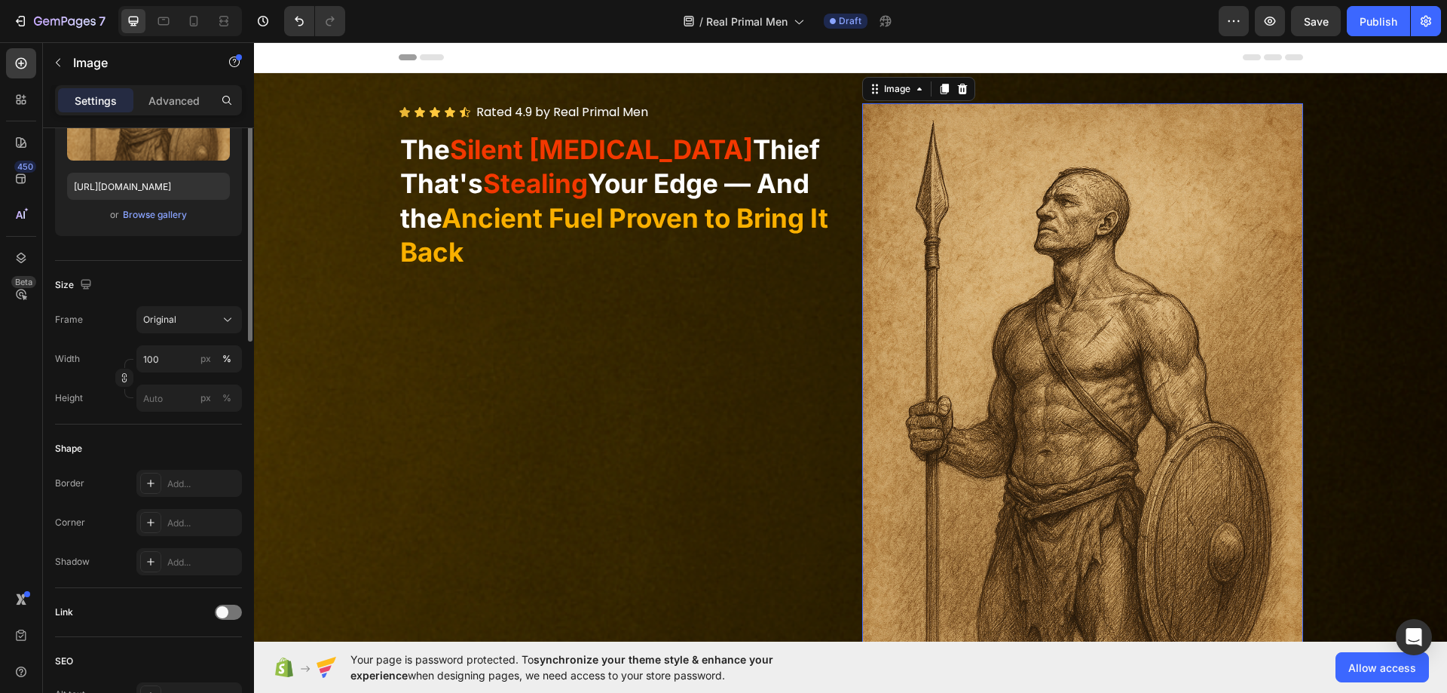
scroll to position [452, 0]
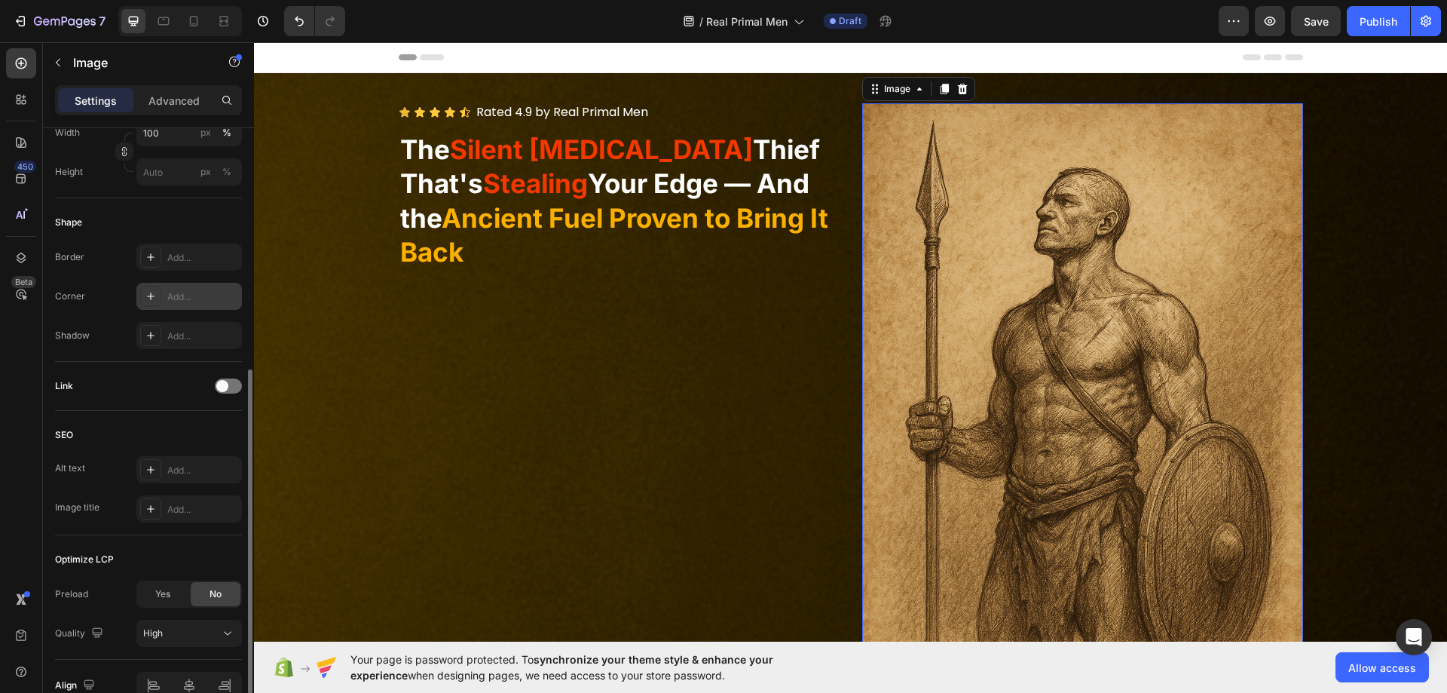
click at [185, 304] on div "Add..." at bounding box center [189, 296] width 106 height 27
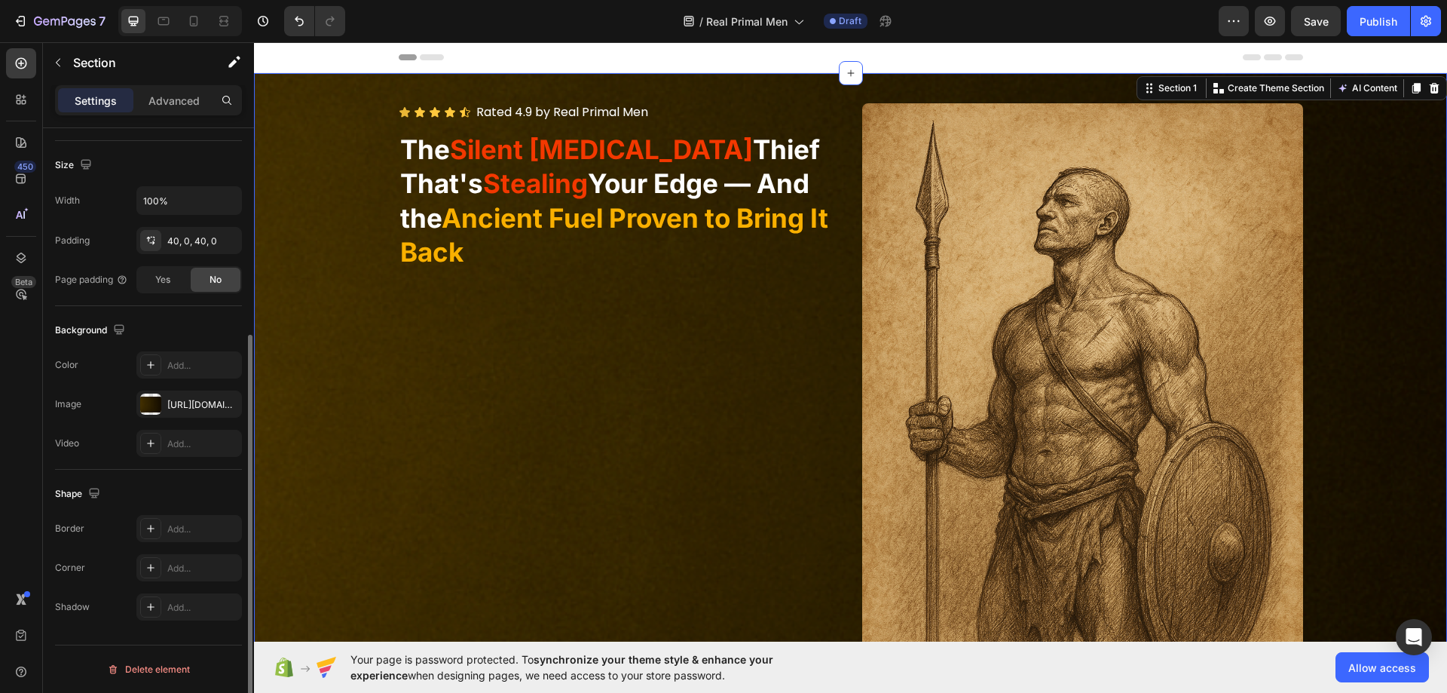
scroll to position [0, 0]
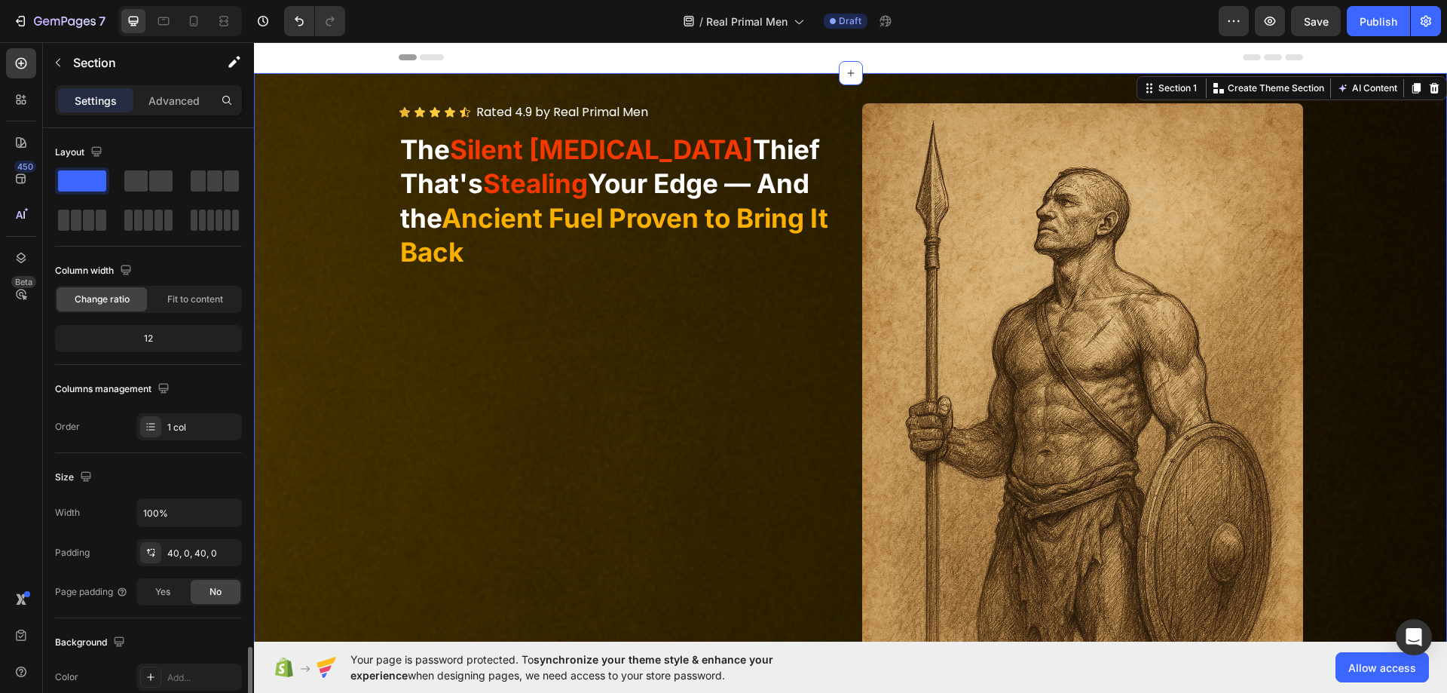
click at [361, 228] on div "Image Icon Icon Icon Icon Icon Icon List Rated 4.9 by Real Primal Men Text Bloc…" at bounding box center [850, 434] width 1193 height 662
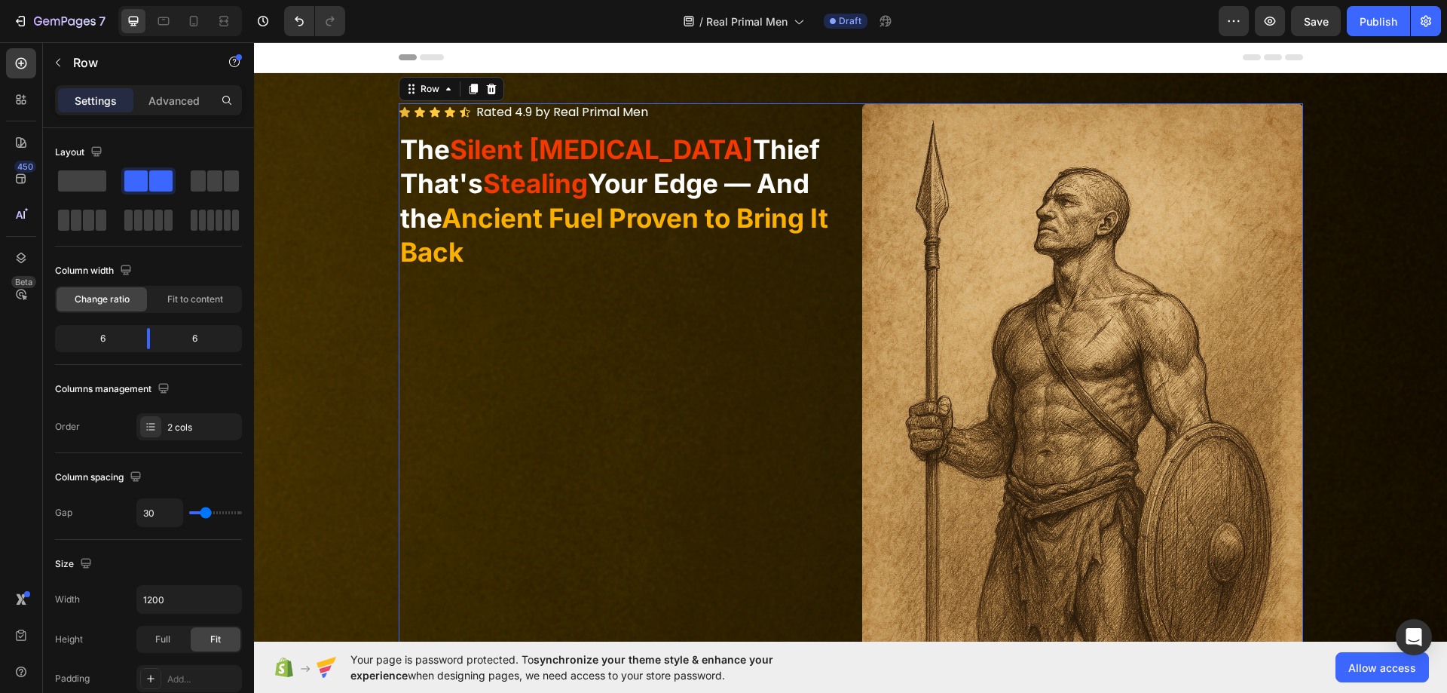
click at [645, 422] on div "Icon Icon Icon Icon Icon Icon List Rated 4.9 by Real Primal Men Text Block Row …" at bounding box center [619, 434] width 441 height 662
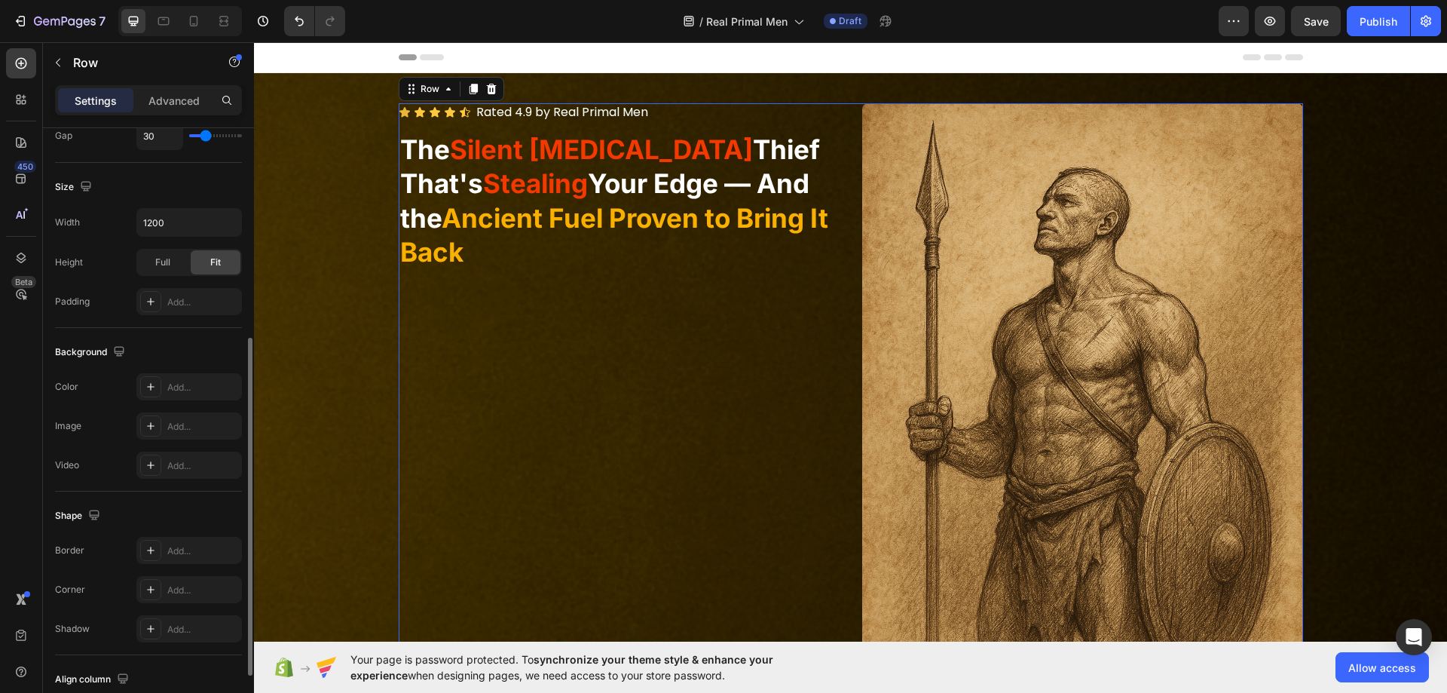
scroll to position [484, 0]
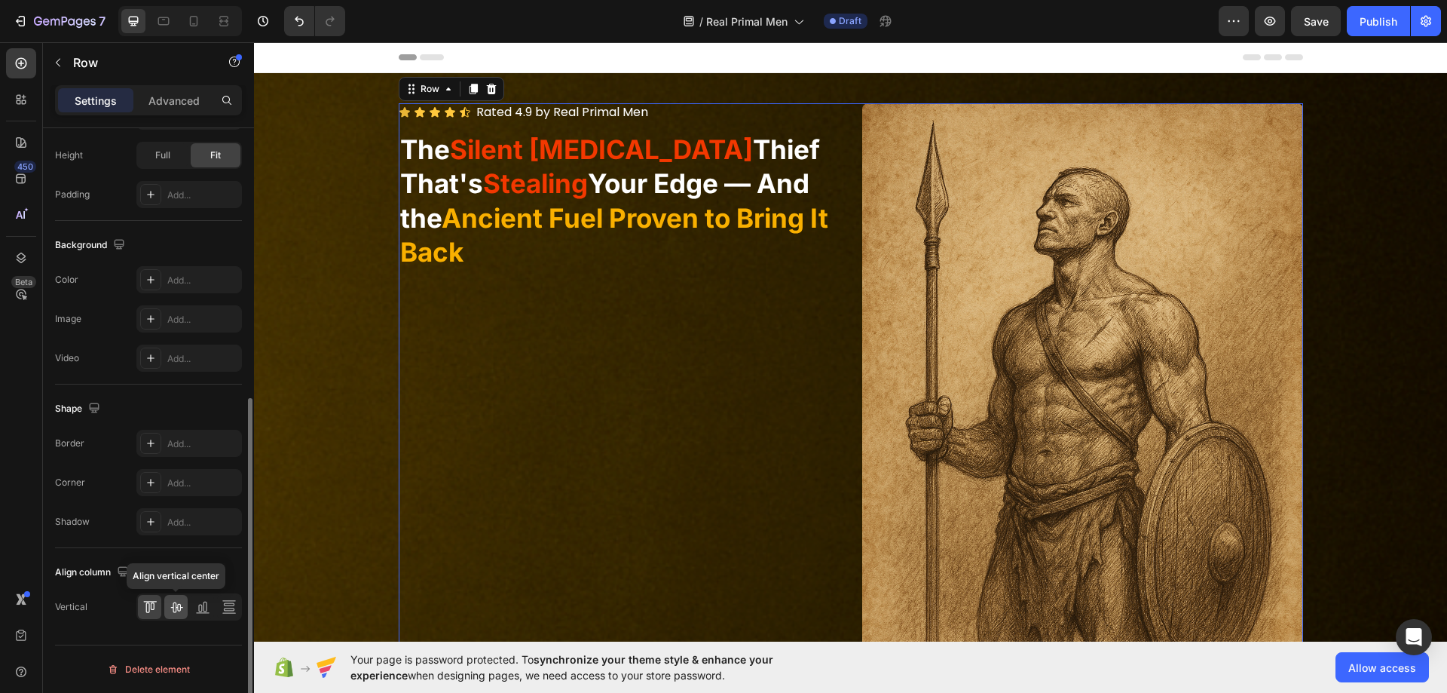
click at [170, 605] on icon at bounding box center [176, 606] width 15 height 15
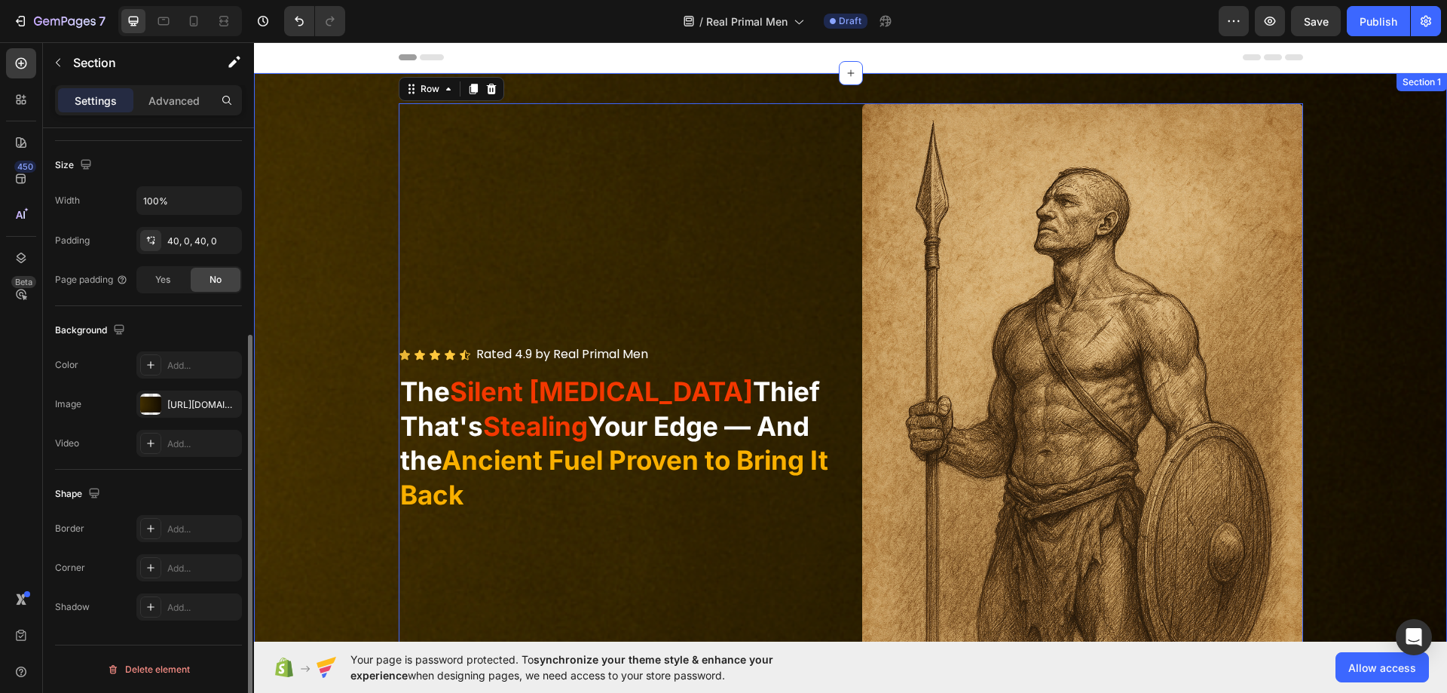
scroll to position [0, 0]
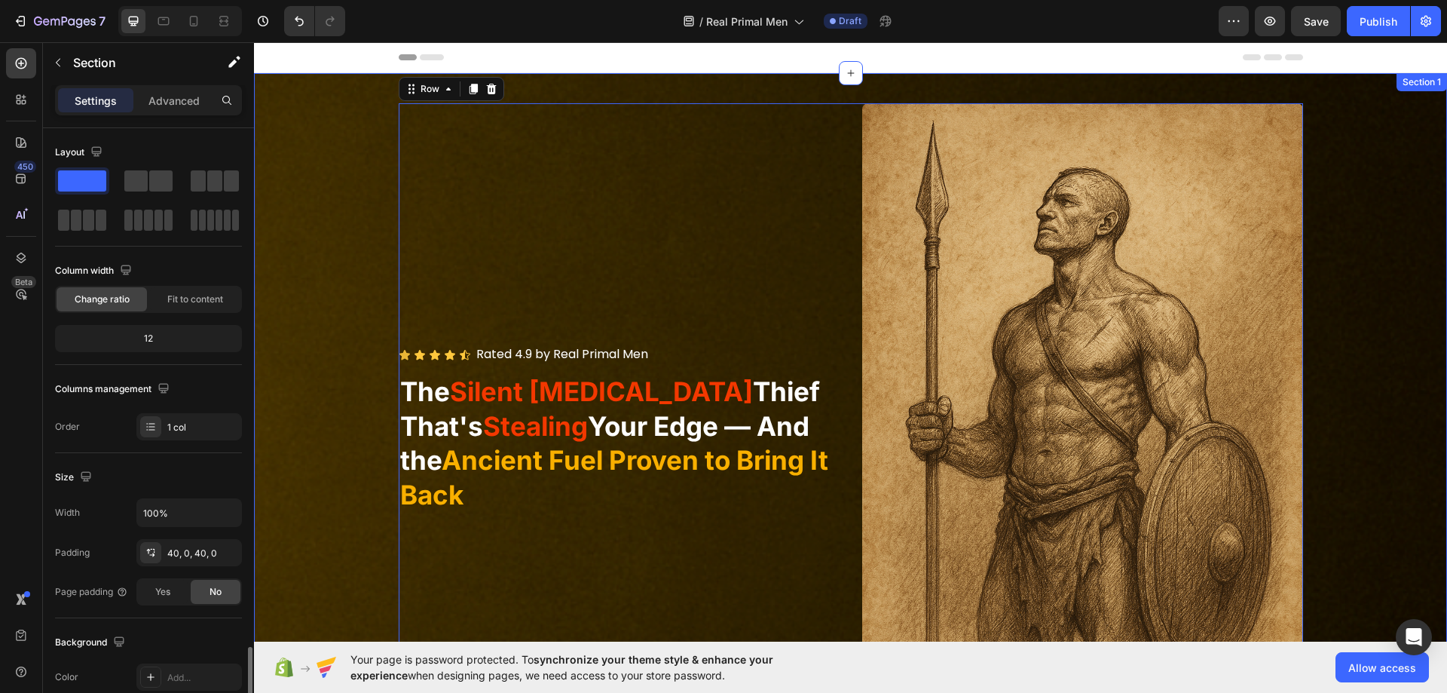
click at [288, 424] on div "Image Icon Icon Icon Icon Icon Icon List Rated 4.9 by Real Primal Men Text Bloc…" at bounding box center [850, 434] width 1193 height 662
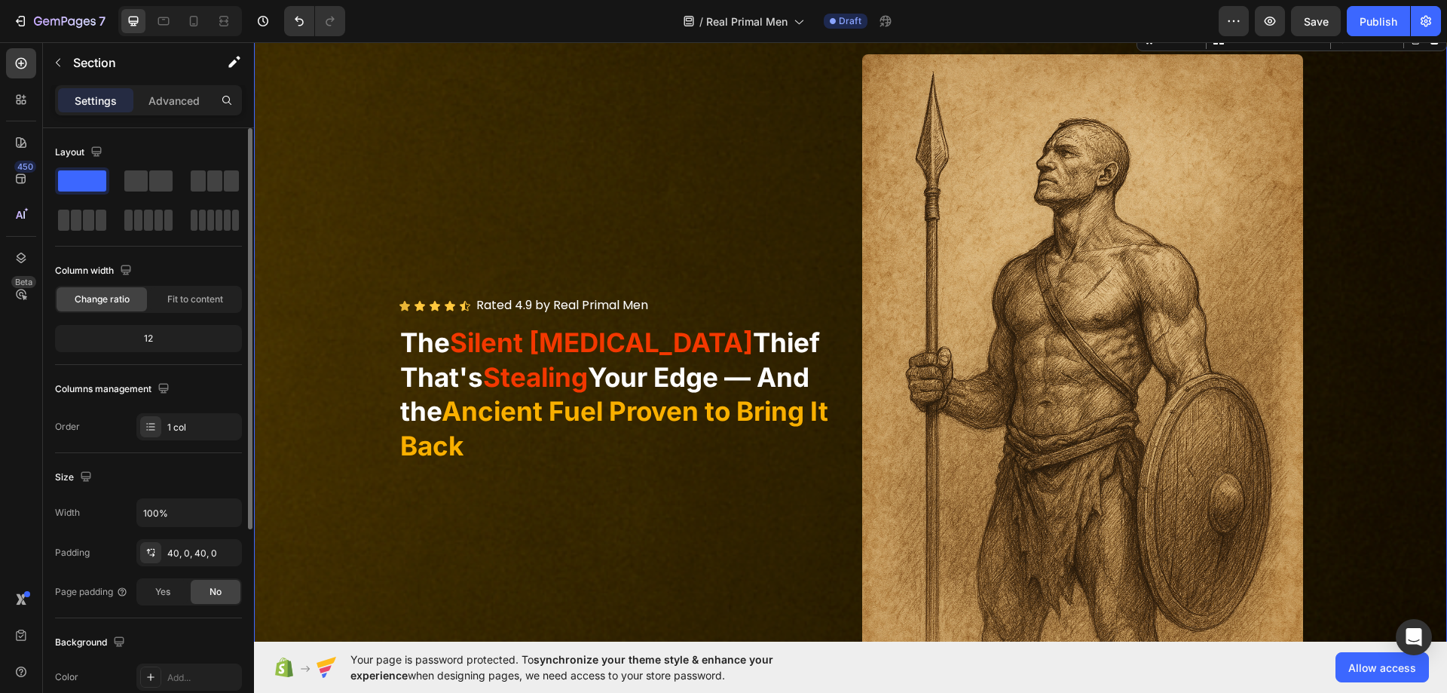
scroll to position [75, 0]
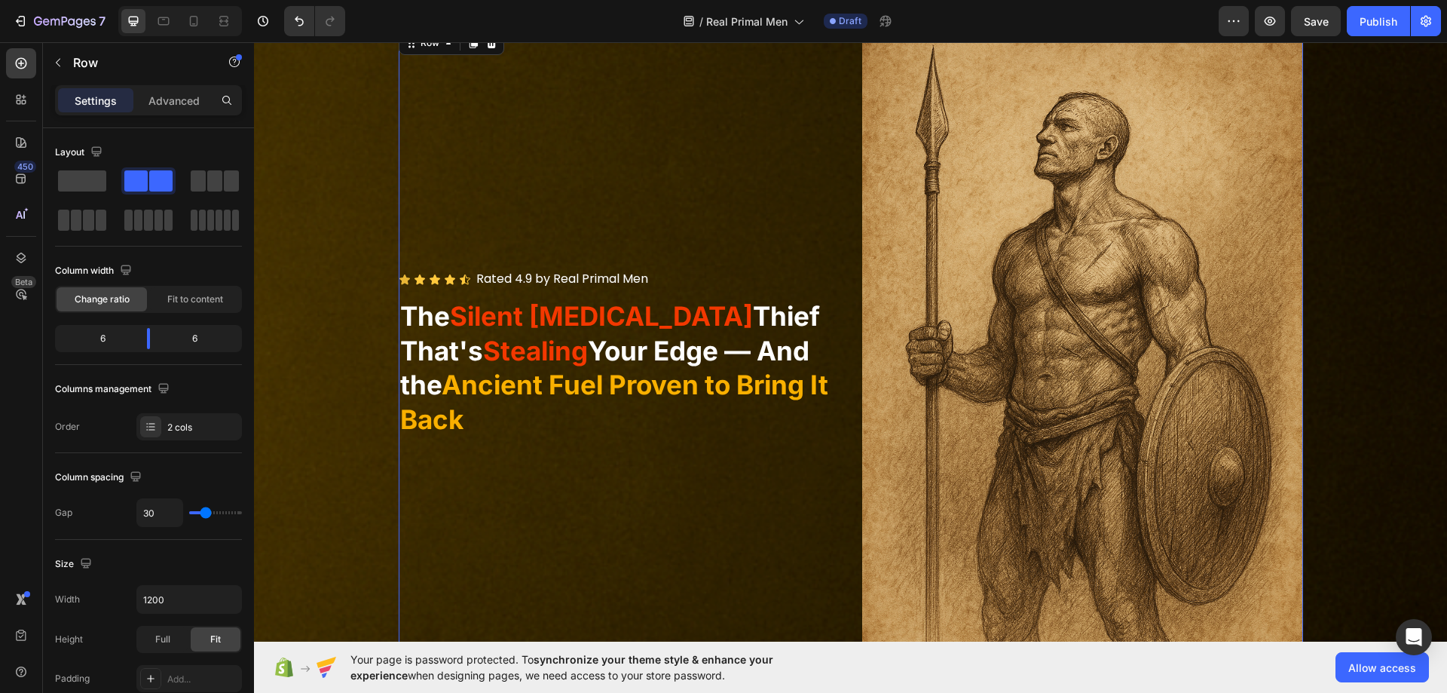
click at [612, 529] on div "Icon Icon Icon Icon Icon Icon List Rated 4.9 by Real Primal Men Text Block Row …" at bounding box center [619, 359] width 441 height 662
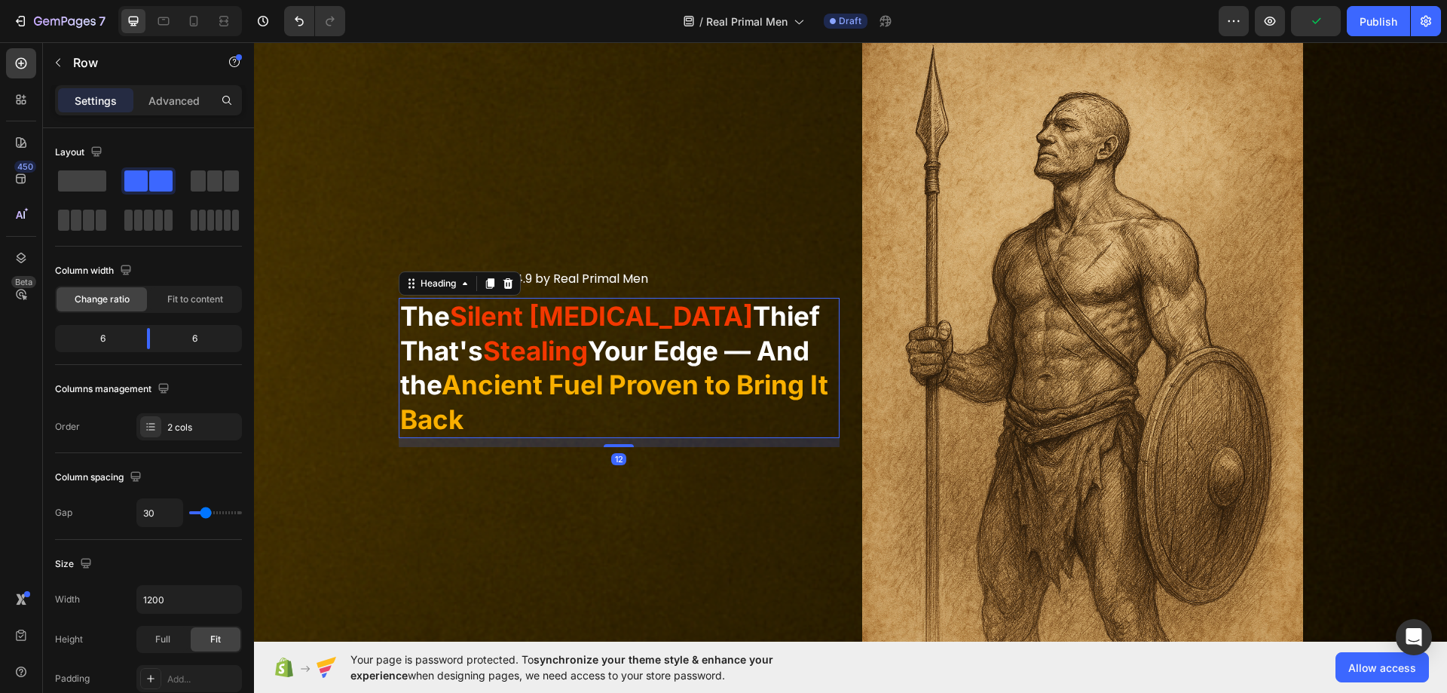
click at [583, 397] on span "Ancient Fuel Proven to Bring It Back" at bounding box center [614, 402] width 428 height 66
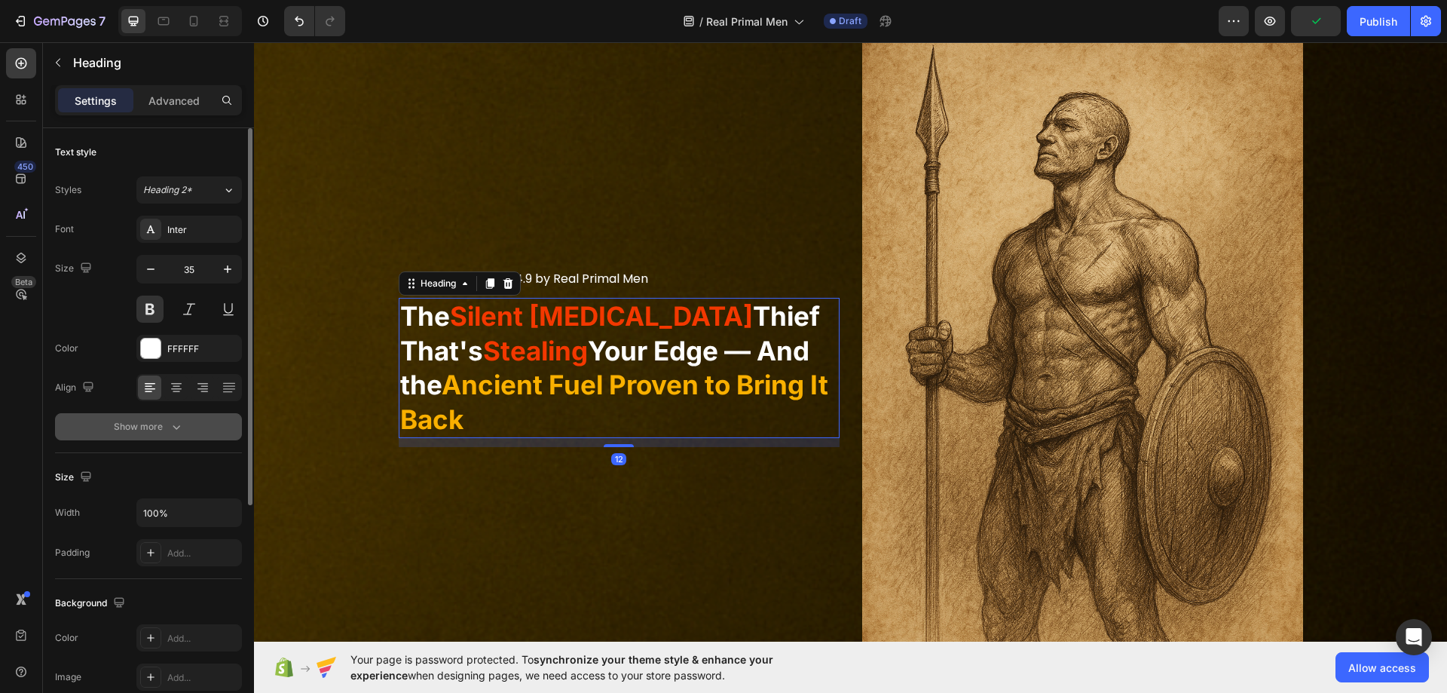
click at [160, 430] on div "Show more" at bounding box center [149, 426] width 70 height 15
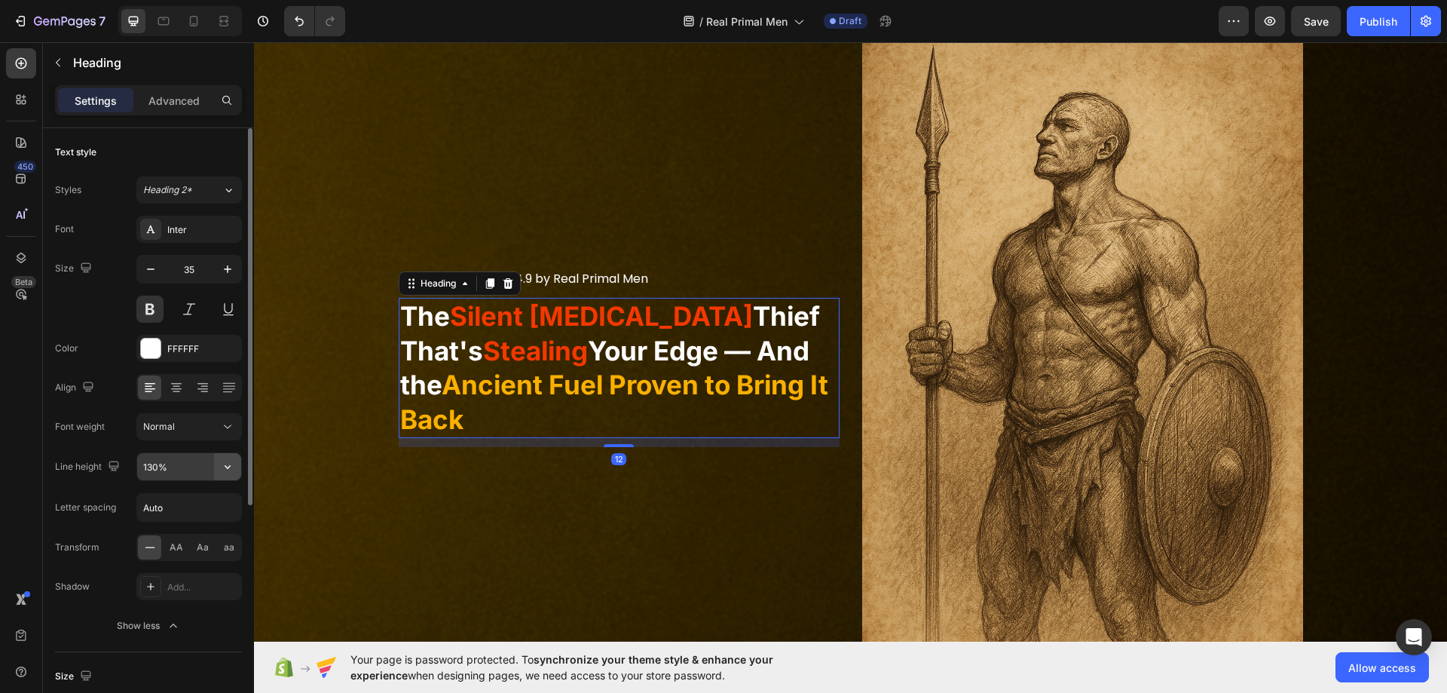
click at [223, 464] on icon "button" at bounding box center [227, 466] width 15 height 15
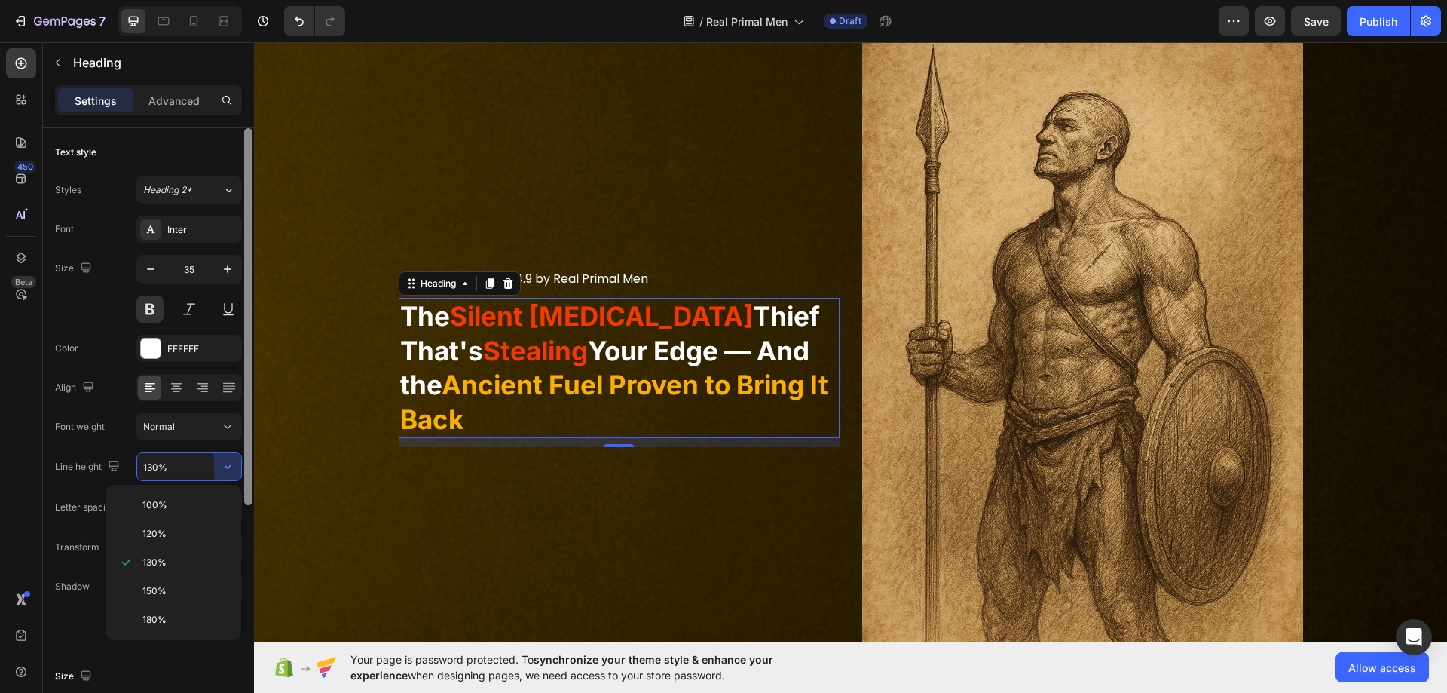
drag, startPoint x: 178, startPoint y: 536, endPoint x: 252, endPoint y: 528, distance: 74.3
click at [177, 536] on p "120%" at bounding box center [185, 534] width 86 height 14
type input "120%"
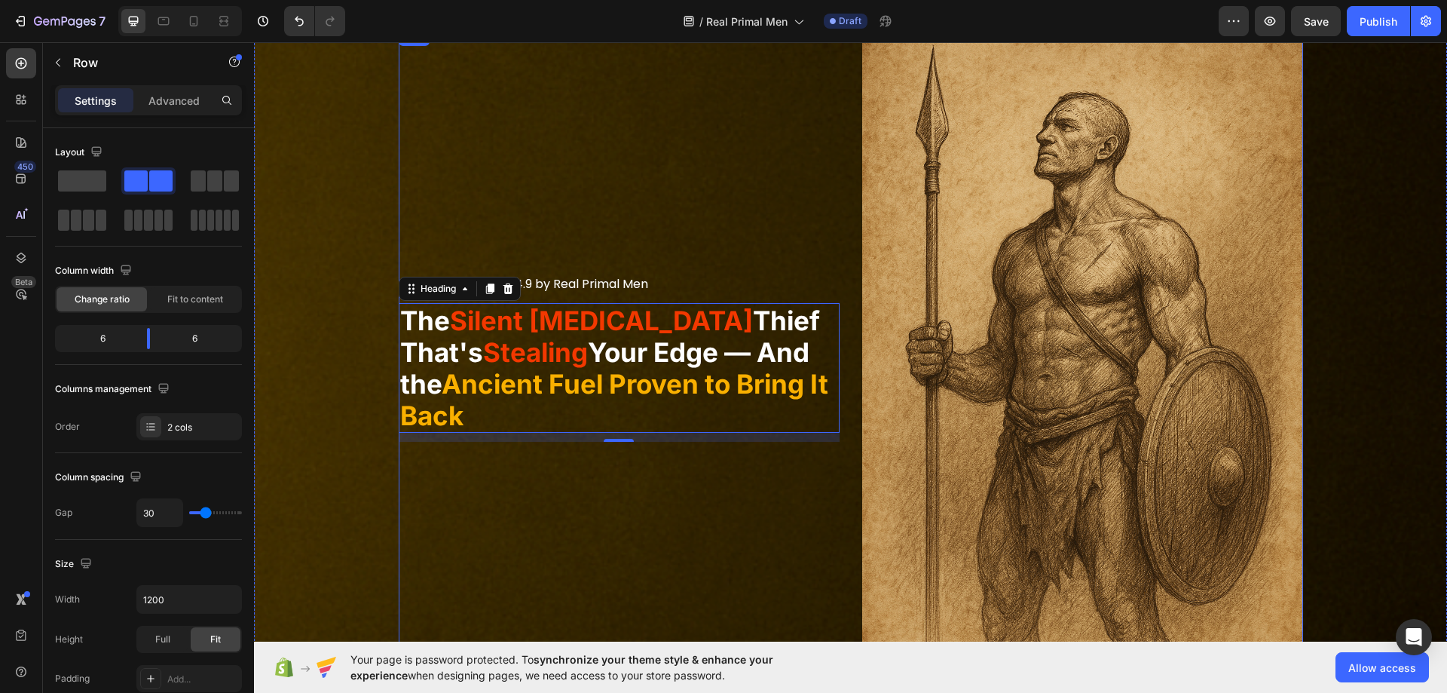
click at [595, 477] on div "Icon Icon Icon Icon Icon Icon List Rated 4.9 by Real Primal Men Text Block Row …" at bounding box center [619, 359] width 441 height 662
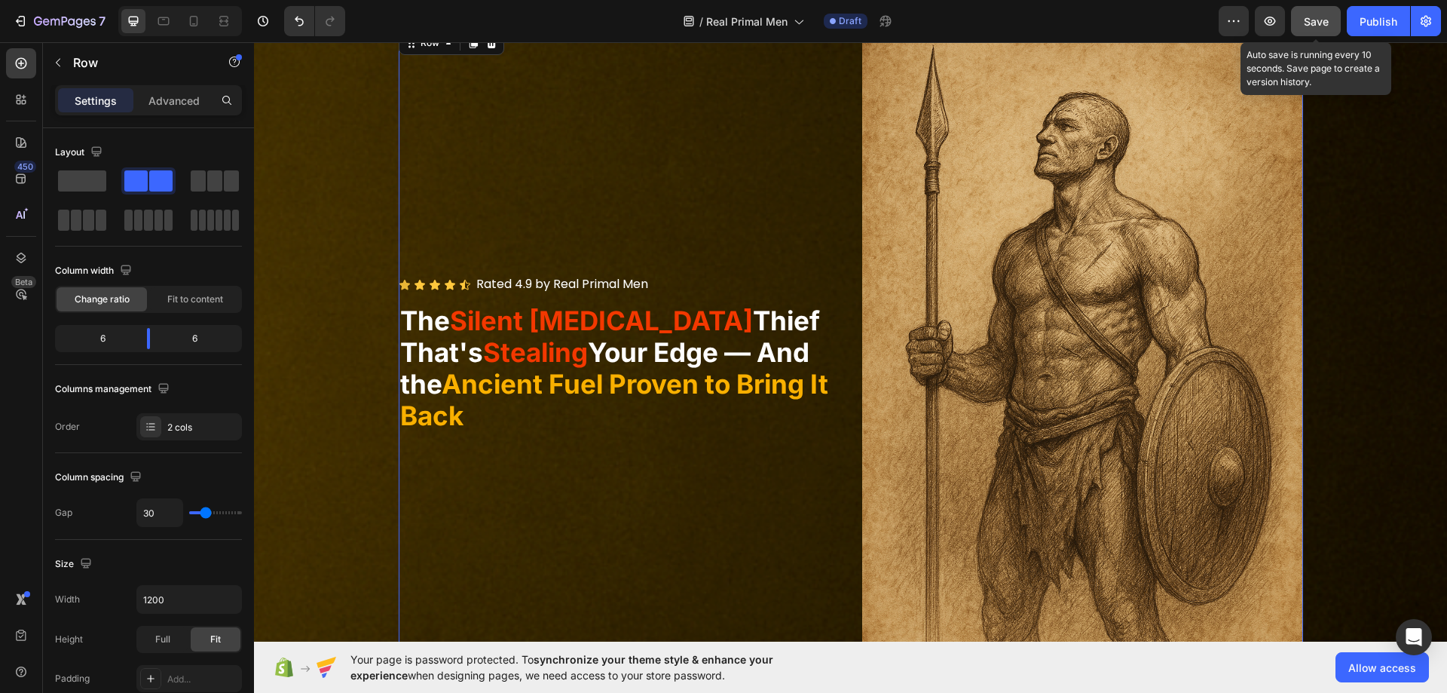
click at [1324, 21] on span "Save" at bounding box center [1316, 21] width 25 height 13
